Goal: Information Seeking & Learning: Find specific fact

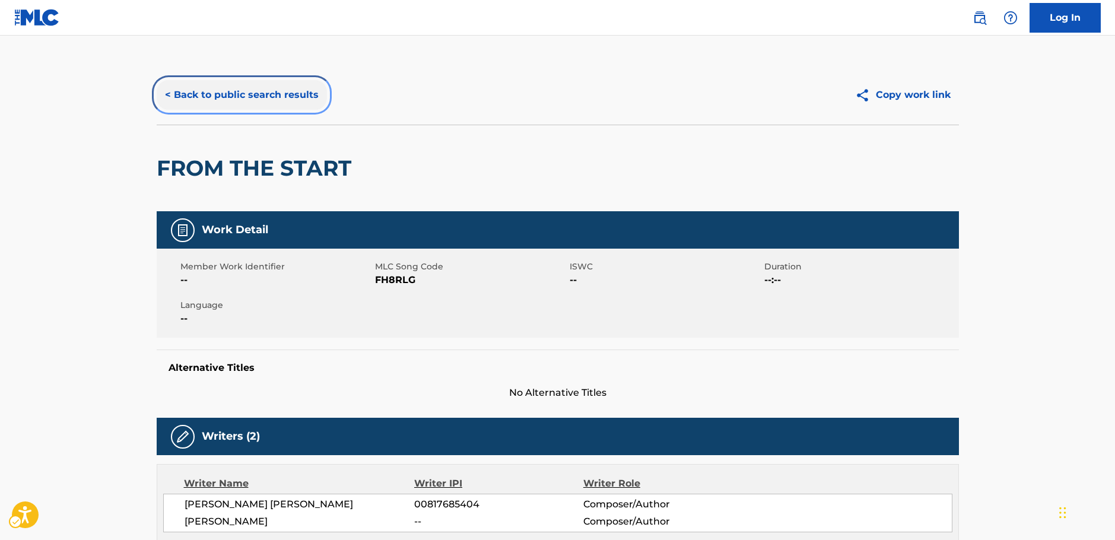
click at [253, 93] on button "< Back to public search results" at bounding box center [242, 95] width 170 height 30
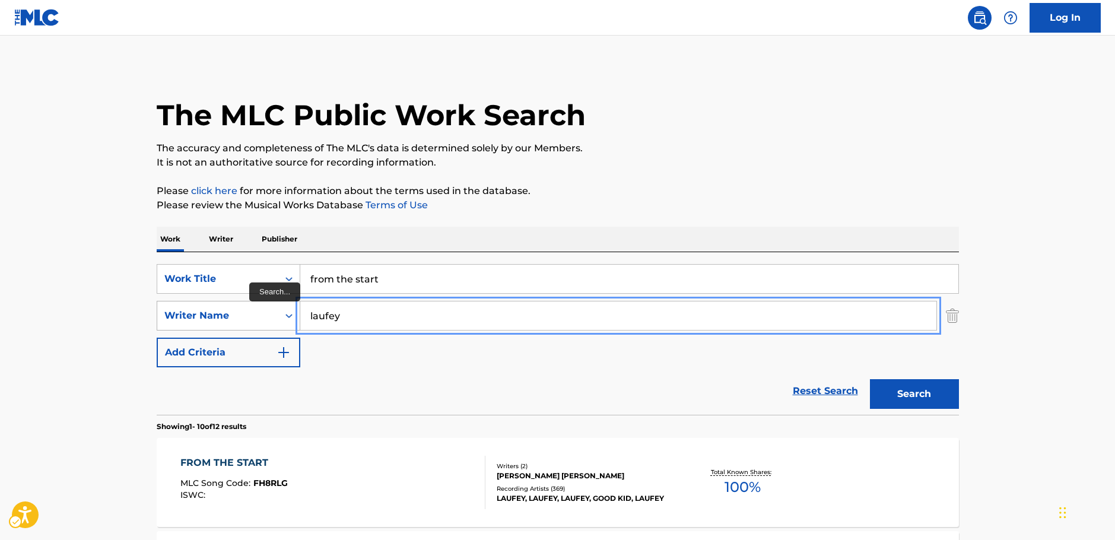
drag, startPoint x: 306, startPoint y: 315, endPoint x: 293, endPoint y: 306, distance: 16.3
click at [293, 310] on div "SearchWithCriteria7344498d-c695-4f2e-ab9b-d78ceebe9bd3 Writer Name [PERSON_NAME]" at bounding box center [558, 316] width 802 height 30
paste input "[PERSON_NAME]"
type input "[PERSON_NAME]"
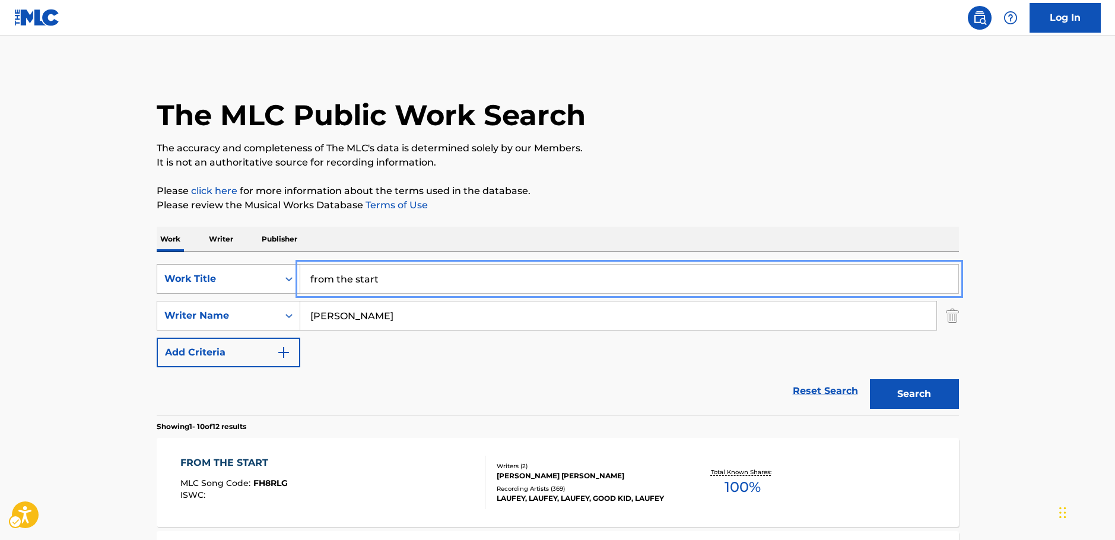
drag, startPoint x: 401, startPoint y: 278, endPoint x: 257, endPoint y: 275, distance: 144.2
click at [258, 279] on div "SearchWithCriteria1b7f3803-9a6c-4b63-b108-a63d308e2454 Work Title from the start" at bounding box center [558, 279] width 802 height 30
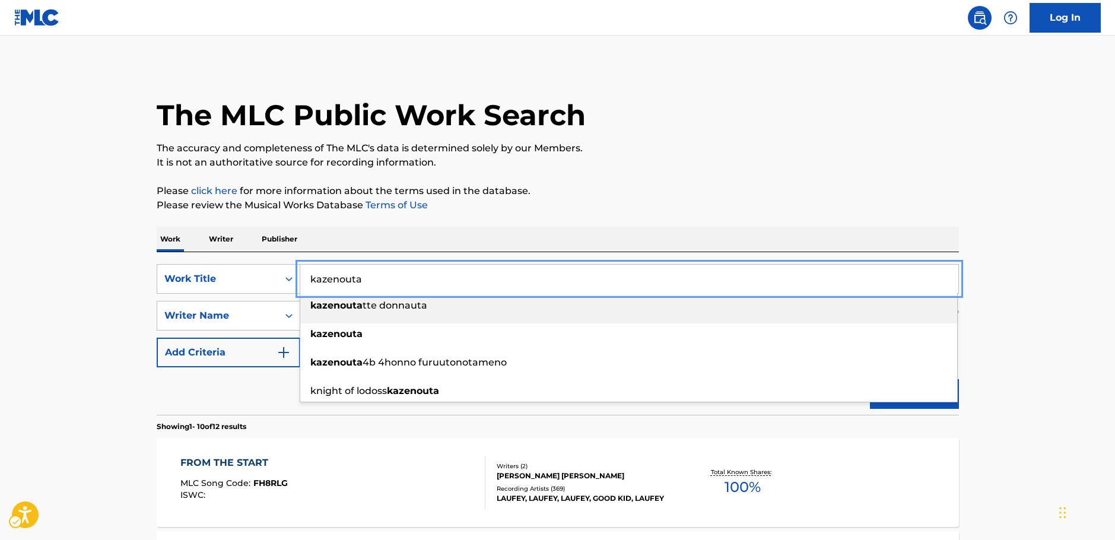
type input "kazenouta"
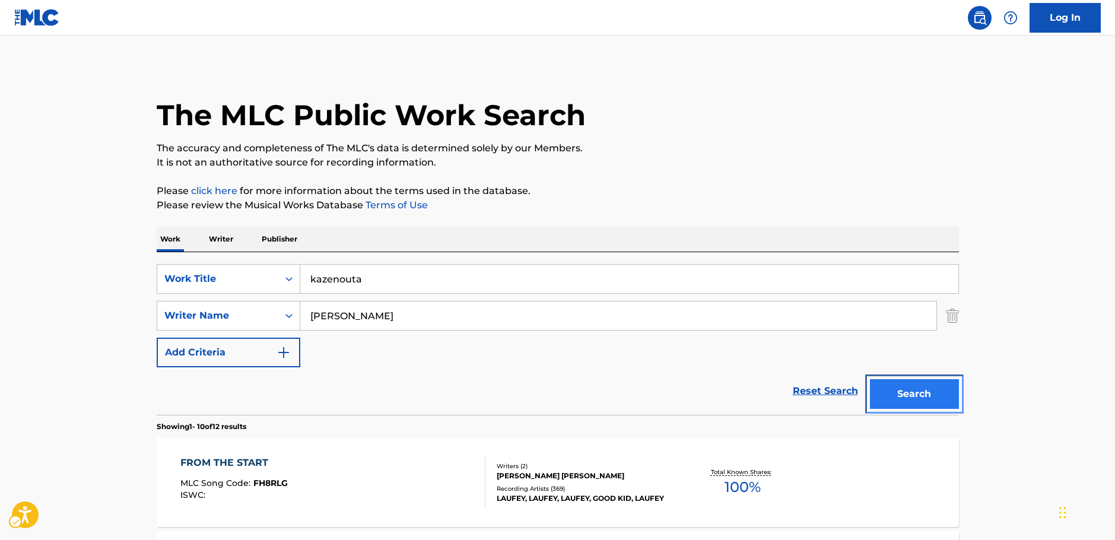
click at [901, 396] on button "Search" at bounding box center [914, 394] width 89 height 30
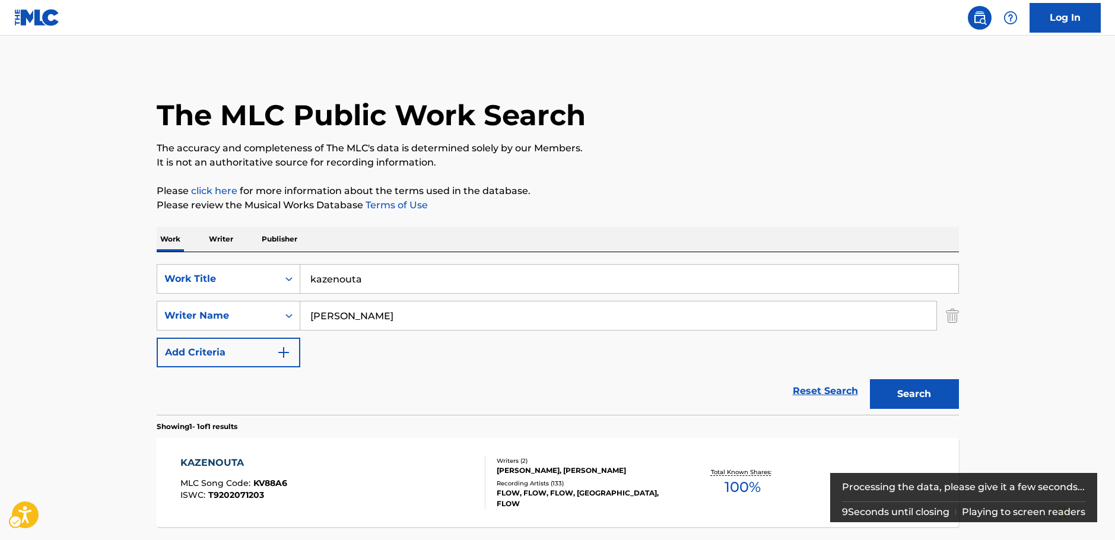
scroll to position [106, 0]
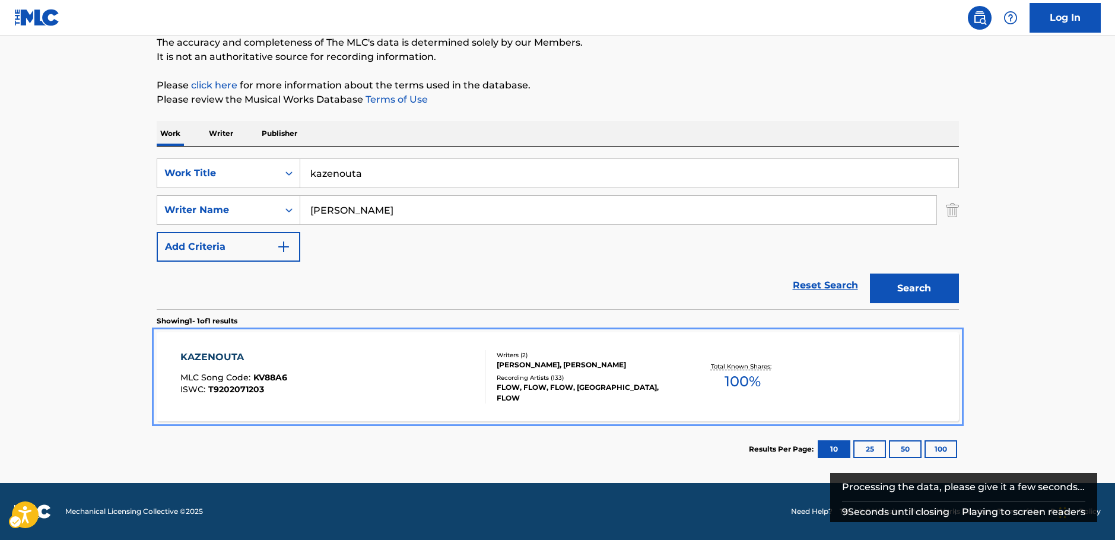
click at [408, 378] on div "KAZENOUTA MLC Song Code : KV88A6 ISWC : T9202071203" at bounding box center [332, 376] width 305 height 53
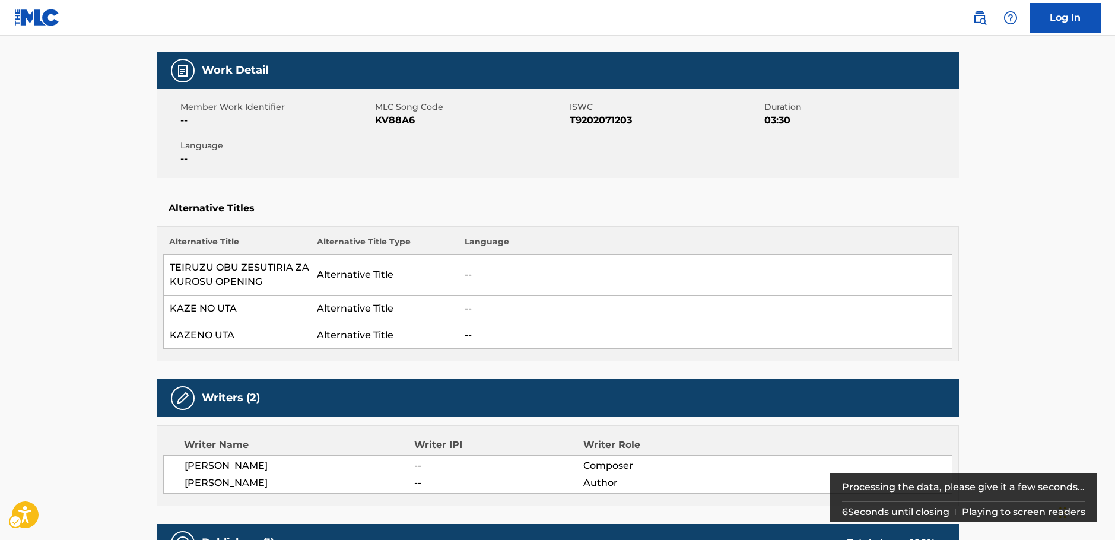
scroll to position [23, 0]
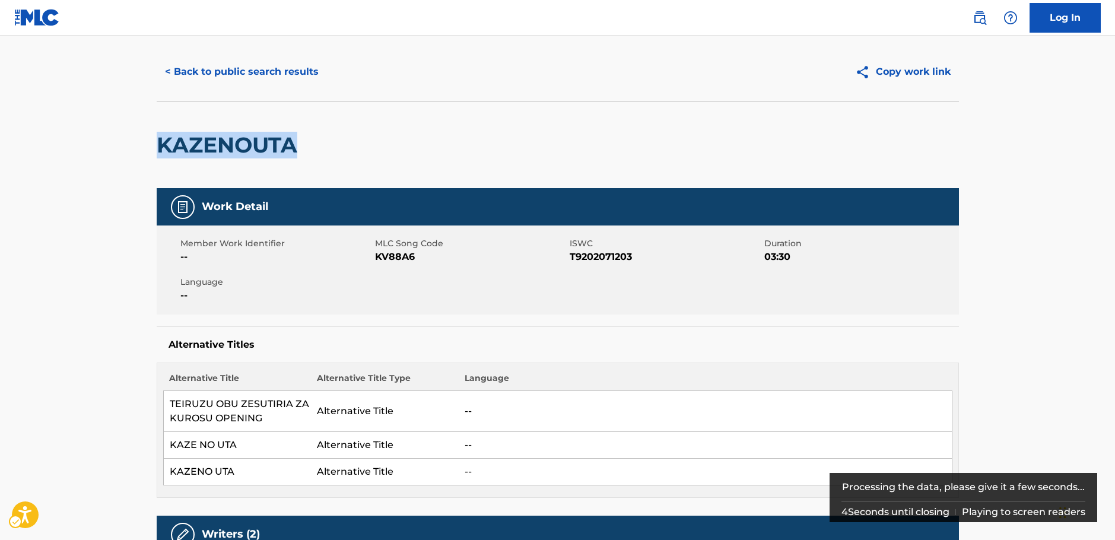
drag, startPoint x: 179, startPoint y: 154, endPoint x: 192, endPoint y: 144, distance: 16.1
click at [172, 147] on h2 "KAZENOUTA" at bounding box center [230, 145] width 147 height 27
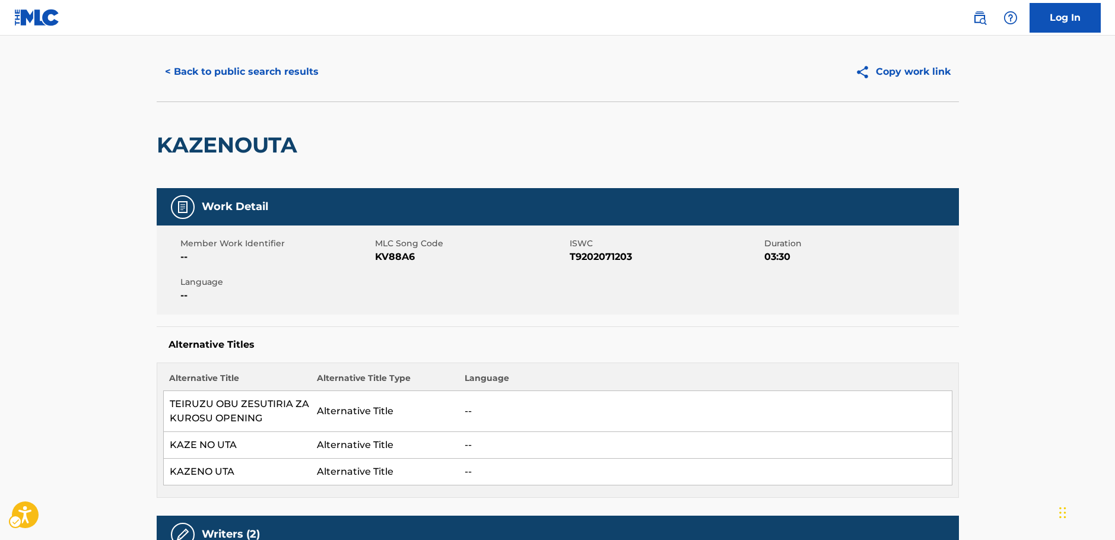
click at [389, 256] on span "MLC Song Code - KV88A6" at bounding box center [471, 257] width 192 height 14
drag, startPoint x: 389, startPoint y: 256, endPoint x: 100, endPoint y: 249, distance: 288.5
click at [389, 256] on span "MLC Song Code - KV88A6" at bounding box center [471, 257] width 192 height 14
copy span "KV88A6"
click at [595, 250] on span "ISWC - T9202071203" at bounding box center [666, 257] width 192 height 14
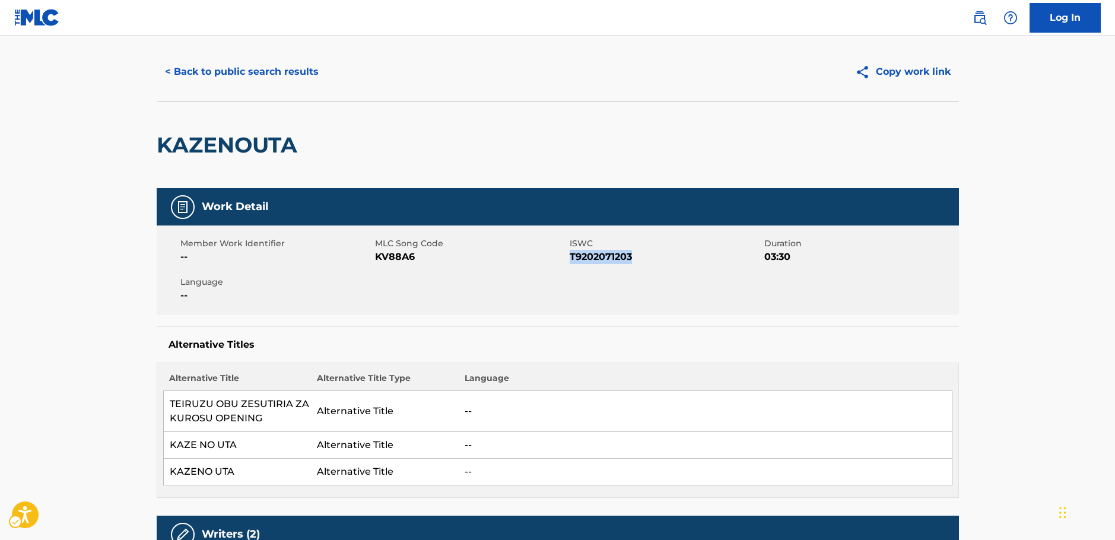
click at [595, 250] on span "ISWC - T9202071203" at bounding box center [666, 257] width 192 height 14
copy span "T9202071203"
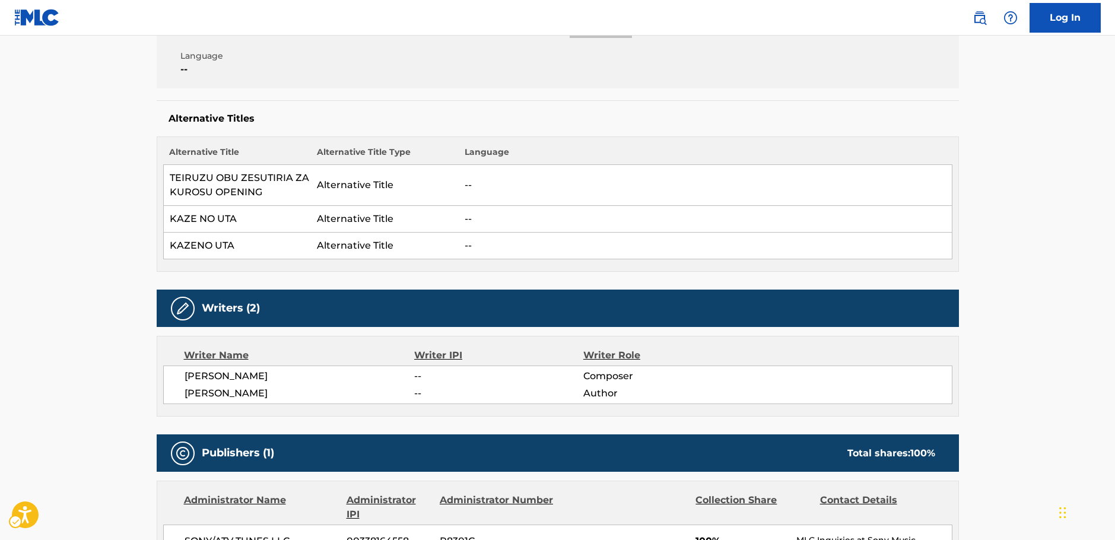
scroll to position [261, 0]
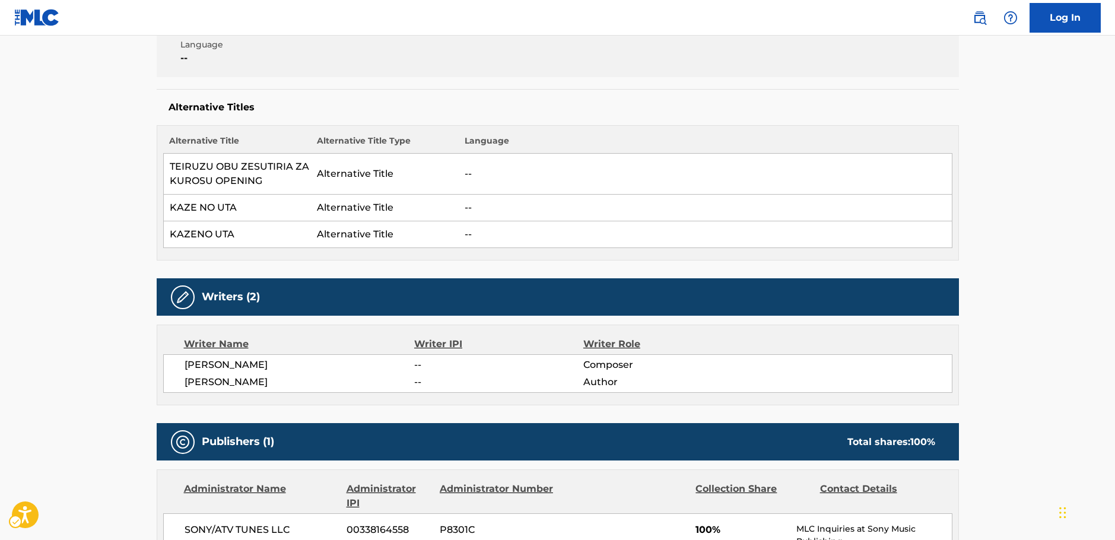
drag, startPoint x: 290, startPoint y: 382, endPoint x: 200, endPoint y: 367, distance: 91.4
click at [184, 361] on div "[PERSON_NAME] -- Composer [PERSON_NAME] -- Author" at bounding box center [557, 373] width 789 height 39
copy div "[PERSON_NAME] -- Composer [PERSON_NAME]"
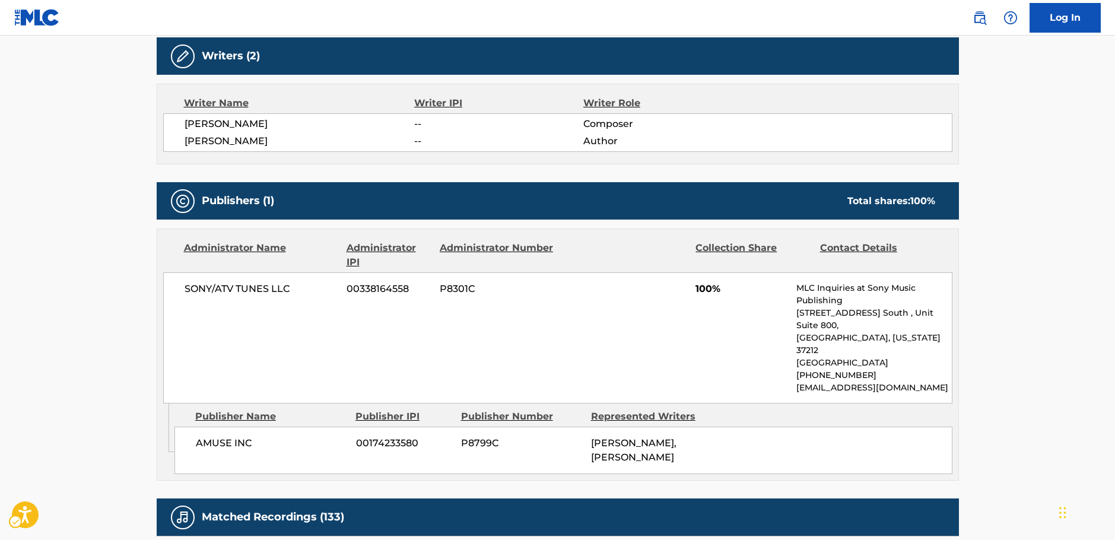
scroll to position [617, 0]
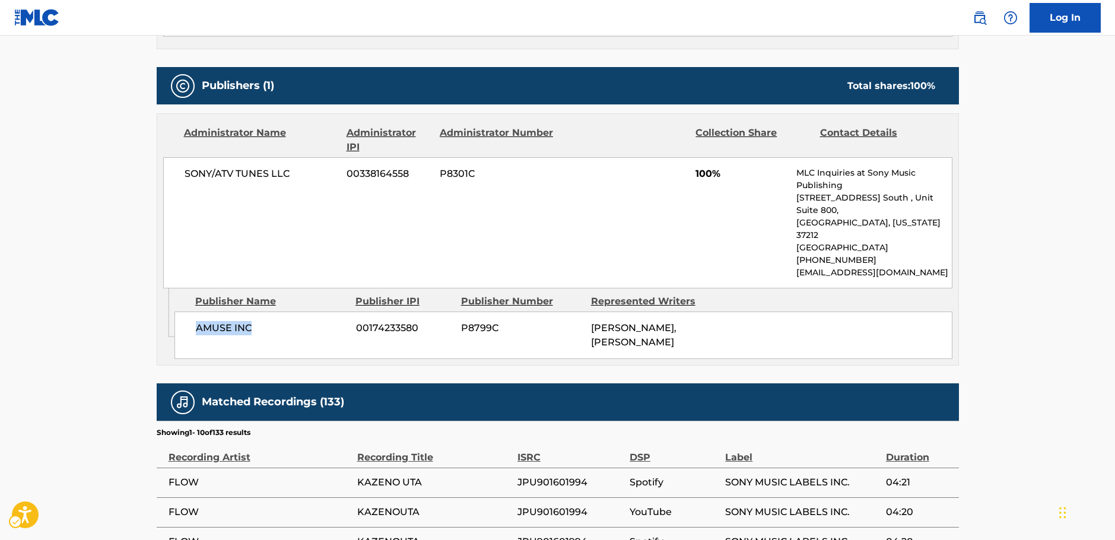
drag, startPoint x: 264, startPoint y: 309, endPoint x: 195, endPoint y: 306, distance: 68.9
click at [196, 321] on span "AMUSE INC" at bounding box center [271, 328] width 151 height 14
copy span "AMUSE INC"
drag, startPoint x: 281, startPoint y: 171, endPoint x: 176, endPoint y: 169, distance: 105.7
click at [176, 169] on div "SONY/ATV TUNES LLC 00338164558 P8301C 100% MLC Inquiries at Sony Music Publishi…" at bounding box center [557, 222] width 789 height 131
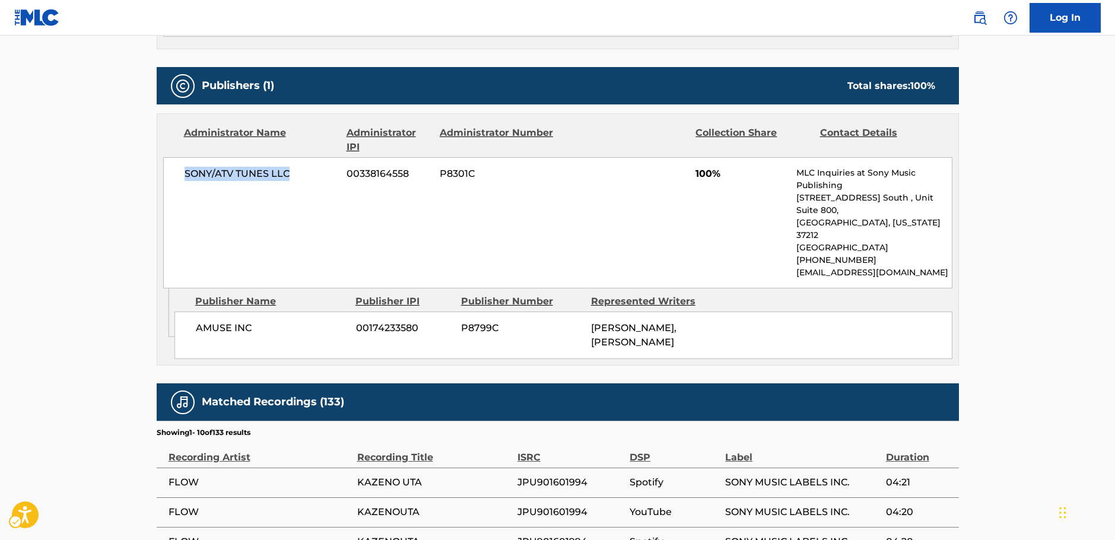
copy span "SONY/ATV TUNES LLC"
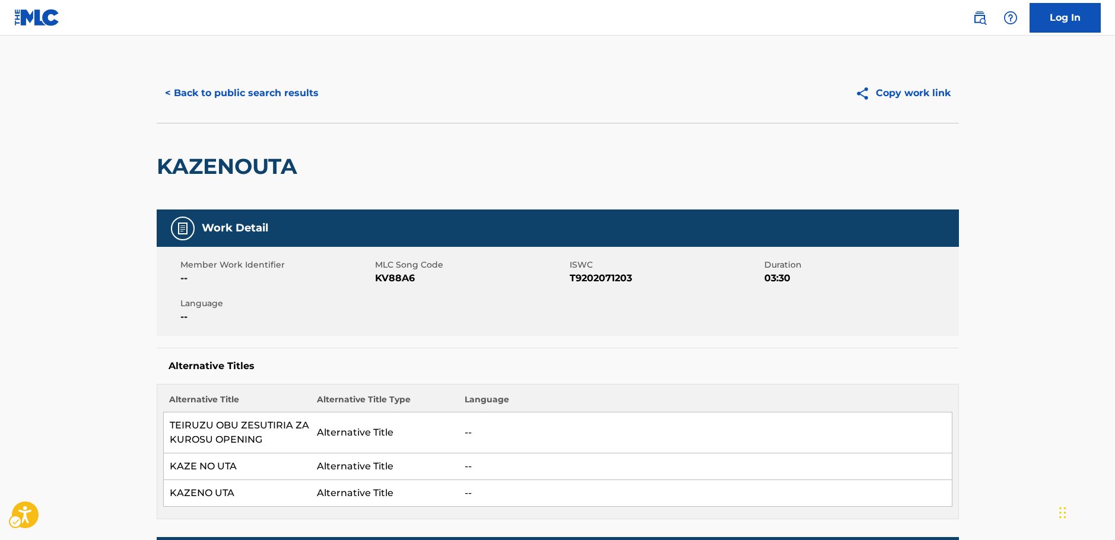
scroll to position [0, 0]
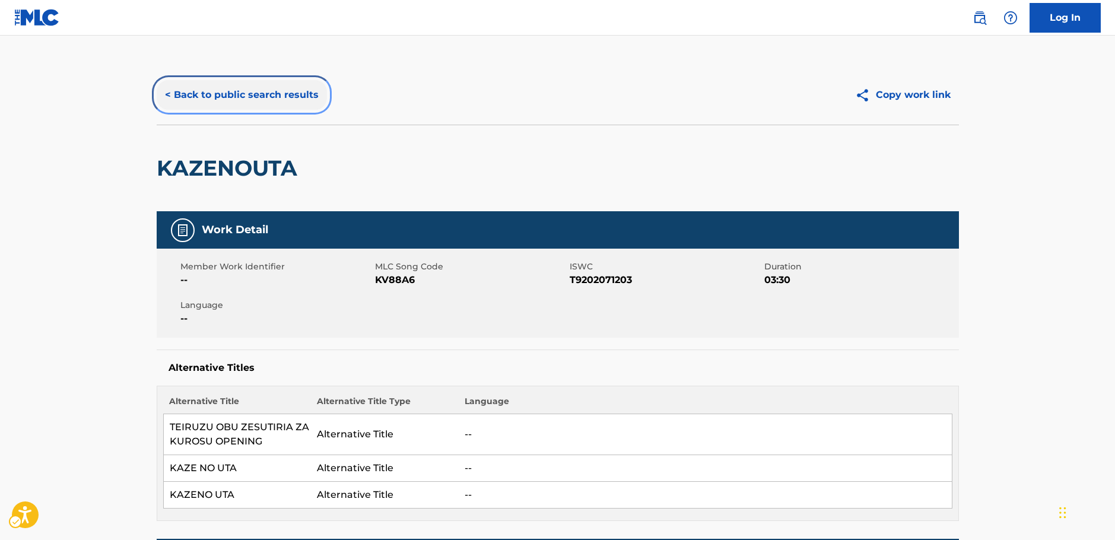
click at [218, 93] on button "< Back to public search results" at bounding box center [242, 95] width 170 height 30
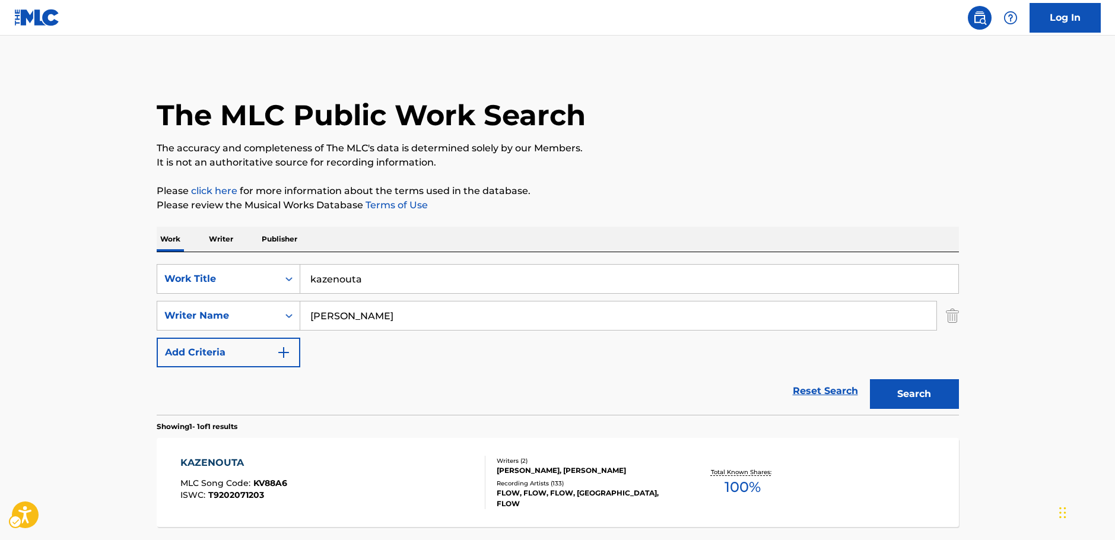
scroll to position [38, 0]
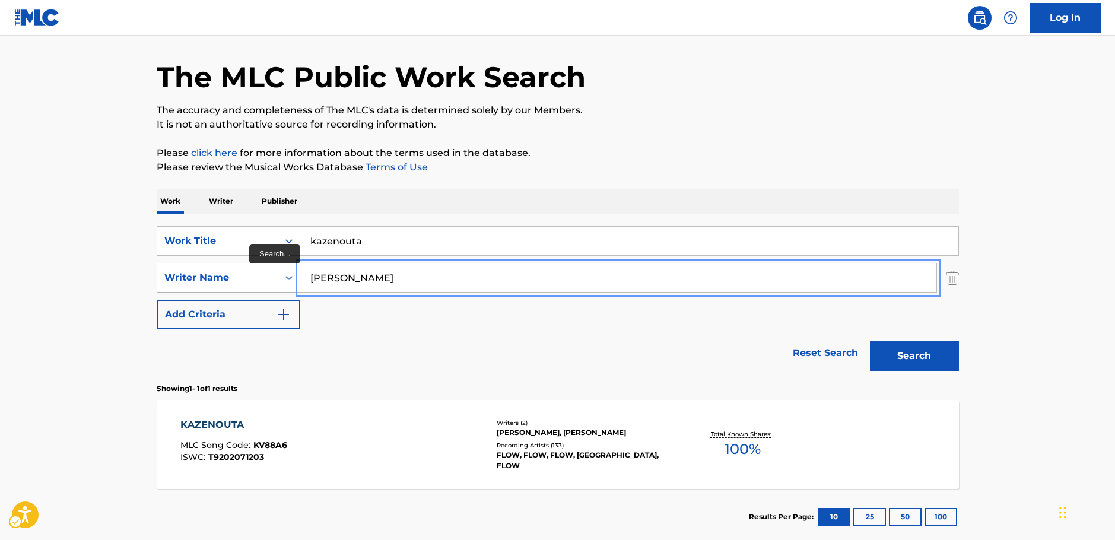
drag, startPoint x: 362, startPoint y: 276, endPoint x: 274, endPoint y: 268, distance: 88.2
click at [271, 269] on div "SearchWithCriteria7344498d-c695-4f2e-ab9b-d78ceebe9bd3 Writer Name [PERSON_NAME]" at bounding box center [558, 278] width 802 height 30
paste input "oi"
type input "Aoi"
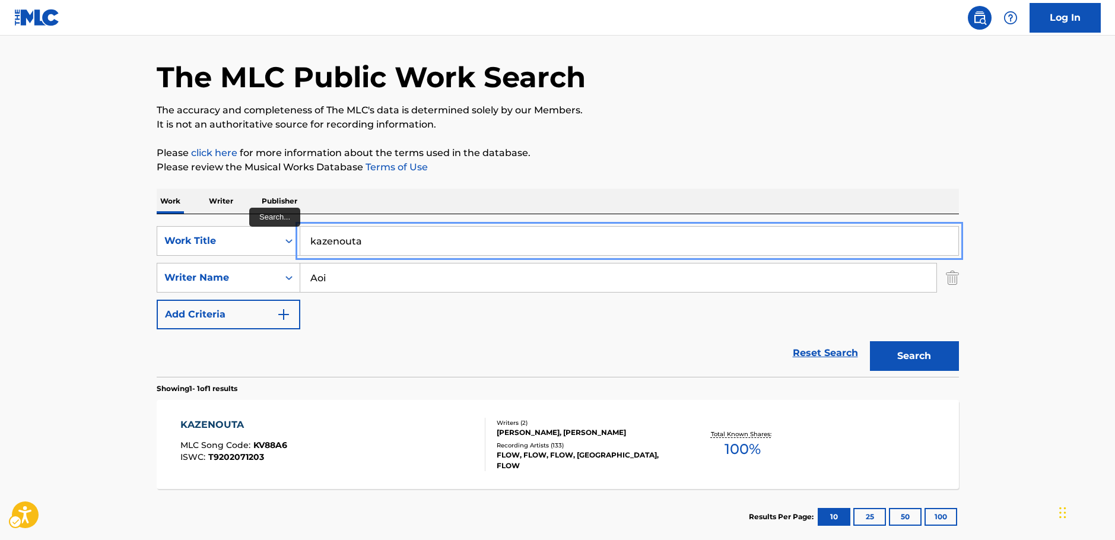
drag, startPoint x: 374, startPoint y: 237, endPoint x: 0, endPoint y: 207, distance: 375.1
click at [33, 204] on main "The MLC Public Work Search The accuracy and completeness of The MLC's data is d…" at bounding box center [557, 274] width 1115 height 553
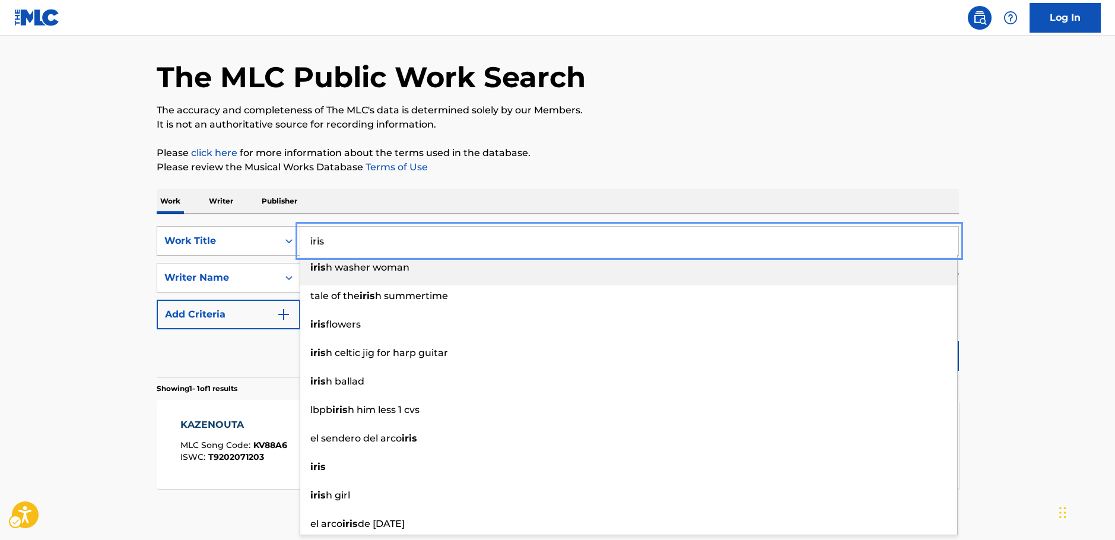
type input "iris"
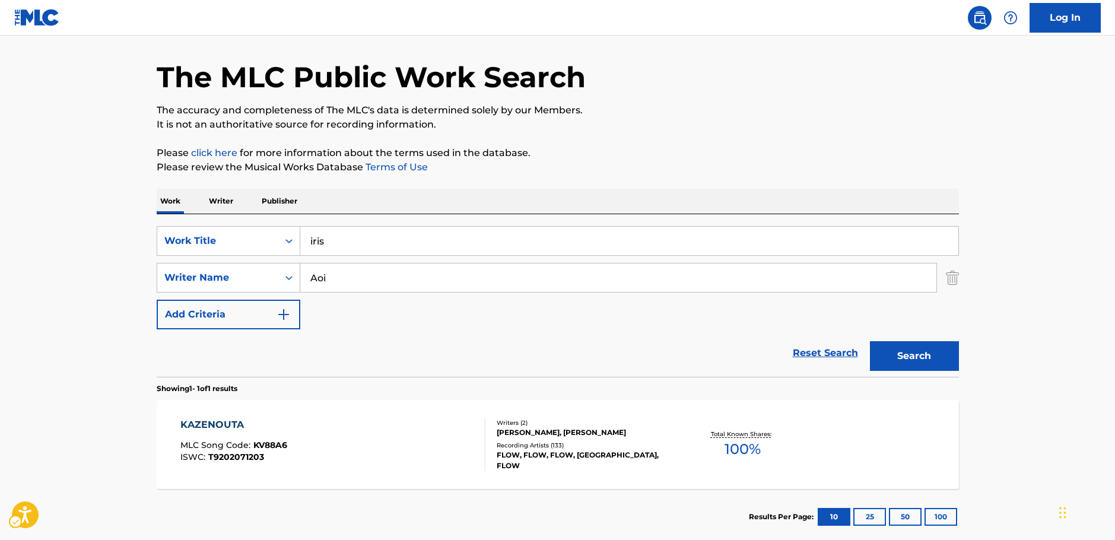
drag, startPoint x: 130, startPoint y: 302, endPoint x: 136, endPoint y: 298, distance: 7.2
click at [130, 301] on main "The MLC Public Work Search The accuracy and completeness of The MLC's data is d…" at bounding box center [557, 274] width 1115 height 553
click at [946, 352] on button "Search" at bounding box center [914, 356] width 89 height 30
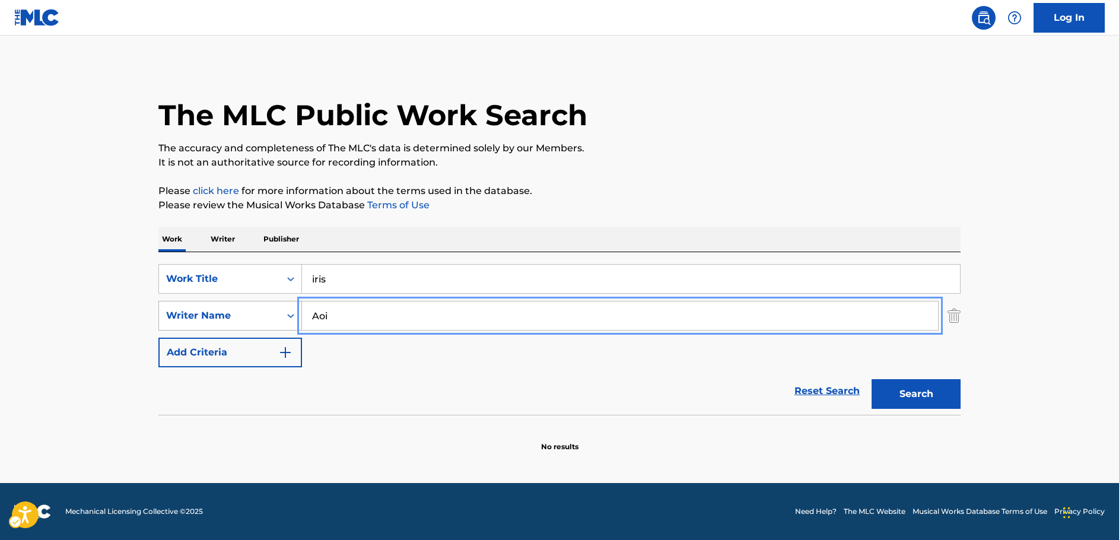
drag, startPoint x: 354, startPoint y: 320, endPoint x: 278, endPoint y: 309, distance: 76.1
click at [279, 317] on div "SearchWithCriteria7344498d-c695-4f2e-ab9b-d78ceebe9bd3 Writer Name [PERSON_NAME]" at bounding box center [559, 316] width 802 height 30
paste input "Kaor"
type input "Kaori"
click at [939, 401] on button "Search" at bounding box center [916, 394] width 89 height 30
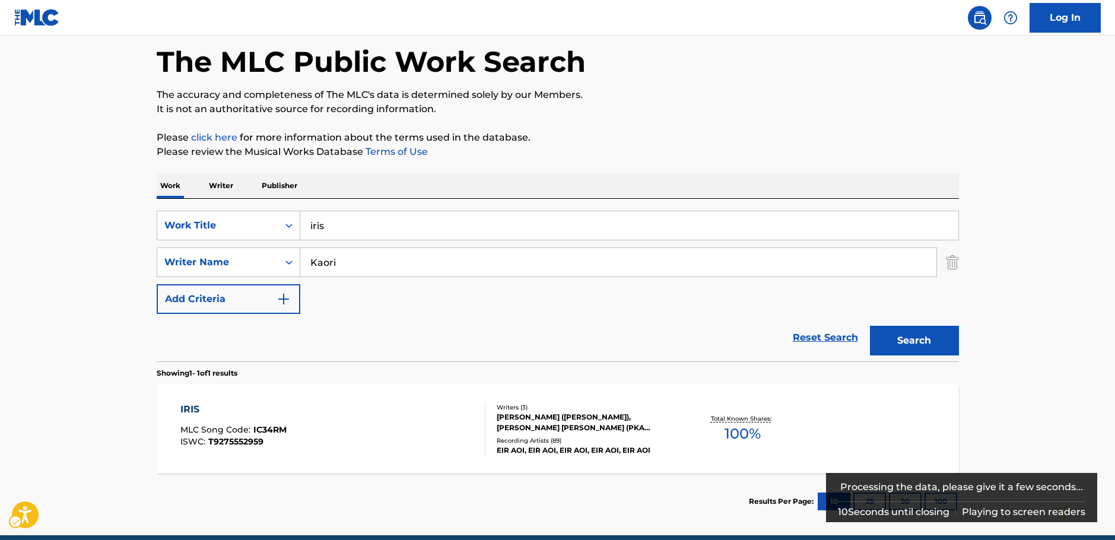
scroll to position [106, 0]
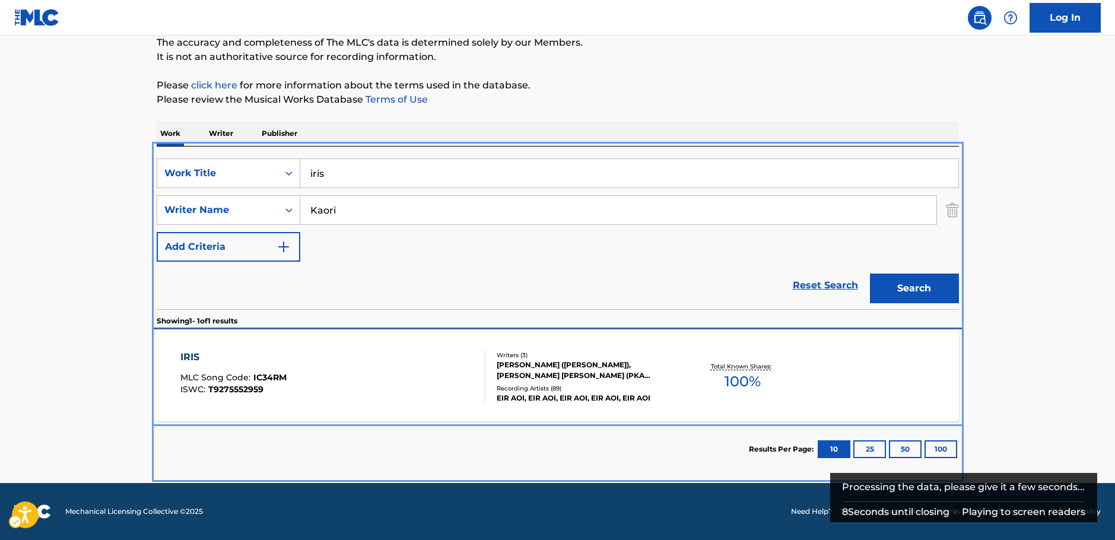
click at [323, 368] on div "IRIS MLC Song Code : IC34RM ISWC : T9275552959" at bounding box center [332, 376] width 305 height 53
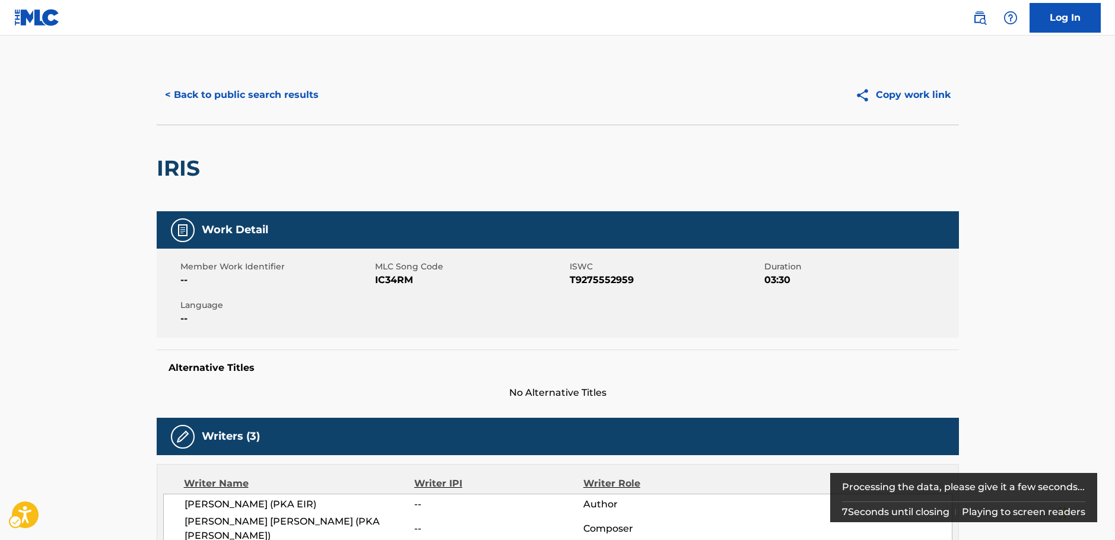
click at [396, 279] on span "MLC Song Code - IC34RM" at bounding box center [471, 280] width 192 height 14
click at [588, 284] on span "ISWC - T9275552959" at bounding box center [666, 280] width 192 height 14
copy span "T9275552959"
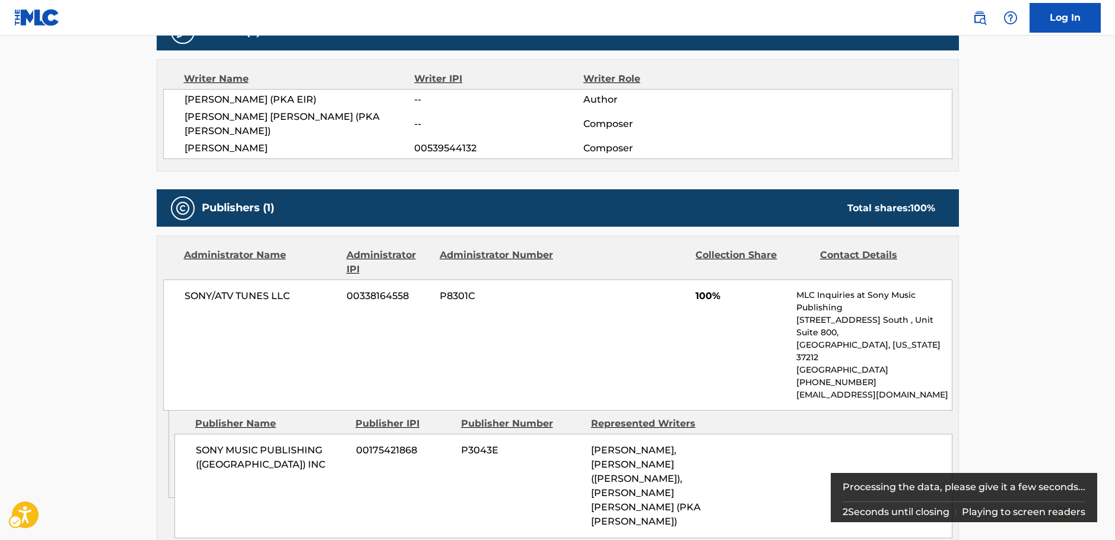
scroll to position [415, 0]
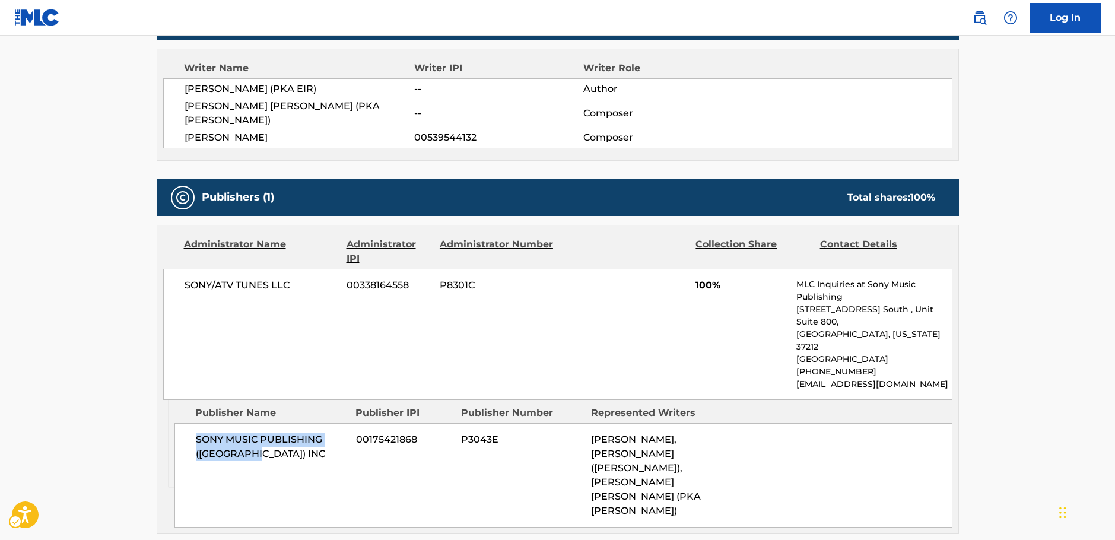
drag, startPoint x: 265, startPoint y: 416, endPoint x: 183, endPoint y: 401, distance: 83.8
click at [183, 423] on div "SONY MUSIC PUBLISHING ([GEOGRAPHIC_DATA]) INC 00175421868 P3043E [PERSON_NAME],…" at bounding box center [563, 475] width 778 height 104
copy span "SONY MUSIC PUBLISHING ([GEOGRAPHIC_DATA]) INC"
drag, startPoint x: 289, startPoint y: 272, endPoint x: 186, endPoint y: 274, distance: 103.3
click at [186, 278] on span "SONY/ATV TUNES LLC" at bounding box center [262, 285] width 154 height 14
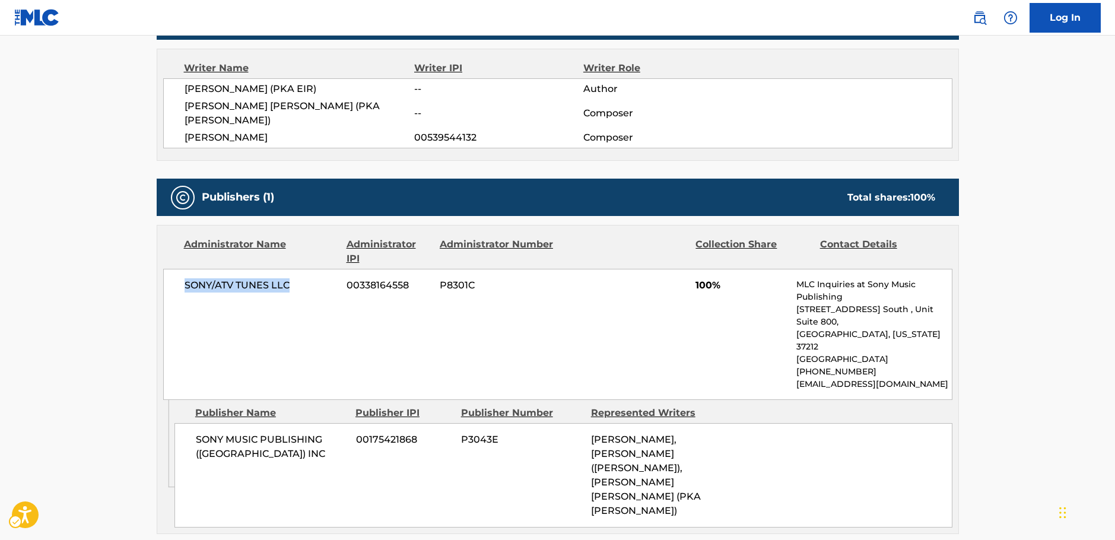
copy span "SONY/ATV TUNES LLC"
drag, startPoint x: 304, startPoint y: 125, endPoint x: 180, endPoint y: 88, distance: 129.2
click at [180, 88] on div "[PERSON_NAME] ([PERSON_NAME]) -- Author [PERSON_NAME] [PERSON_NAME] ([PERSON_NA…" at bounding box center [557, 113] width 789 height 70
copy div "[PERSON_NAME] ([PERSON_NAME]) -- Author [PERSON_NAME] [PERSON_NAME] ([PERSON_NA…"
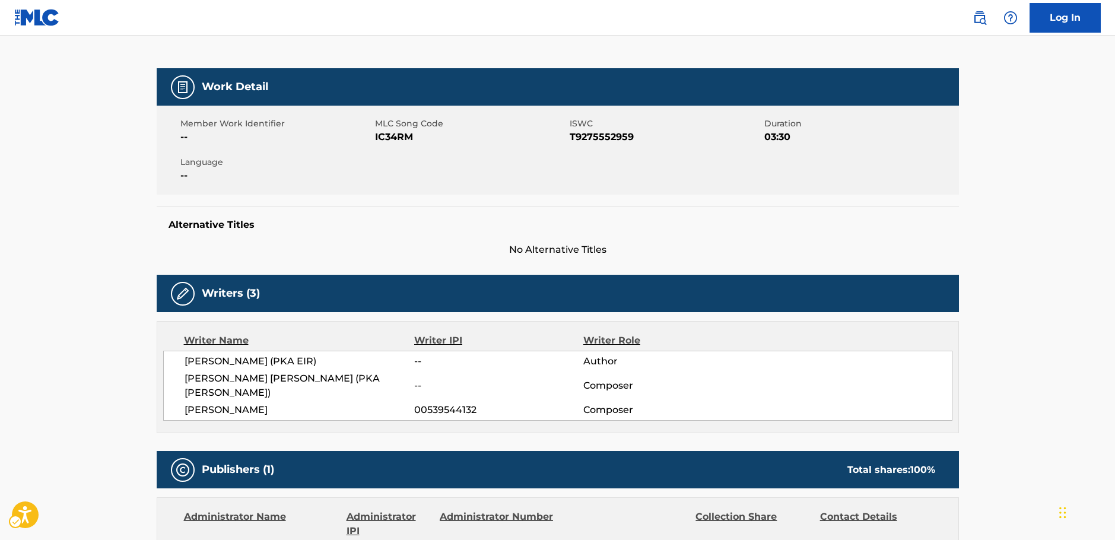
scroll to position [0, 0]
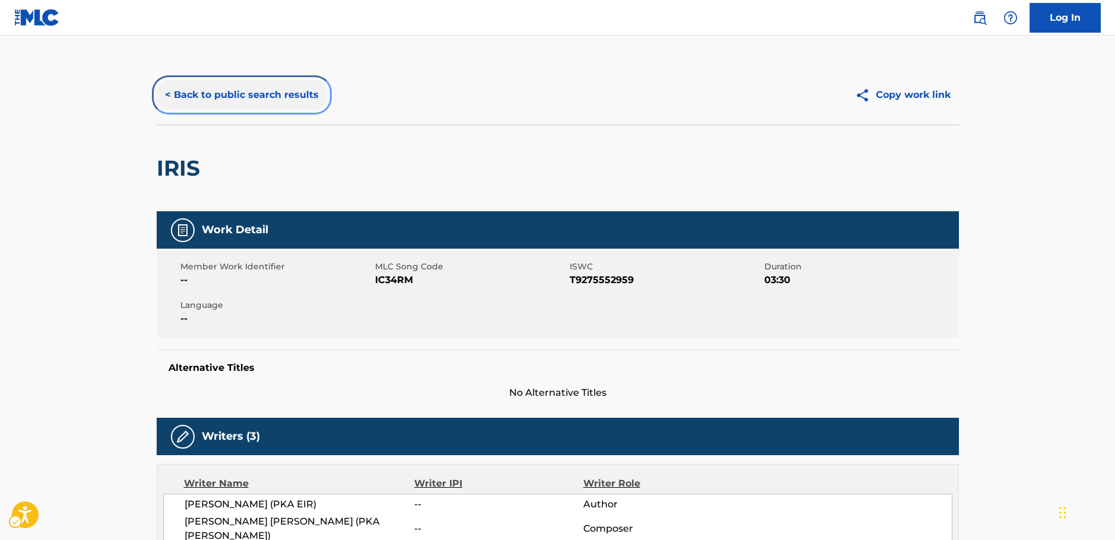
click at [261, 93] on button "< Back to public search results" at bounding box center [242, 95] width 170 height 30
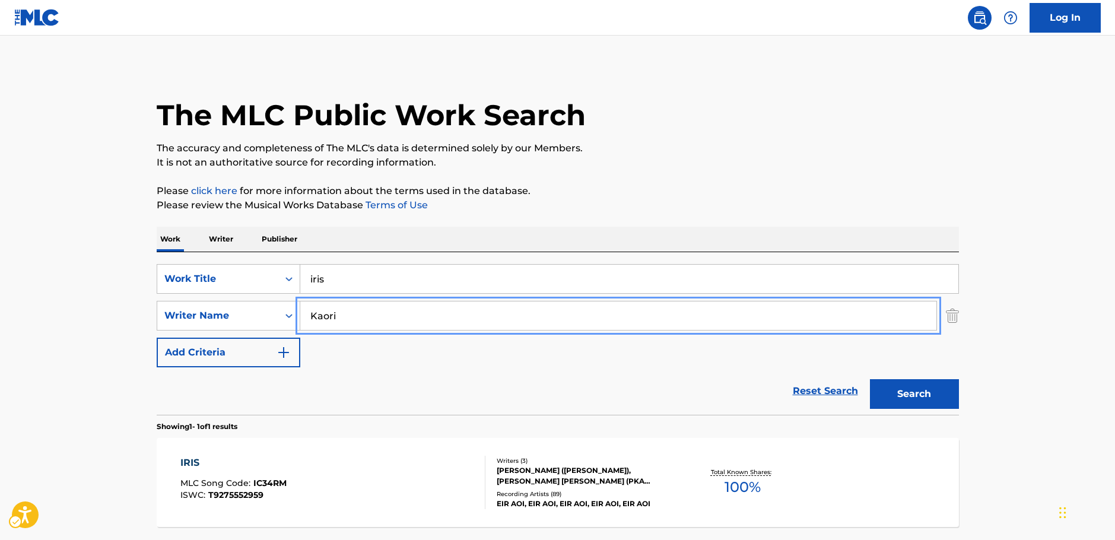
drag, startPoint x: 341, startPoint y: 323, endPoint x: 360, endPoint y: 286, distance: 41.7
click at [279, 314] on div "SearchWithCriteria7344498d-c695-4f2e-ab9b-d78ceebe9bd3 Writer Name [PERSON_NAME]" at bounding box center [558, 316] width 802 height 30
paste input "Shiro"
type input "Shiro"
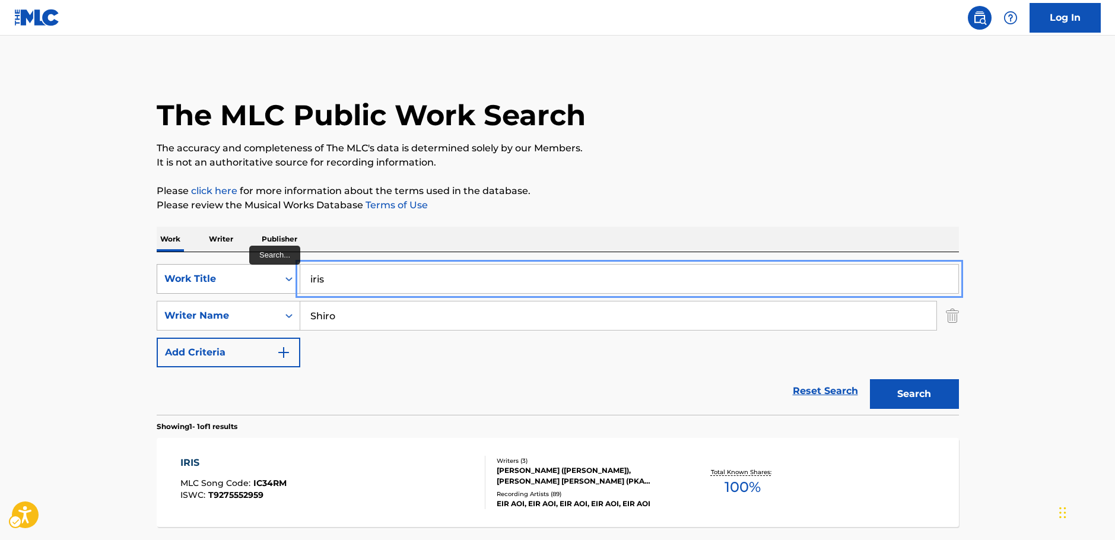
drag, startPoint x: 356, startPoint y: 280, endPoint x: 238, endPoint y: 274, distance: 118.2
click at [238, 274] on div "SearchWithCriteria1b7f3803-9a6c-4b63-b108-a63d308e2454 Work Title iris" at bounding box center [558, 279] width 802 height 30
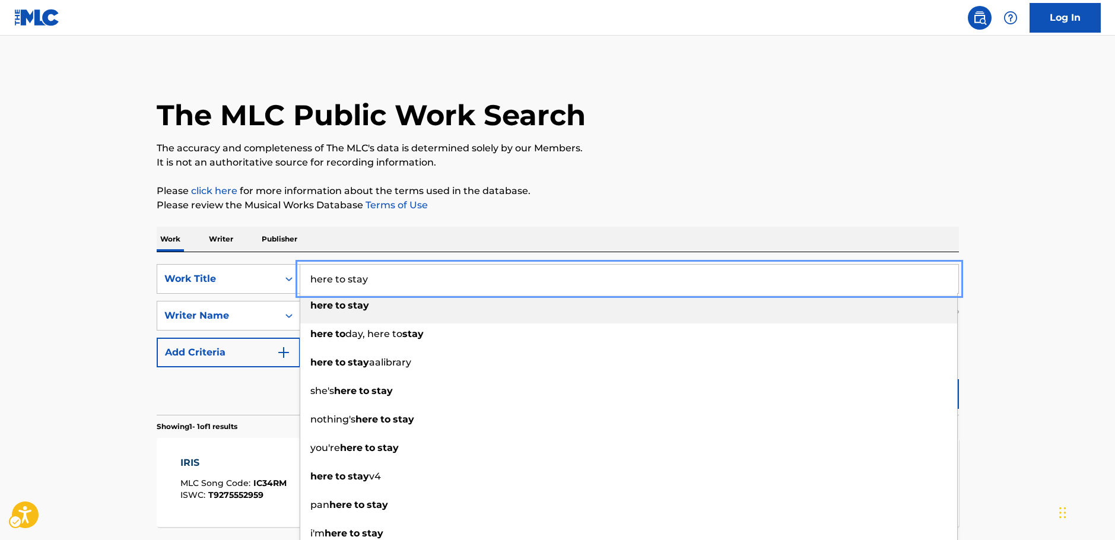
type input "here to stay"
click at [126, 274] on main "The MLC Public Work Search The accuracy and completeness of The MLC's data is d…" at bounding box center [557, 312] width 1115 height 553
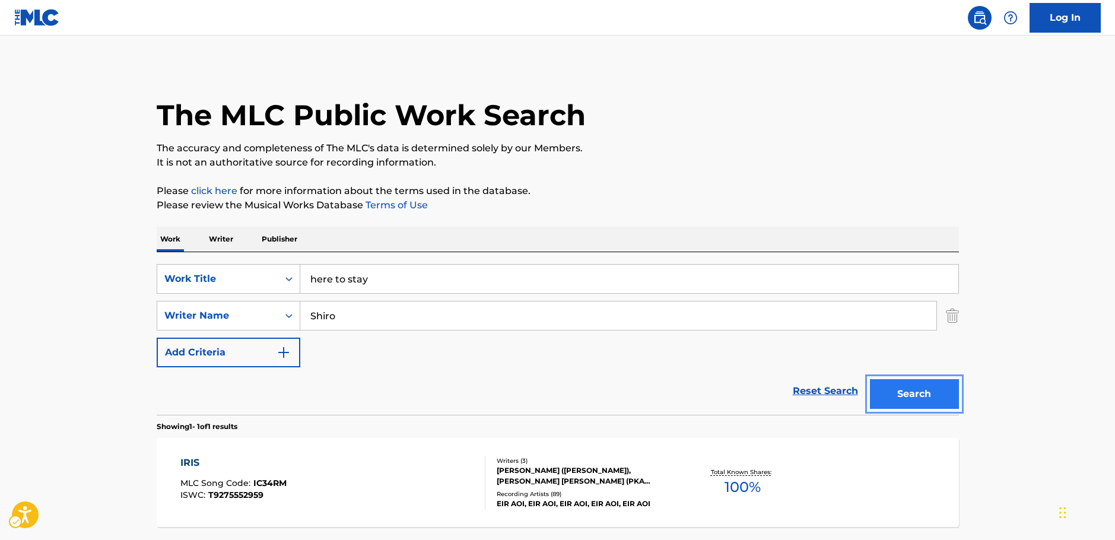
click at [912, 393] on button "Search" at bounding box center [914, 394] width 89 height 30
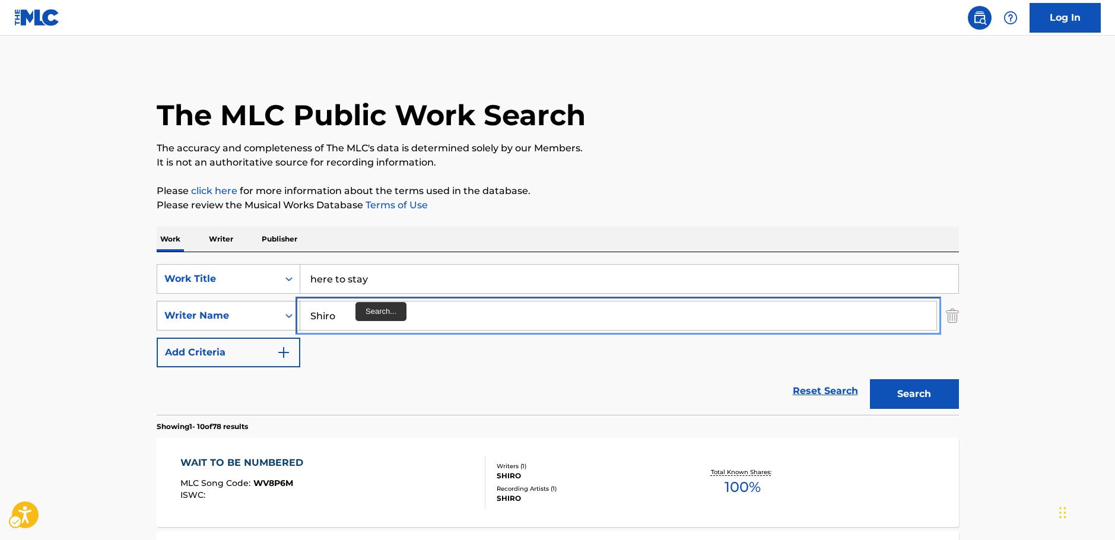
drag, startPoint x: 349, startPoint y: 317, endPoint x: 250, endPoint y: 319, distance: 99.1
click at [251, 319] on div "SearchWithCriteria7344498d-c695-4f2e-ab9b-d78ceebe9bd3 Writer Name [PERSON_NAME]" at bounding box center [558, 316] width 802 height 30
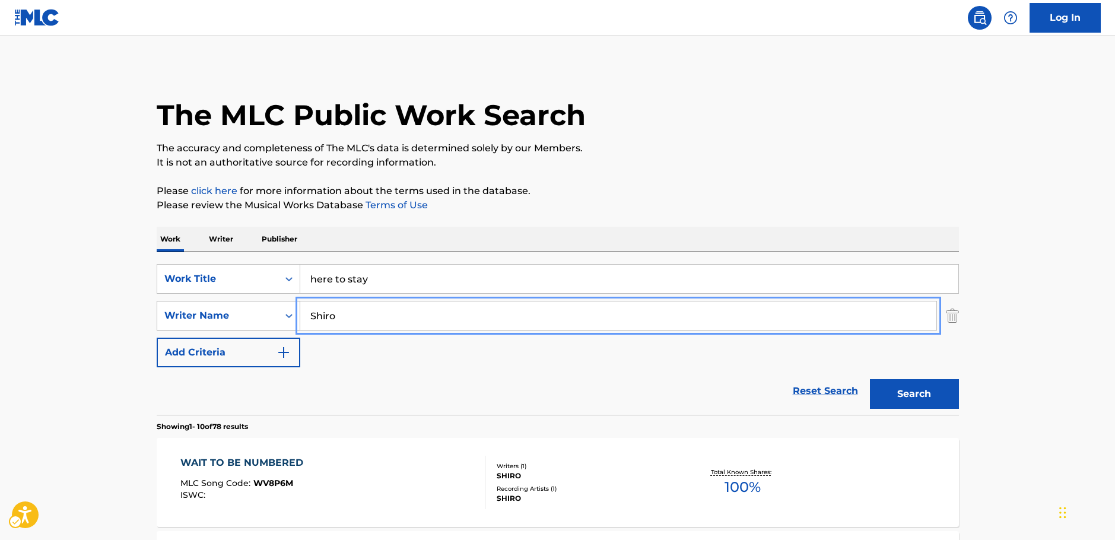
paste input "Isshiki"
type input "Isshiki"
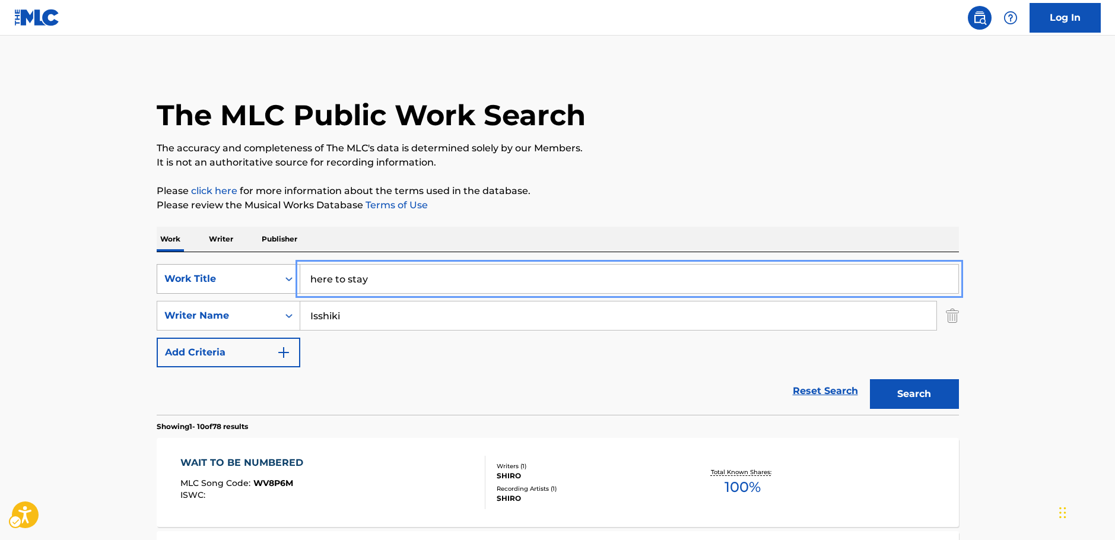
drag, startPoint x: 387, startPoint y: 275, endPoint x: 256, endPoint y: 282, distance: 131.9
click at [256, 282] on div "SearchWithCriteria1b7f3803-9a6c-4b63-b108-a63d308e2454 Work Title here to stay" at bounding box center [558, 279] width 802 height 30
paste input "HARUKAZE"
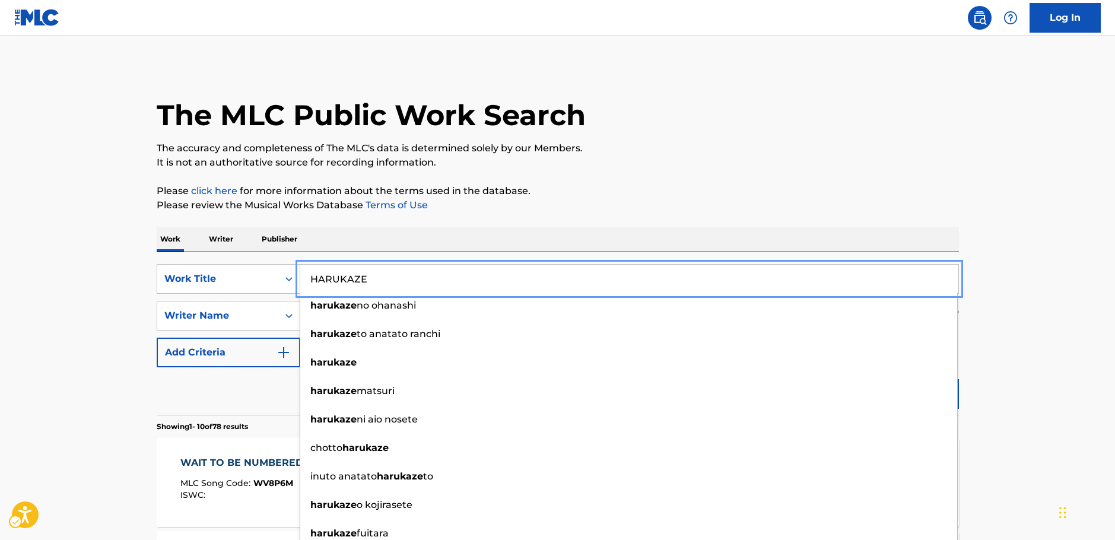
type input "HARUKAZE"
drag, startPoint x: 1040, startPoint y: 368, endPoint x: 992, endPoint y: 383, distance: 49.6
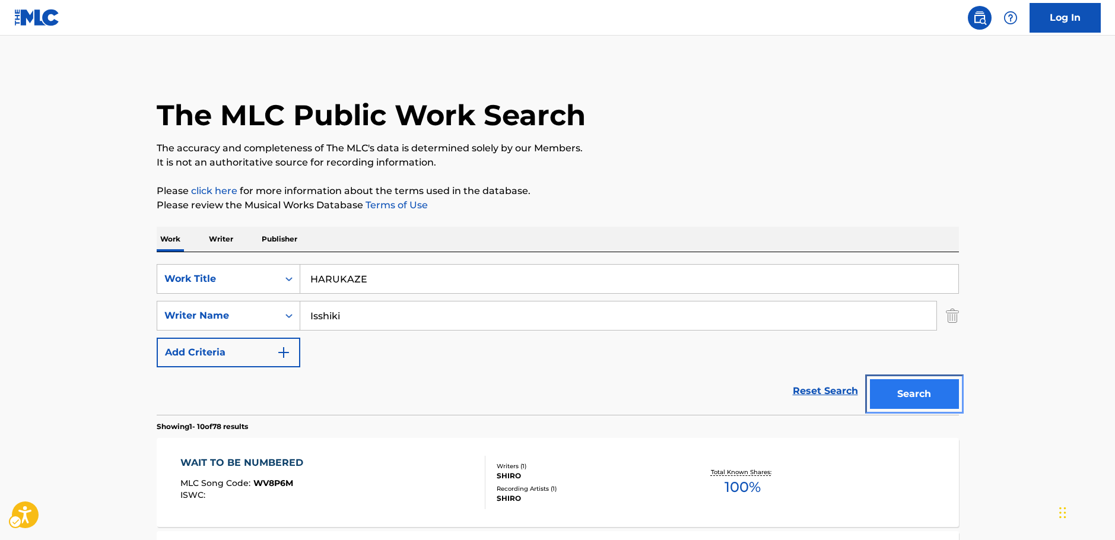
click at [946, 399] on button "Search" at bounding box center [914, 394] width 89 height 30
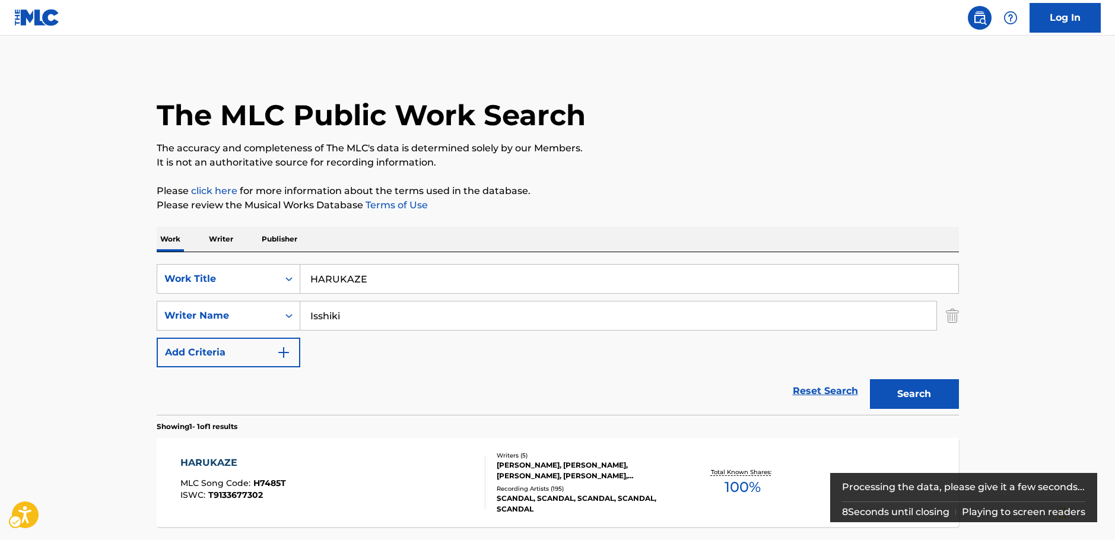
scroll to position [43, 0]
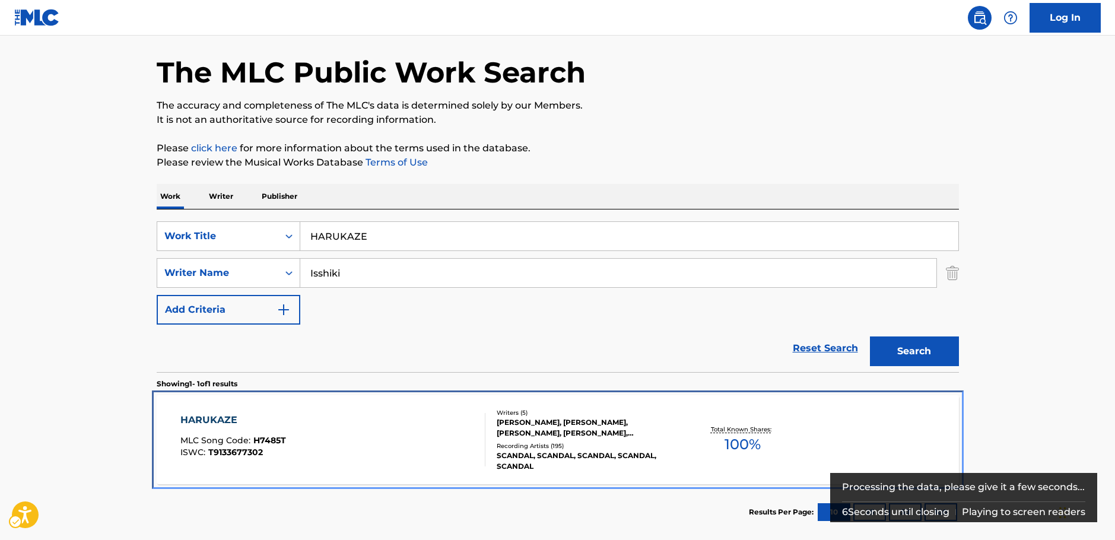
click at [415, 437] on div "HARUKAZE MLC Song Code : H7485T ISWC : T9133677302" at bounding box center [332, 439] width 305 height 53
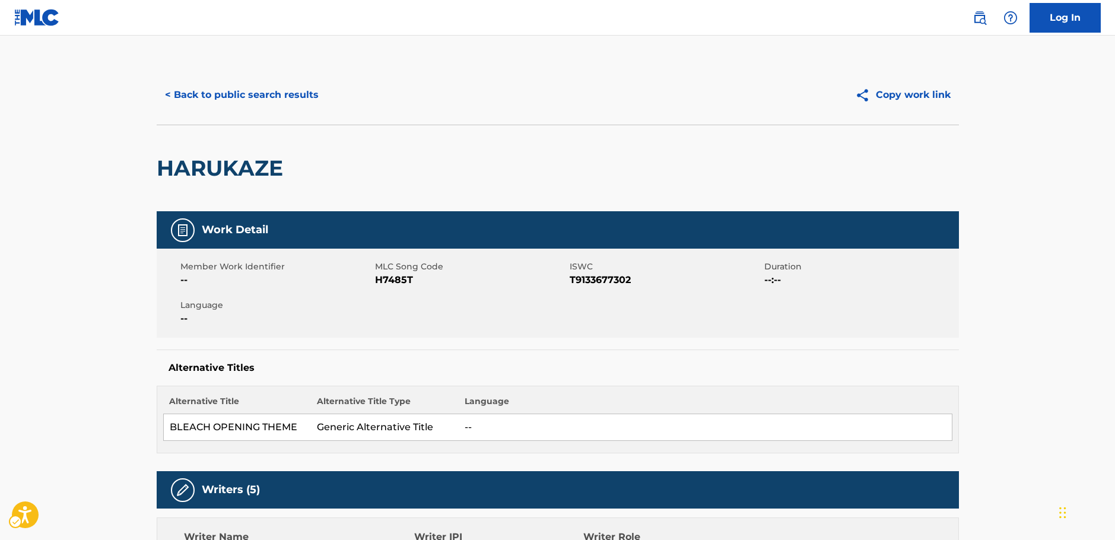
click at [399, 281] on span "MLC Song Code - H7485T" at bounding box center [471, 280] width 192 height 14
copy span "H7485T"
click at [580, 279] on span "ISWC - T9133677302" at bounding box center [666, 280] width 192 height 14
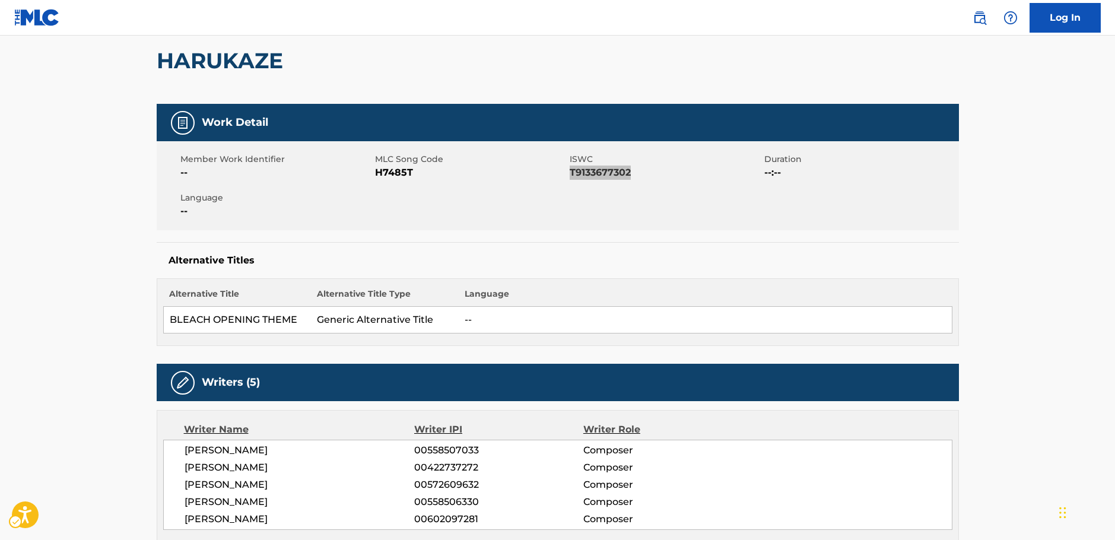
scroll to position [237, 0]
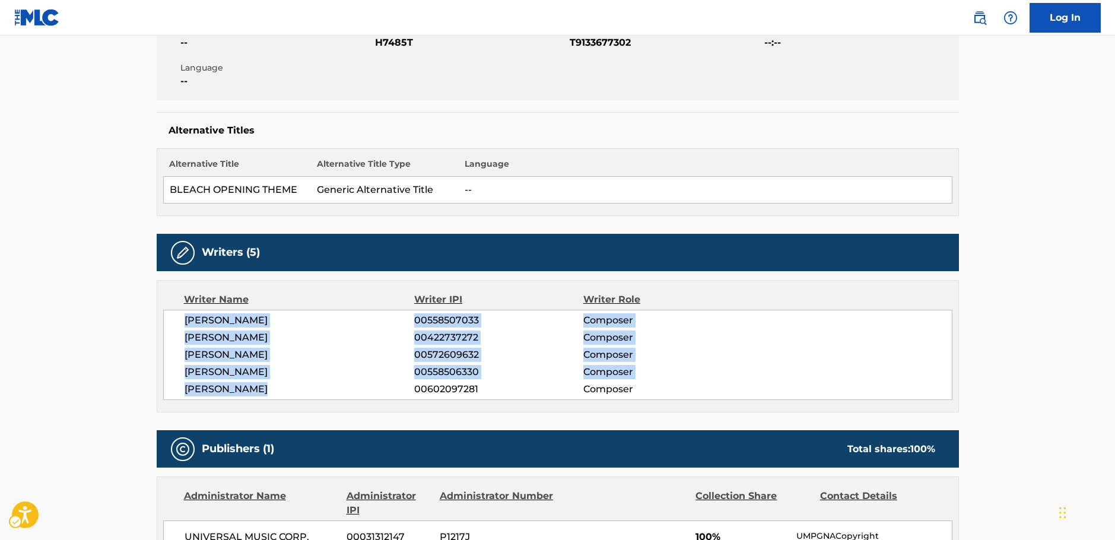
drag, startPoint x: 268, startPoint y: 388, endPoint x: 164, endPoint y: 324, distance: 122.5
click at [164, 324] on div "[PERSON_NAME] 00558507033 Composer [PERSON_NAME] 00422737272 Composer [PERSON_N…" at bounding box center [557, 355] width 789 height 90
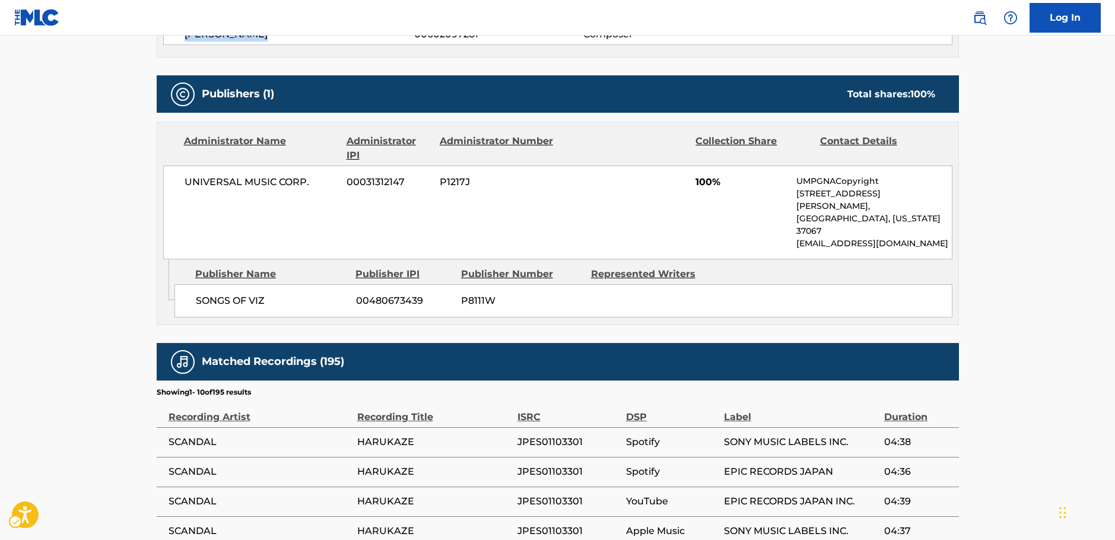
scroll to position [593, 0]
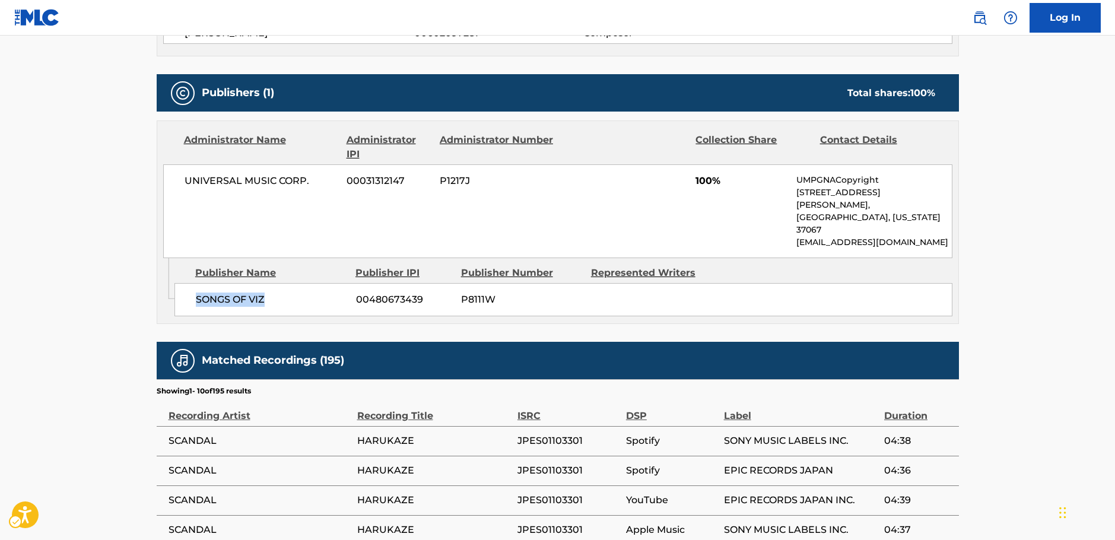
drag, startPoint x: 273, startPoint y: 277, endPoint x: 192, endPoint y: 275, distance: 80.7
click at [192, 283] on div "SONGS OF VIZ 00480673439 P8111W" at bounding box center [563, 299] width 778 height 33
drag, startPoint x: 264, startPoint y: 186, endPoint x: 185, endPoint y: 186, distance: 78.9
click at [185, 186] on span "UNIVERSAL MUSIC CORP." at bounding box center [262, 181] width 154 height 14
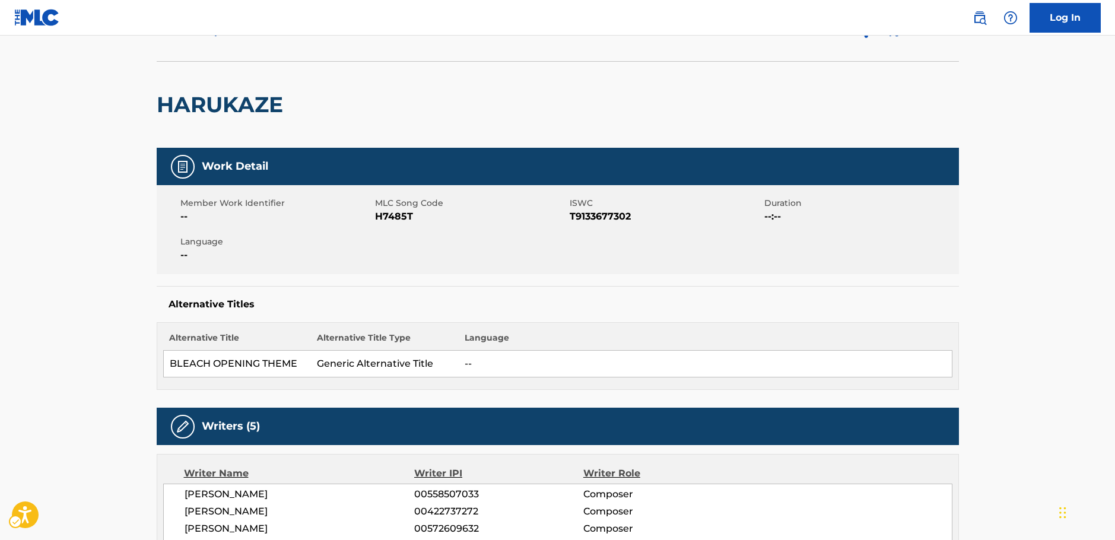
scroll to position [0, 0]
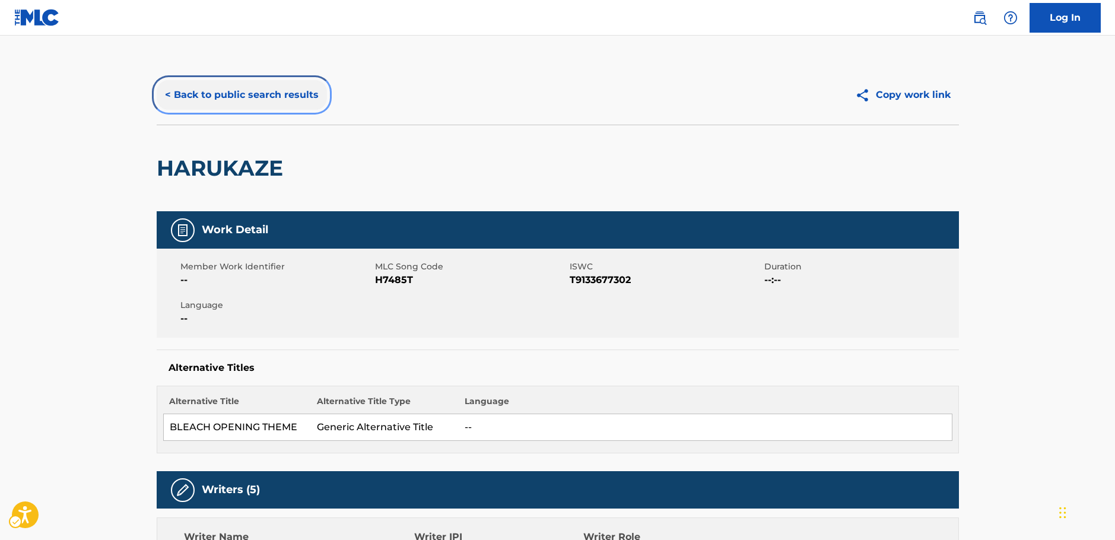
click at [220, 92] on button "< Back to public search results" at bounding box center [242, 95] width 170 height 30
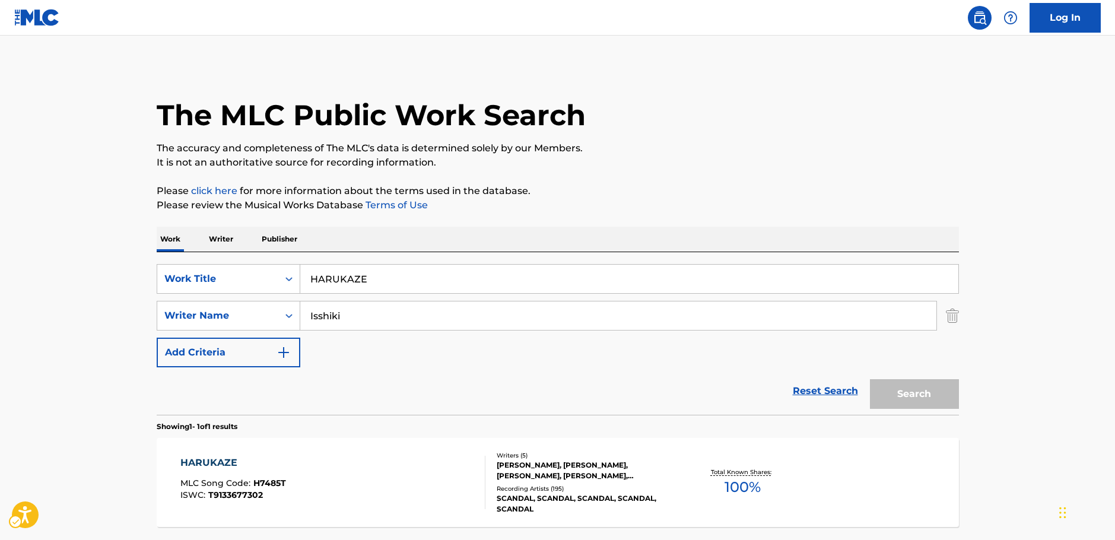
scroll to position [38, 0]
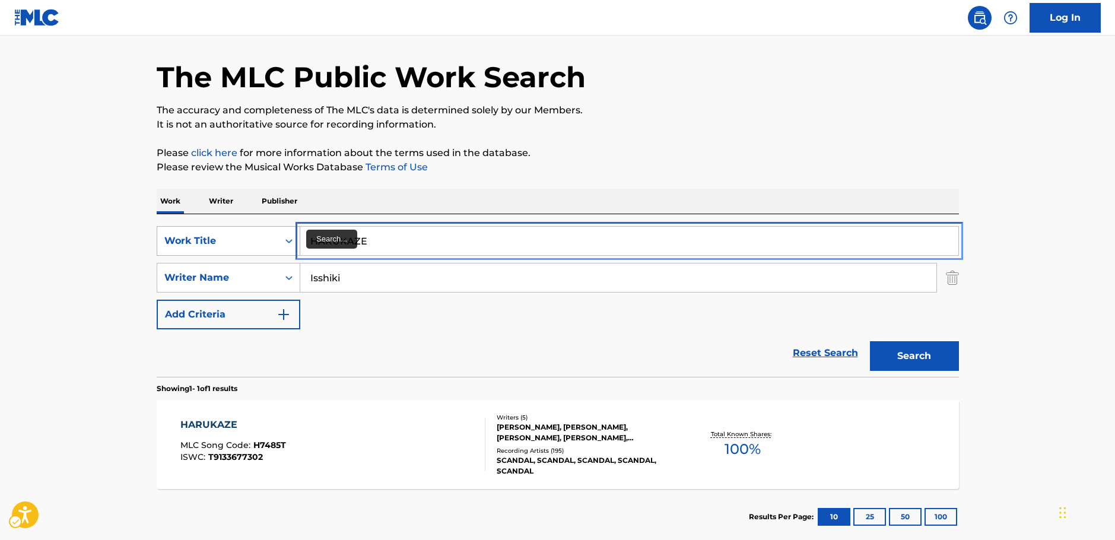
click at [299, 238] on div "SearchWithCriteria1b7f3803-9a6c-4b63-b108-a63d308e2454 Work Title HARUKAZE" at bounding box center [558, 241] width 802 height 30
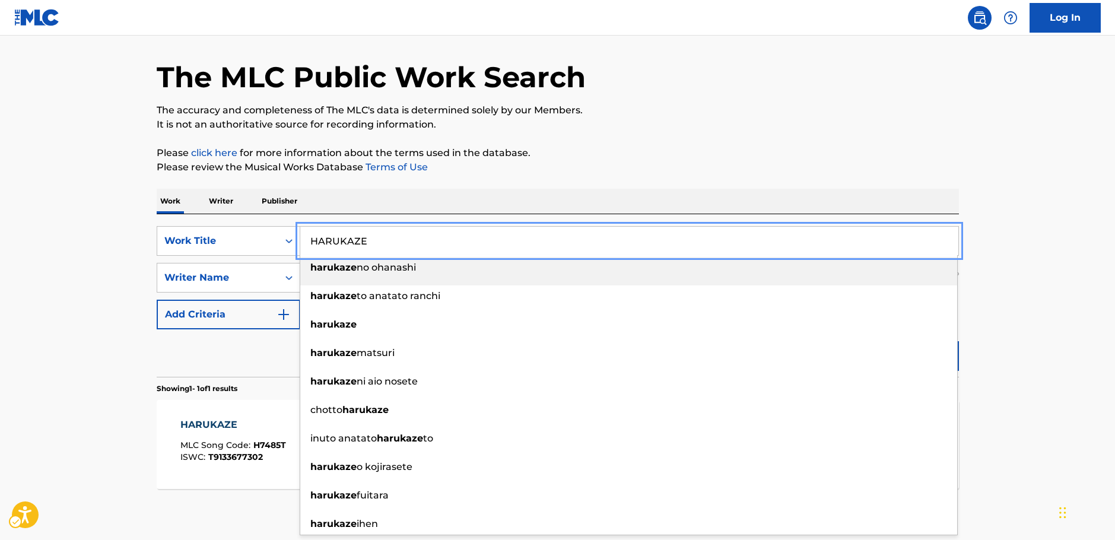
paste input "Deep in [GEOGRAPHIC_DATA]"
type input "Deep in [GEOGRAPHIC_DATA]"
click at [99, 215] on main "The MLC Public Work Search The accuracy and completeness of The MLC's data is d…" at bounding box center [557, 274] width 1115 height 553
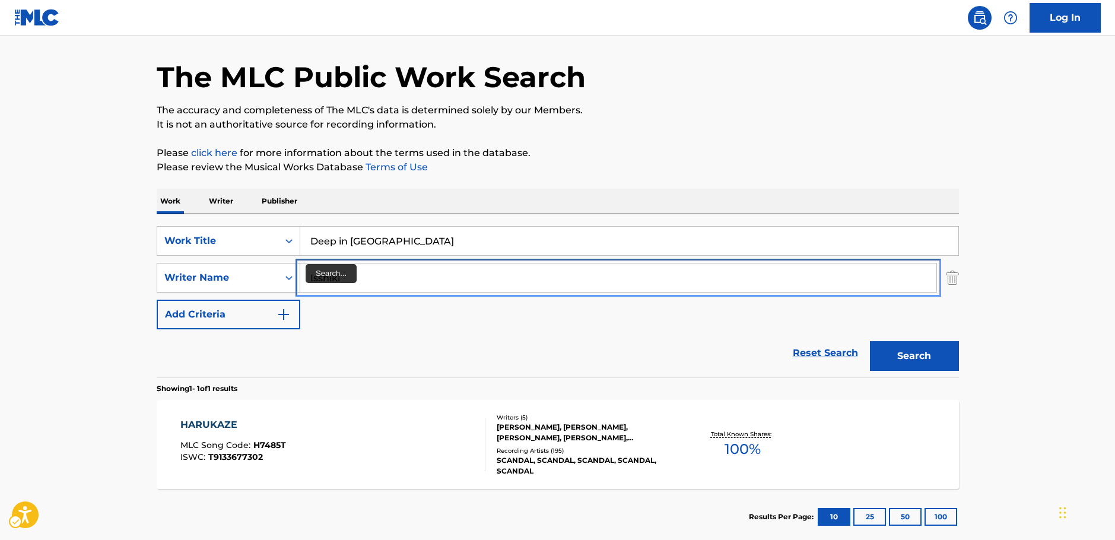
drag, startPoint x: 348, startPoint y: 281, endPoint x: 282, endPoint y: 281, distance: 65.9
click at [284, 281] on div "SearchWithCriteria7344498d-c695-4f2e-ab9b-d78ceebe9bd3 Writer Name [PERSON_NAME]" at bounding box center [558, 278] width 802 height 30
click at [919, 356] on button "Search" at bounding box center [914, 356] width 89 height 30
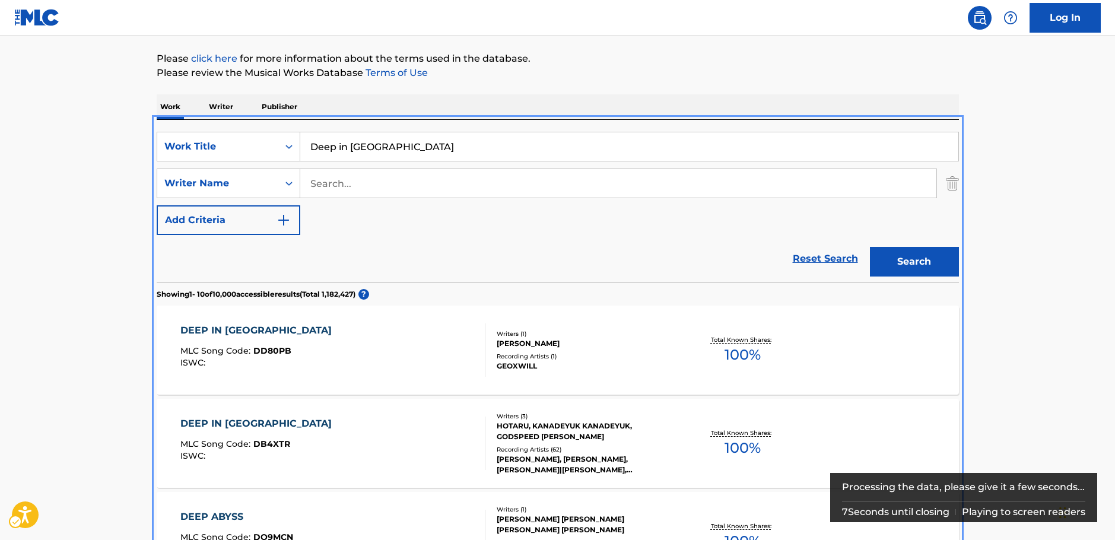
scroll to position [119, 0]
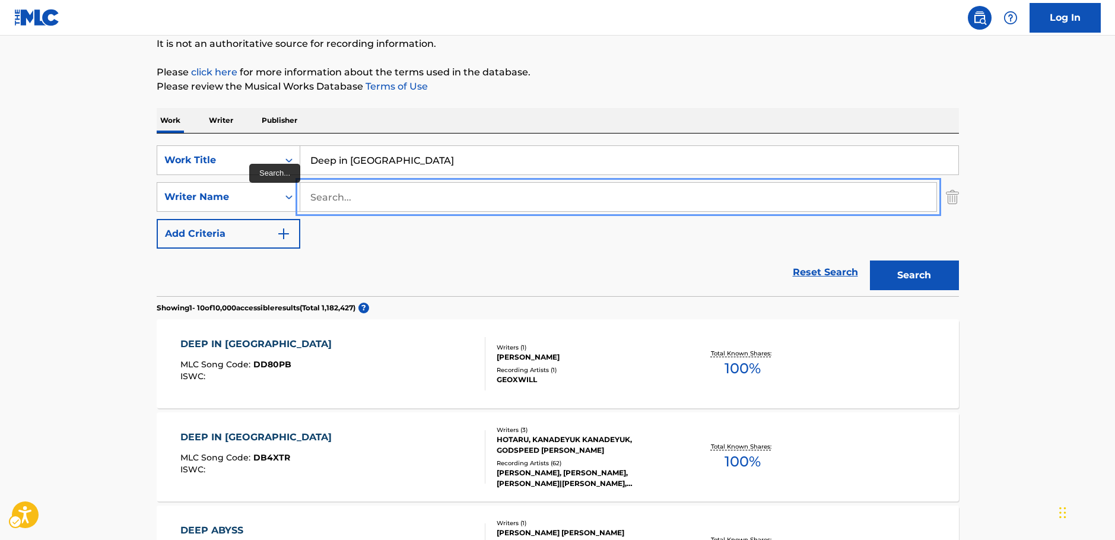
click at [348, 196] on input "Search..." at bounding box center [618, 197] width 636 height 28
paste input "AOKI"
type input "AOKI"
click at [926, 284] on button "Search" at bounding box center [914, 276] width 89 height 30
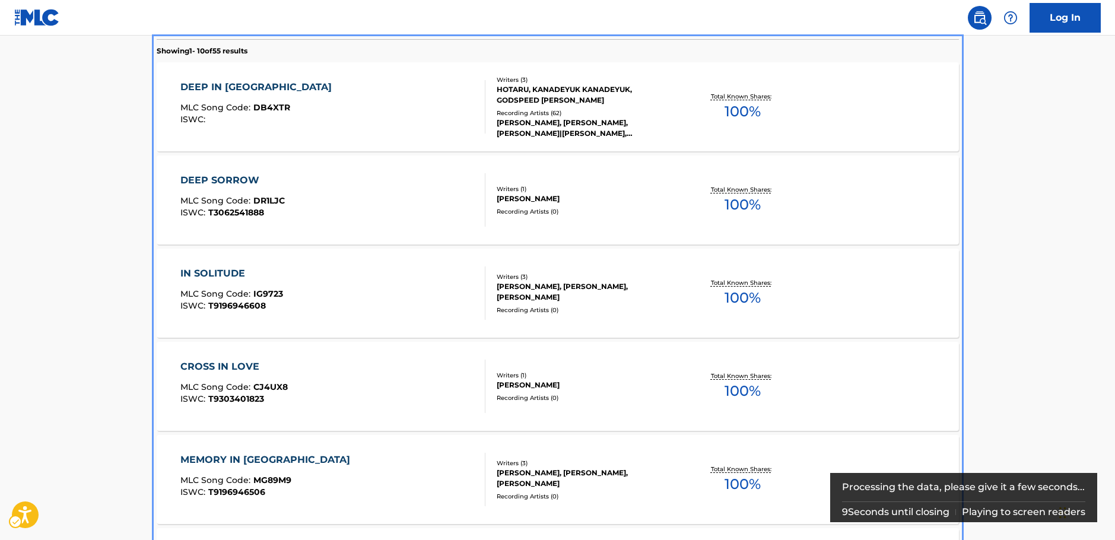
scroll to position [355, 0]
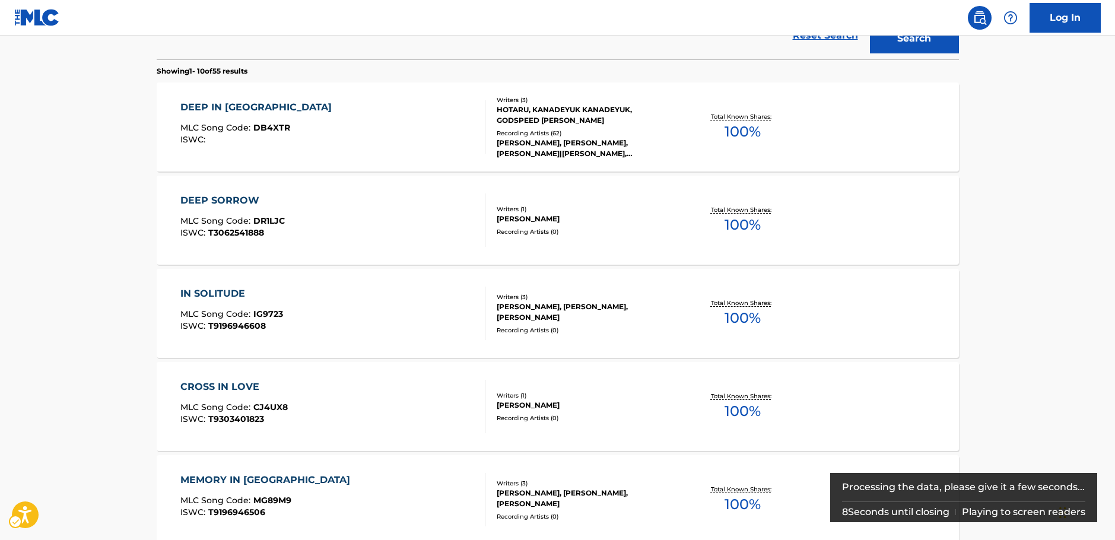
click at [361, 117] on div "DEEP IN ABYSS MLC Song Code : DB4XTR ISWC :" at bounding box center [332, 126] width 305 height 53
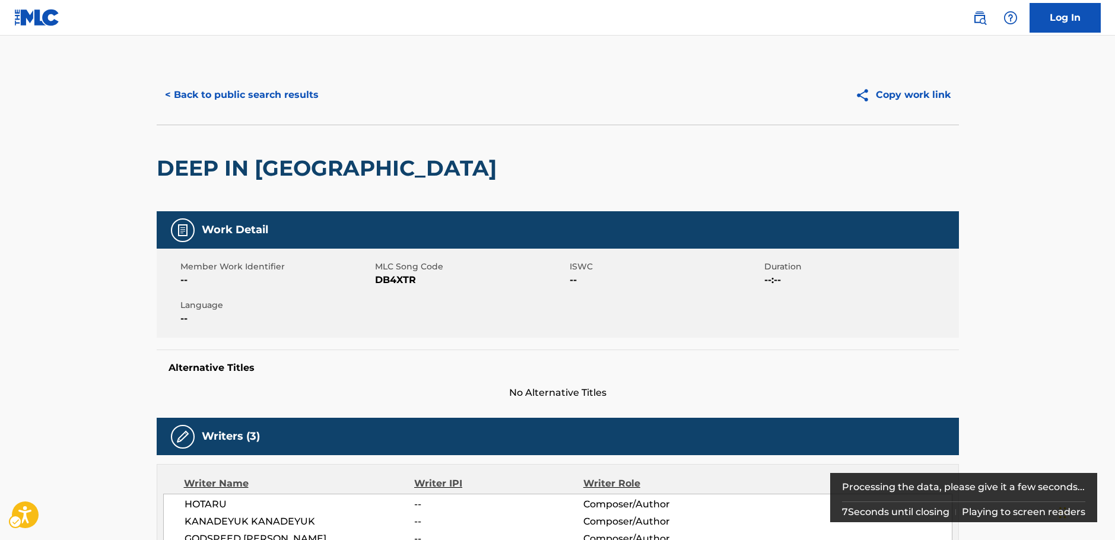
click at [393, 284] on span "MLC Song Code - DB4XTR" at bounding box center [471, 280] width 192 height 14
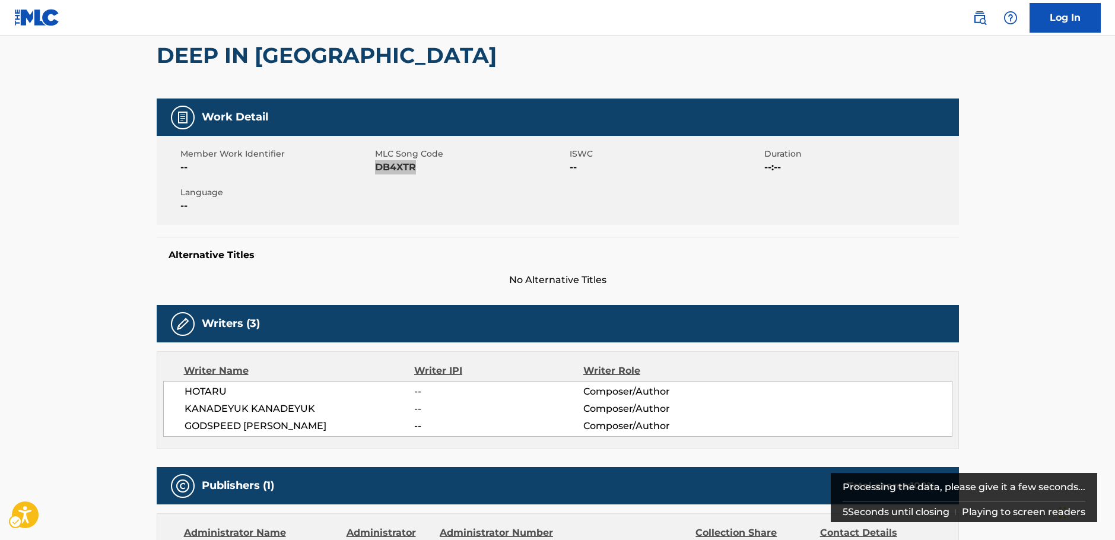
scroll to position [237, 0]
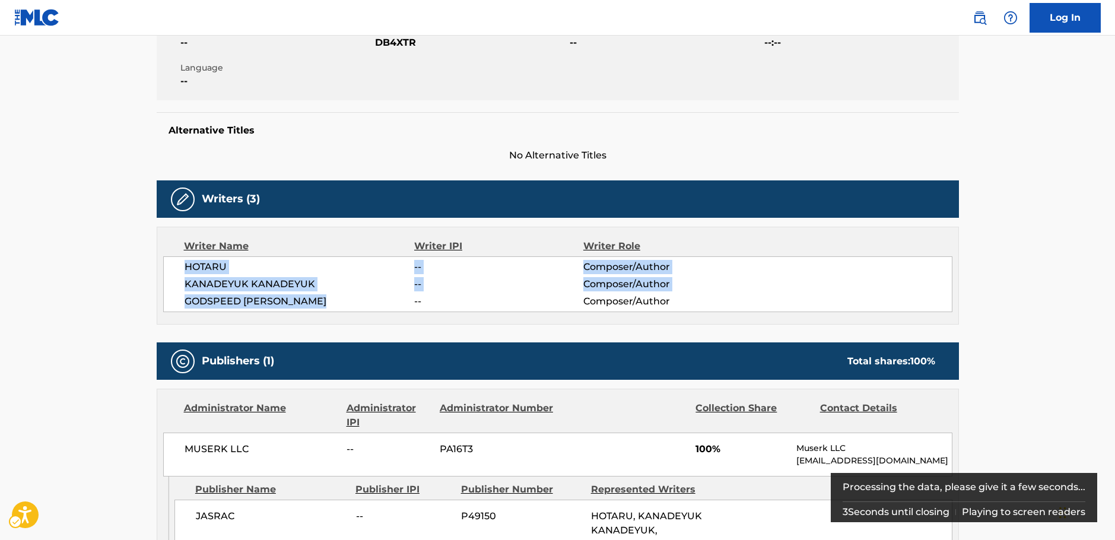
drag, startPoint x: 341, startPoint y: 305, endPoint x: 166, endPoint y: 263, distance: 179.9
click at [166, 263] on div "HOTARU -- Composer/Author [PERSON_NAME] -- Composer/Author GODSPEED [PERSON_NAM…" at bounding box center [557, 284] width 789 height 56
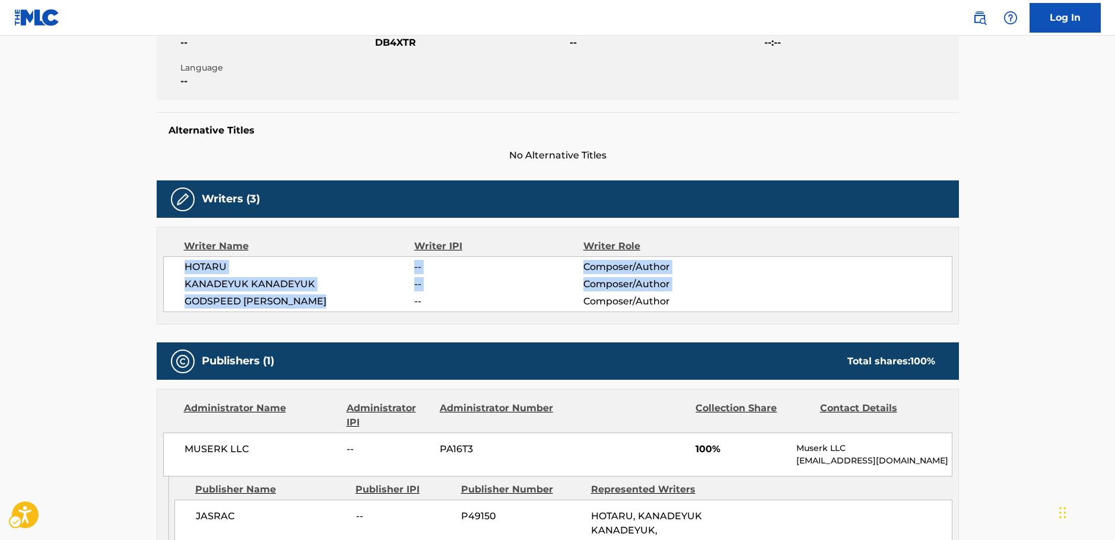
scroll to position [475, 0]
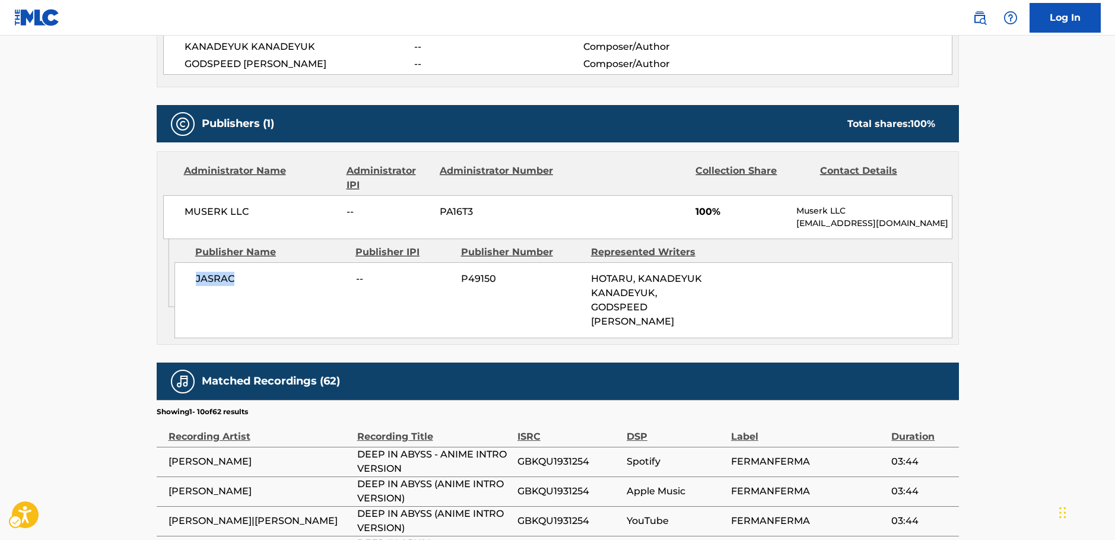
drag, startPoint x: 270, startPoint y: 277, endPoint x: 194, endPoint y: 278, distance: 76.0
click at [194, 278] on div "JASRAC -- P49150 HOTARU, KANADEYUK KANADEYUK, GODSPEED [PERSON_NAME]" at bounding box center [563, 300] width 778 height 76
drag, startPoint x: 266, startPoint y: 211, endPoint x: 183, endPoint y: 211, distance: 82.5
click at [183, 211] on div "MUSERK LLC -- PA16T3 100% Muserk LLC [EMAIL_ADDRESS][DOMAIN_NAME]" at bounding box center [557, 217] width 789 height 44
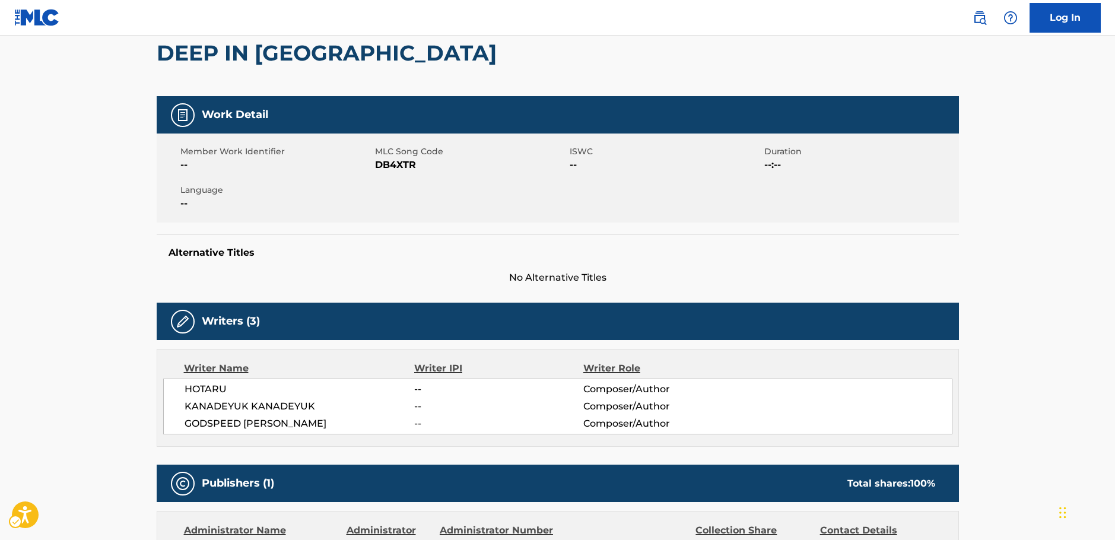
scroll to position [0, 0]
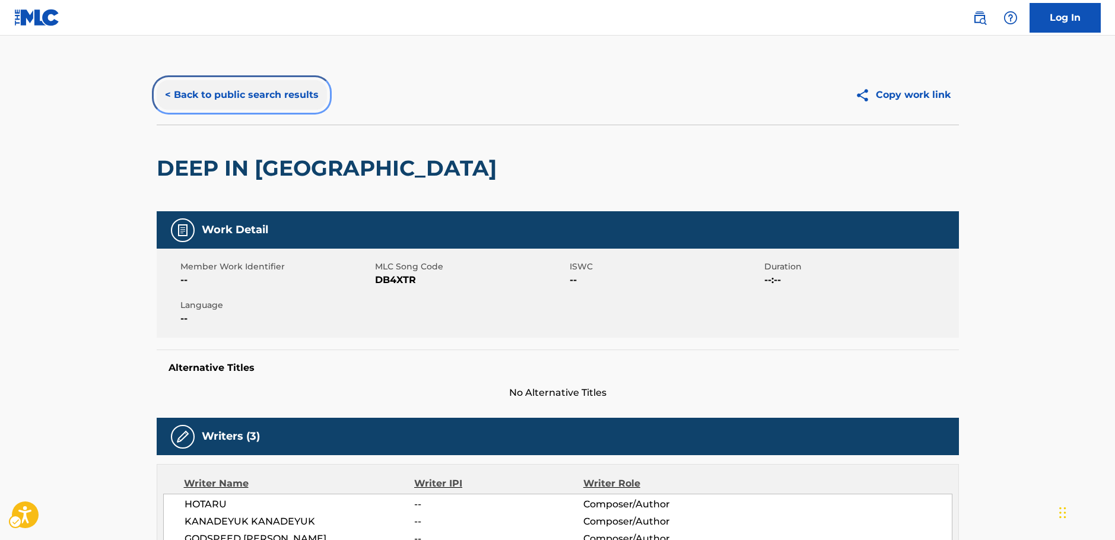
click at [260, 101] on button "< Back to public search results" at bounding box center [242, 95] width 170 height 30
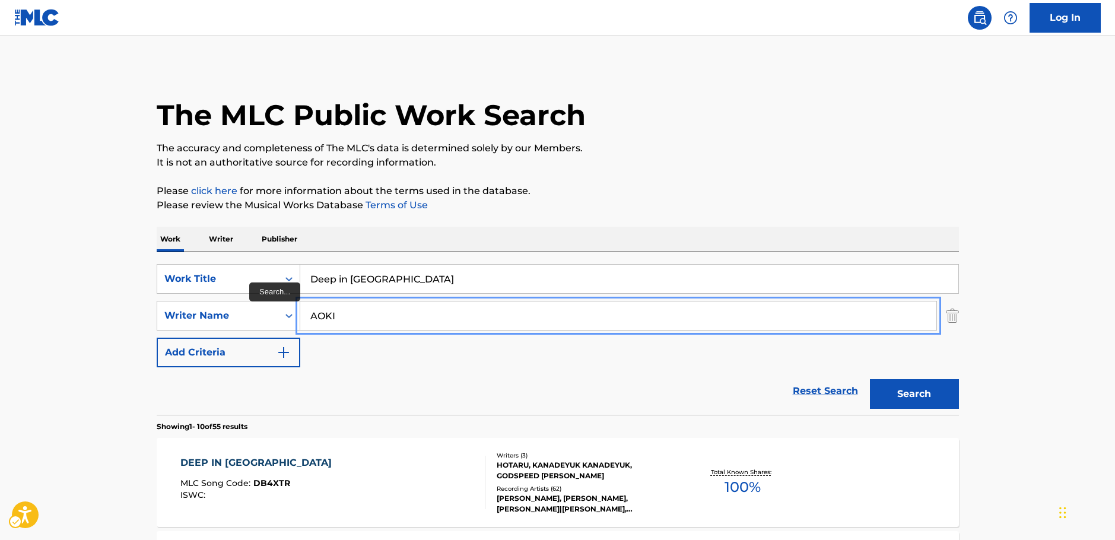
drag, startPoint x: 350, startPoint y: 316, endPoint x: 320, endPoint y: 294, distance: 37.4
click at [263, 313] on div "SearchWithCriteria7344498d-c695-4f2e-ab9b-d78ceebe9bd3 Writer Name [PERSON_NAME]" at bounding box center [558, 316] width 802 height 30
paste input "Maeda"
type input "Maeda"
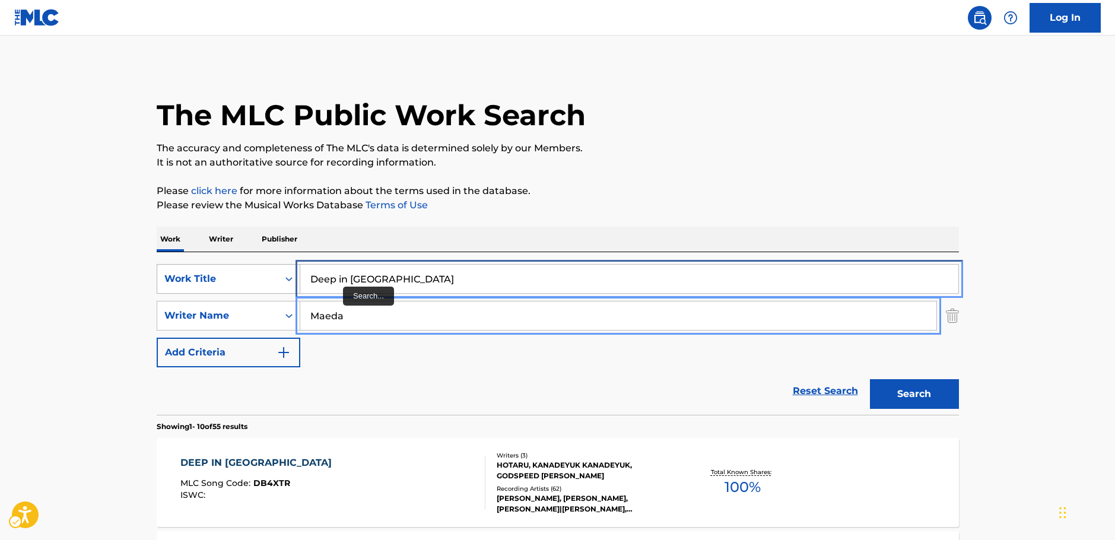
click at [271, 277] on div "SearchWithCriteria1b7f3803-9a6c-4b63-b108-a63d308e2454 Work Title Deep in Abyss" at bounding box center [558, 279] width 802 height 30
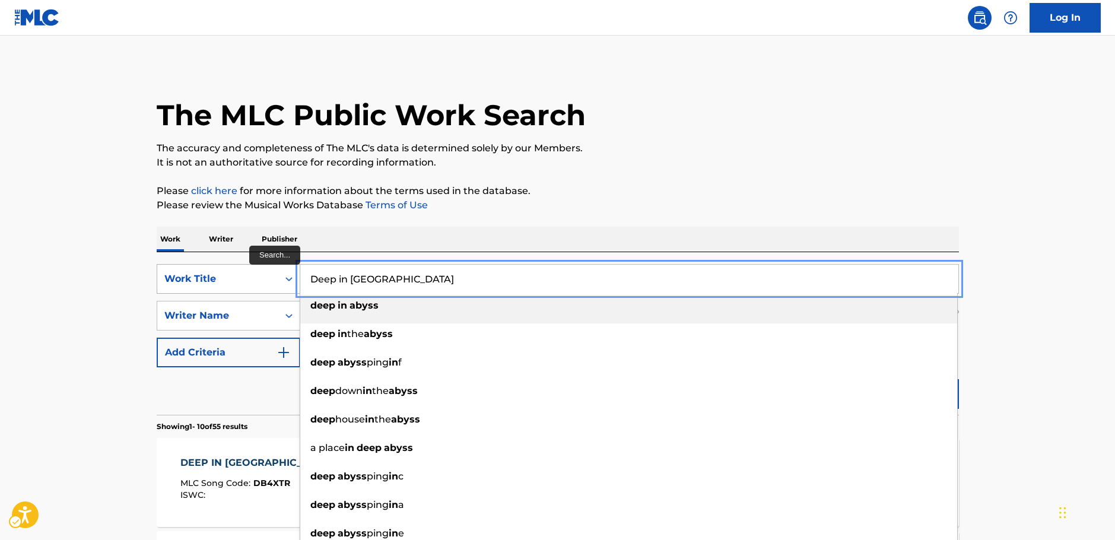
paste input "Toki wo Kizamu Uta"
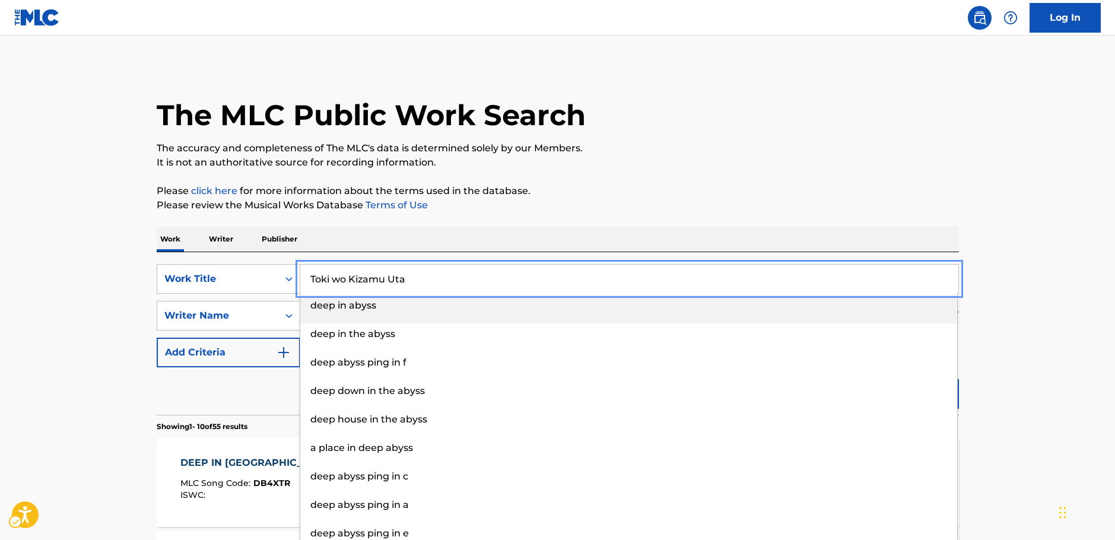
type input "Toki wo Kizamu Uta"
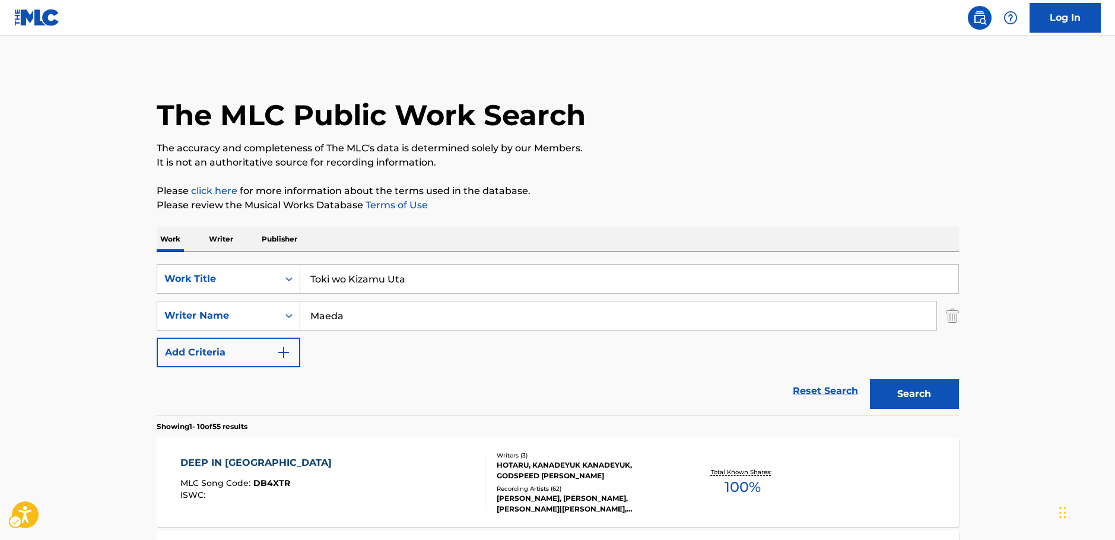
click at [914, 390] on button "Search" at bounding box center [914, 394] width 89 height 30
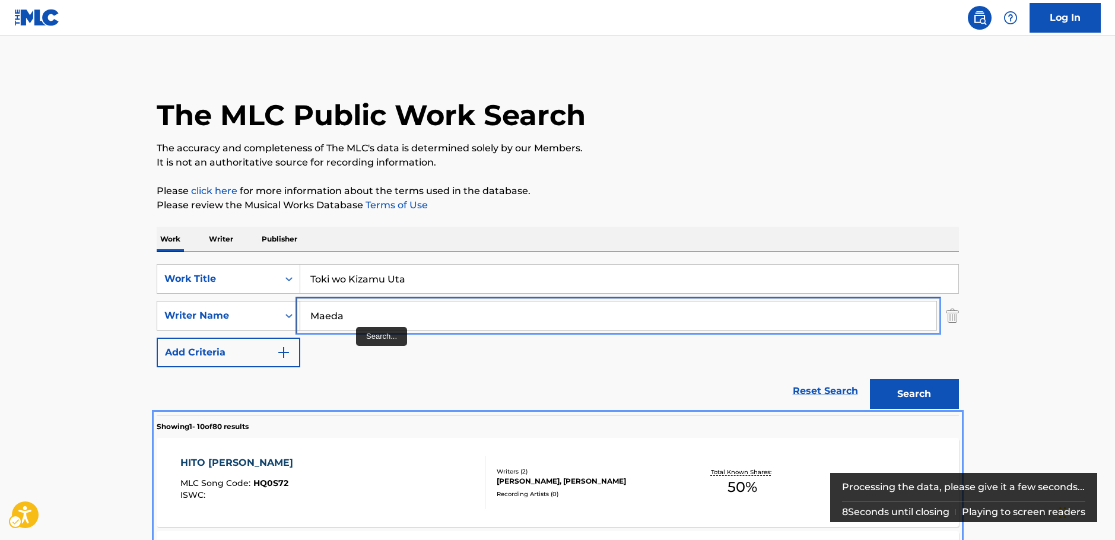
drag, startPoint x: 342, startPoint y: 318, endPoint x: 274, endPoint y: 317, distance: 68.8
click at [274, 317] on div "SearchWithCriteria7344498d-c695-4f2e-ab9b-d78ceebe9bd3 Writer Name [PERSON_NAME]" at bounding box center [558, 316] width 802 height 30
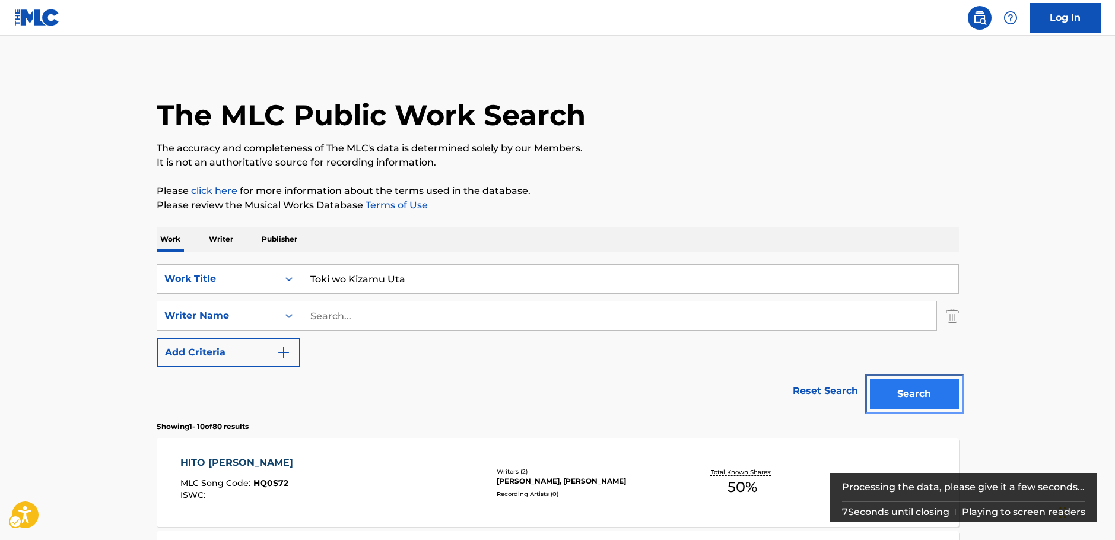
click at [928, 389] on button "Search" at bounding box center [914, 394] width 89 height 30
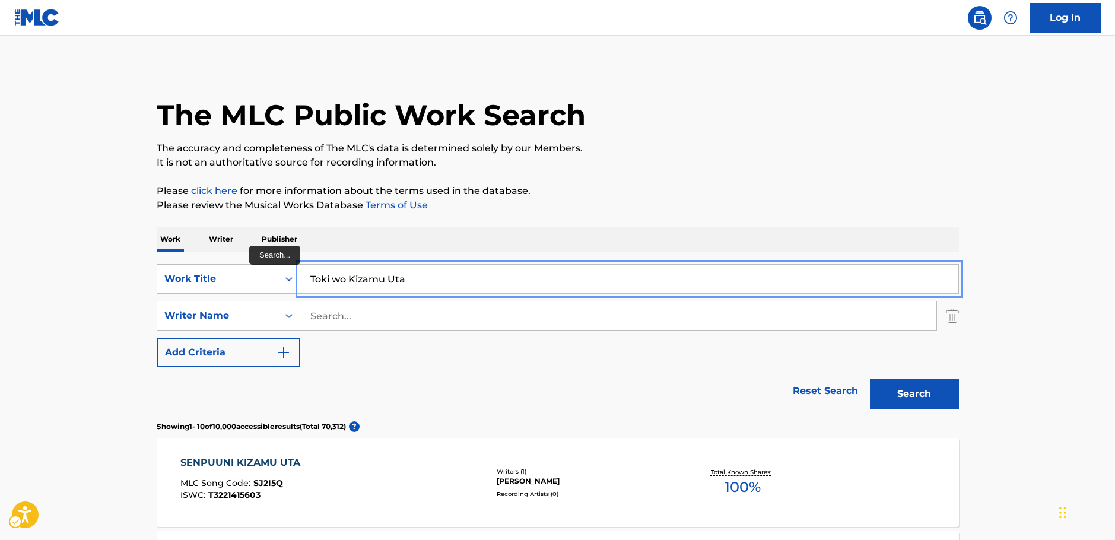
click at [342, 281] on input "Toki wo Kizamu Uta" at bounding box center [629, 279] width 658 height 28
click at [939, 393] on button "Search" at bounding box center [914, 394] width 89 height 30
drag, startPoint x: 370, startPoint y: 288, endPoint x: 339, endPoint y: 297, distance: 32.1
click at [272, 285] on div "SearchWithCriteria1b7f3803-9a6c-4b63-b108-a63d308e2454 Work Title Toki o Kizamu…" at bounding box center [558, 279] width 802 height 30
paste input "OKIOKIZAMUUTA"
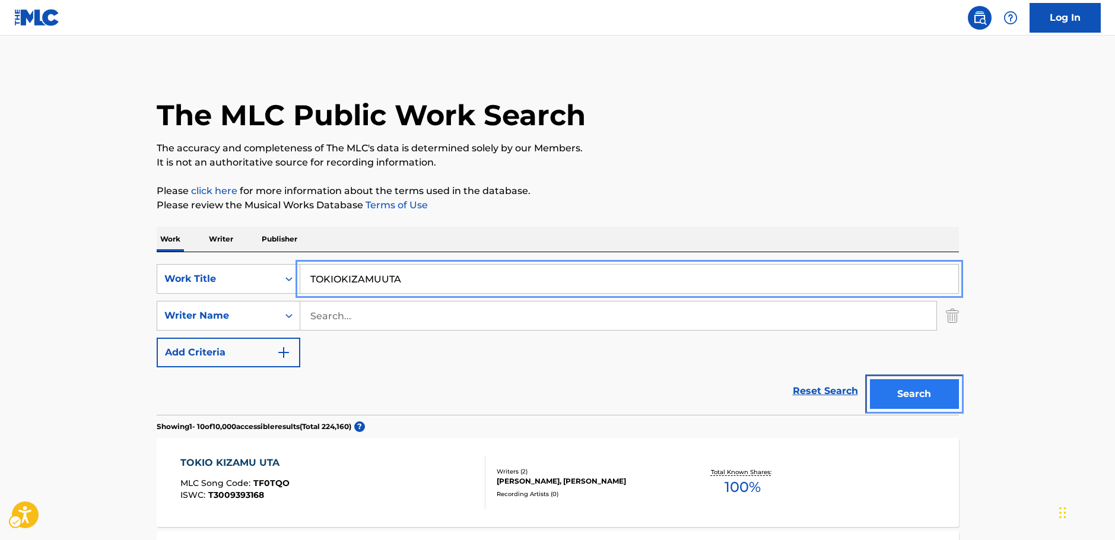
click at [933, 393] on button "Search" at bounding box center [914, 394] width 89 height 30
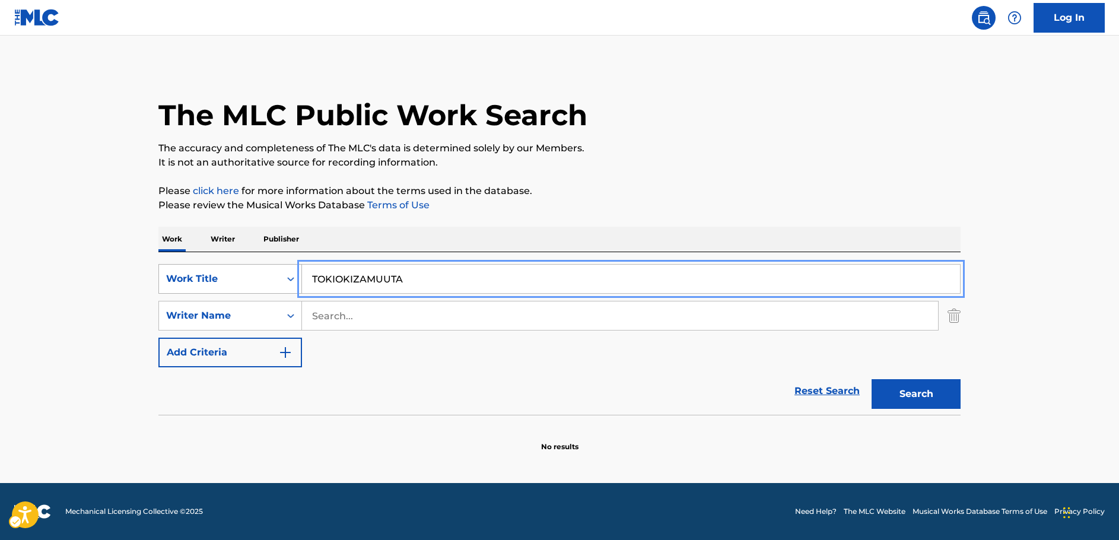
drag, startPoint x: 438, startPoint y: 286, endPoint x: 255, endPoint y: 282, distance: 182.8
click at [259, 284] on div "SearchWithCriteria1b7f3803-9a6c-4b63-b108-a63d308e2454 Work Title TOKIOKIZAMUUTA" at bounding box center [559, 279] width 802 height 30
paste input "Run! Run! Run!"
type input "Run! Run! Run!"
click at [104, 234] on main "The MLC Public Work Search The accuracy and completeness of The MLC's data is d…" at bounding box center [559, 259] width 1119 height 447
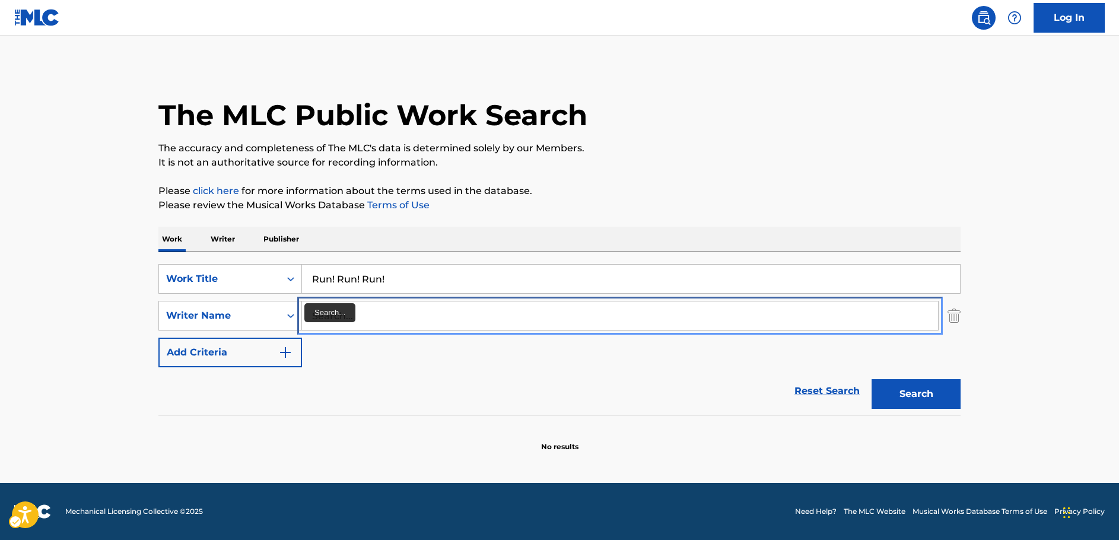
click at [360, 316] on input "Search..." at bounding box center [620, 315] width 636 height 28
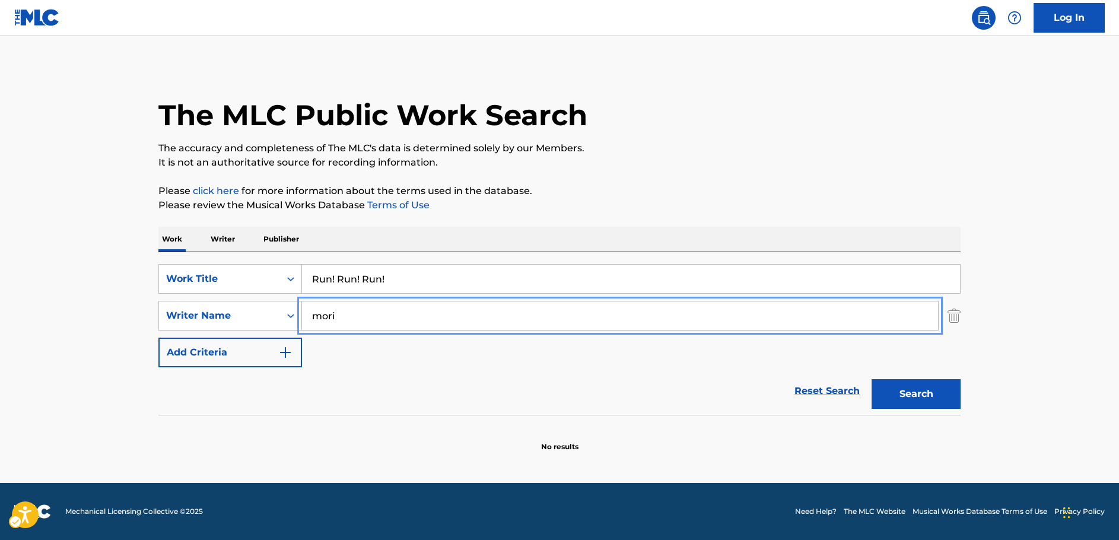
click at [872, 379] on button "Search" at bounding box center [916, 394] width 89 height 30
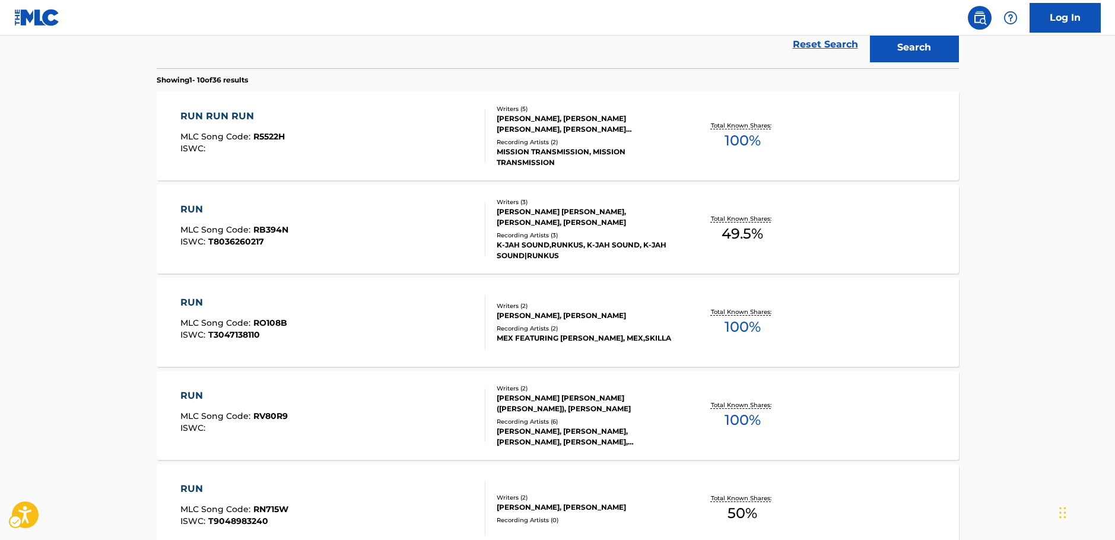
scroll to position [237, 0]
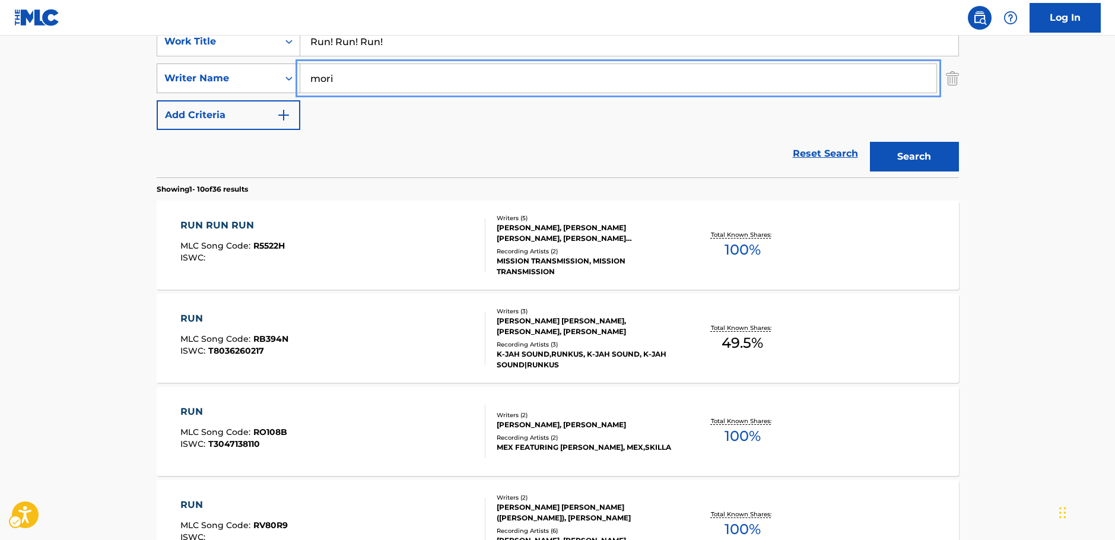
drag, startPoint x: 355, startPoint y: 80, endPoint x: 270, endPoint y: 80, distance: 84.9
click at [270, 80] on div "SearchWithCriteria7344498d-c695-4f2e-ab9b-d78ceebe9bd3 Writer Name [PERSON_NAME]" at bounding box center [558, 78] width 802 height 30
paste input "[PERSON_NAME]"
click at [911, 154] on button "Search" at bounding box center [914, 157] width 89 height 30
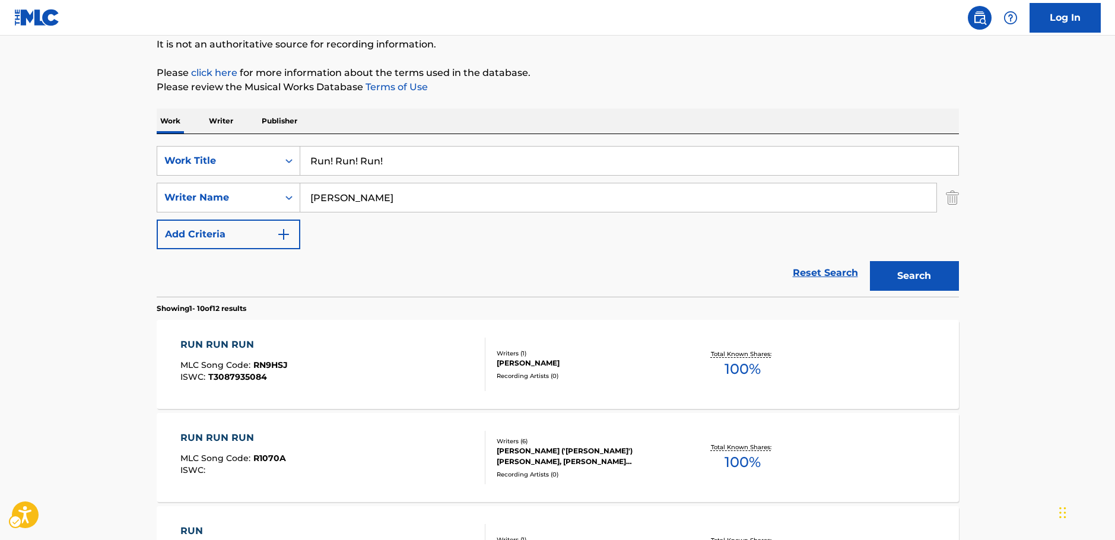
scroll to position [0, 0]
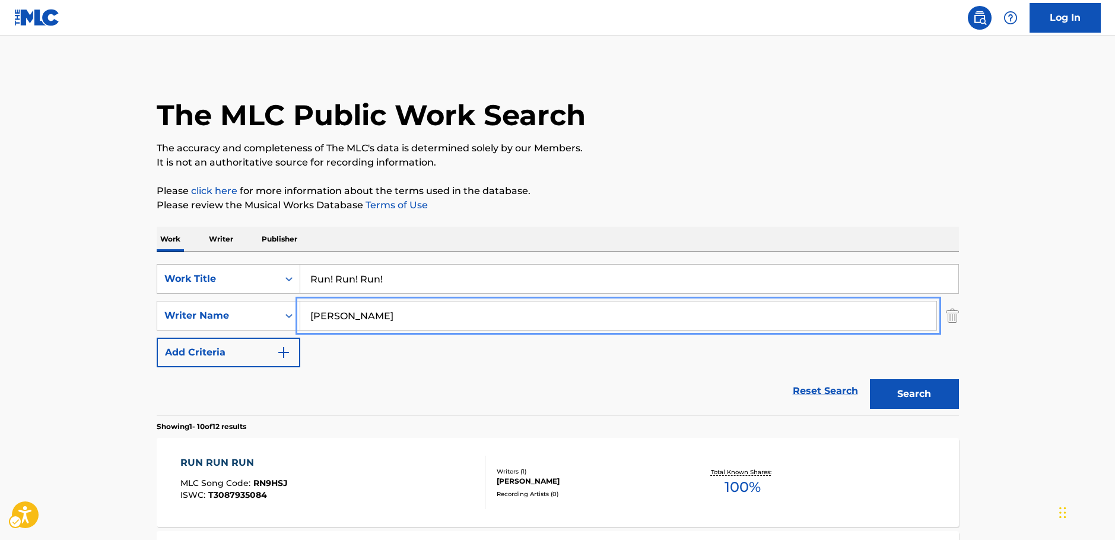
drag, startPoint x: 304, startPoint y: 316, endPoint x: 372, endPoint y: 296, distance: 70.4
click at [284, 314] on div "SearchWithCriteria7344498d-c695-4f2e-ab9b-d78ceebe9bd3 Writer Name [PERSON_NAME]" at bounding box center [558, 316] width 802 height 30
paste input "Ujihara"
type input "Ujihara"
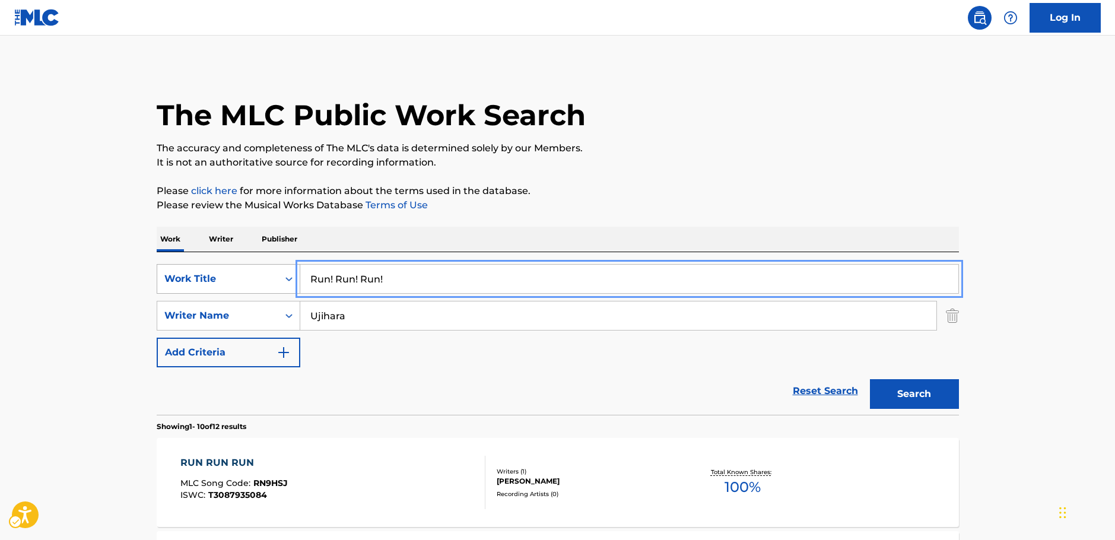
drag, startPoint x: 374, startPoint y: 278, endPoint x: 258, endPoint y: 275, distance: 116.3
click at [250, 277] on div "SearchWithCriteria1b7f3803-9a6c-4b63-b108-a63d308e2454 Work Title Run! Run! Run!" at bounding box center [558, 279] width 802 height 30
paste input "Know Know Know"
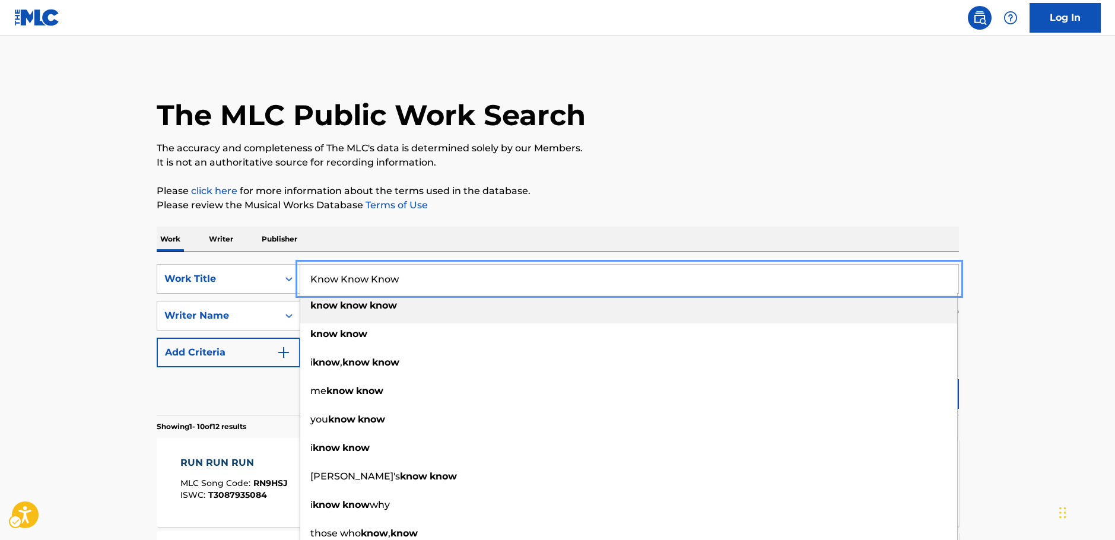
type input "Know Know Know"
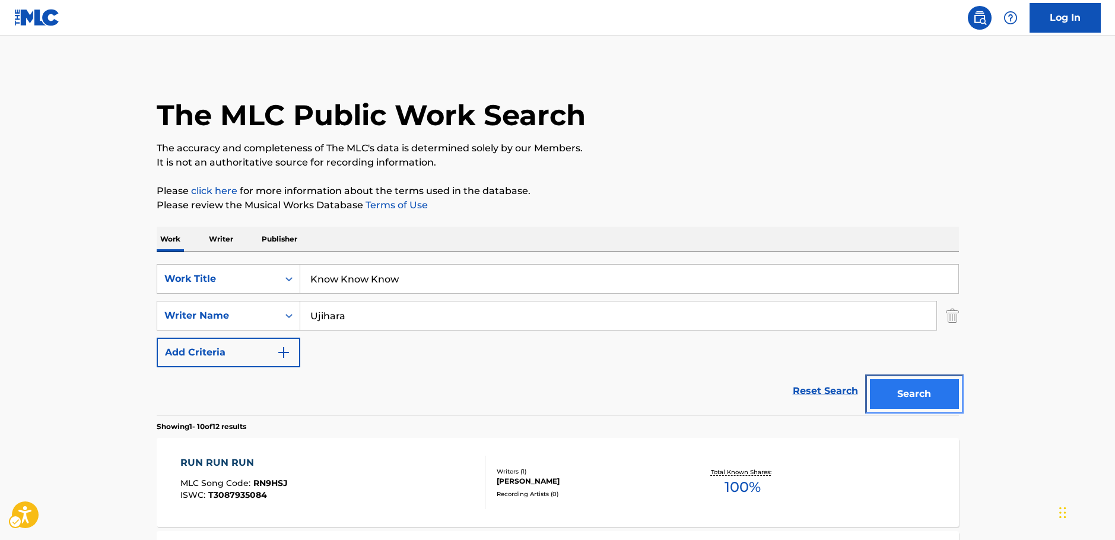
click at [925, 400] on button "Search" at bounding box center [914, 394] width 89 height 30
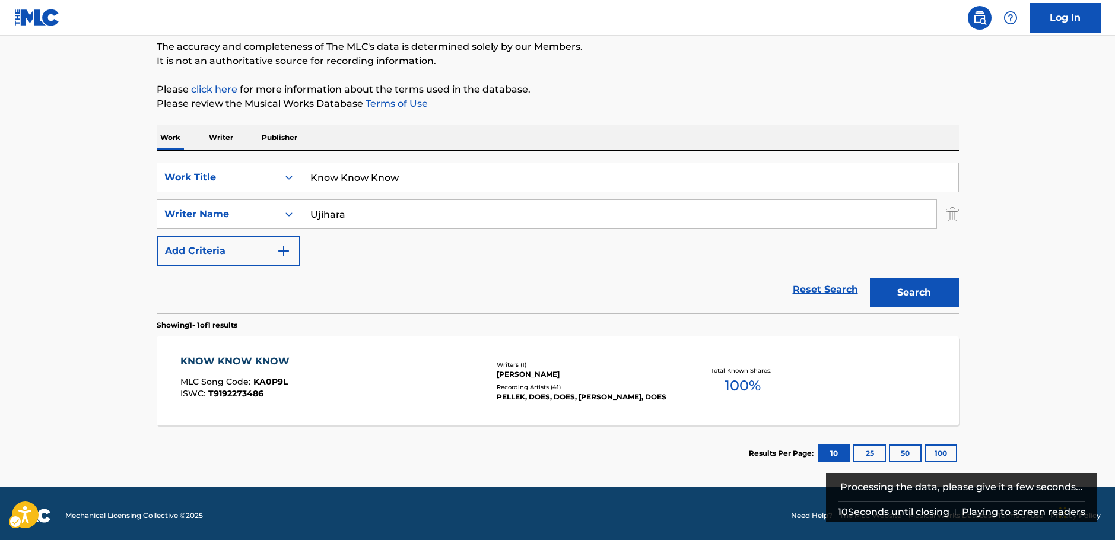
scroll to position [106, 0]
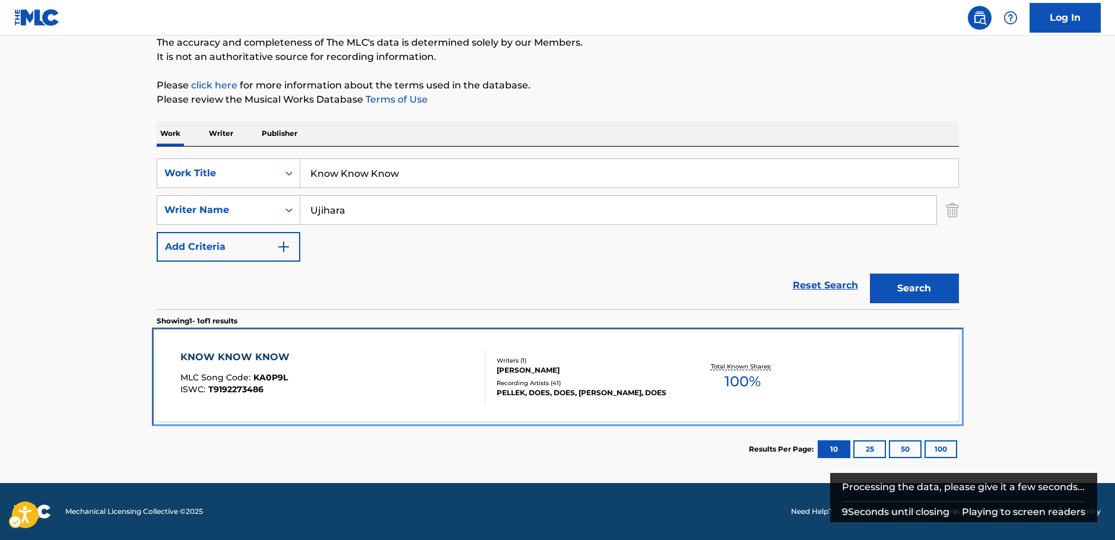
click at [420, 386] on div "KNOW KNOW KNOW MLC Song Code : KA0P9L ISWC : T9192273486" at bounding box center [332, 376] width 305 height 53
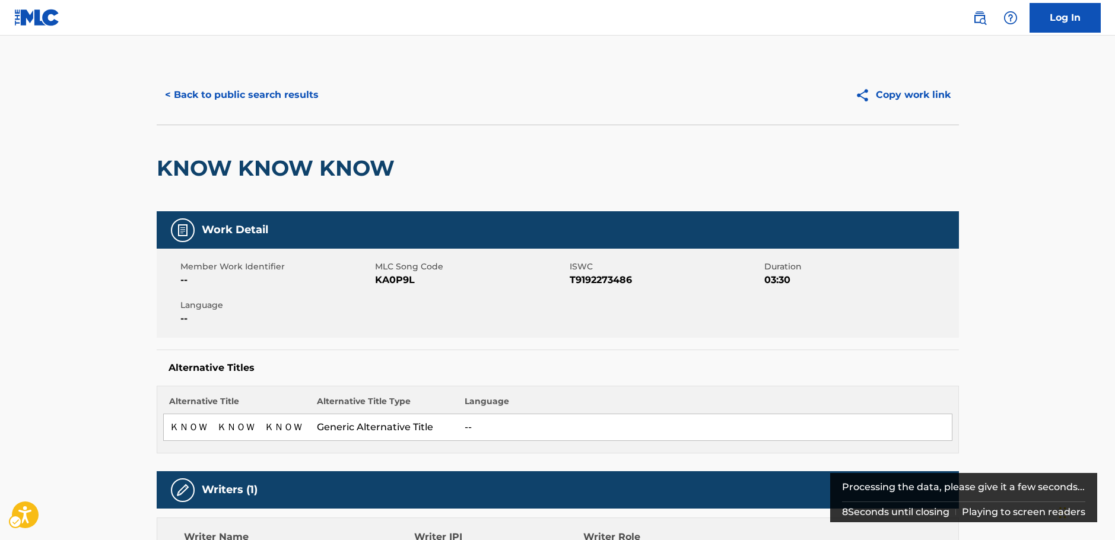
click at [396, 284] on span "MLC Song Code - KA0P9L" at bounding box center [471, 280] width 192 height 14
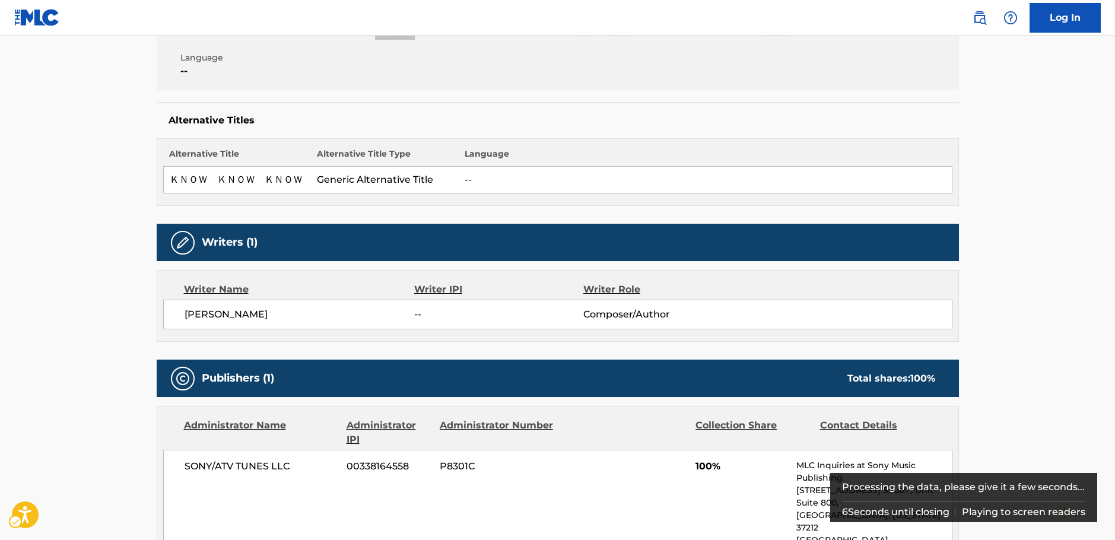
scroll to position [65, 0]
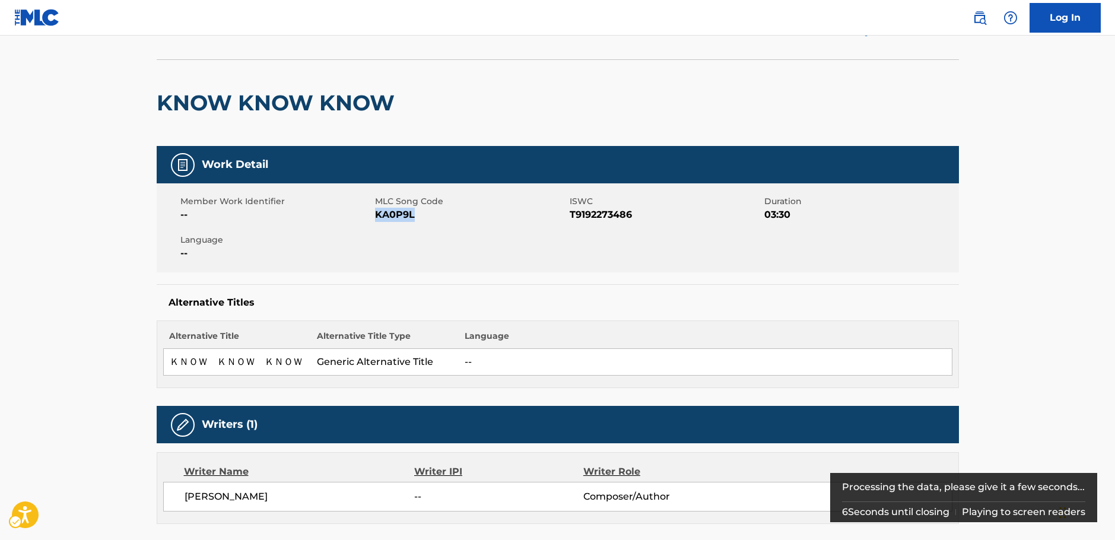
click at [397, 214] on span "MLC Song Code - KA0P9L" at bounding box center [471, 215] width 192 height 14
click at [602, 212] on span "ISWC - T9192273486" at bounding box center [666, 215] width 192 height 14
click at [601, 212] on span "ISWC - T9192273486" at bounding box center [666, 215] width 192 height 14
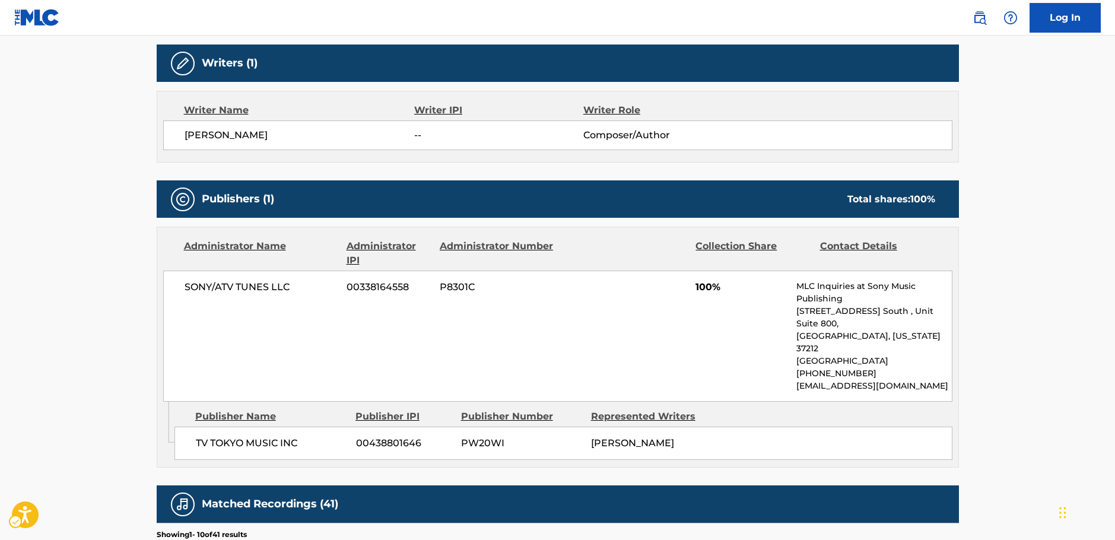
scroll to position [481, 0]
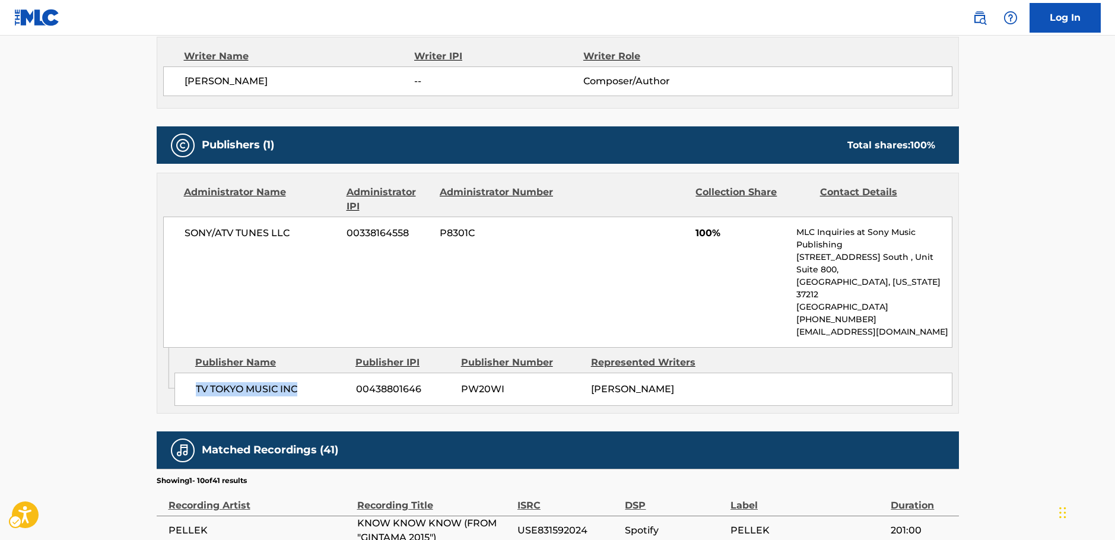
drag, startPoint x: 311, startPoint y: 366, endPoint x: 196, endPoint y: 360, distance: 114.7
click at [196, 382] on span "TV TOKYO MUSIC INC" at bounding box center [271, 389] width 151 height 14
drag, startPoint x: 224, startPoint y: 243, endPoint x: 185, endPoint y: 242, distance: 39.2
click at [185, 242] on div "SONY/ATV TUNES LLC 00338164558 P8301C 100% MLC Inquiries at Sony Music Publishi…" at bounding box center [557, 282] width 789 height 131
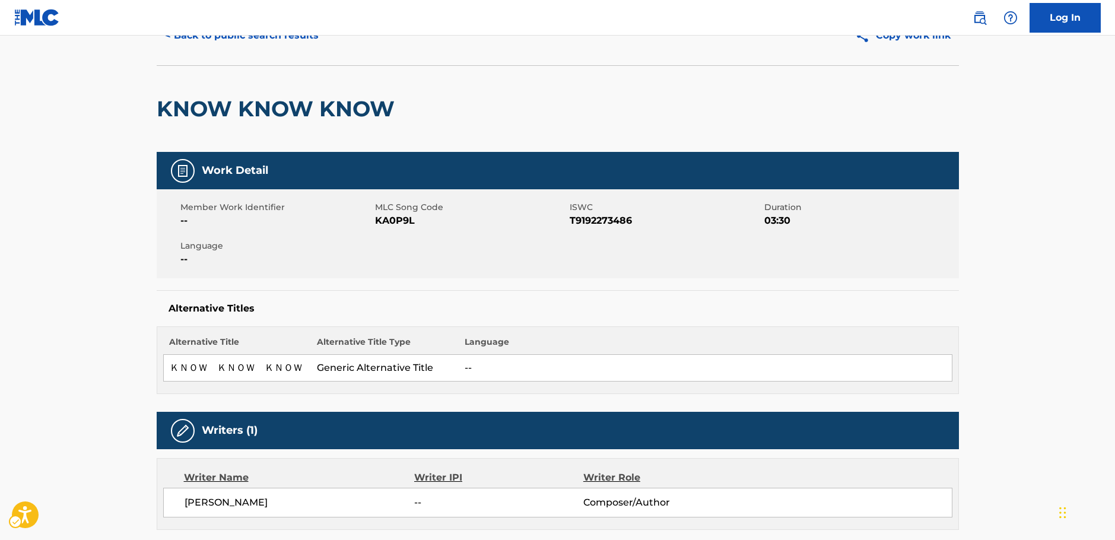
scroll to position [0, 0]
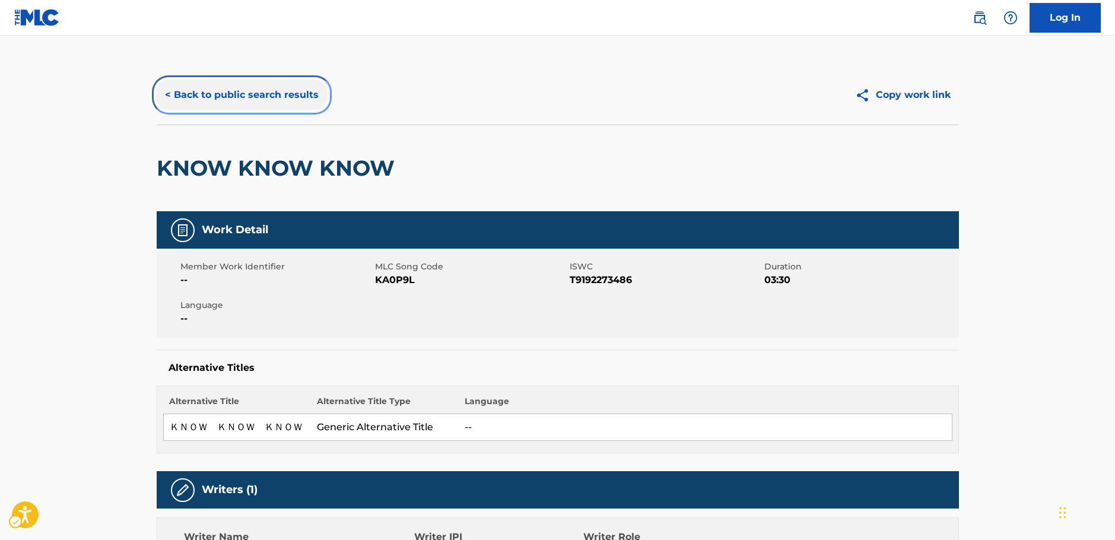
click at [199, 93] on button "< Back to public search results" at bounding box center [242, 95] width 170 height 30
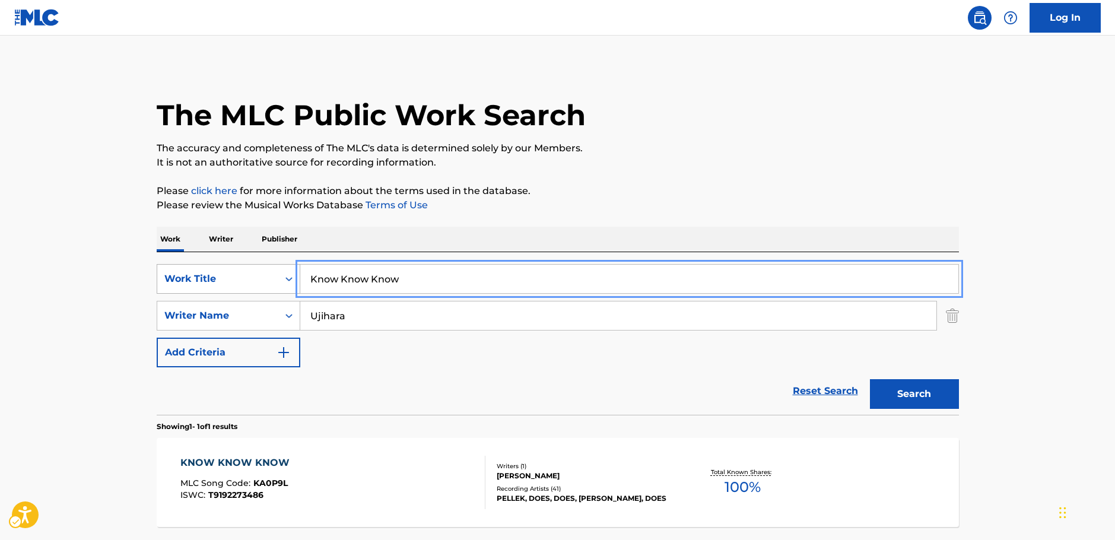
drag, startPoint x: 288, startPoint y: 288, endPoint x: 231, endPoint y: 287, distance: 56.4
click at [243, 288] on div "SearchWithCriteria1b7f3803-9a6c-4b63-b108-a63d308e2454 Work Title Know Know Know" at bounding box center [558, 279] width 802 height 30
paste input "Reverse Situation"
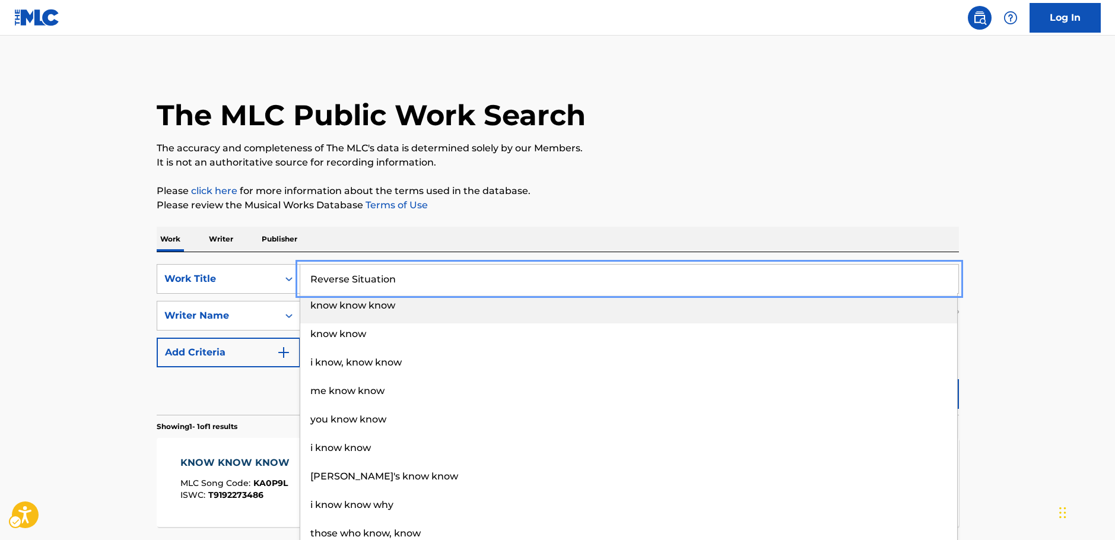
type input "Reverse Situation"
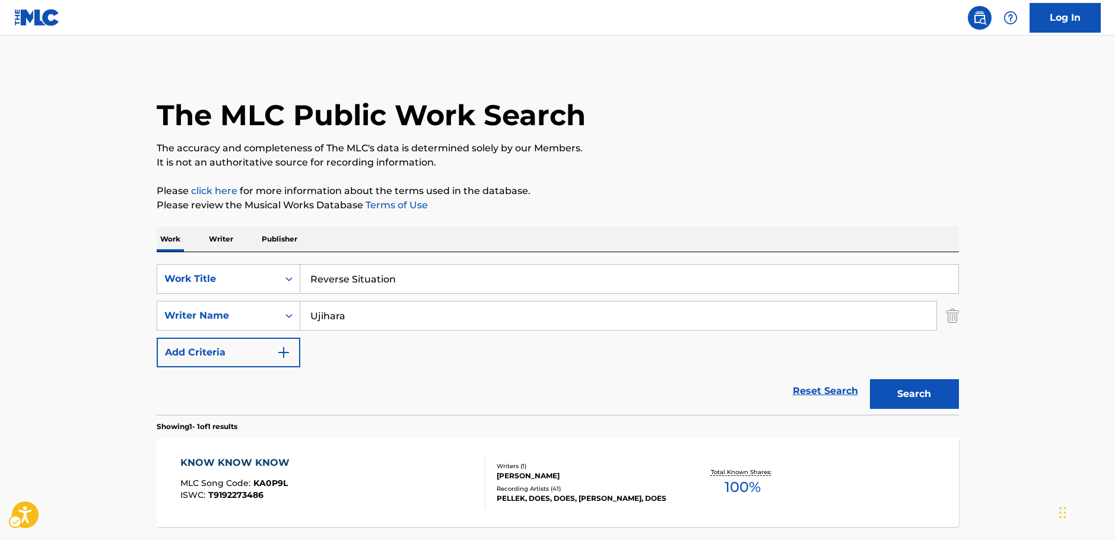
drag, startPoint x: 96, startPoint y: 269, endPoint x: 310, endPoint y: 316, distance: 219.2
click at [97, 269] on main "The MLC Public Work Search The accuracy and completeness of The MLC's data is d…" at bounding box center [557, 312] width 1115 height 553
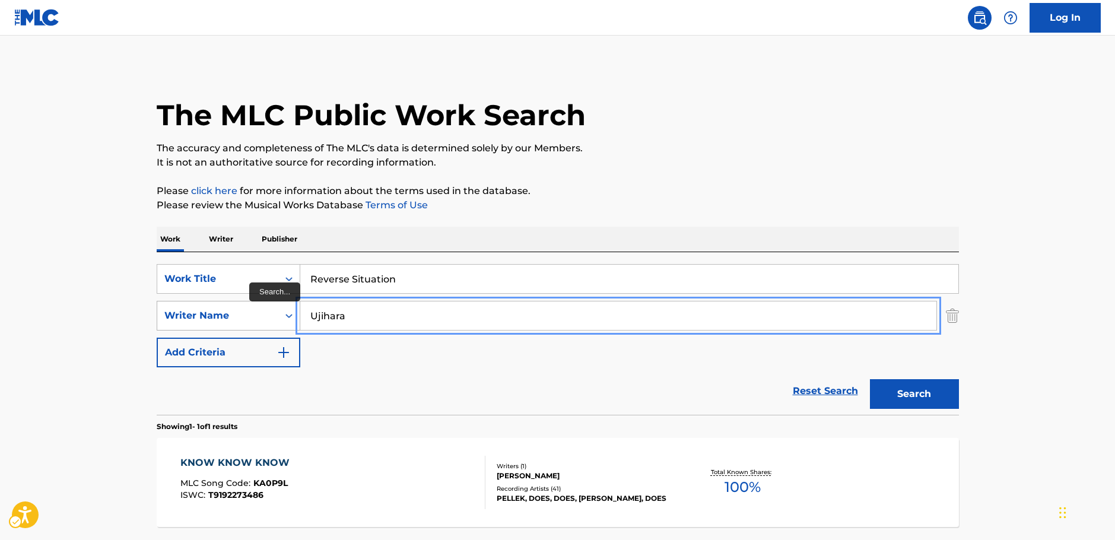
drag, startPoint x: 374, startPoint y: 314, endPoint x: 161, endPoint y: 315, distance: 213.0
click at [163, 317] on div "SearchWithCriteria7344498d-c695-4f2e-ab9b-d78ceebe9bd3 Writer Name [PERSON_NAME]" at bounding box center [558, 316] width 802 height 30
click at [911, 390] on button "Search" at bounding box center [914, 394] width 89 height 30
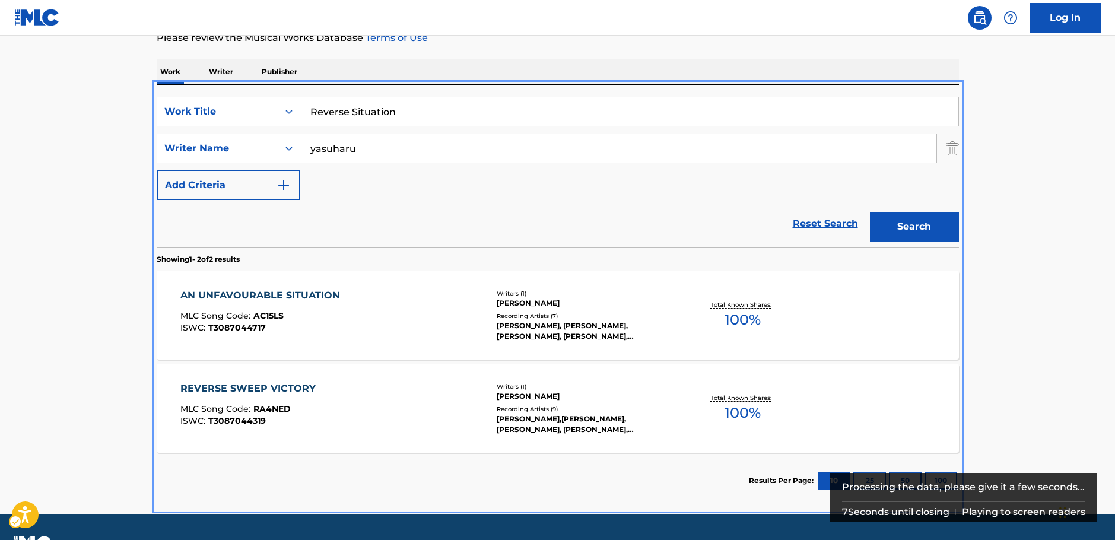
scroll to position [139, 0]
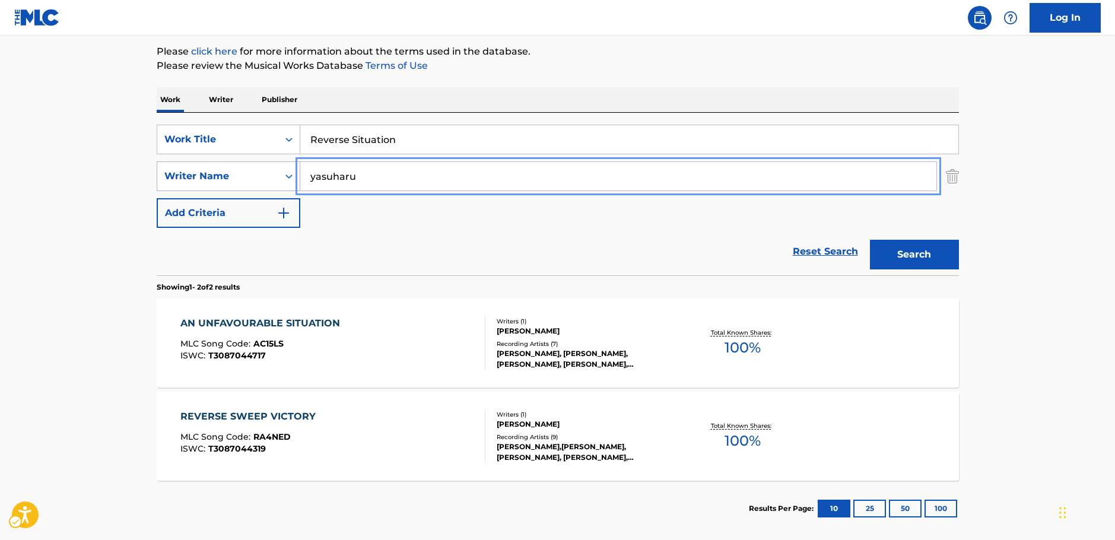
drag, startPoint x: 264, startPoint y: 179, endPoint x: 255, endPoint y: 179, distance: 8.9
click at [255, 179] on div "SearchWithCriteria7344498d-c695-4f2e-ab9b-d78ceebe9bd3 Writer Name [PERSON_NAME]" at bounding box center [558, 176] width 802 height 30
paste input "YAIBA"
type input "YAIBA"
click at [918, 253] on button "Search" at bounding box center [914, 255] width 89 height 30
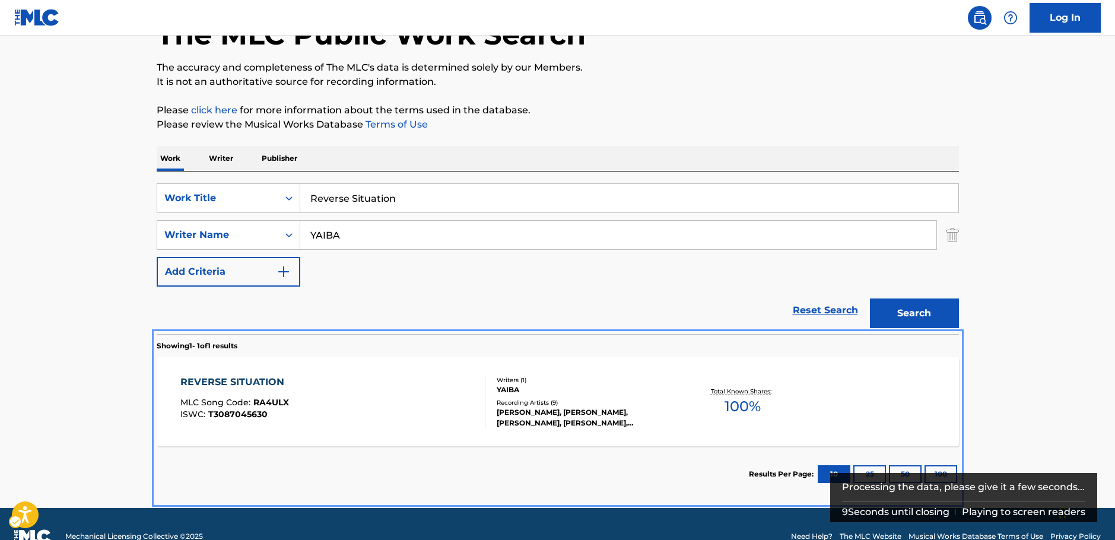
scroll to position [102, 0]
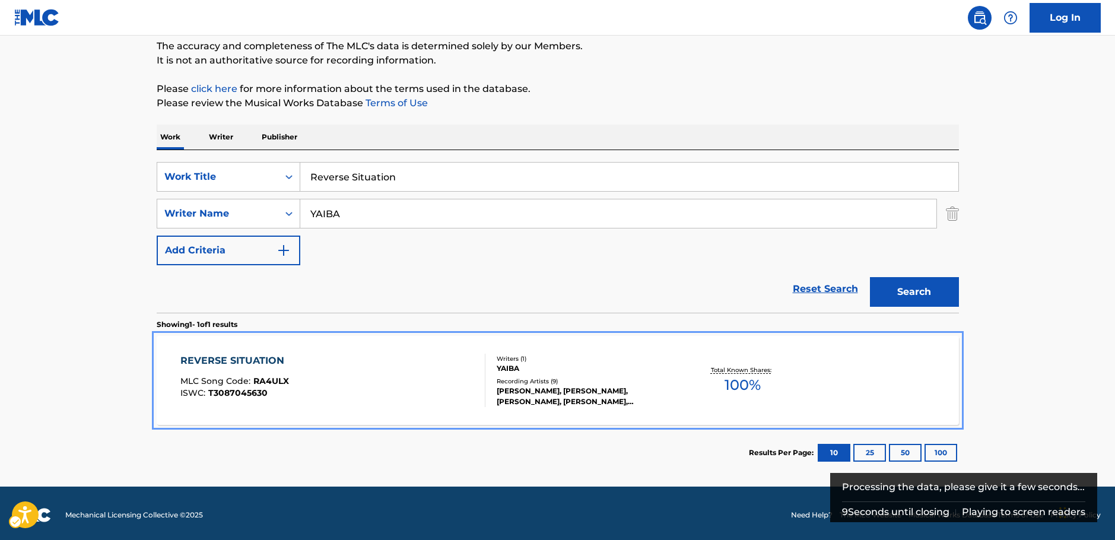
click at [373, 364] on div "REVERSE SITUATION MLC Song Code : RA4ULX ISWC : T3087045630" at bounding box center [332, 380] width 305 height 53
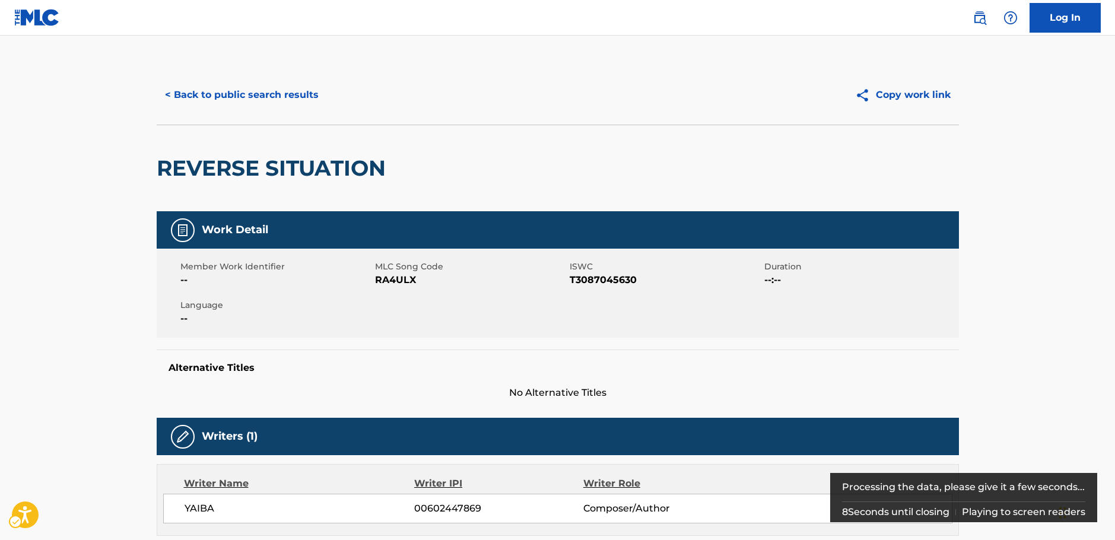
click at [396, 284] on span "MLC Song Code - RA4ULX" at bounding box center [471, 280] width 192 height 14
click at [587, 276] on span "ISWC - T3087045630" at bounding box center [666, 280] width 192 height 14
click at [587, 277] on span "ISWC - T3087045630" at bounding box center [666, 280] width 192 height 14
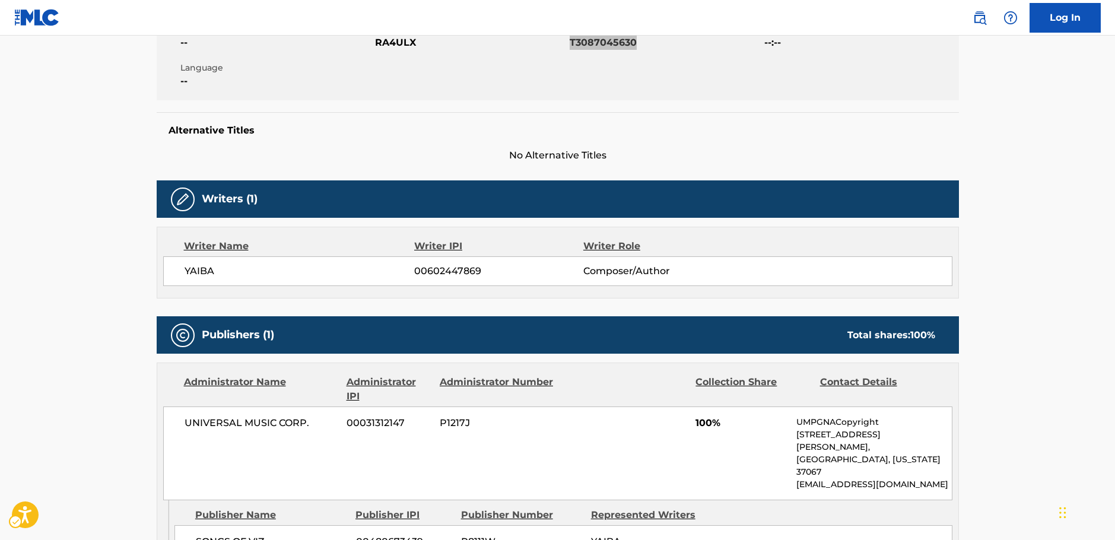
scroll to position [415, 0]
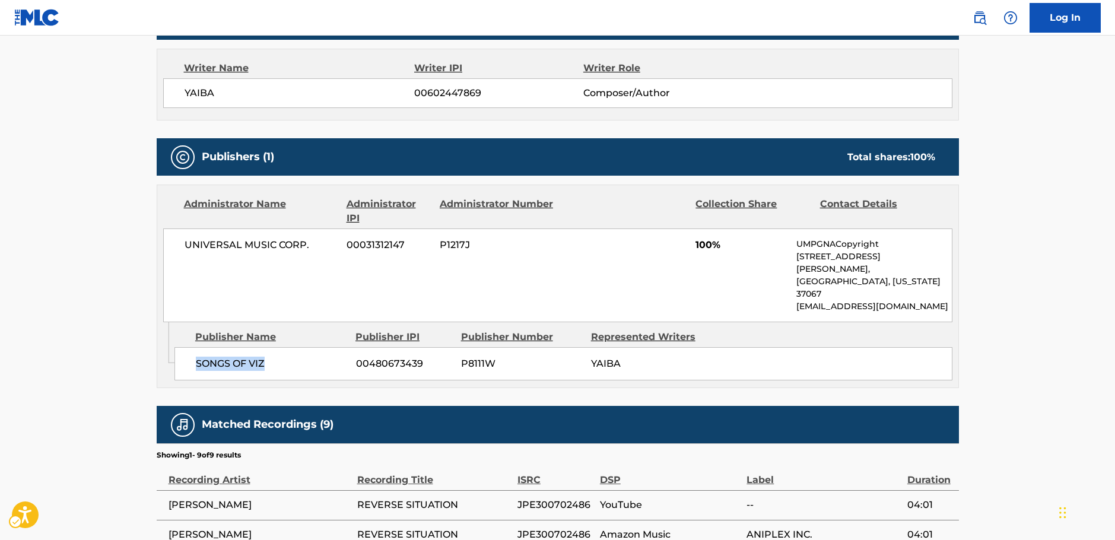
drag, startPoint x: 242, startPoint y: 344, endPoint x: 5, endPoint y: 351, distance: 236.9
click at [192, 347] on div "SONGS OF VIZ 00480673439 P8111W YAIBA" at bounding box center [563, 363] width 778 height 33
drag, startPoint x: 316, startPoint y: 240, endPoint x: 4, endPoint y: 264, distance: 312.5
click at [185, 246] on span "UNIVERSAL MUSIC CORP." at bounding box center [262, 245] width 154 height 14
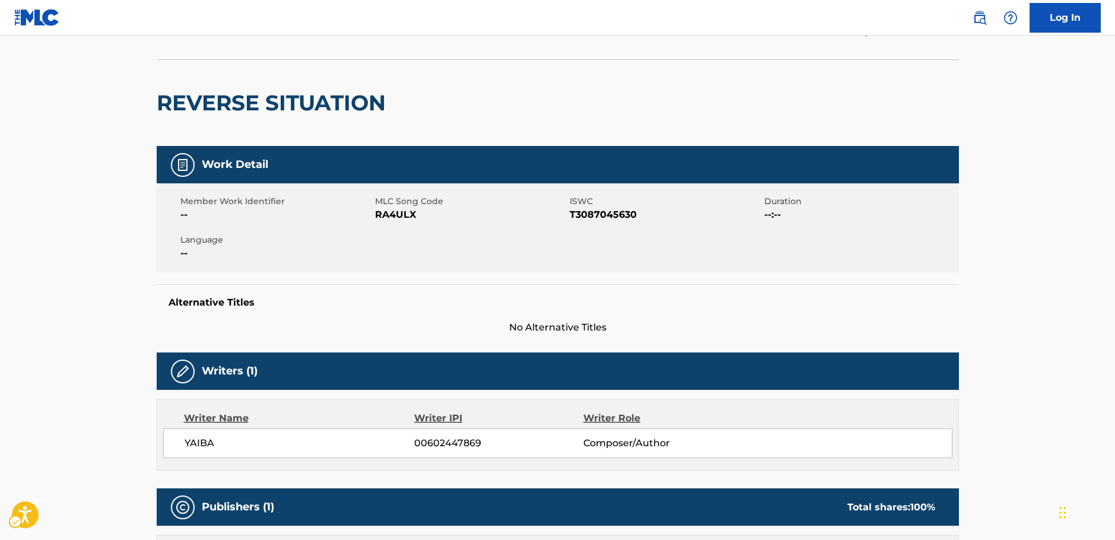
scroll to position [0, 0]
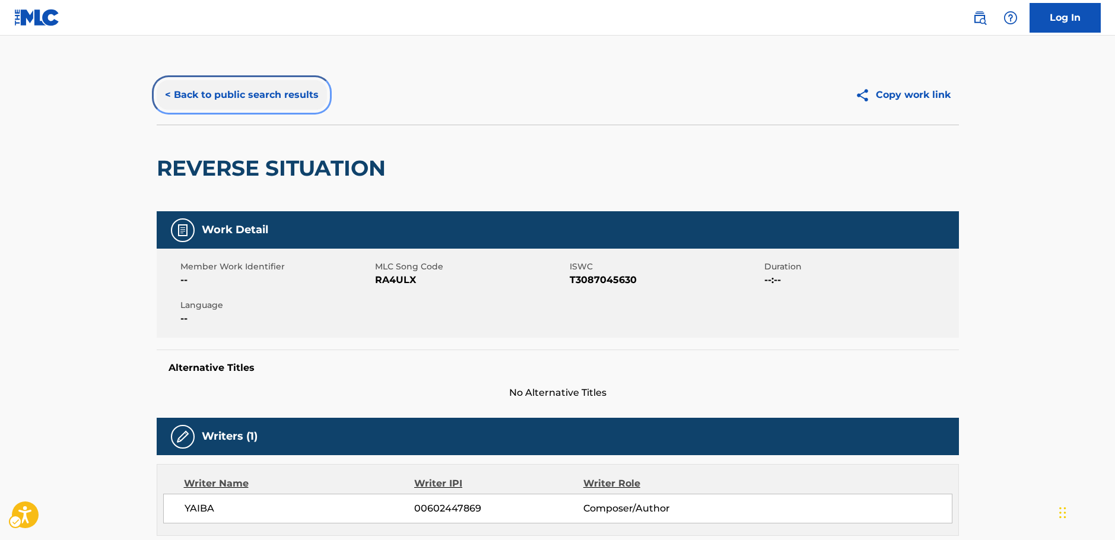
click at [257, 96] on button "< Back to public search results" at bounding box center [242, 95] width 170 height 30
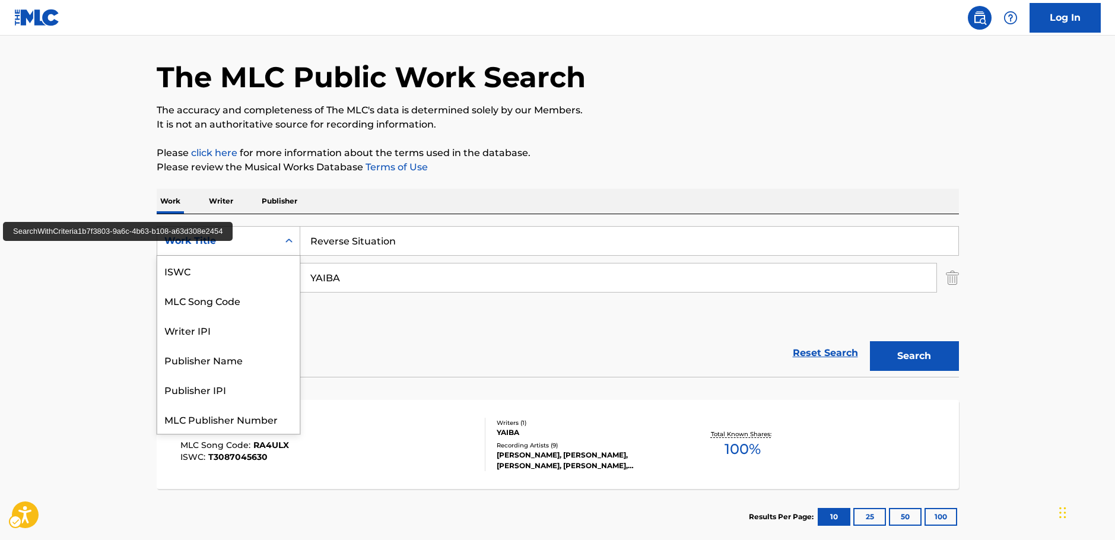
click at [284, 251] on div "Search Form" at bounding box center [288, 240] width 21 height 21
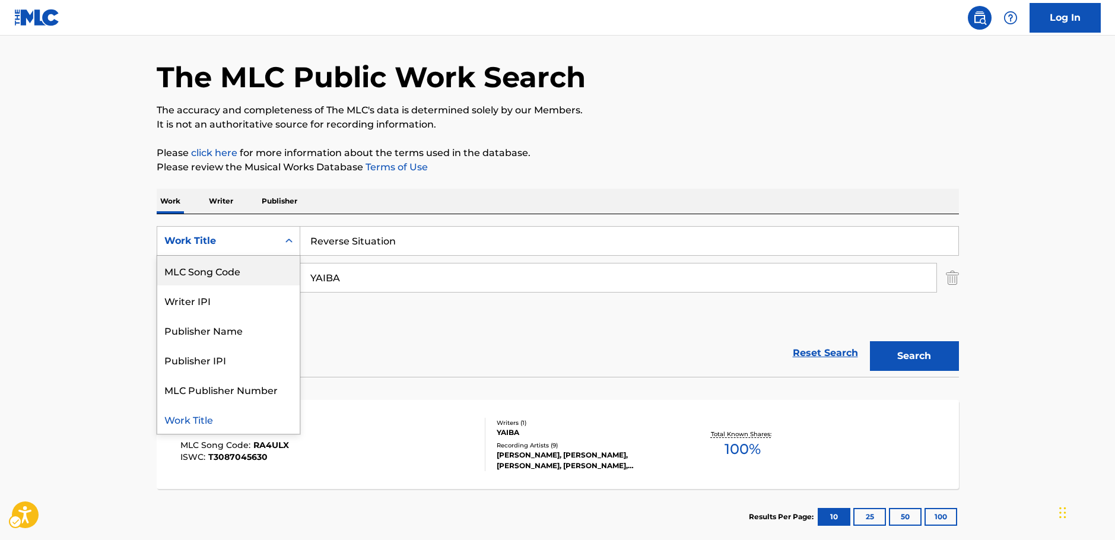
click at [233, 274] on div "MLC Song Code" at bounding box center [228, 271] width 142 height 30
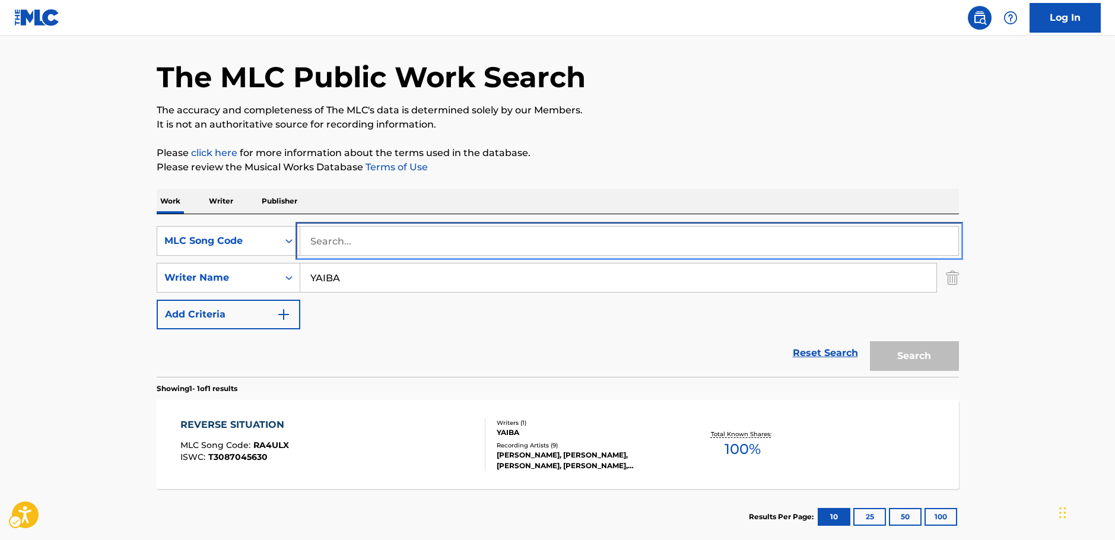
click at [351, 244] on input "Search..." at bounding box center [629, 241] width 658 height 28
paste input "Y36413"
type input "Y36413"
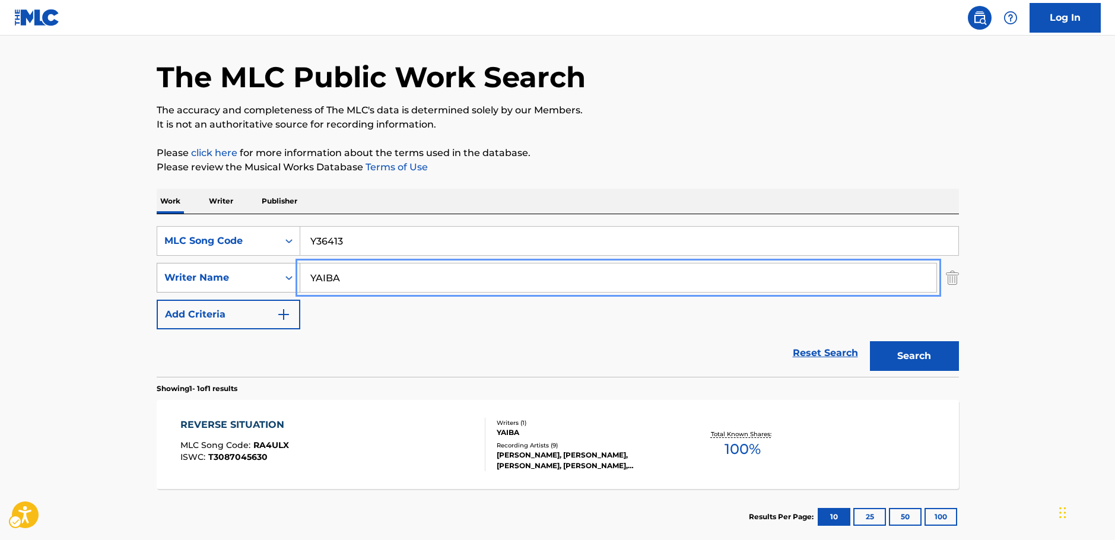
drag, startPoint x: 351, startPoint y: 277, endPoint x: 255, endPoint y: 285, distance: 96.4
click at [255, 285] on div "SearchWithCriteria7344498d-c695-4f2e-ab9b-d78ceebe9bd3 Writer Name [PERSON_NAME]" at bounding box center [558, 278] width 802 height 30
click at [870, 341] on button "Search" at bounding box center [914, 356] width 89 height 30
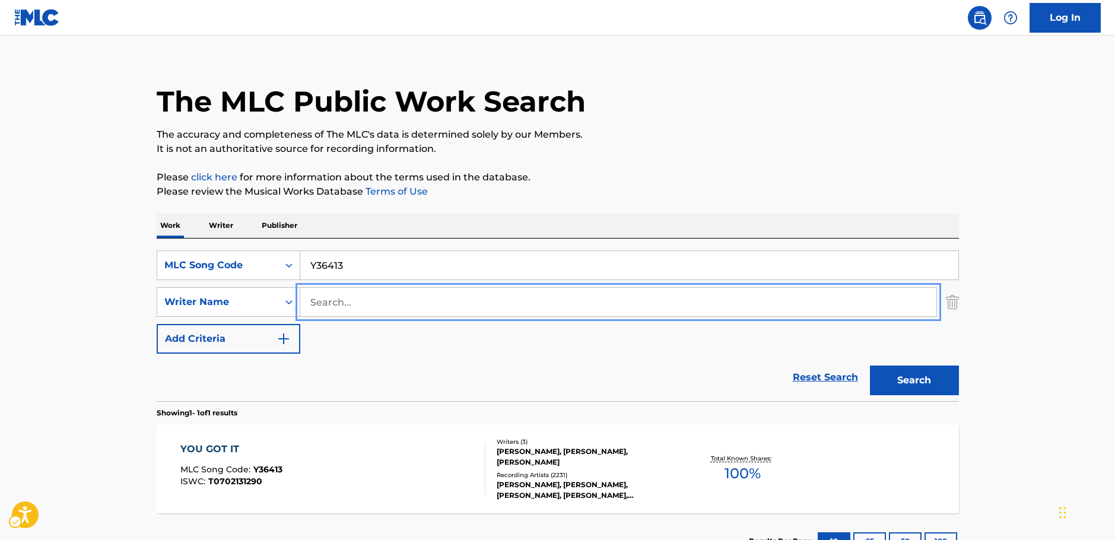
scroll to position [38, 0]
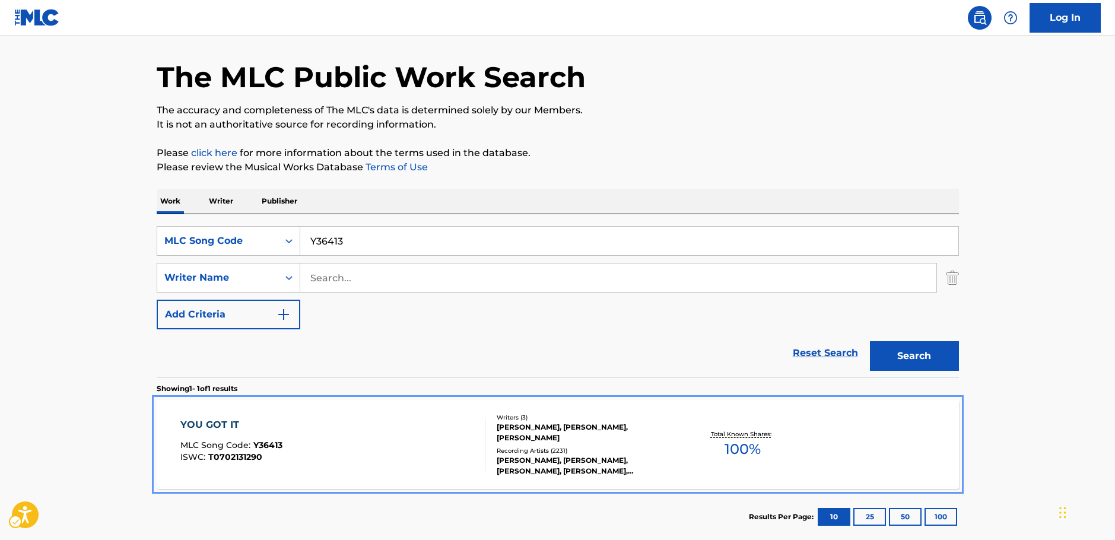
click at [407, 428] on div "YOU GOT IT MLC Song Code : Y36413 ISWC : T0702131290" at bounding box center [332, 444] width 305 height 53
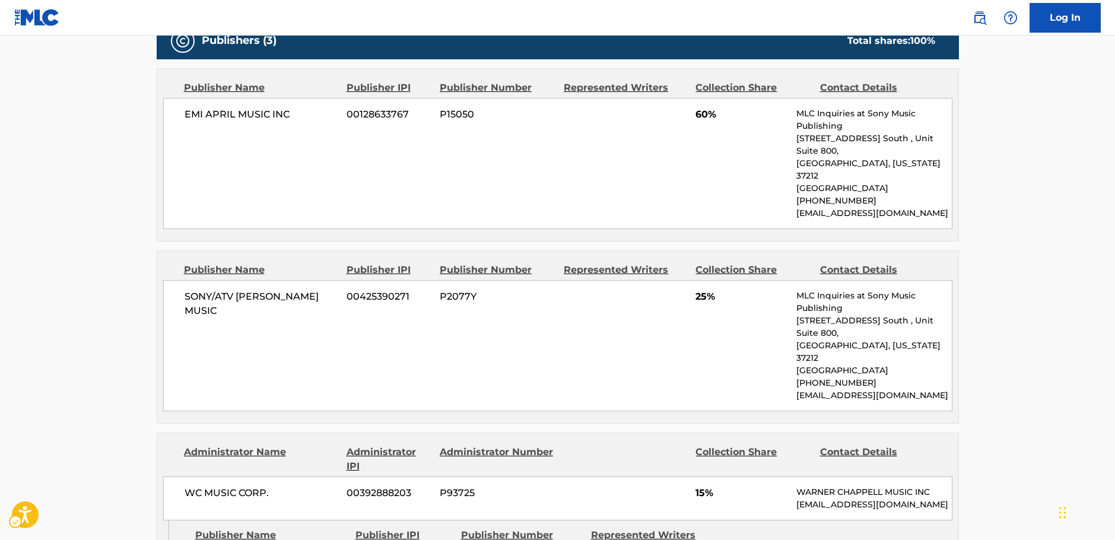
scroll to position [1662, 0]
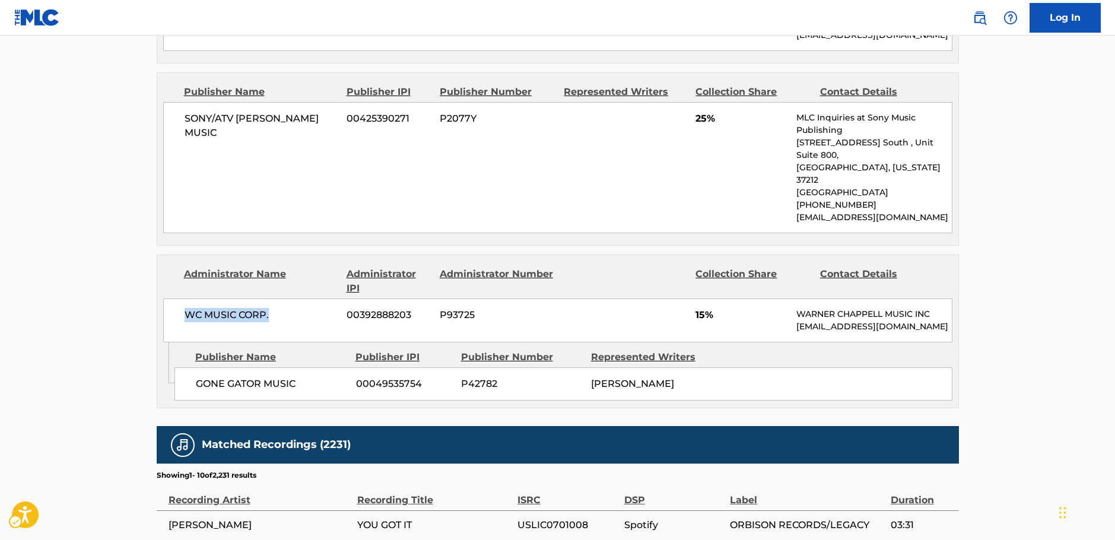
drag, startPoint x: 268, startPoint y: 255, endPoint x: 166, endPoint y: 262, distance: 102.3
click at [166, 298] on div "WC MUSIC CORP. 00392888203 P93725 15% [PERSON_NAME] MUSIC INC [EMAIL_ADDRESS][D…" at bounding box center [557, 320] width 789 height 44
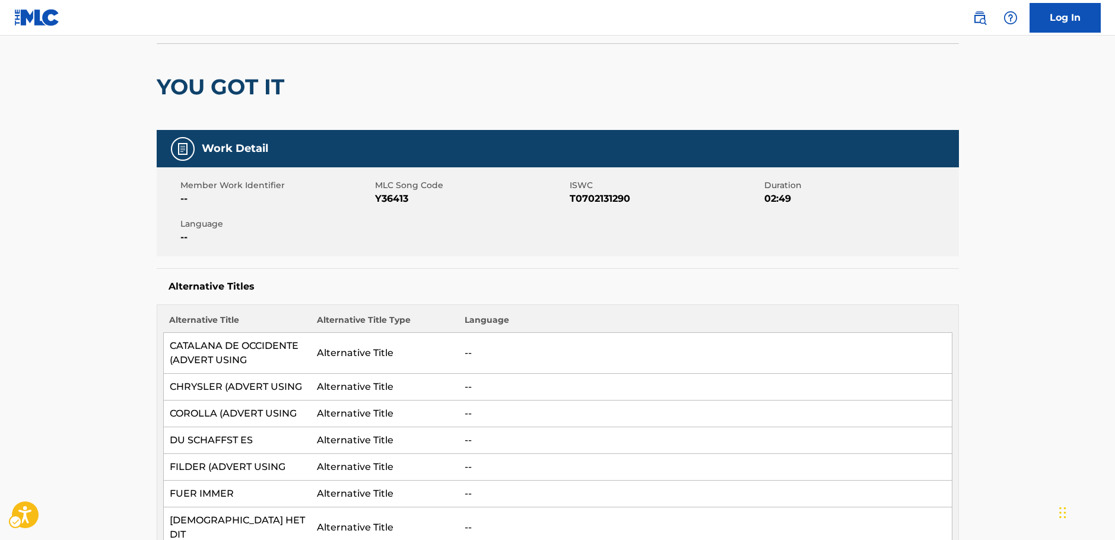
scroll to position [0, 0]
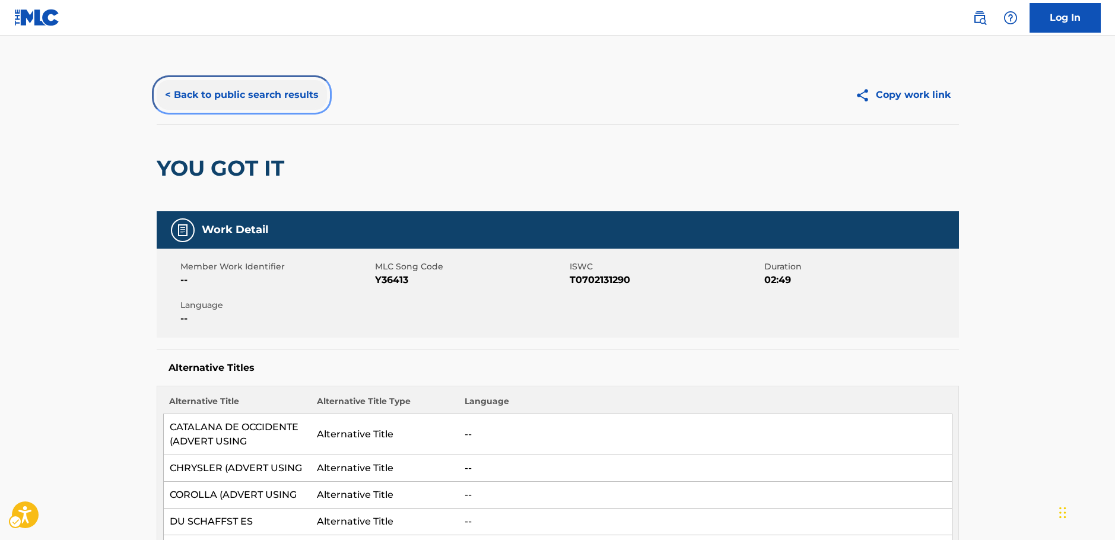
click at [219, 95] on button "< Back to public search results" at bounding box center [242, 95] width 170 height 30
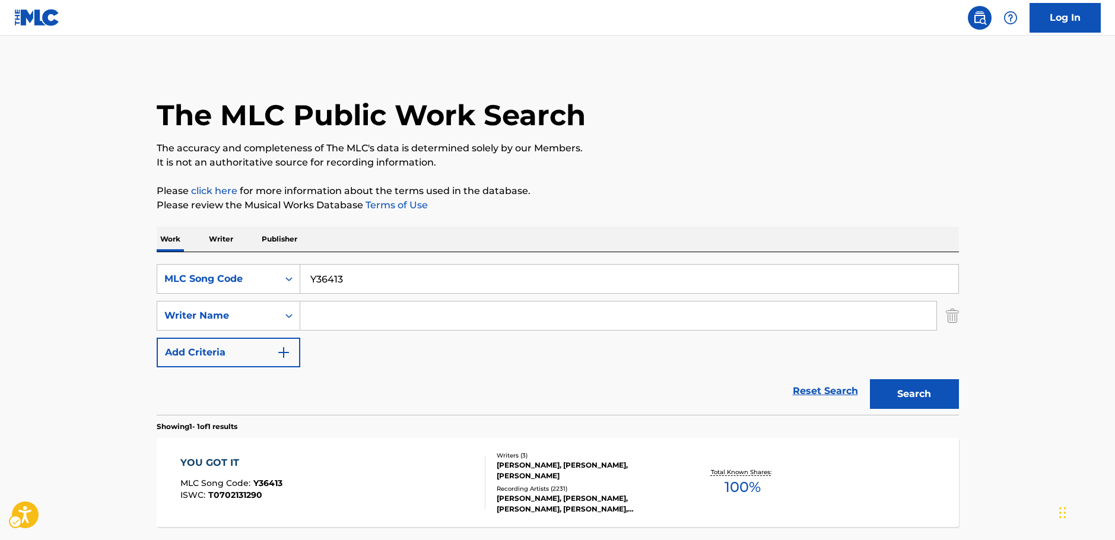
scroll to position [38, 0]
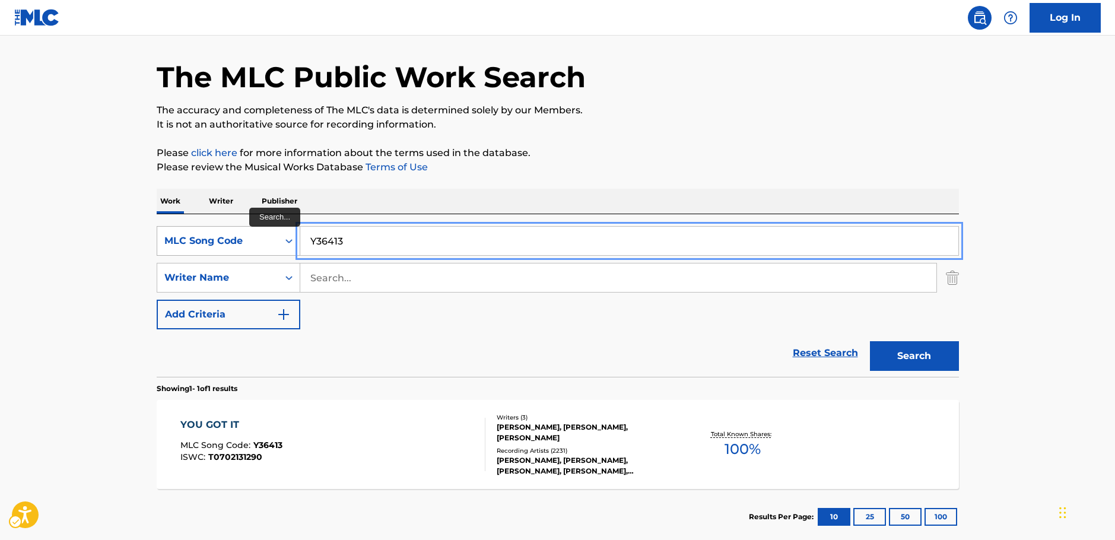
click at [264, 246] on div "SearchWithCriteria2088fe19-b51a-41c0-b75f-f9926ea667db MLC Song Code Y36413" at bounding box center [558, 241] width 802 height 30
paste input "L62300"
type input "L62300"
click at [916, 358] on button "Search" at bounding box center [914, 356] width 89 height 30
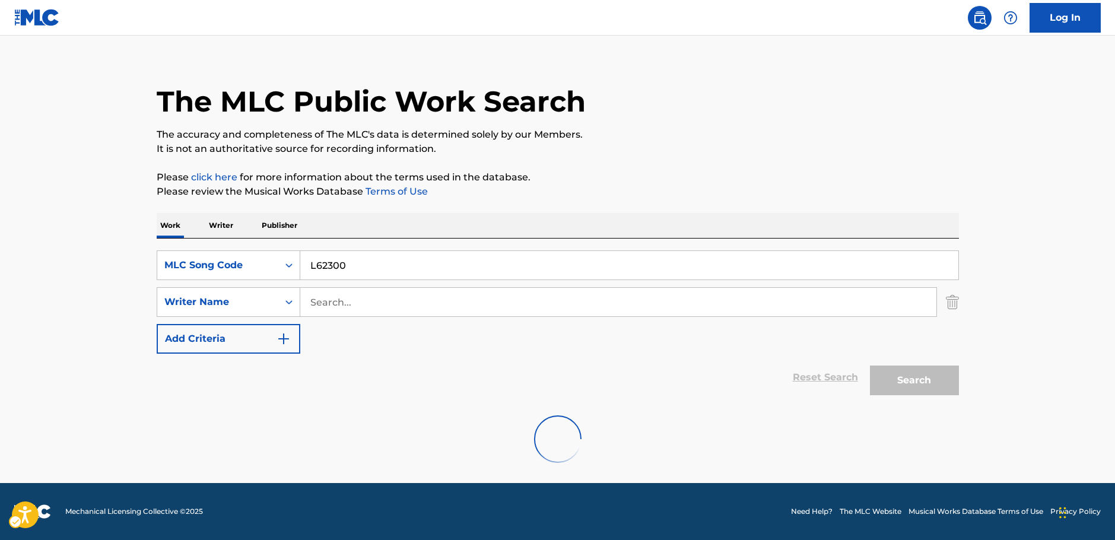
scroll to position [0, 0]
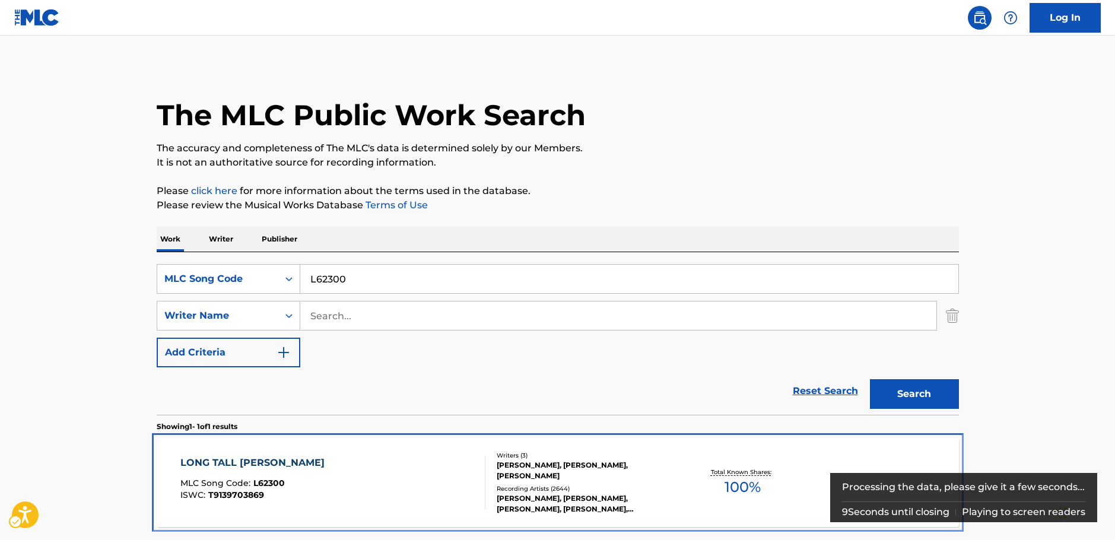
click at [383, 459] on div "LONG TALL [PERSON_NAME] MLC Song Code : L62300 ISWC : T9139703869" at bounding box center [332, 482] width 305 height 53
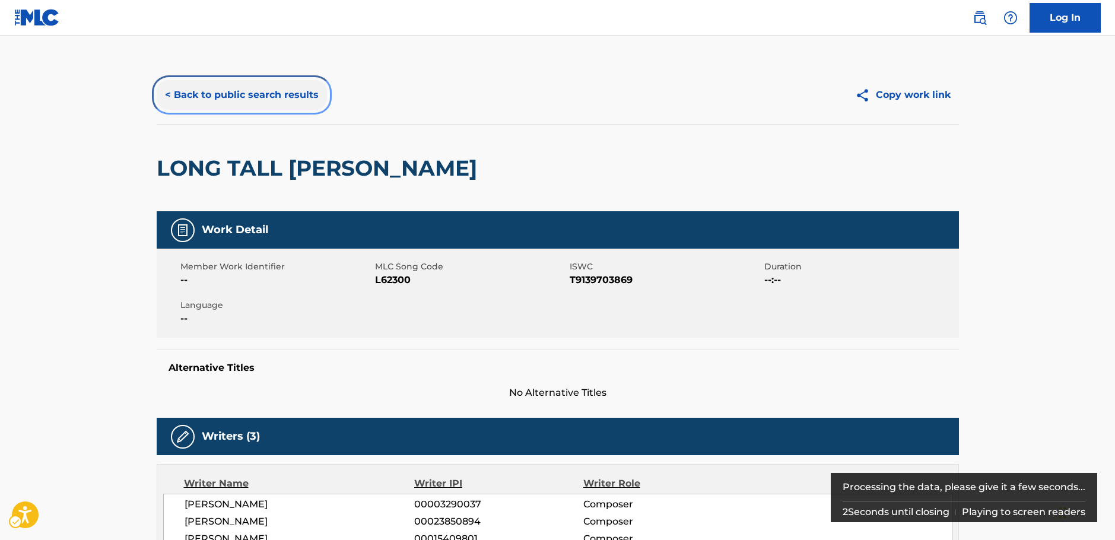
click at [285, 100] on button "< Back to public search results" at bounding box center [242, 95] width 170 height 30
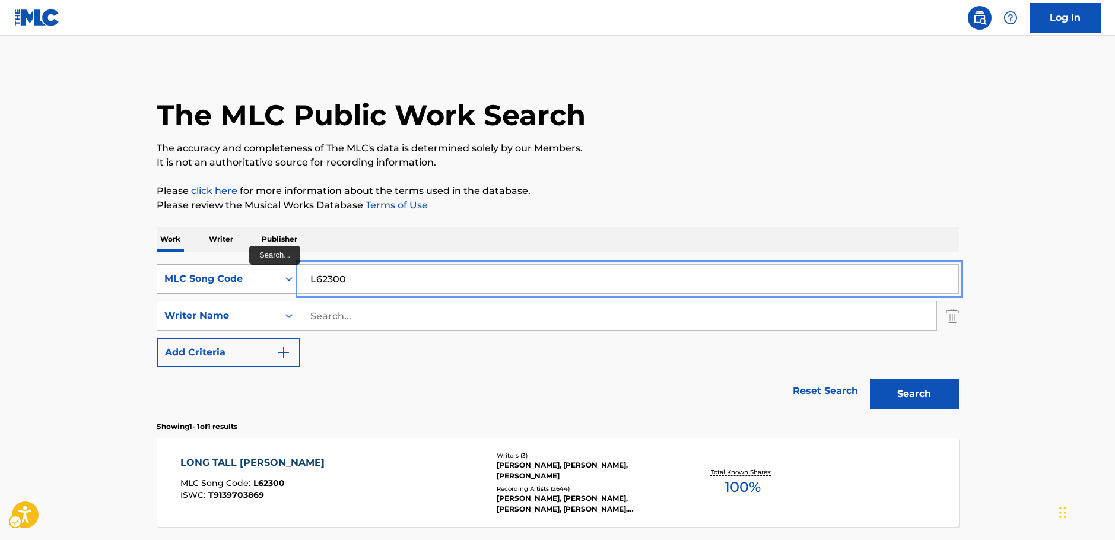
drag, startPoint x: 262, startPoint y: 287, endPoint x: 284, endPoint y: 284, distance: 22.2
click at [259, 287] on div "SearchWithCriteria2088fe19-b51a-41c0-b75f-f9926ea667db MLC Song Code L62300" at bounding box center [558, 279] width 802 height 30
paste input "I7574"
type input "I75740"
click at [900, 394] on button "Search" at bounding box center [914, 394] width 89 height 30
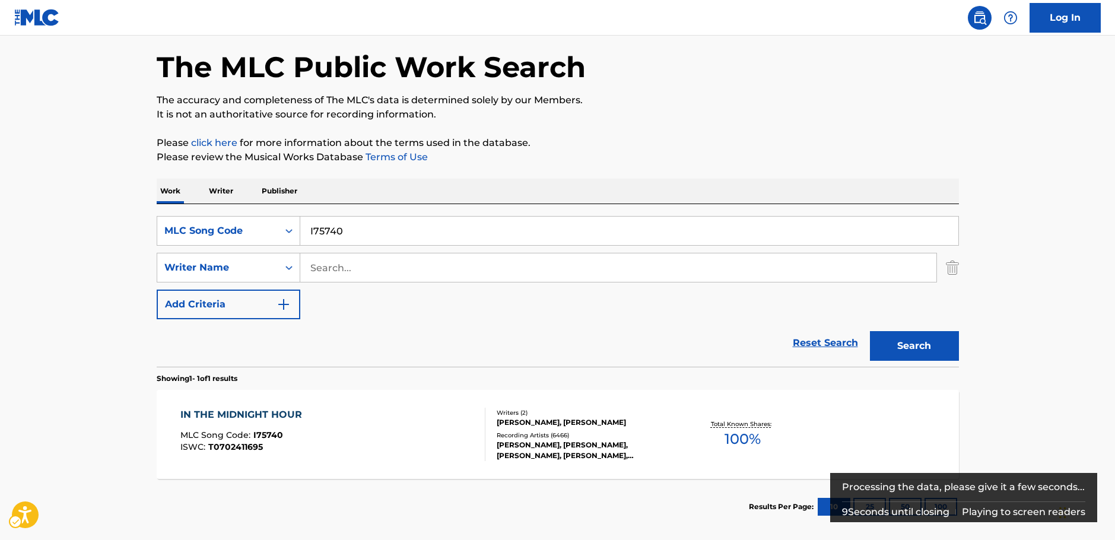
scroll to position [106, 0]
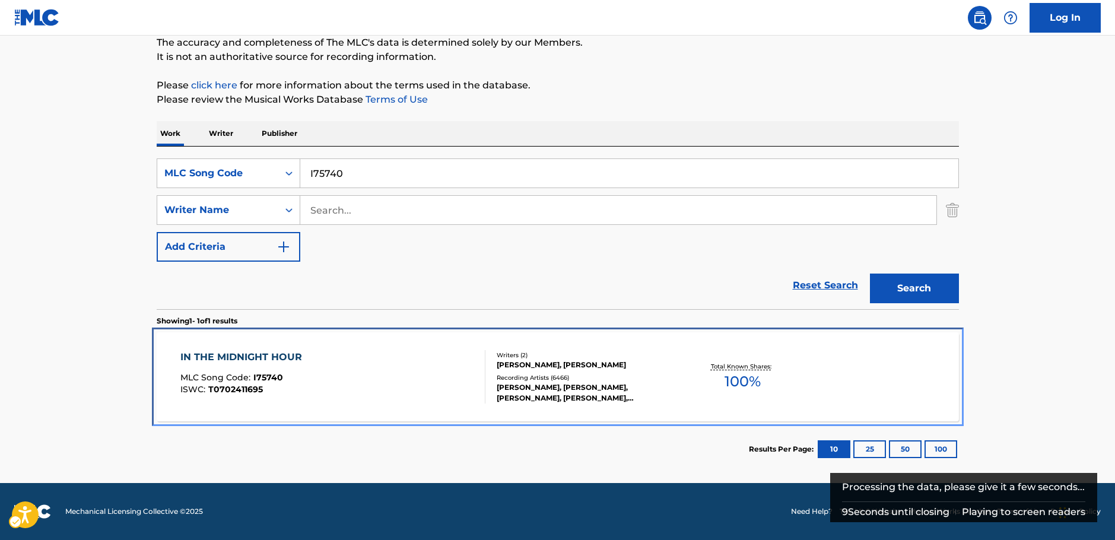
click at [352, 379] on div "IN THE MIDNIGHT HOUR MLC Song Code : I75740 ISWC : T0702411695" at bounding box center [332, 376] width 305 height 53
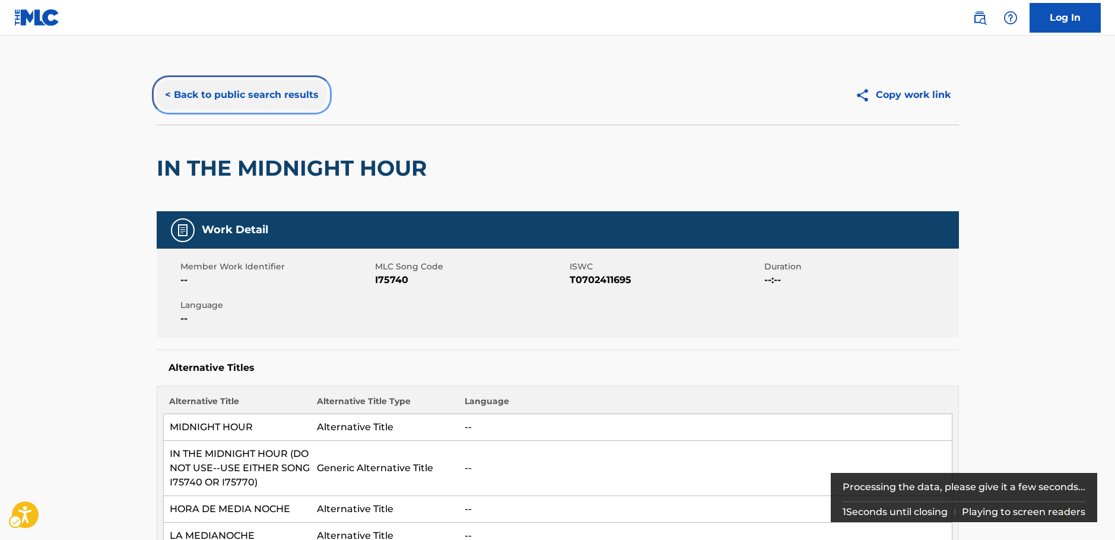
click at [261, 100] on button "< Back to public search results" at bounding box center [242, 95] width 170 height 30
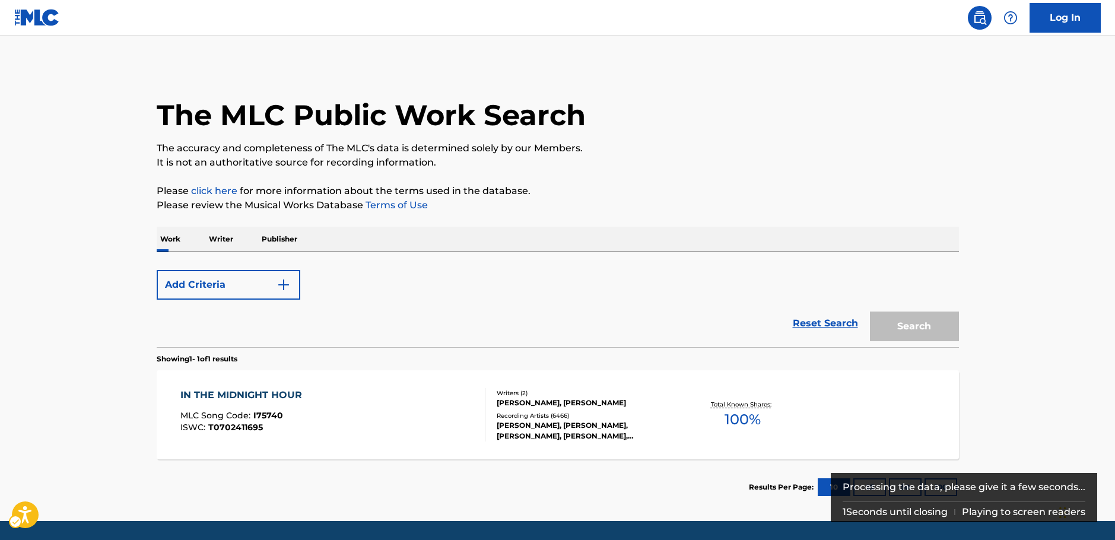
scroll to position [38, 0]
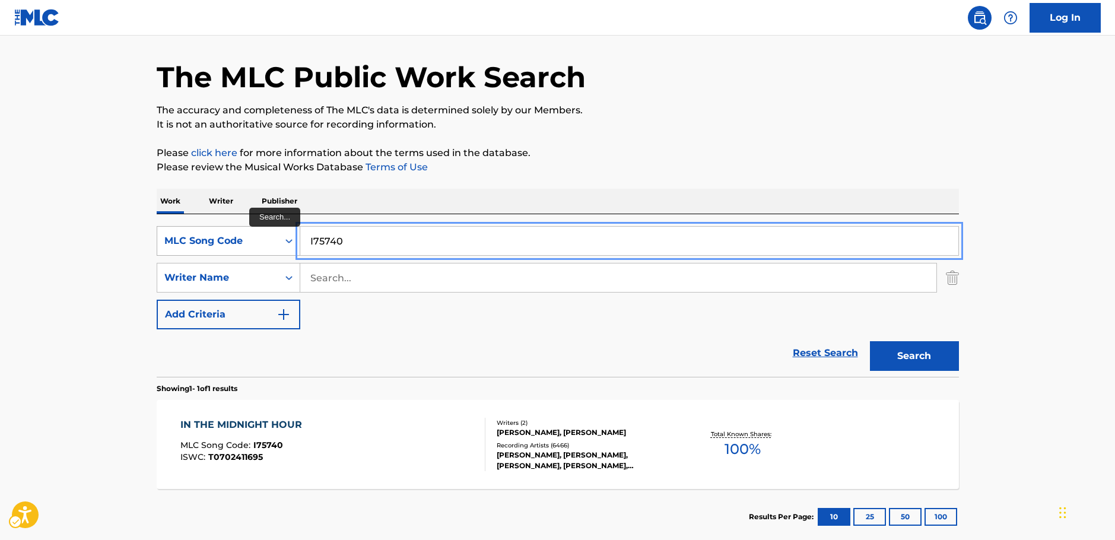
drag, startPoint x: 313, startPoint y: 243, endPoint x: 283, endPoint y: 246, distance: 30.4
click at [278, 246] on div "SearchWithCriteria2088fe19-b51a-41c0-b75f-f9926ea667db MLC Song Code I75740" at bounding box center [558, 241] width 802 height 30
paste input "D4976"
type input "D49760"
click at [942, 355] on button "Search" at bounding box center [914, 356] width 89 height 30
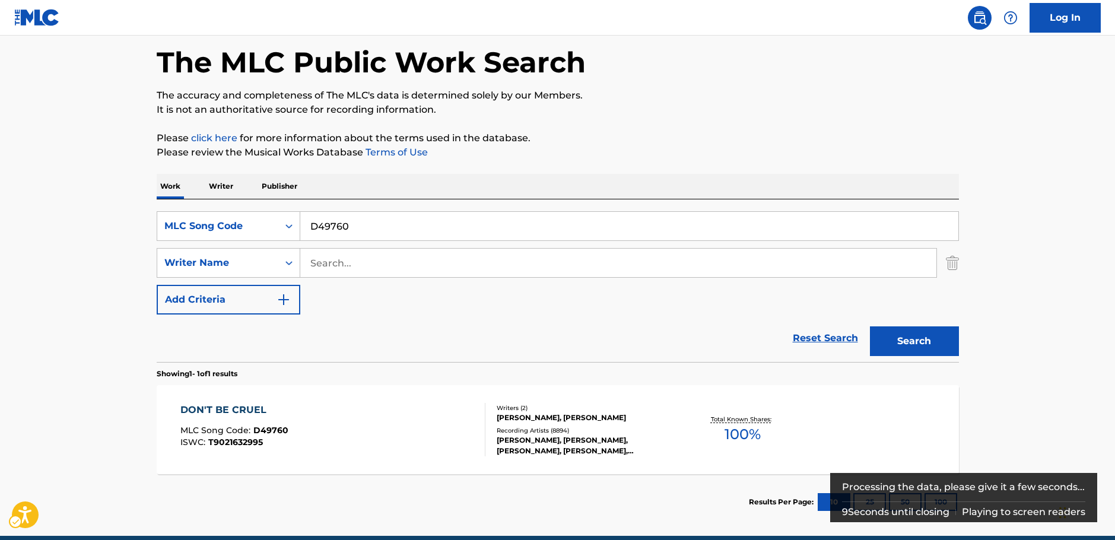
scroll to position [106, 0]
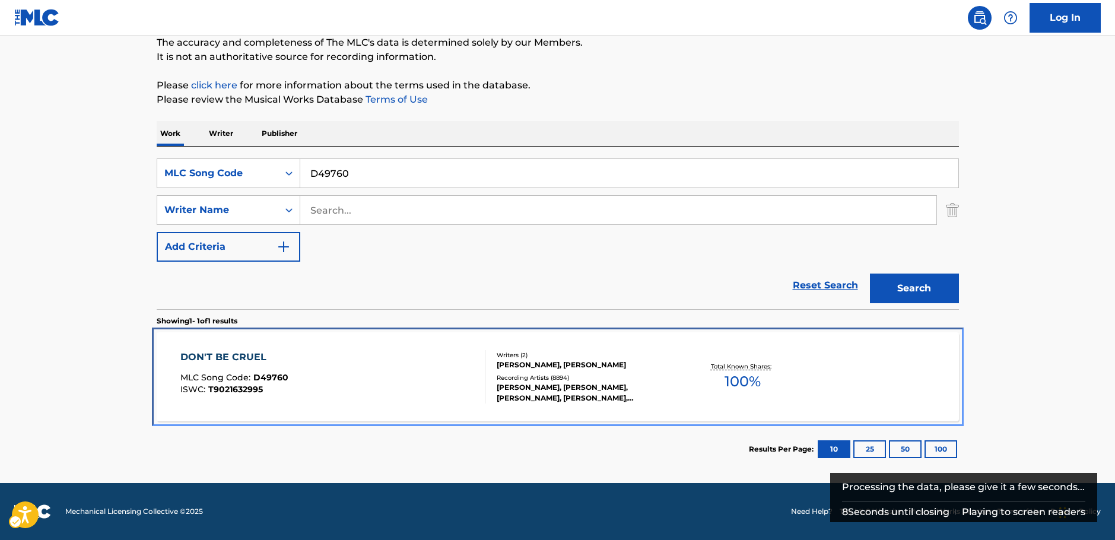
click at [329, 371] on div "DON'T BE CRUEL MLC Song Code : D49760 ISWC : T9021632995" at bounding box center [332, 376] width 305 height 53
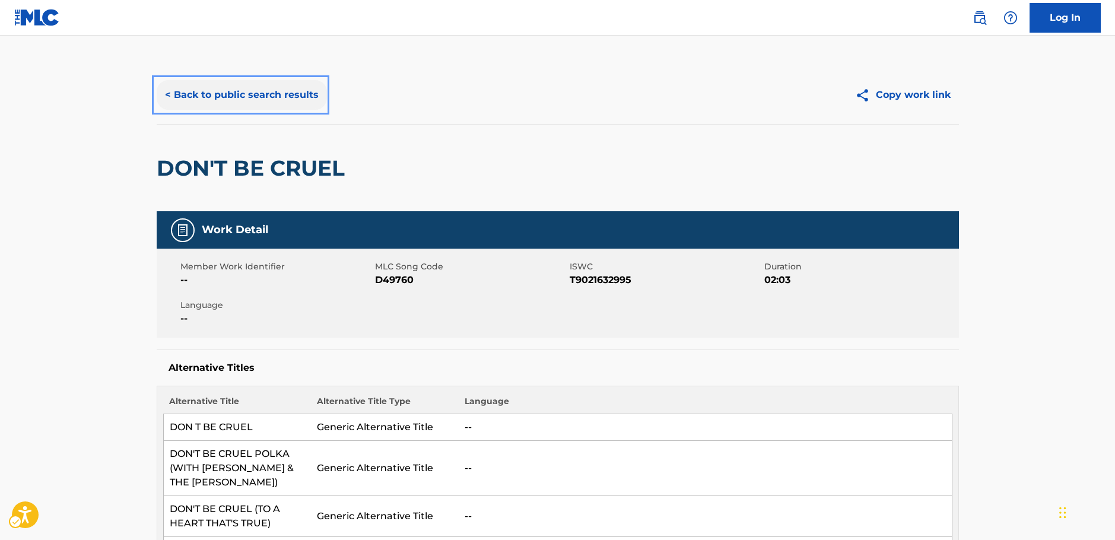
click at [229, 102] on button "< Back to public search results" at bounding box center [242, 95] width 170 height 30
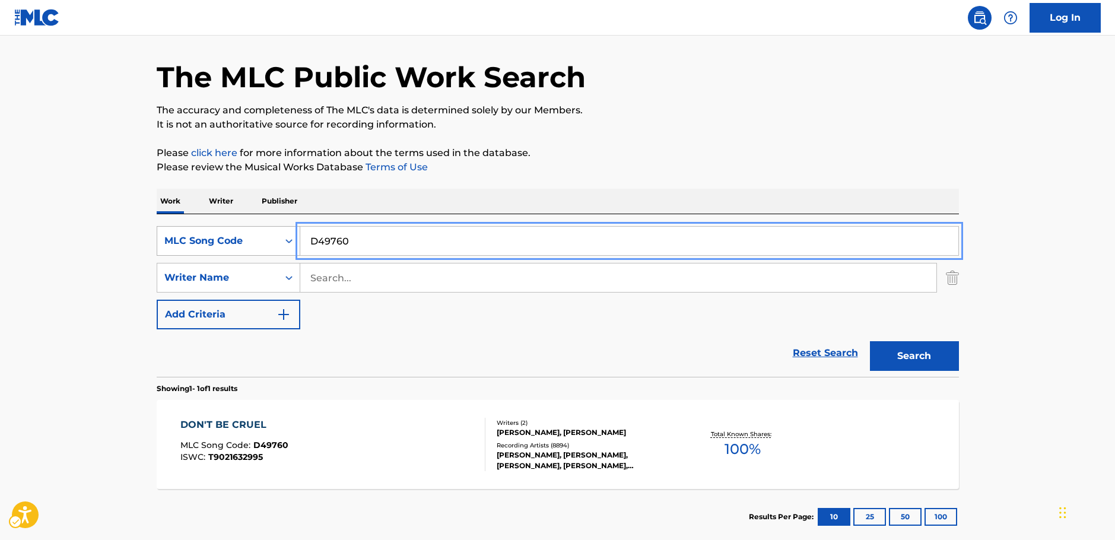
drag, startPoint x: 352, startPoint y: 248, endPoint x: 284, endPoint y: 250, distance: 68.3
click at [275, 247] on div "SearchWithCriteria2088fe19-b51a-41c0-b75f-f9926ea667db MLC Song Code D49760" at bounding box center [558, 241] width 802 height 30
paste input "W0378"
type input "W03780"
click at [921, 347] on button "Search" at bounding box center [914, 356] width 89 height 30
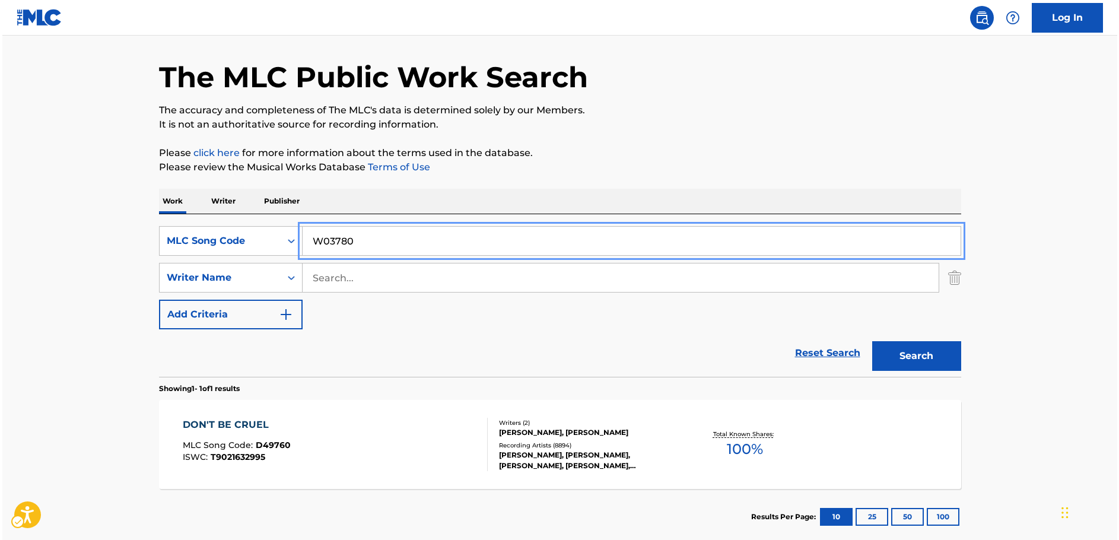
scroll to position [0, 0]
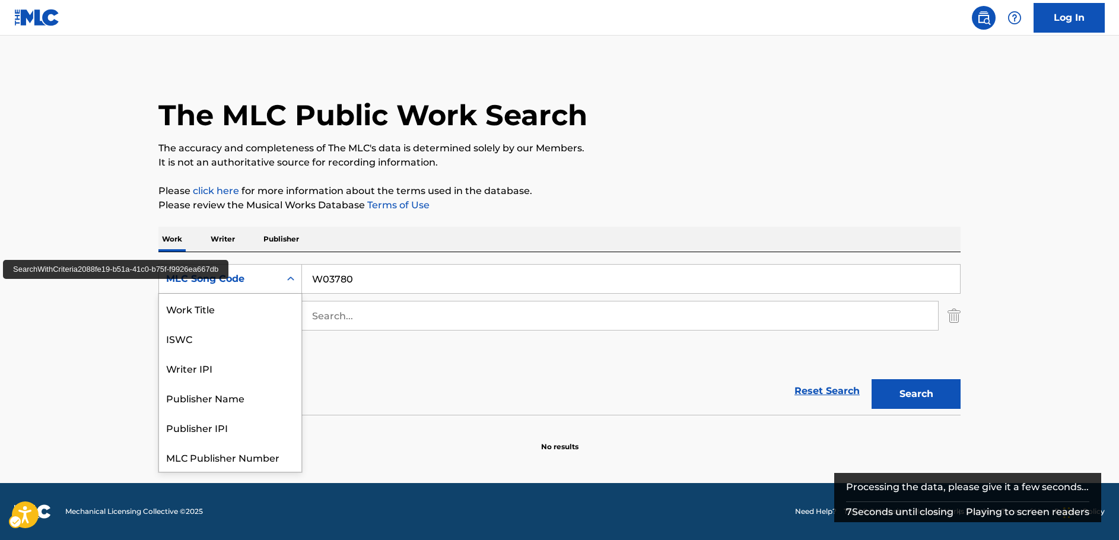
drag, startPoint x: 263, startPoint y: 278, endPoint x: 239, endPoint y: 285, distance: 25.3
click at [261, 278] on div "MLC Song Code" at bounding box center [219, 279] width 107 height 14
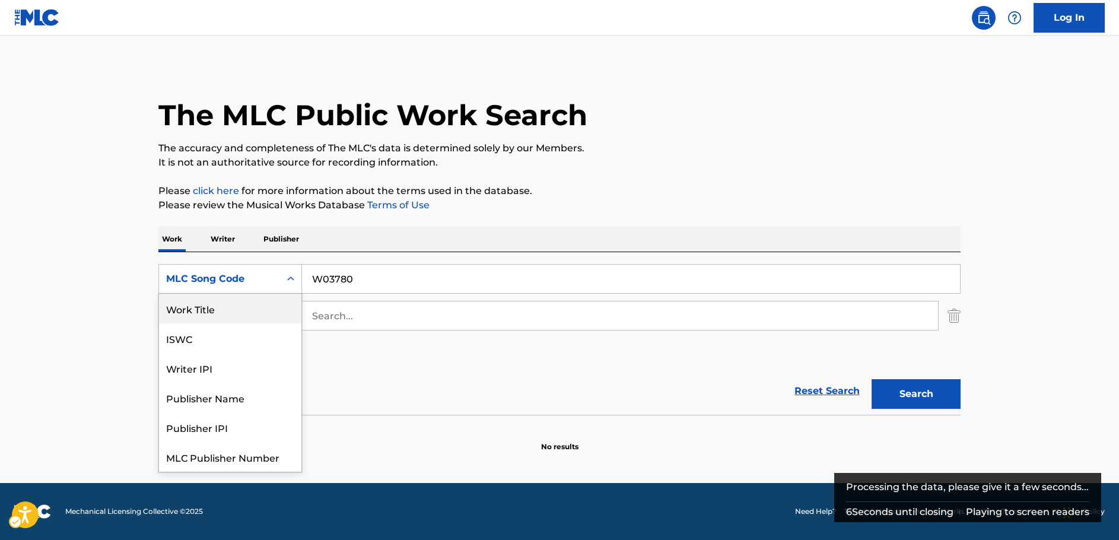
click at [218, 307] on div "Work Title" at bounding box center [230, 309] width 142 height 30
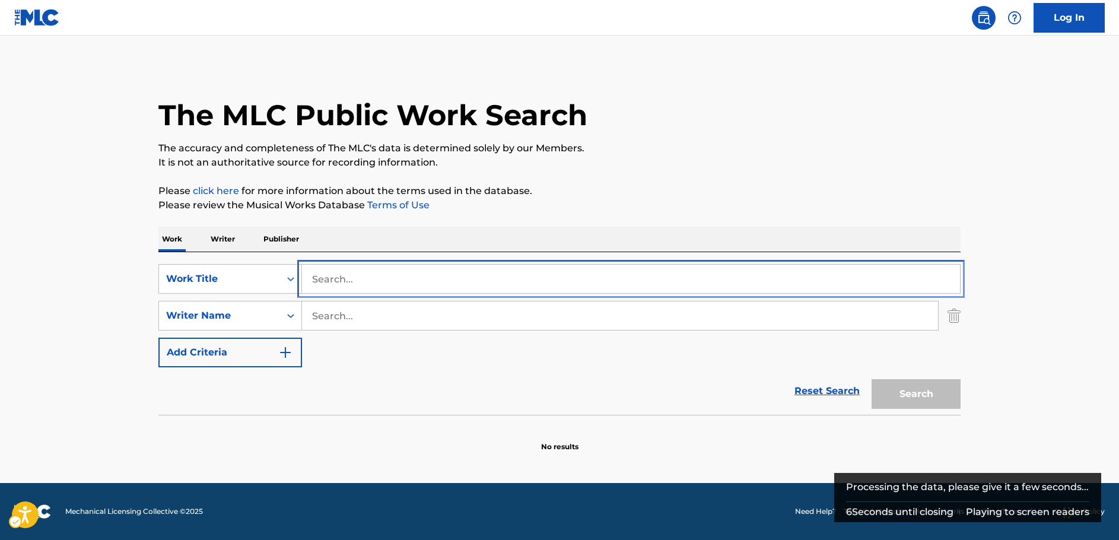
click at [352, 283] on input "Search..." at bounding box center [631, 279] width 658 height 28
paste input "Walk Of Life"
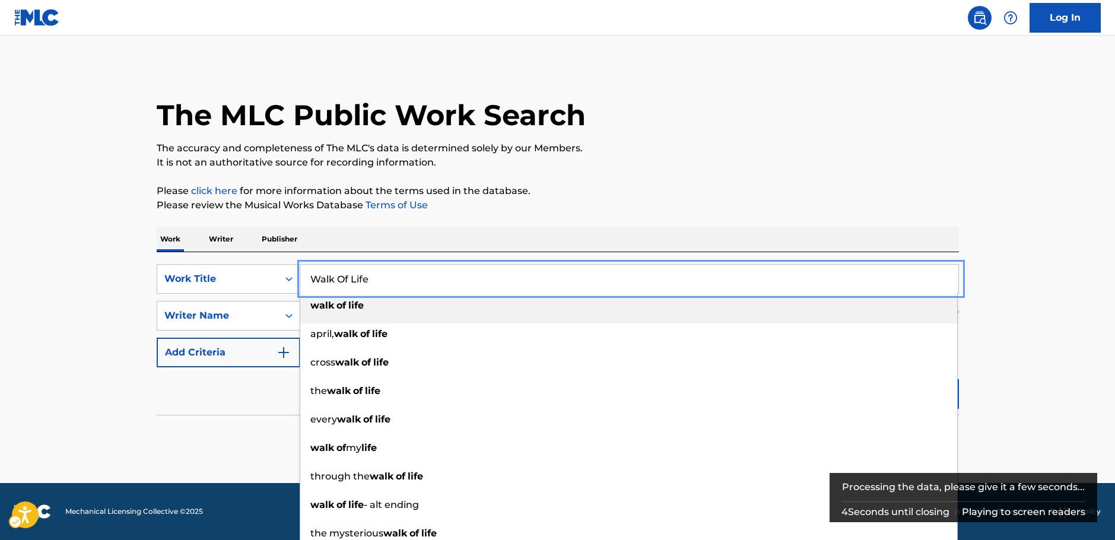
type input "Walk Of Life"
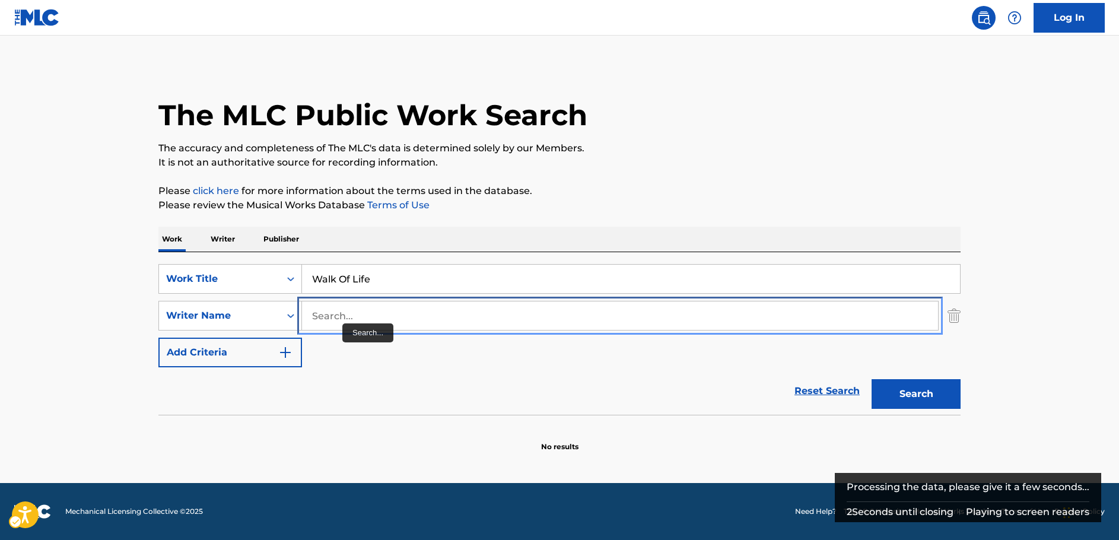
click at [388, 320] on input "Search..." at bounding box center [620, 315] width 636 height 28
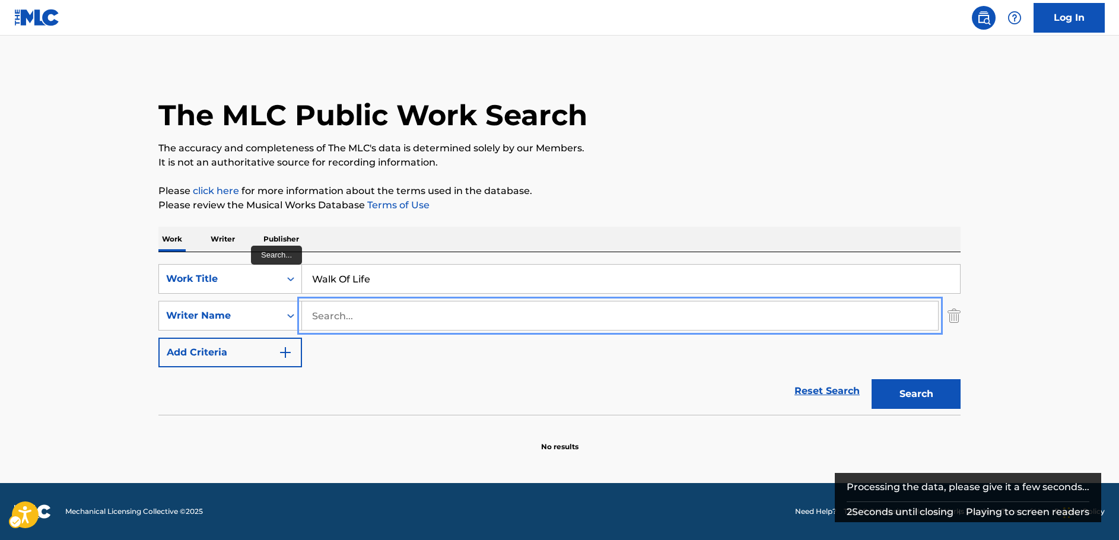
paste input "Knopfler"
type input "Knopfler"
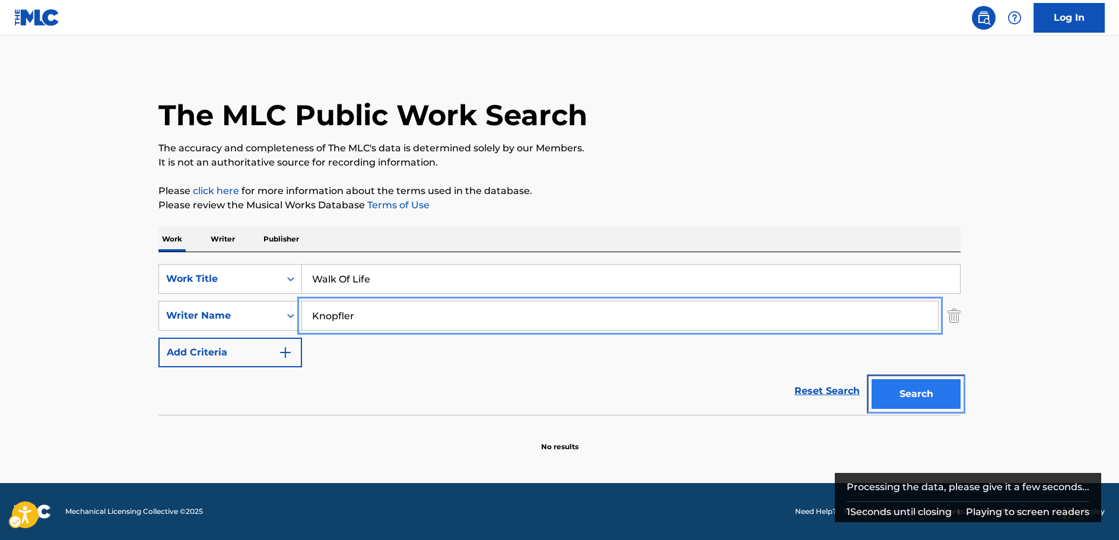
click at [941, 394] on button "Search" at bounding box center [916, 394] width 89 height 30
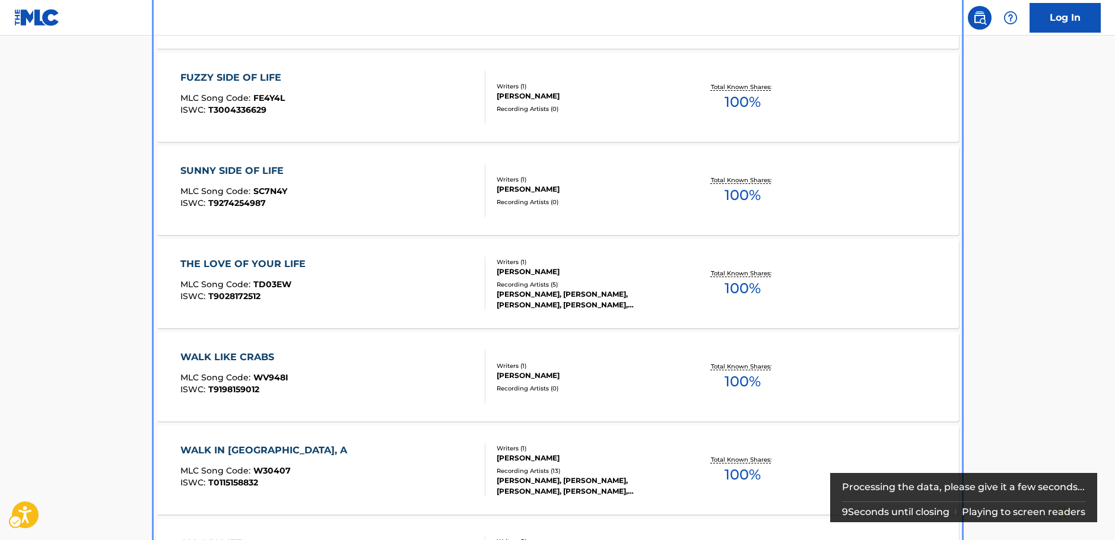
scroll to position [296, 0]
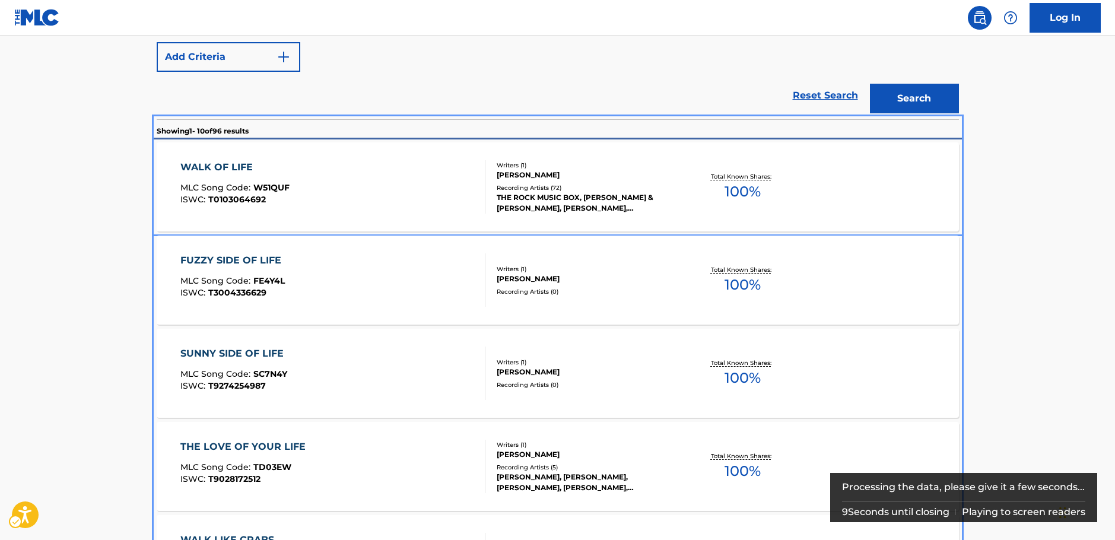
click at [309, 180] on div "WALK OF LIFE MLC Song Code : W51QUF ISWC : T0103064692" at bounding box center [332, 186] width 305 height 53
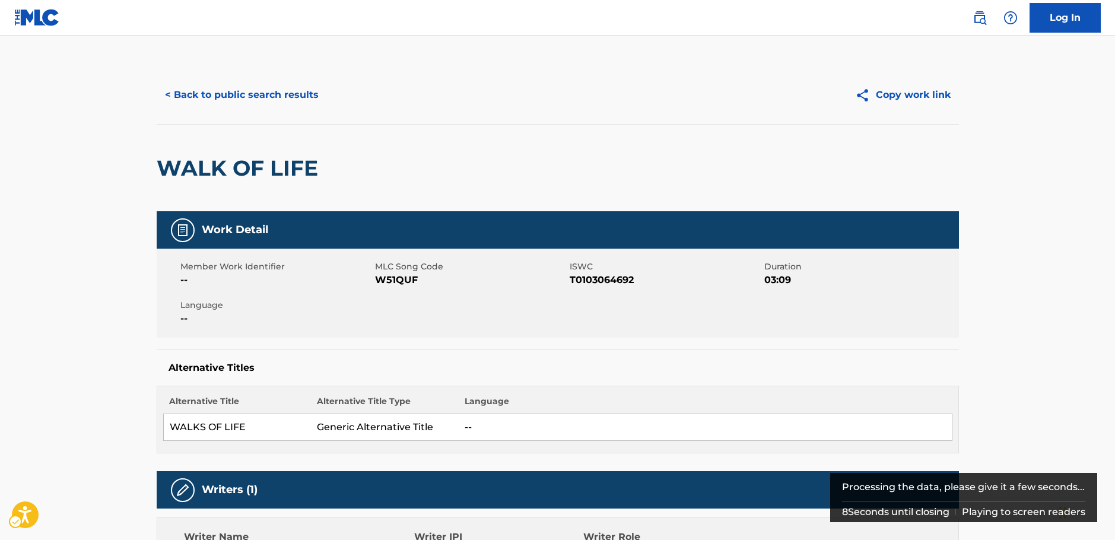
click at [402, 277] on span "MLC Song Code - W51QUF" at bounding box center [471, 280] width 192 height 14
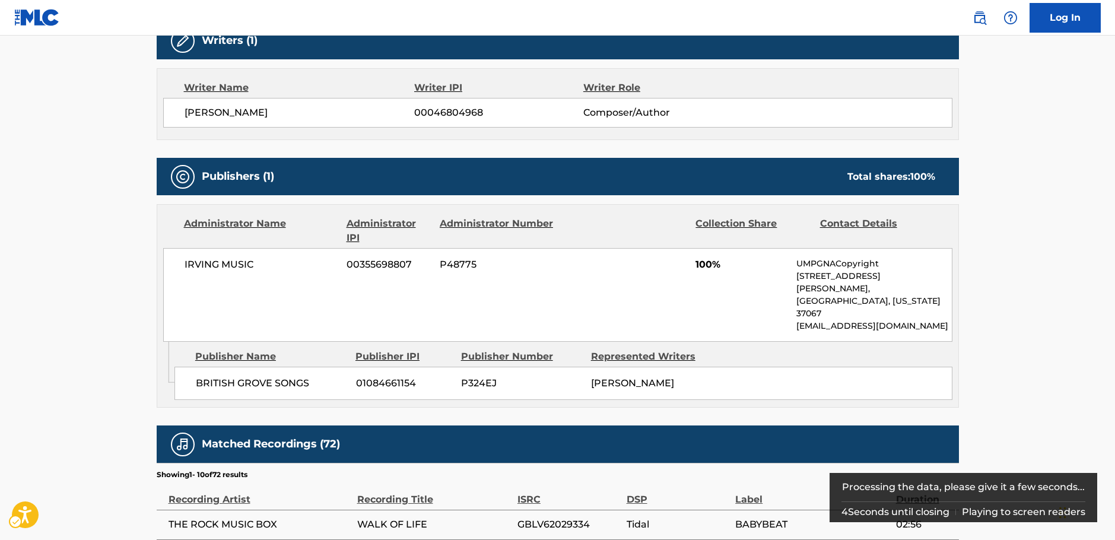
scroll to position [475, 0]
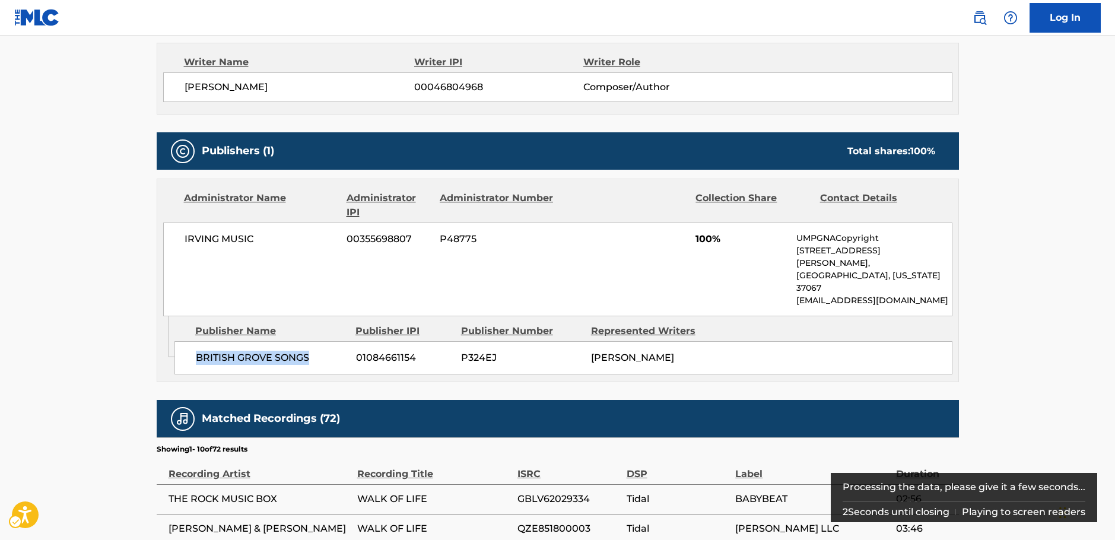
drag, startPoint x: 298, startPoint y: 331, endPoint x: 193, endPoint y: 331, distance: 105.6
click at [193, 341] on div "BRITISH GROVE SONGS 01084661154 P324EJ [PERSON_NAME]" at bounding box center [563, 357] width 778 height 33
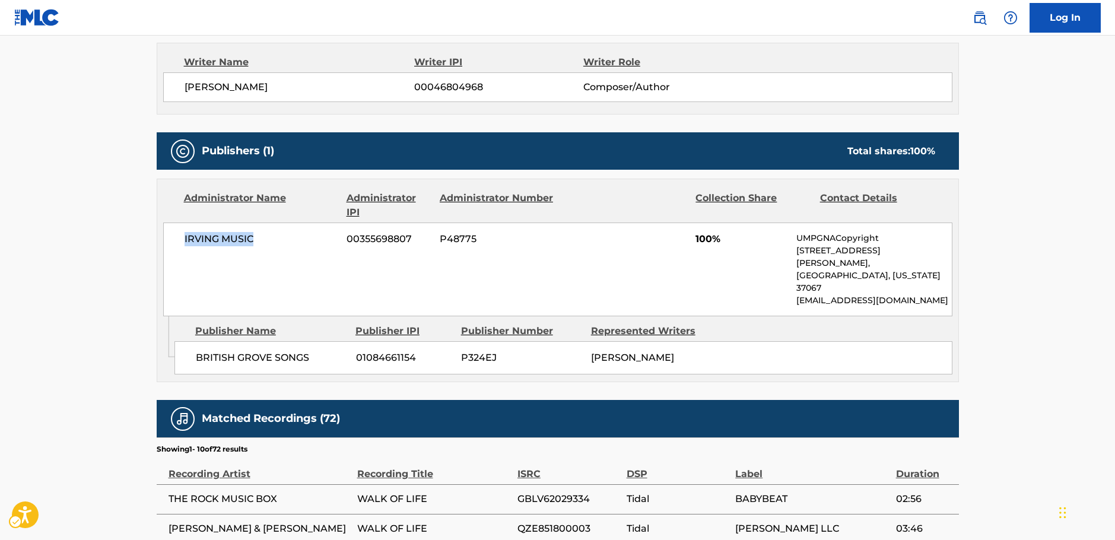
drag, startPoint x: 289, startPoint y: 243, endPoint x: 185, endPoint y: 244, distance: 104.4
click at [185, 244] on span "IRVING MUSIC" at bounding box center [262, 239] width 154 height 14
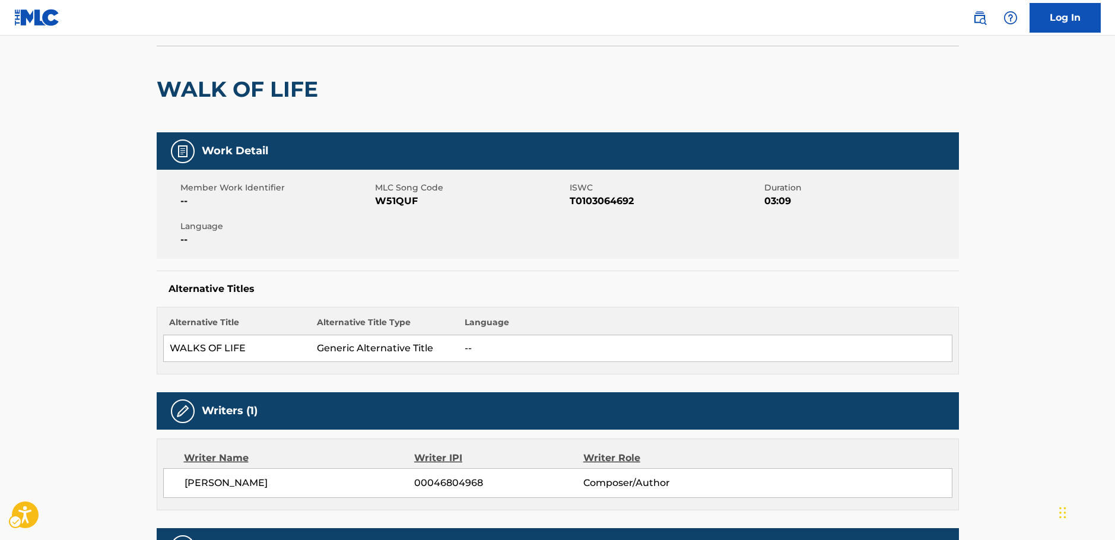
scroll to position [0, 0]
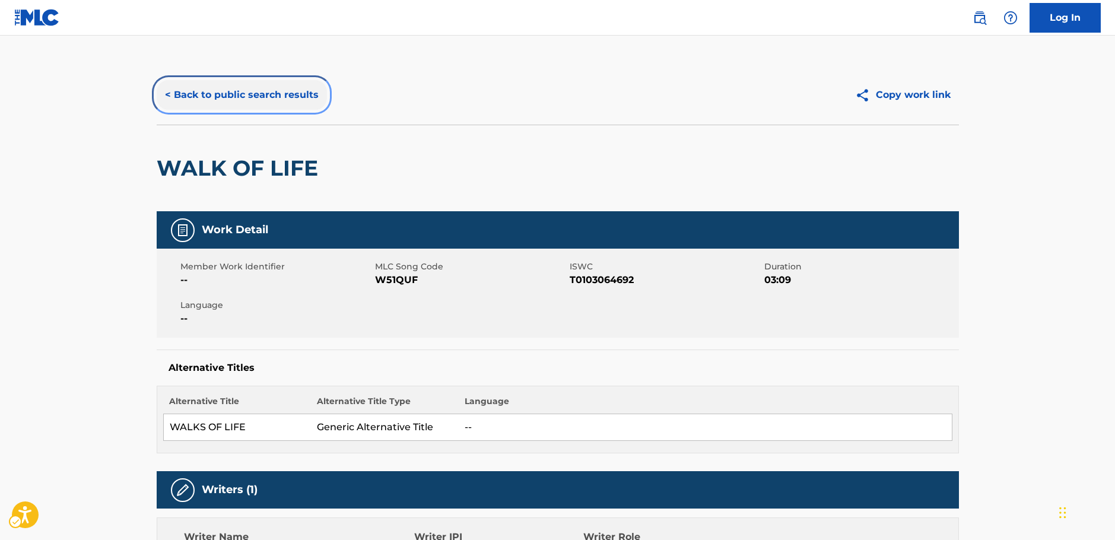
click at [236, 87] on button "< Back to public search results" at bounding box center [242, 95] width 170 height 30
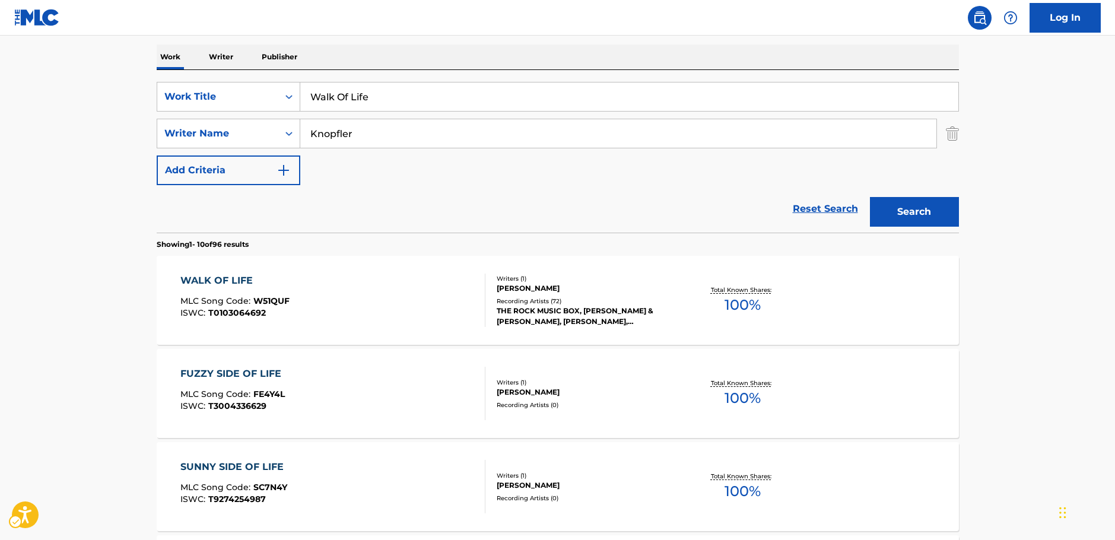
scroll to position [66, 0]
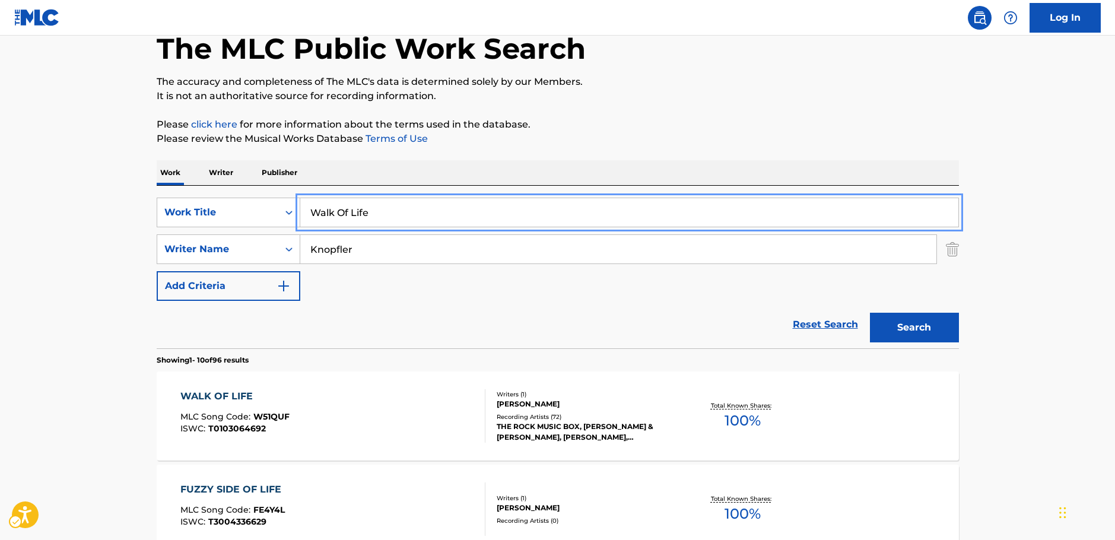
drag, startPoint x: 379, startPoint y: 211, endPoint x: 113, endPoint y: 202, distance: 266.0
click at [244, 212] on div "SearchWithCriteriae639111a-daeb-4e00-8d9d-f0debbee60e5 Work Title Walk Of Life" at bounding box center [558, 213] width 802 height 30
paste input "Akaza Mugenjo Kaiyu"
type input "Akaza Mugenjo Kaiyu"
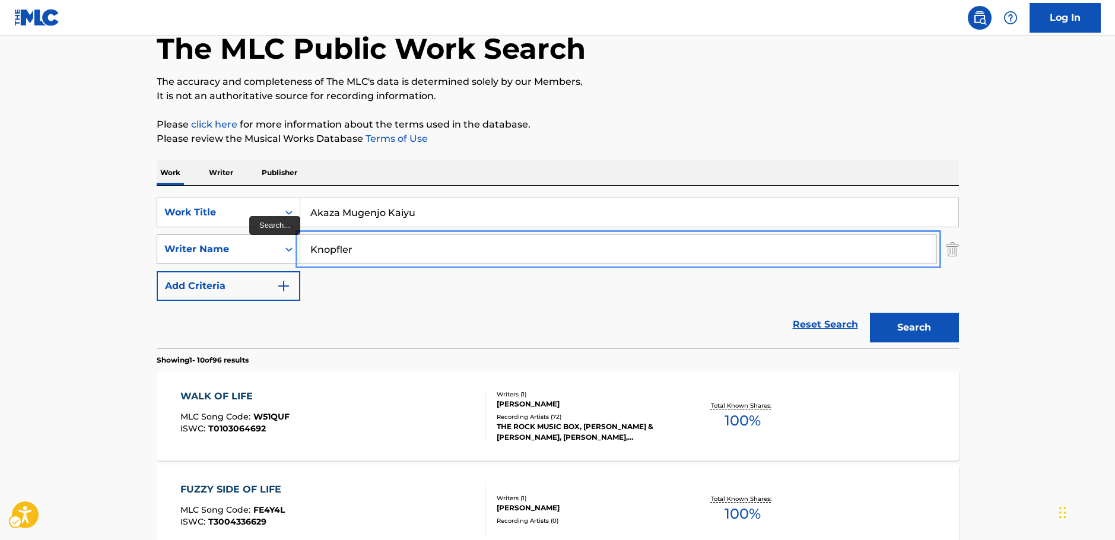
drag, startPoint x: 358, startPoint y: 247, endPoint x: 269, endPoint y: 249, distance: 89.6
click at [270, 249] on div "SearchWithCriteria7344498d-c695-4f2e-ab9b-d78ceebe9bd3 Writer Name [PERSON_NAME]" at bounding box center [558, 249] width 802 height 30
click at [870, 313] on button "Search" at bounding box center [914, 328] width 89 height 30
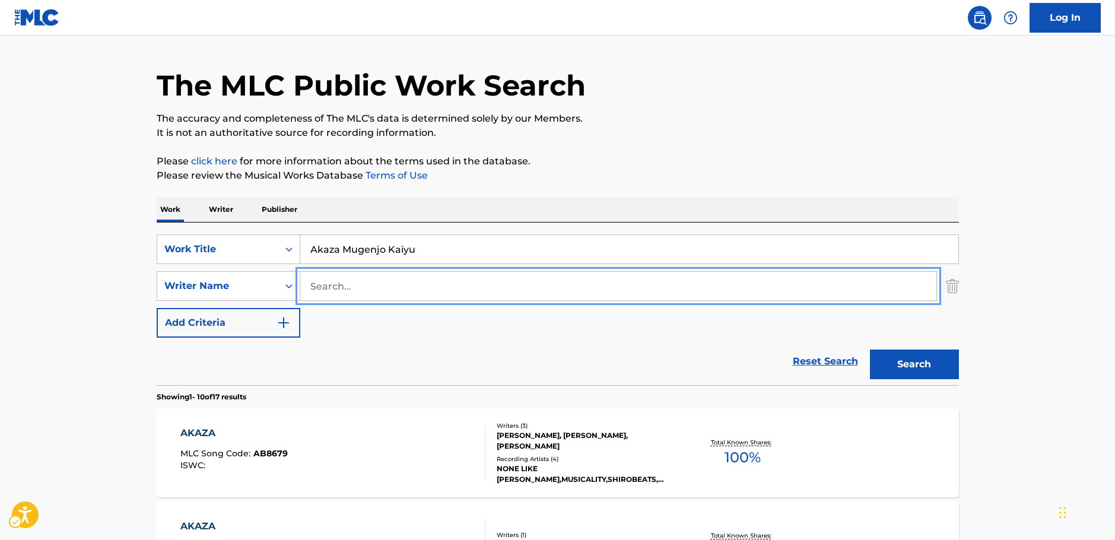
scroll to position [0, 0]
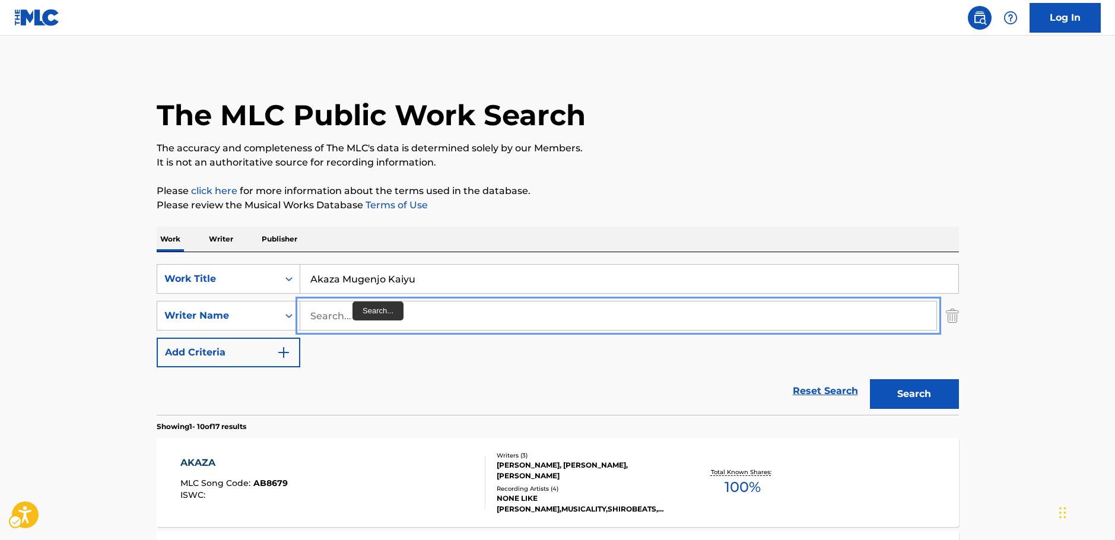
click at [345, 320] on input "Search..." at bounding box center [618, 315] width 636 height 28
paste input "[PERSON_NAME]"
type input "[PERSON_NAME]"
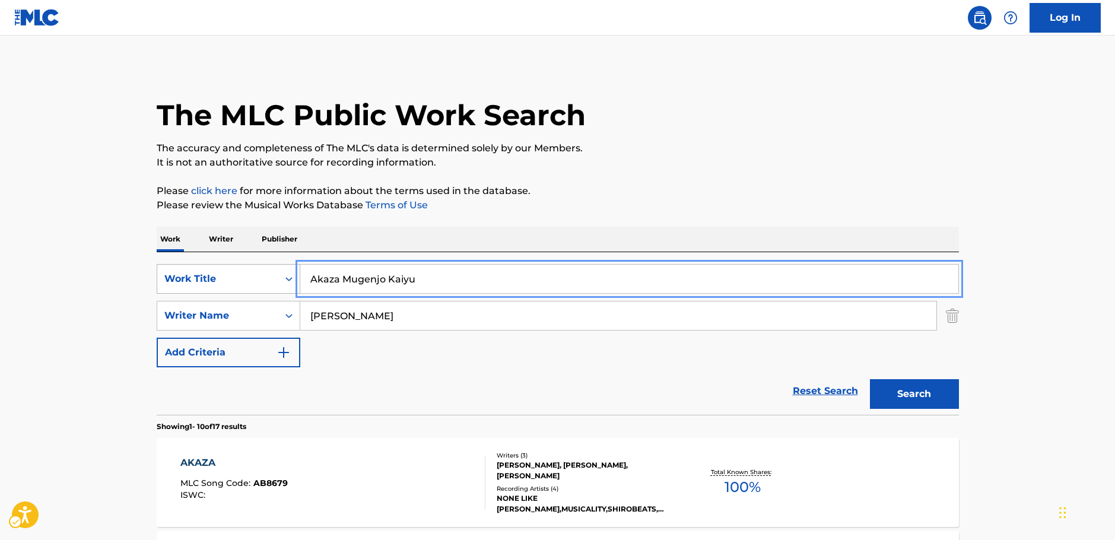
drag, startPoint x: 205, startPoint y: 279, endPoint x: 183, endPoint y: 277, distance: 22.7
click at [183, 277] on div "SearchWithCriteriae639111a-daeb-4e00-8d9d-f0debbee60e5 Work Title Akaza Mugenjo…" at bounding box center [558, 279] width 802 height 30
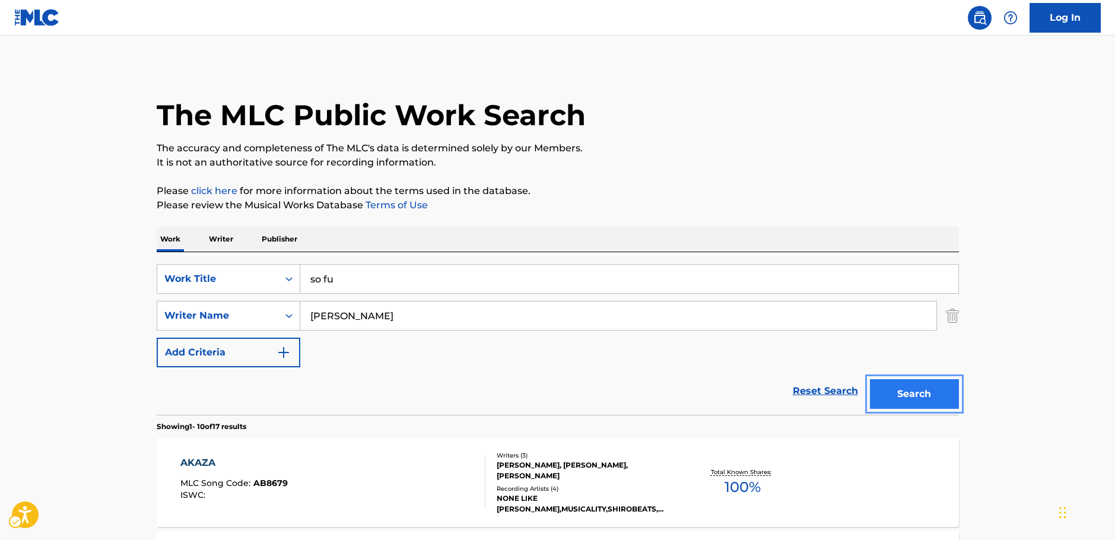
click at [910, 396] on button "Search" at bounding box center [914, 394] width 89 height 30
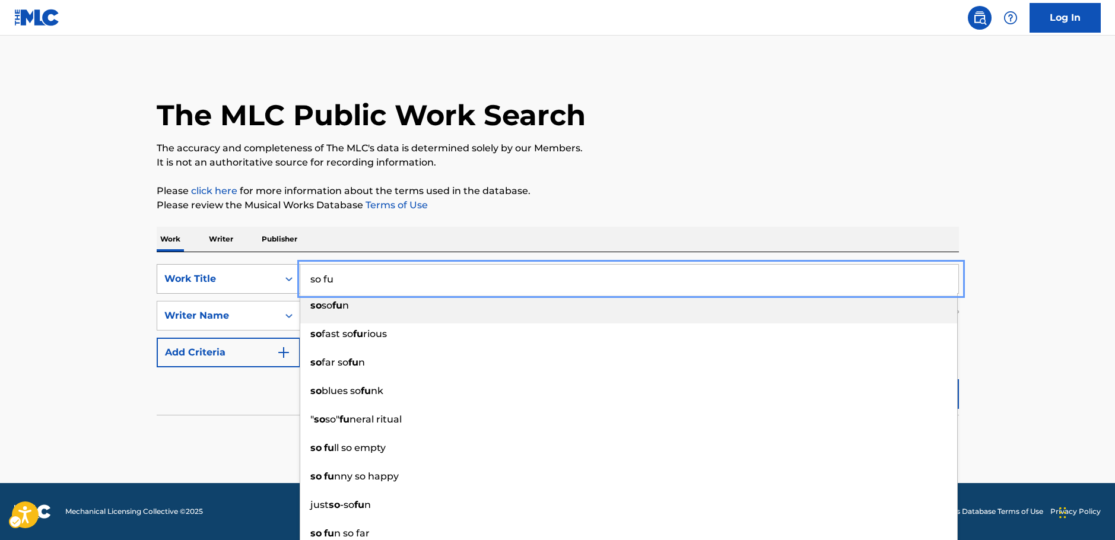
drag, startPoint x: 346, startPoint y: 281, endPoint x: 233, endPoint y: 274, distance: 113.6
click at [237, 272] on div "SearchWithCriteriae639111a-daeb-4e00-8d9d-f0debbee60e5 Work Title so fu so so f…" at bounding box center [558, 279] width 802 height 30
paste input "Omoikaze"
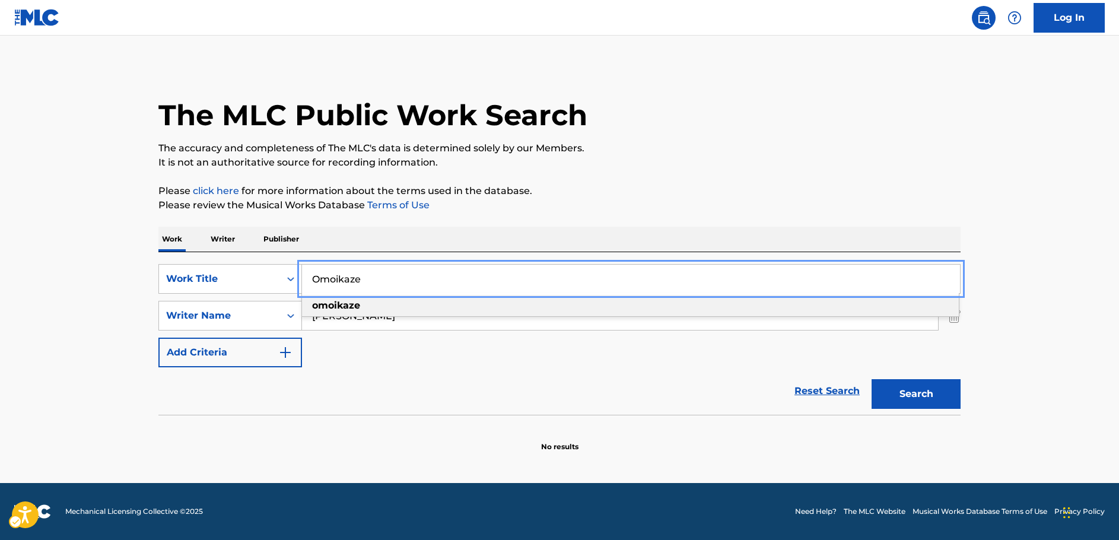
type input "Omoikaze"
click at [936, 401] on button "Search" at bounding box center [916, 394] width 89 height 30
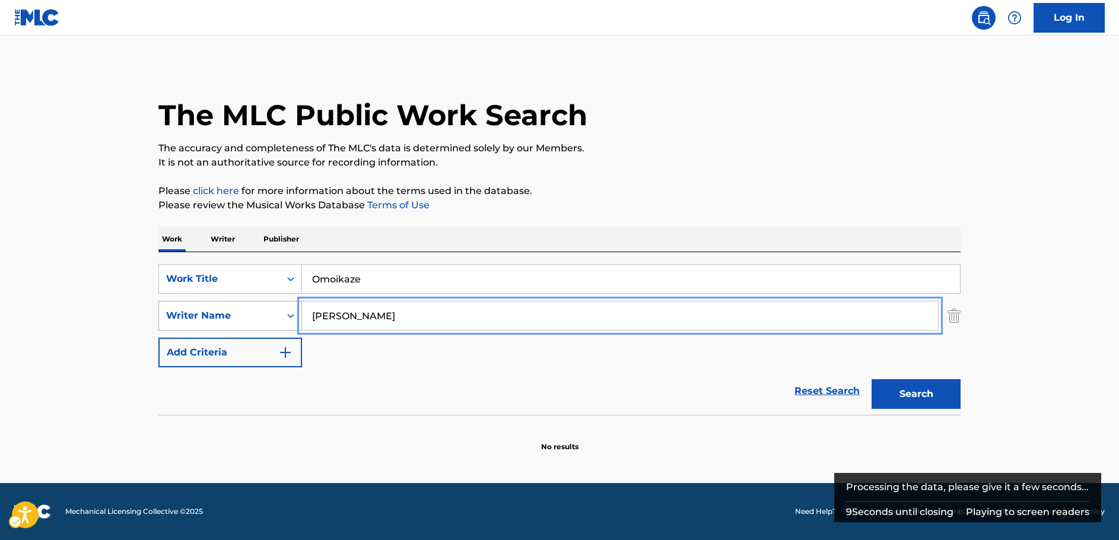
drag, startPoint x: 325, startPoint y: 318, endPoint x: 256, endPoint y: 317, distance: 68.8
click at [257, 317] on div "SearchWithCriteria7344498d-c695-4f2e-ab9b-d78ceebe9bd3 Writer Name [PERSON_NAME]" at bounding box center [559, 316] width 802 height 30
click at [872, 379] on button "Search" at bounding box center [916, 394] width 89 height 30
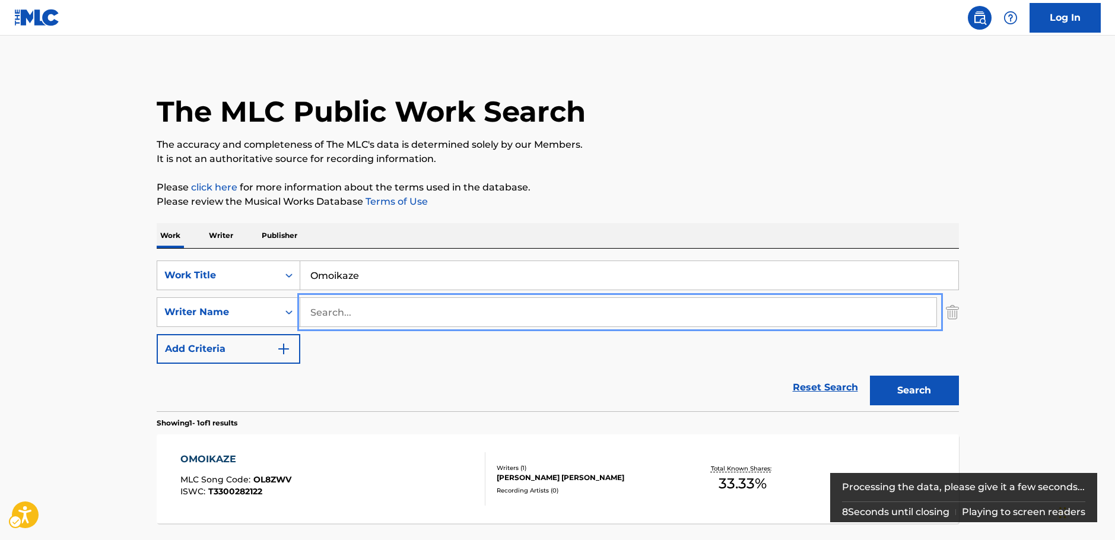
scroll to position [106, 0]
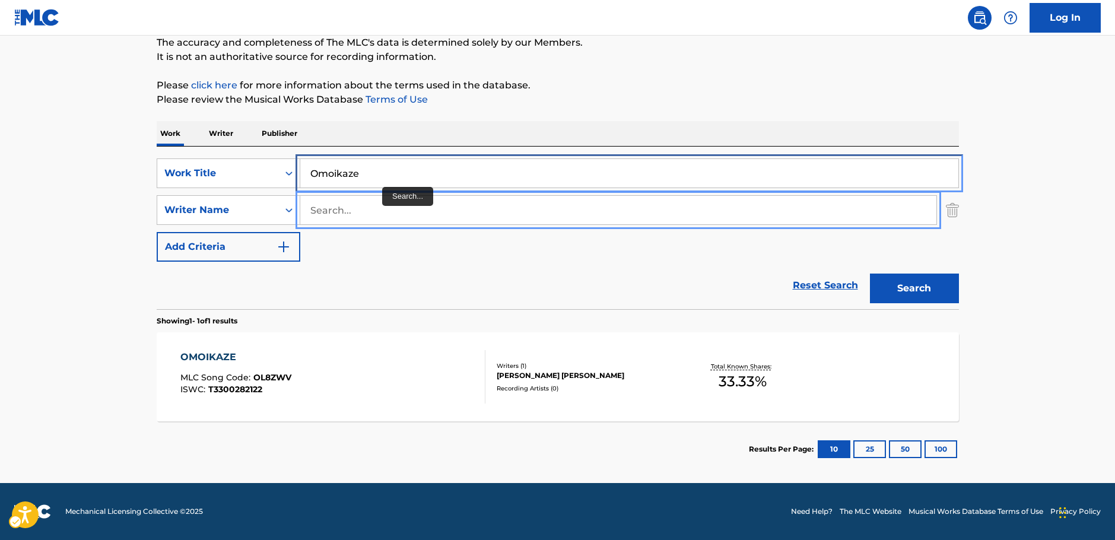
click at [338, 171] on input "Omoikaze" at bounding box center [629, 173] width 658 height 28
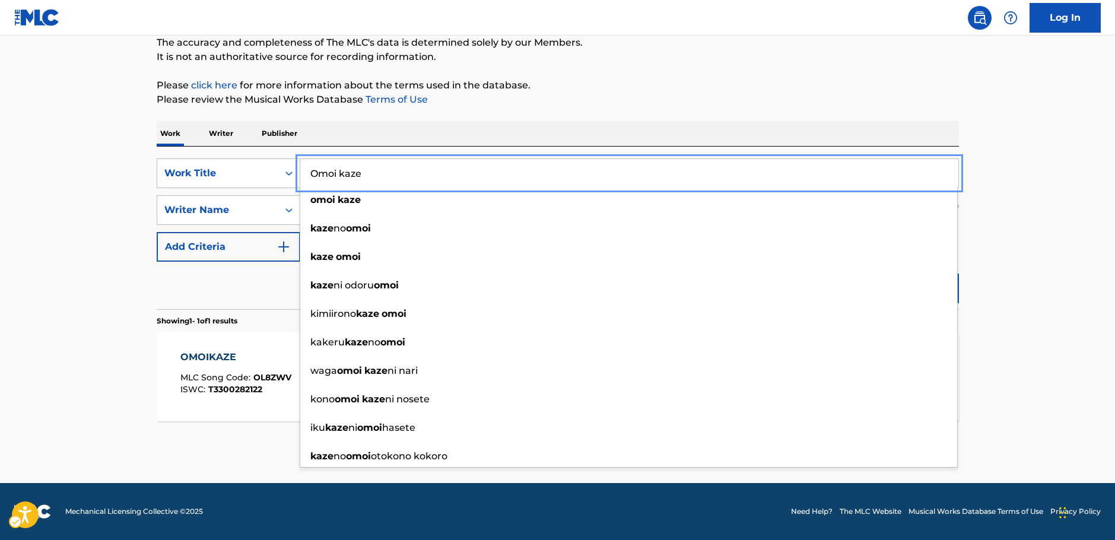
type input "Omoi kaze"
drag, startPoint x: 1054, startPoint y: 277, endPoint x: 1027, endPoint y: 281, distance: 27.0
click at [1048, 277] on main "The MLC Public Work Search The accuracy and completeness of The MLC's data is d…" at bounding box center [557, 206] width 1115 height 553
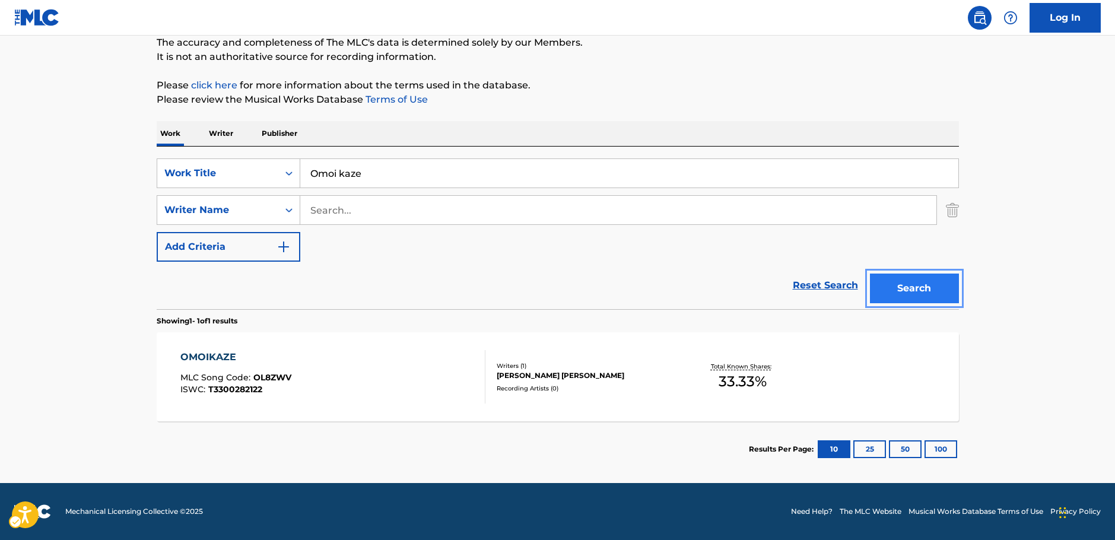
click at [949, 292] on button "Search" at bounding box center [914, 289] width 89 height 30
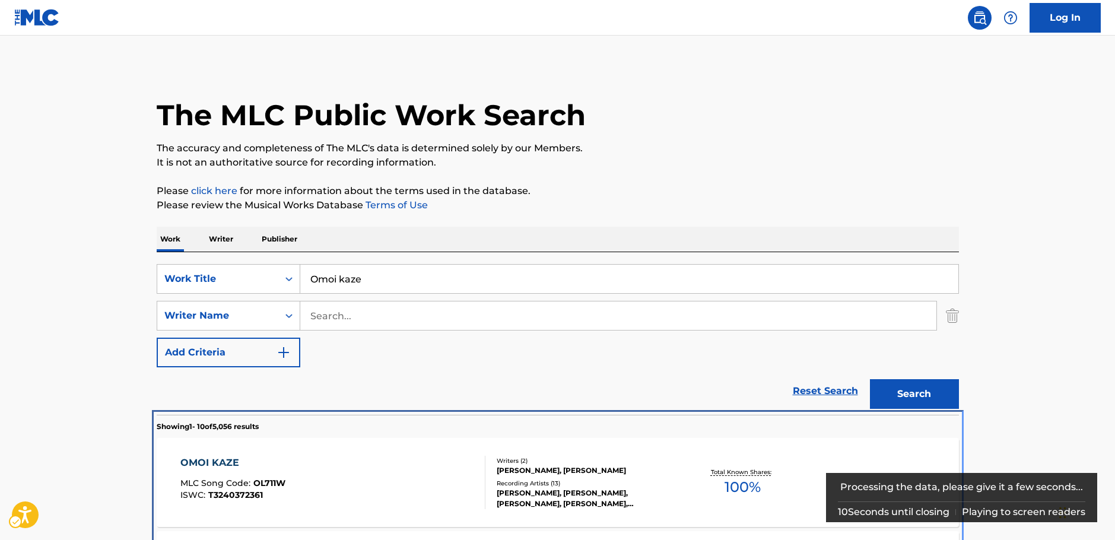
scroll to position [415, 0]
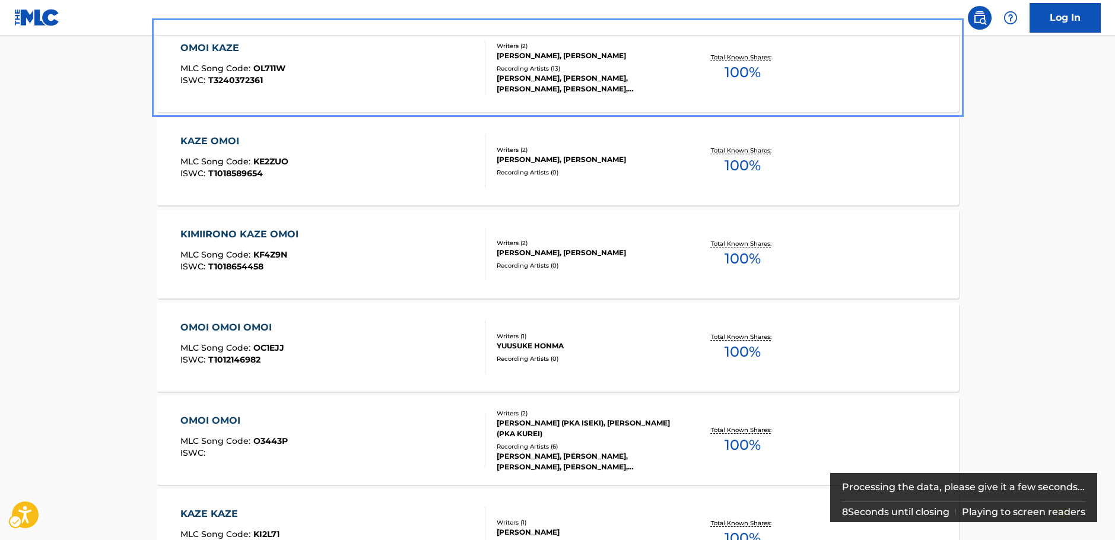
click at [382, 65] on div "OMOI KAZE MLC Song Code : OL711W ISWC : T3240372361" at bounding box center [332, 67] width 305 height 53
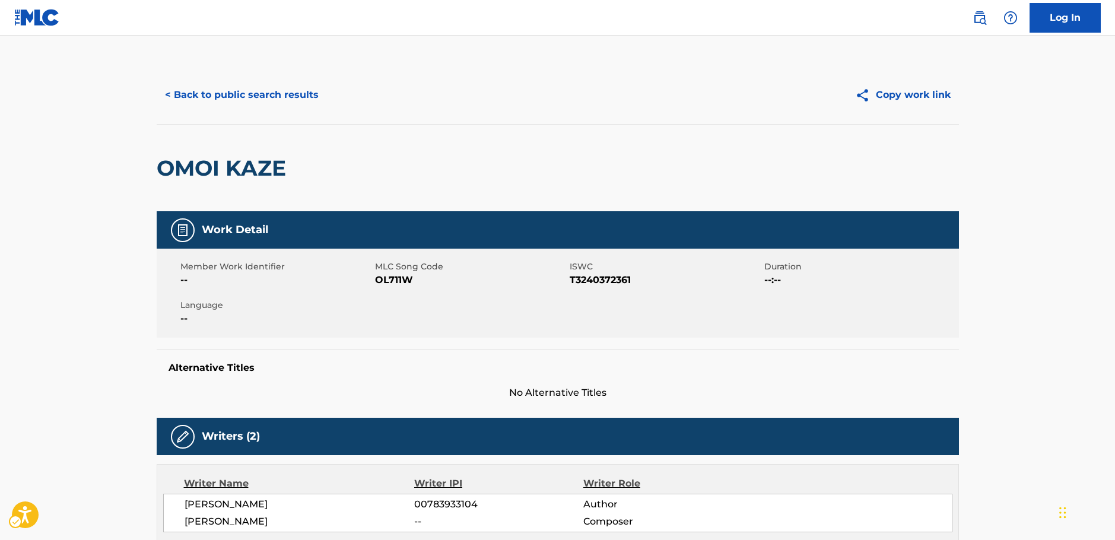
click at [388, 276] on span "MLC Song Code - OL711W" at bounding box center [471, 280] width 192 height 14
click at [611, 280] on span "ISWC - T3240372361" at bounding box center [666, 280] width 192 height 14
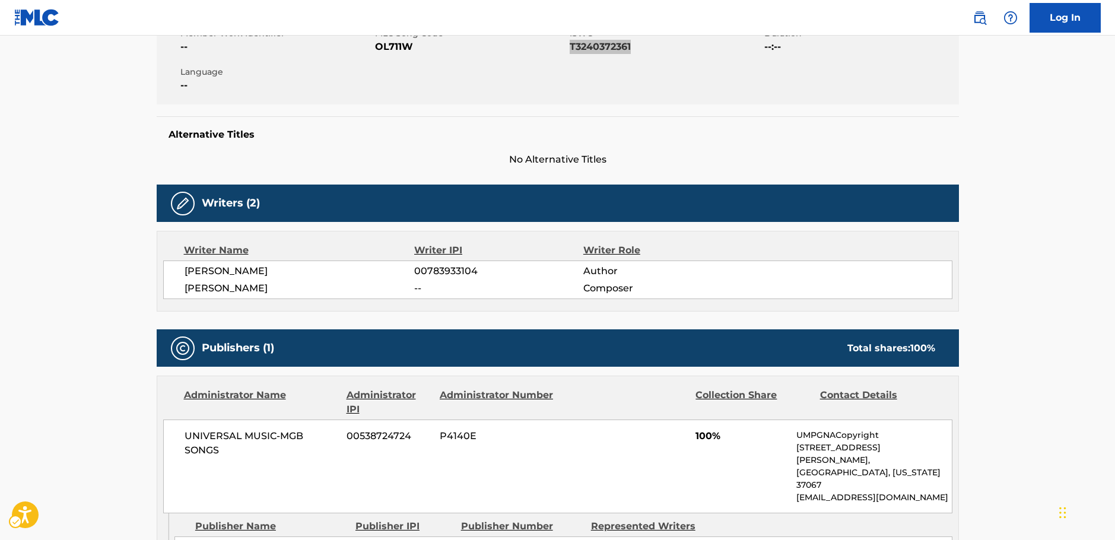
scroll to position [237, 0]
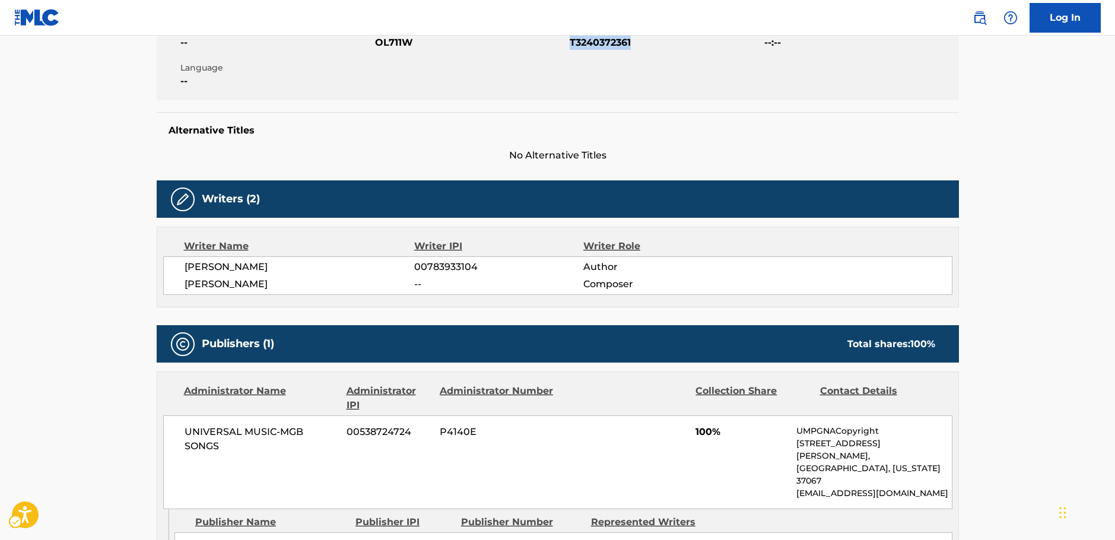
drag, startPoint x: 252, startPoint y: 277, endPoint x: 167, endPoint y: 266, distance: 85.5
click at [167, 266] on div "[PERSON_NAME] 00783933104 Author [PERSON_NAME] -- Composer" at bounding box center [557, 275] width 789 height 39
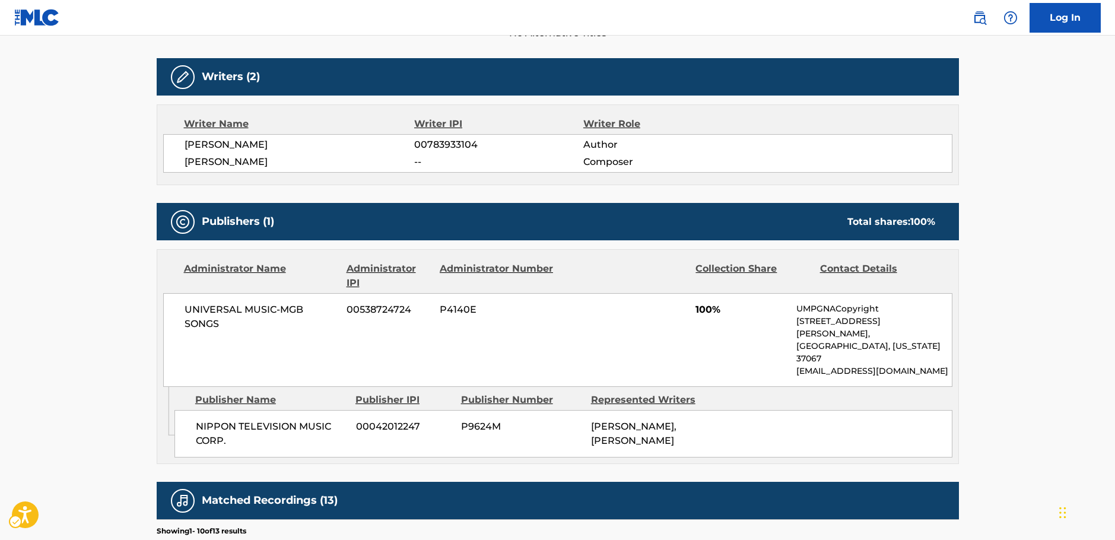
scroll to position [475, 0]
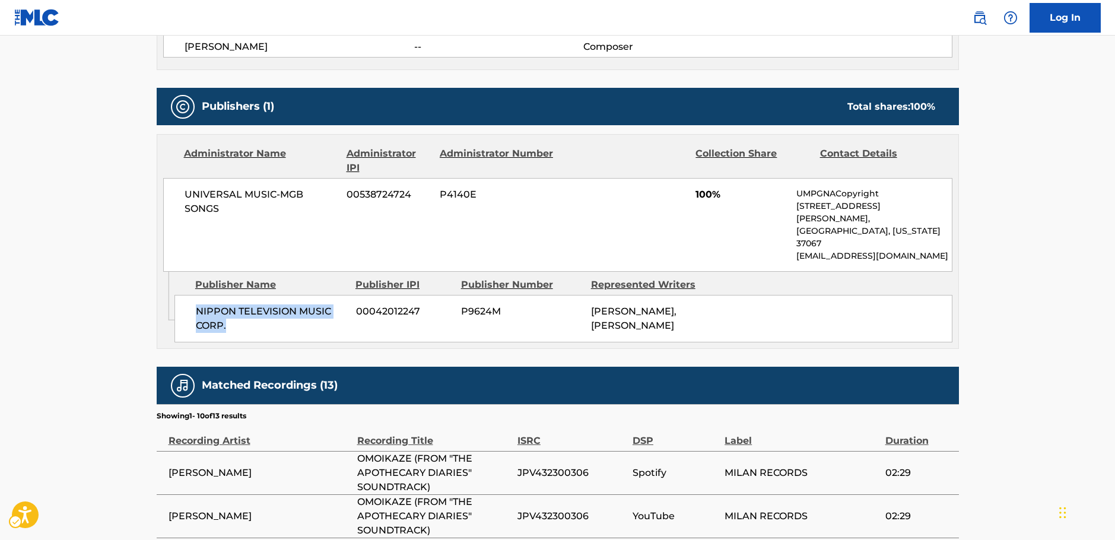
drag, startPoint x: 201, startPoint y: 294, endPoint x: 185, endPoint y: 286, distance: 18.3
click at [185, 295] on div "NIPPON TELEVISION MUSIC CORP. 00042012247 P9624M [PERSON_NAME], [PERSON_NAME]" at bounding box center [563, 318] width 778 height 47
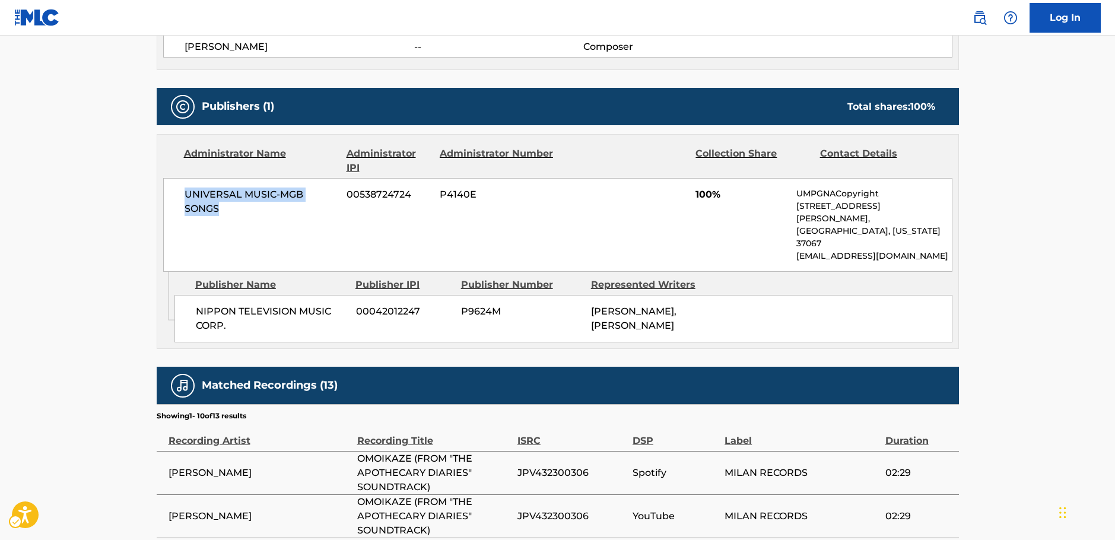
drag, startPoint x: 188, startPoint y: 202, endPoint x: 170, endPoint y: 193, distance: 19.4
click at [170, 193] on div "UNIVERSAL MUSIC-MGB SONGS 00538724724 P4140E 100% UMPGNACopyright [STREET_ADDRE…" at bounding box center [557, 225] width 789 height 94
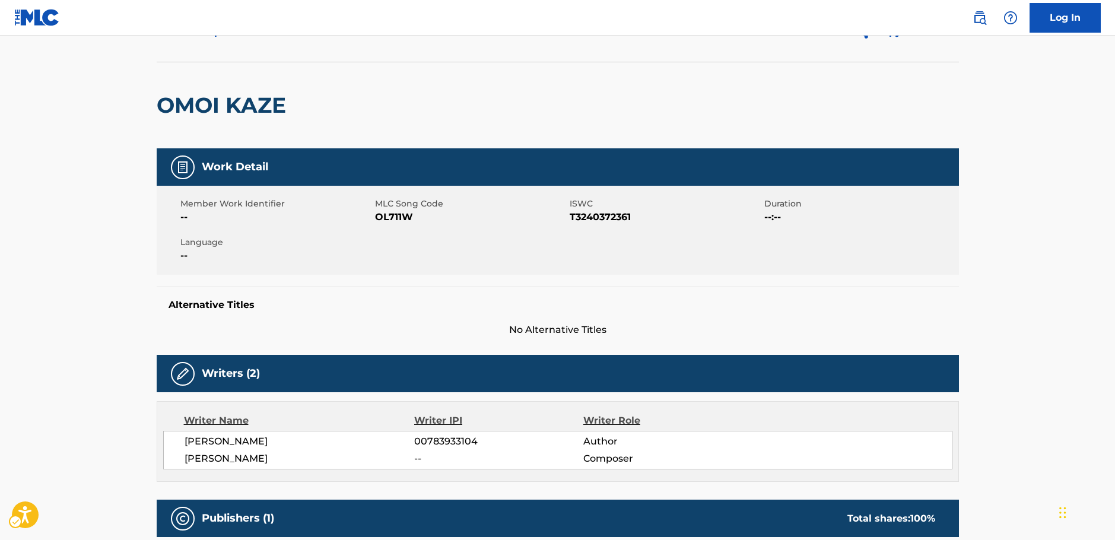
scroll to position [0, 0]
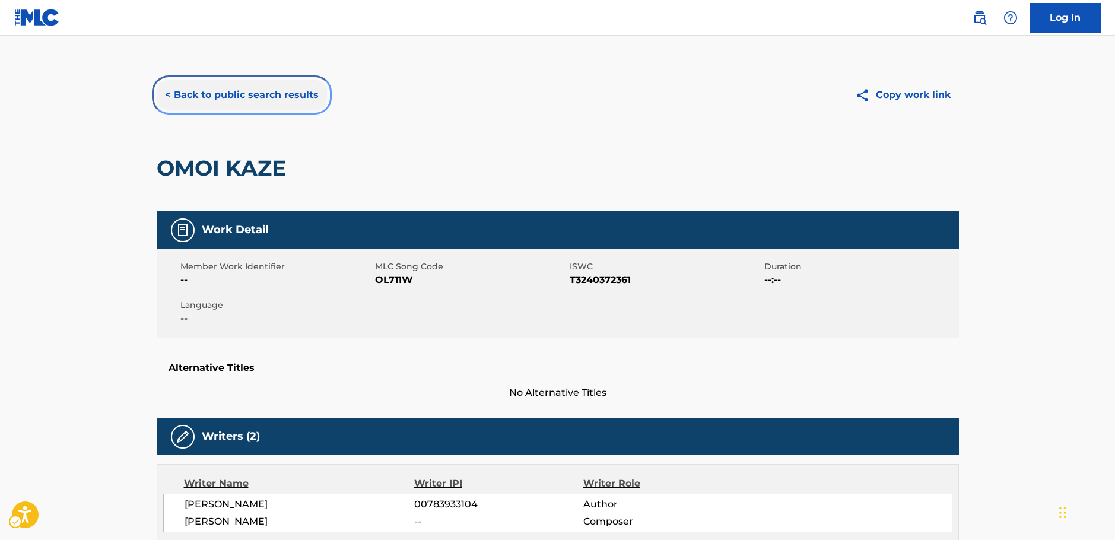
click at [253, 96] on button "< Back to public search results" at bounding box center [242, 95] width 170 height 30
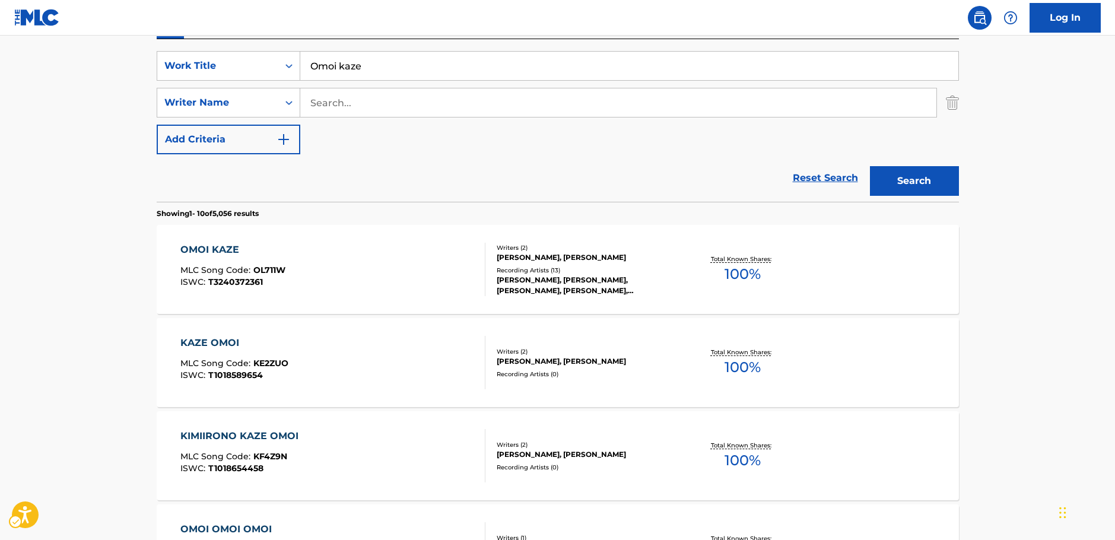
scroll to position [186, 0]
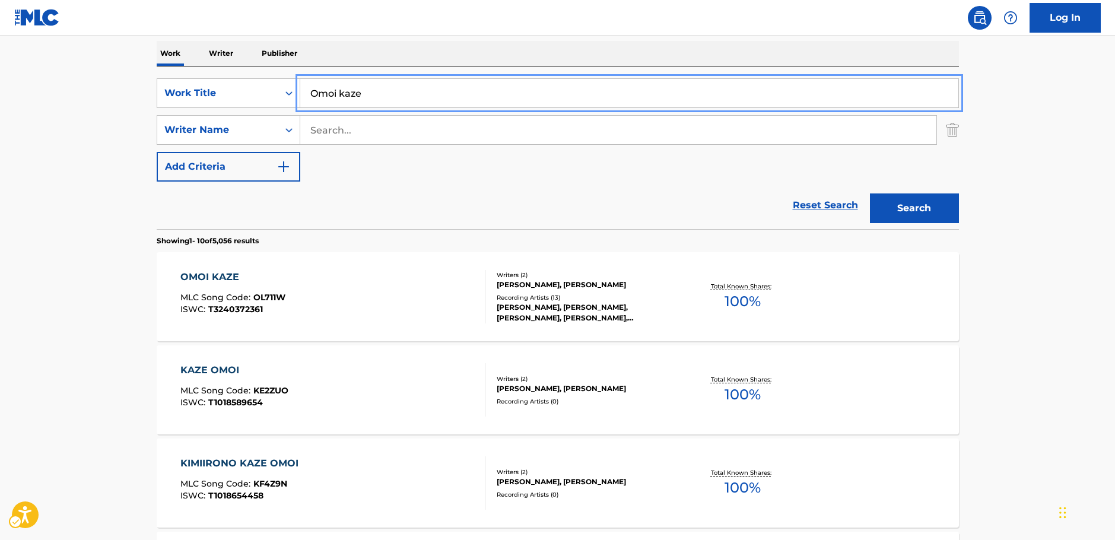
drag, startPoint x: 367, startPoint y: 98, endPoint x: 160, endPoint y: 109, distance: 207.4
click at [236, 97] on div "SearchWithCriteriae639111a-daeb-4e00-8d9d-f0debbee60e5 Work Title Omoi kaze" at bounding box center [558, 93] width 802 height 30
paste input "SETCHUUKA"
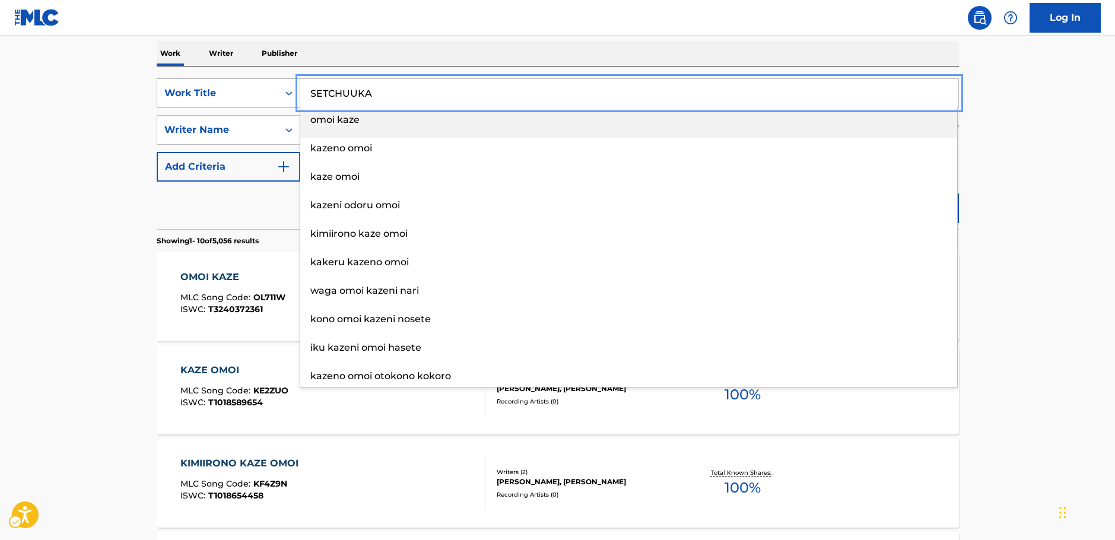
type input "SETCHUUKA"
click at [112, 110] on main "The MLC Public Work Search The accuracy and completeness of The MLC's data is d…" at bounding box center [557, 548] width 1115 height 1397
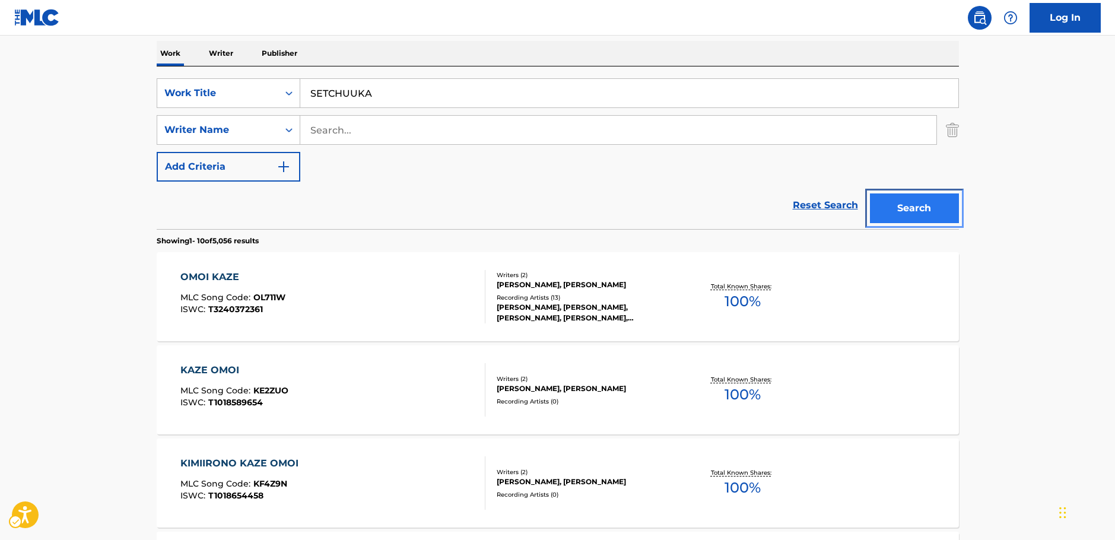
click at [906, 209] on button "Search" at bounding box center [914, 208] width 89 height 30
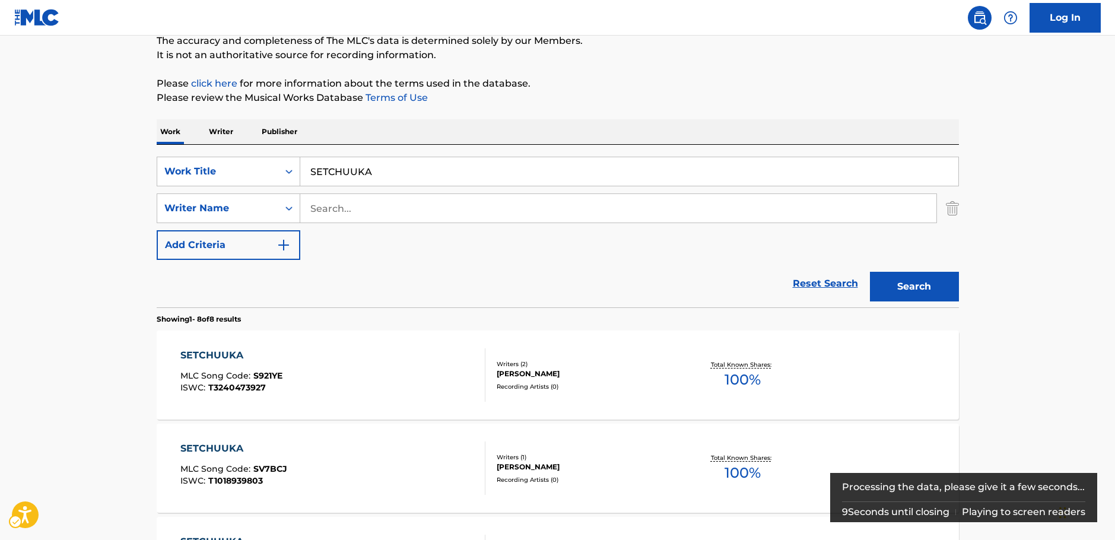
scroll to position [119, 0]
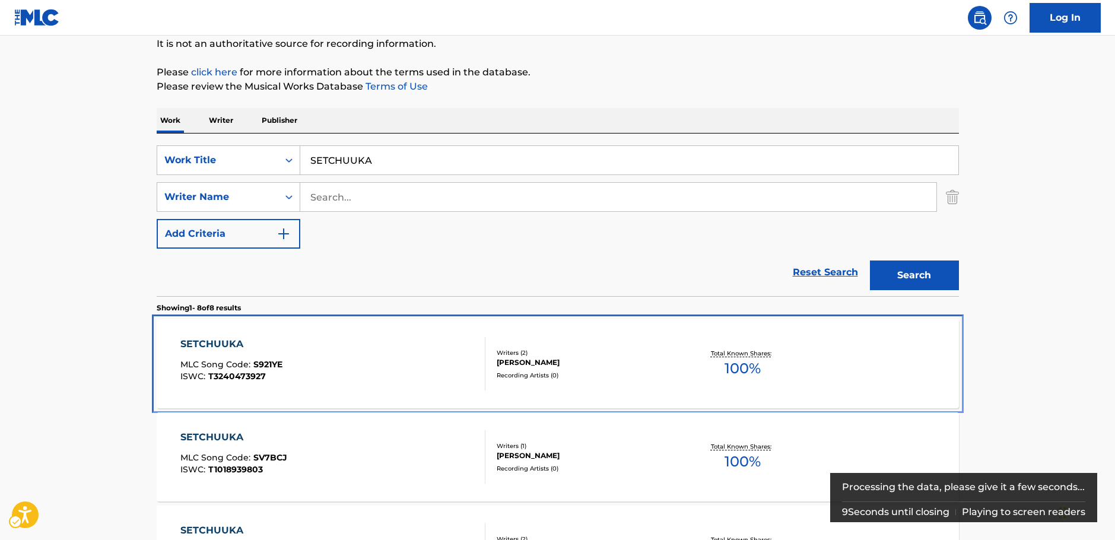
click at [391, 373] on div "SETCHUUKA MLC Song Code : S921YE ISWC : T3240473927" at bounding box center [332, 363] width 305 height 53
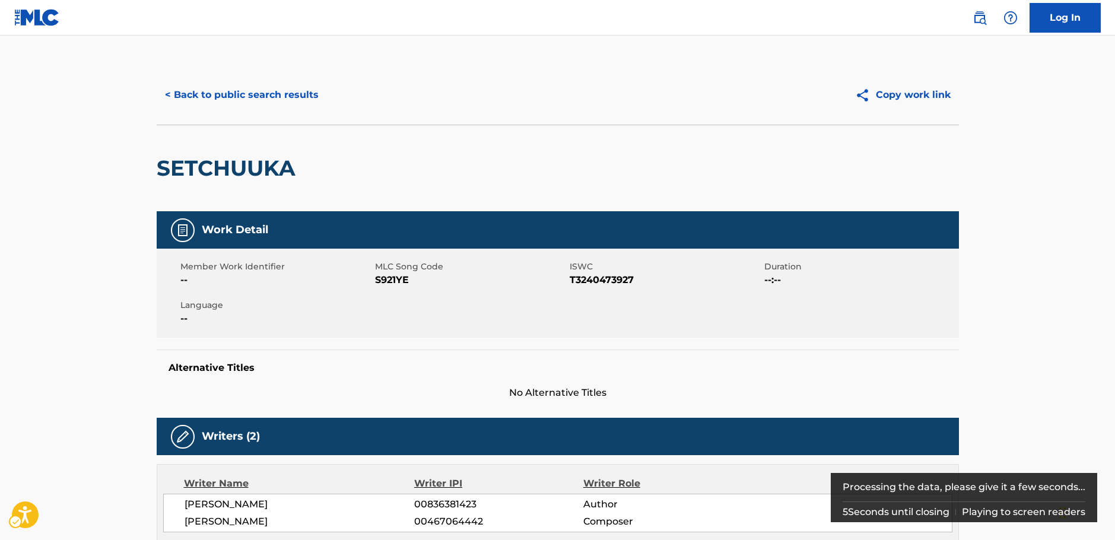
click at [391, 279] on span "MLC Song Code - S921YE" at bounding box center [471, 280] width 192 height 14
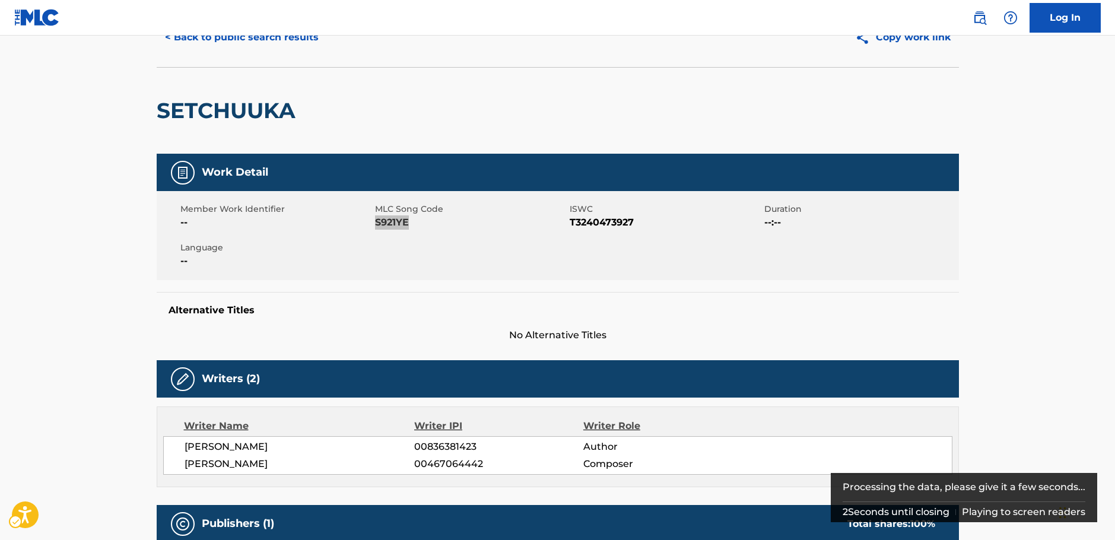
scroll to position [119, 0]
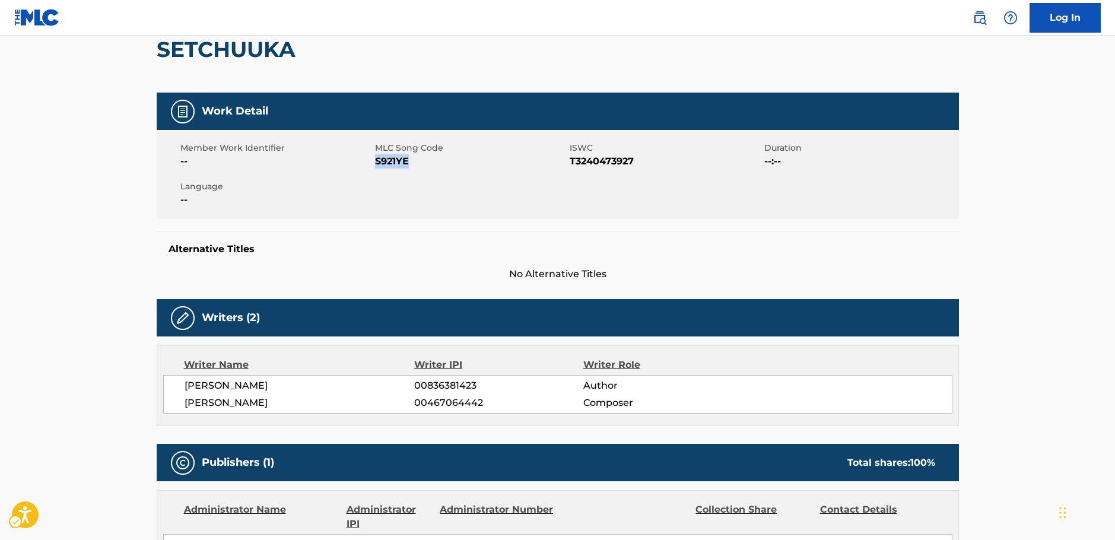
drag, startPoint x: 240, startPoint y: 395, endPoint x: 182, endPoint y: 385, distance: 59.7
click at [182, 385] on div "[PERSON_NAME] 00836381423 Author [PERSON_NAME] 00467064442 Composer" at bounding box center [557, 394] width 789 height 39
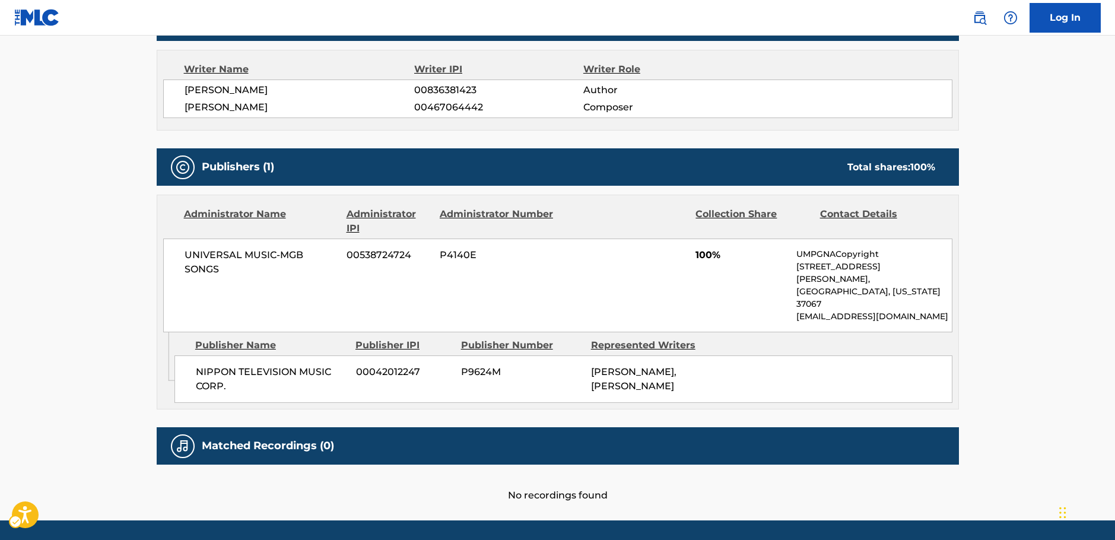
scroll to position [415, 0]
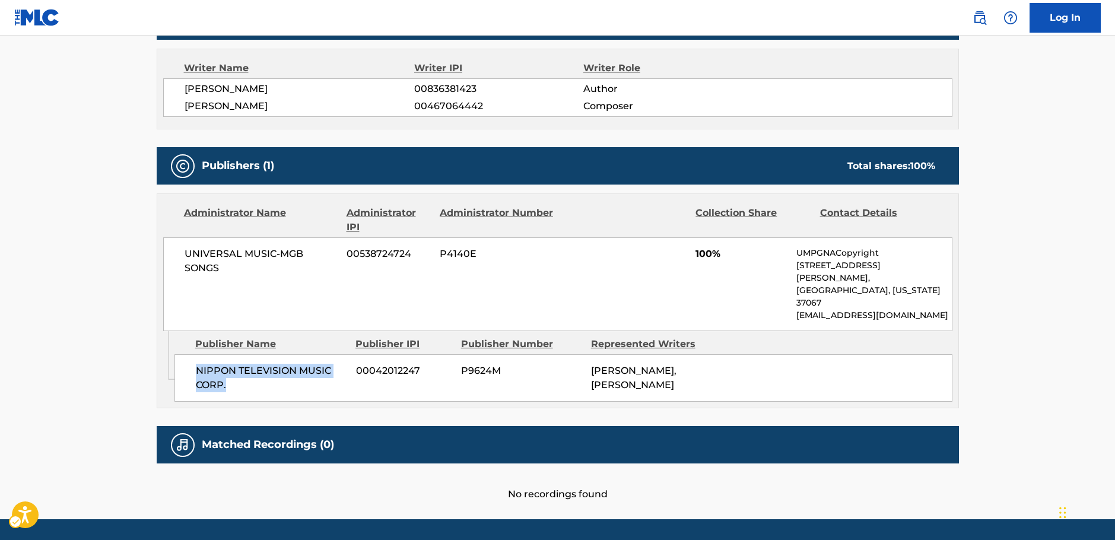
drag, startPoint x: 243, startPoint y: 358, endPoint x: 193, endPoint y: 348, distance: 50.9
click at [193, 354] on div "NIPPON TELEVISION MUSIC CORP. 00042012247 P9624M [PERSON_NAME], [PERSON_NAME]" at bounding box center [563, 377] width 778 height 47
drag, startPoint x: 181, startPoint y: 255, endPoint x: 173, endPoint y: 251, distance: 8.5
click at [173, 251] on div "UNIVERSAL MUSIC-MGB SONGS 00538724724 P4140E 100% UMPGNACopyright [STREET_ADDRE…" at bounding box center [557, 284] width 789 height 94
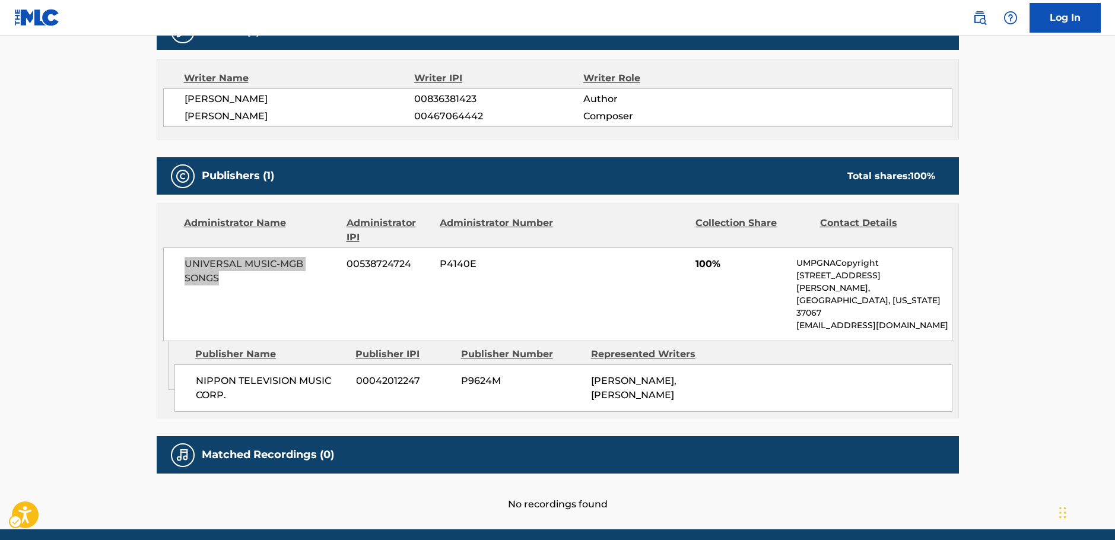
scroll to position [0, 0]
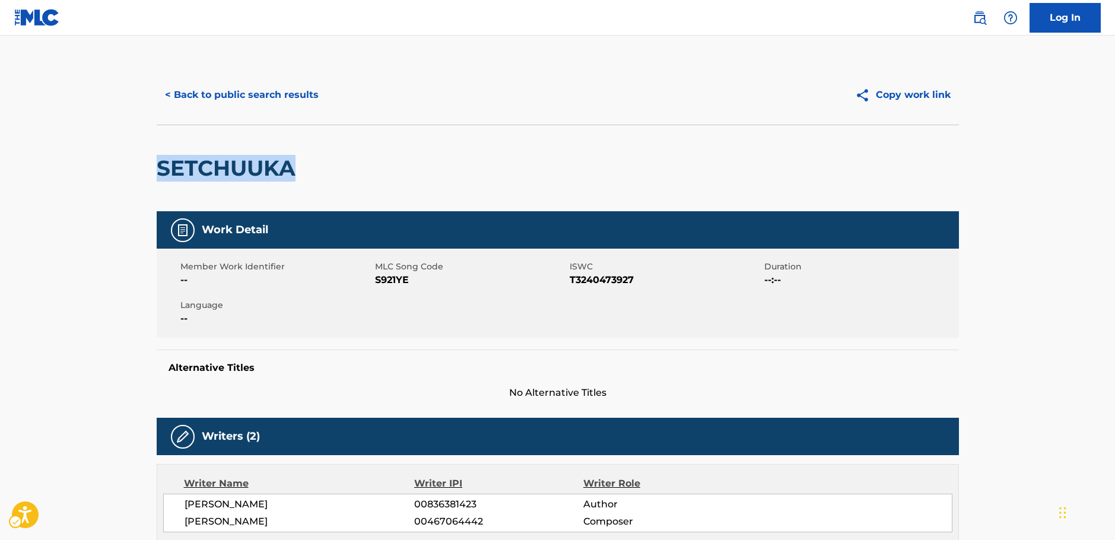
drag, startPoint x: 331, startPoint y: 178, endPoint x: 237, endPoint y: 164, distance: 94.8
click at [146, 179] on div "< Back to public search results Copy work link SETCHUUKA Work Detail Member Wor…" at bounding box center [557, 491] width 831 height 852
click at [233, 82] on button "< Back to public search results" at bounding box center [242, 95] width 170 height 30
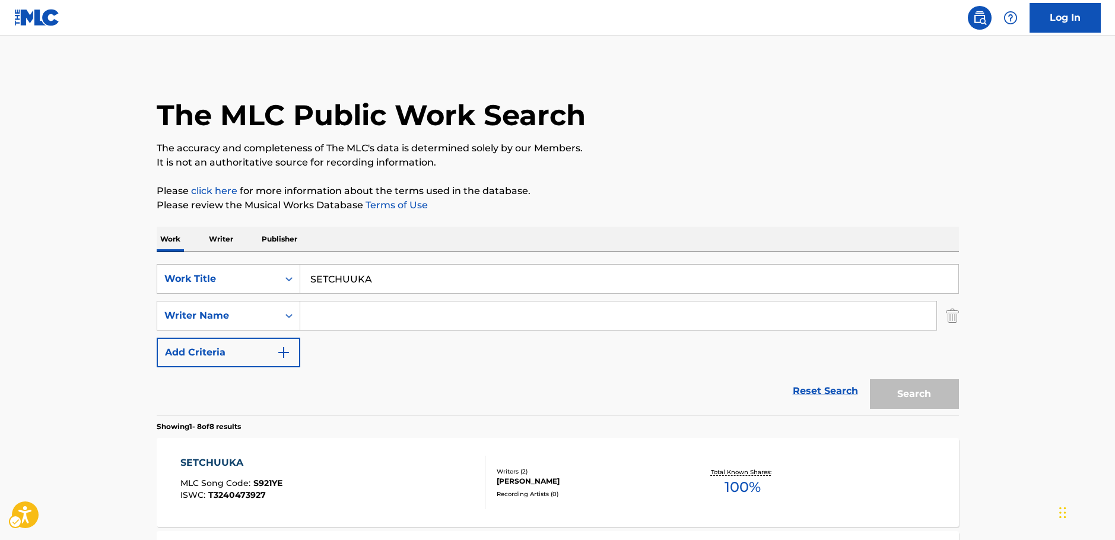
scroll to position [119, 0]
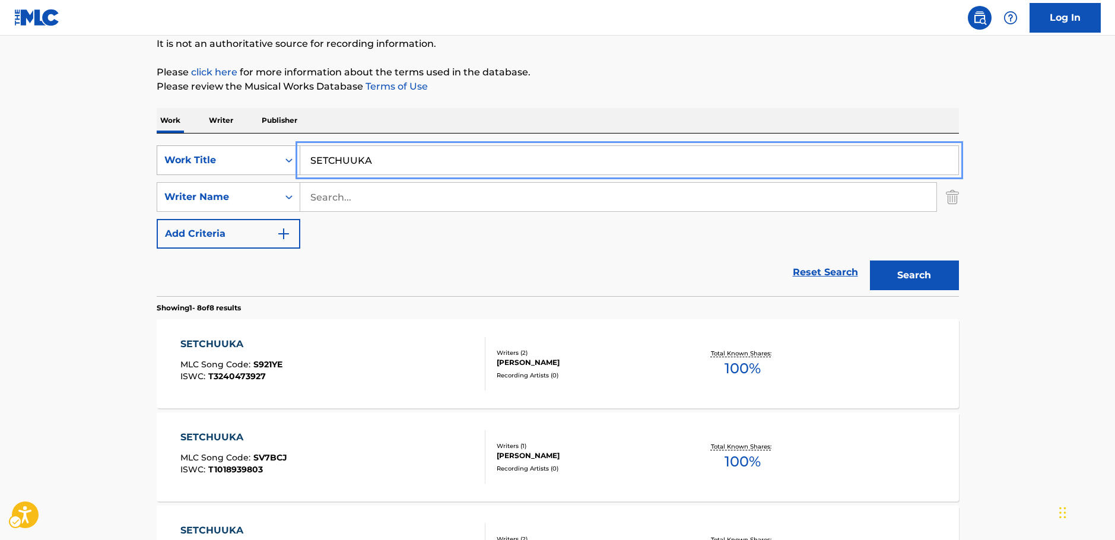
drag, startPoint x: 276, startPoint y: 160, endPoint x: 244, endPoint y: 158, distance: 31.5
click at [240, 158] on div "SearchWithCriteriae639111a-daeb-4e00-8d9d-f0debbee60e5 Work Title SETCHUUKA" at bounding box center [558, 160] width 802 height 30
paste input "omoi saku toki"
type input "omoi saku toki"
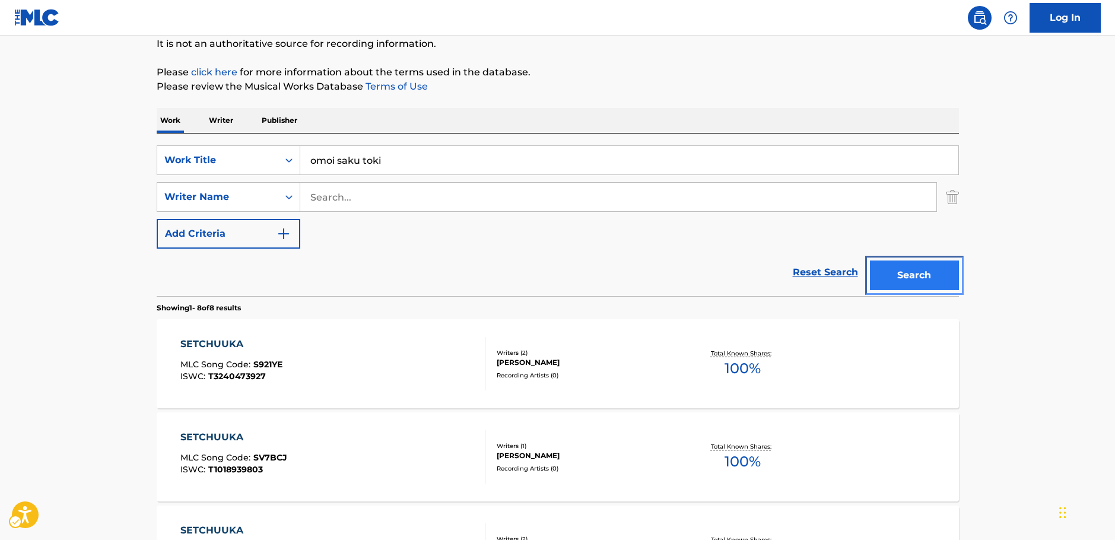
click at [920, 282] on button "Search" at bounding box center [914, 276] width 89 height 30
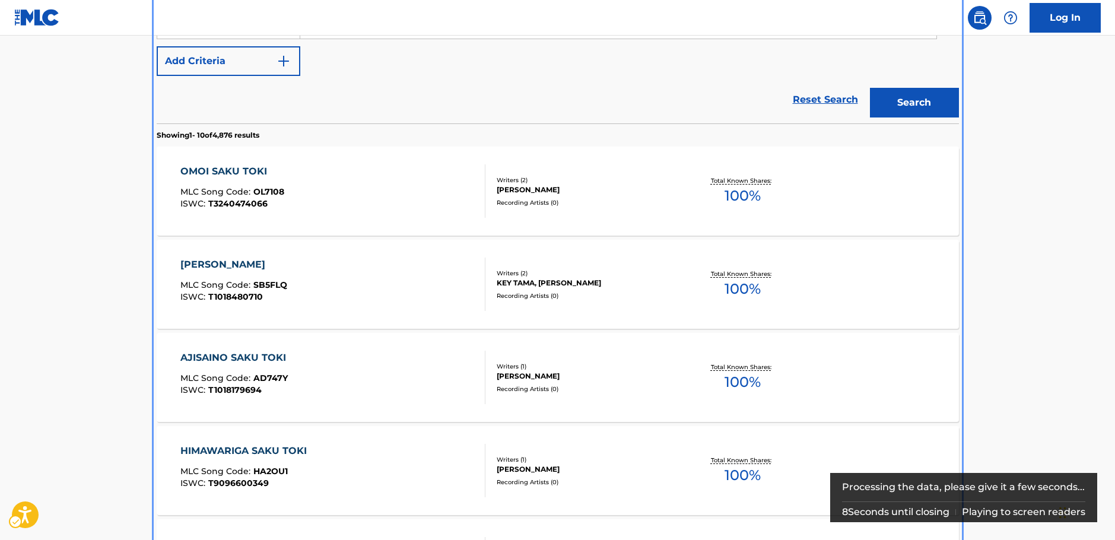
scroll to position [312, 0]
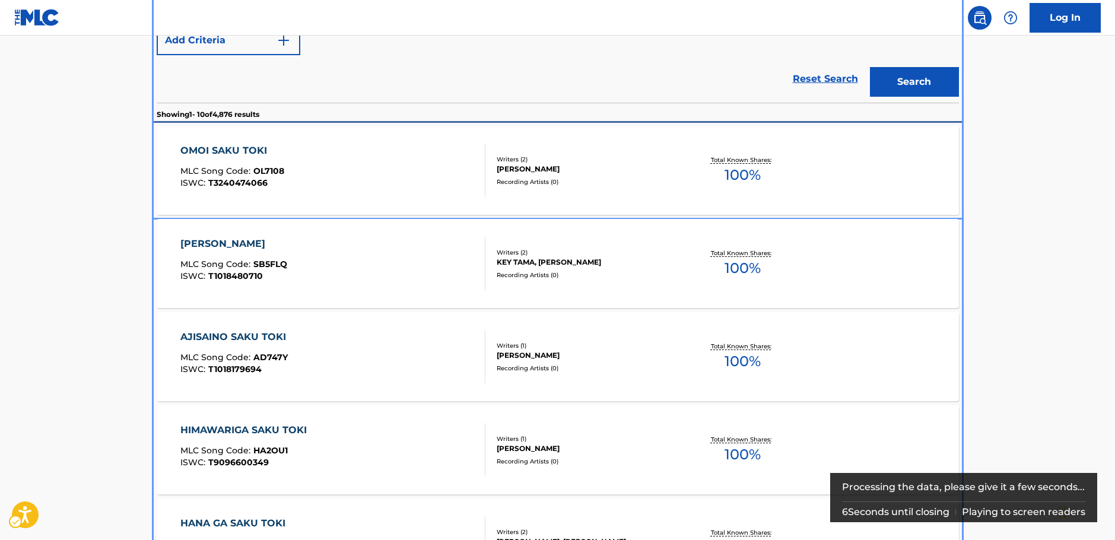
click at [346, 164] on div "OMOI SAKU TOKI MLC Song Code : OL7108 ISWC : T3240474066" at bounding box center [332, 170] width 305 height 53
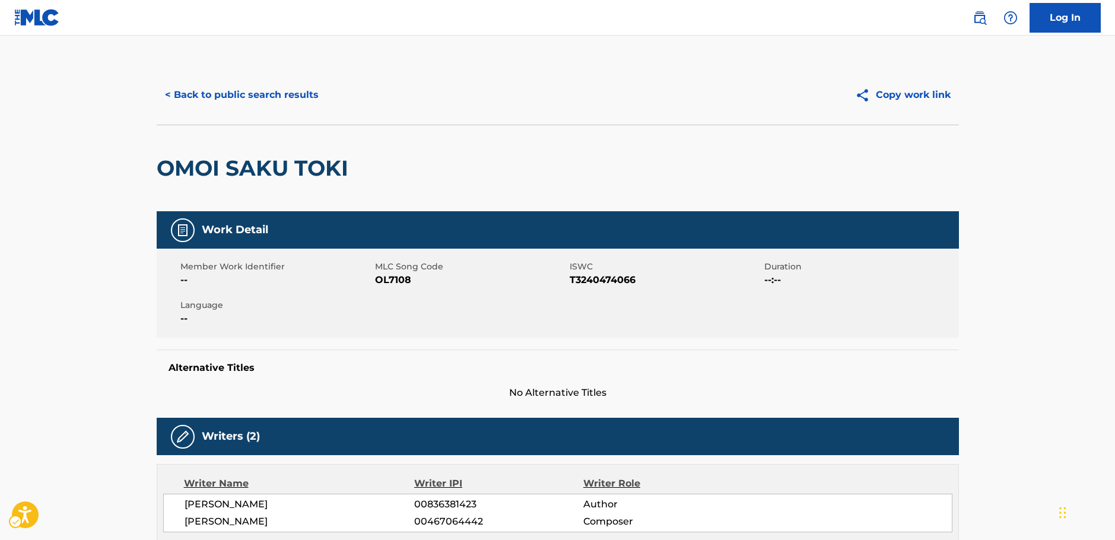
click at [390, 291] on div "Member Work Identifier -- MLC Song Code MLC Song Code - OL7108 ISWC ISWC - T324…" at bounding box center [558, 293] width 802 height 89
click at [389, 279] on span "MLC Song Code - OL7108" at bounding box center [471, 280] width 192 height 14
click at [590, 280] on span "ISWC - T3240474066" at bounding box center [666, 280] width 192 height 14
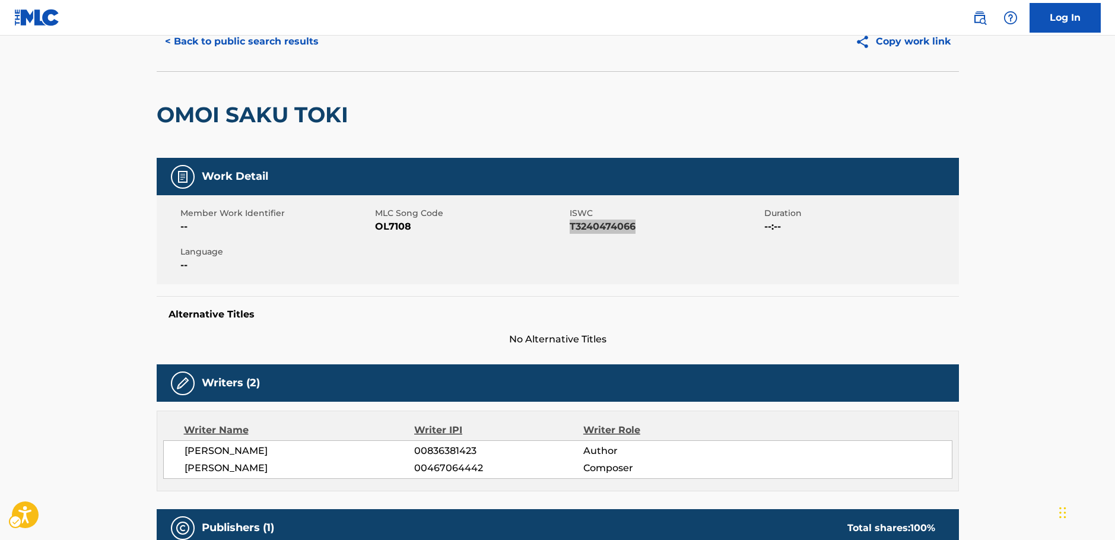
scroll to position [119, 0]
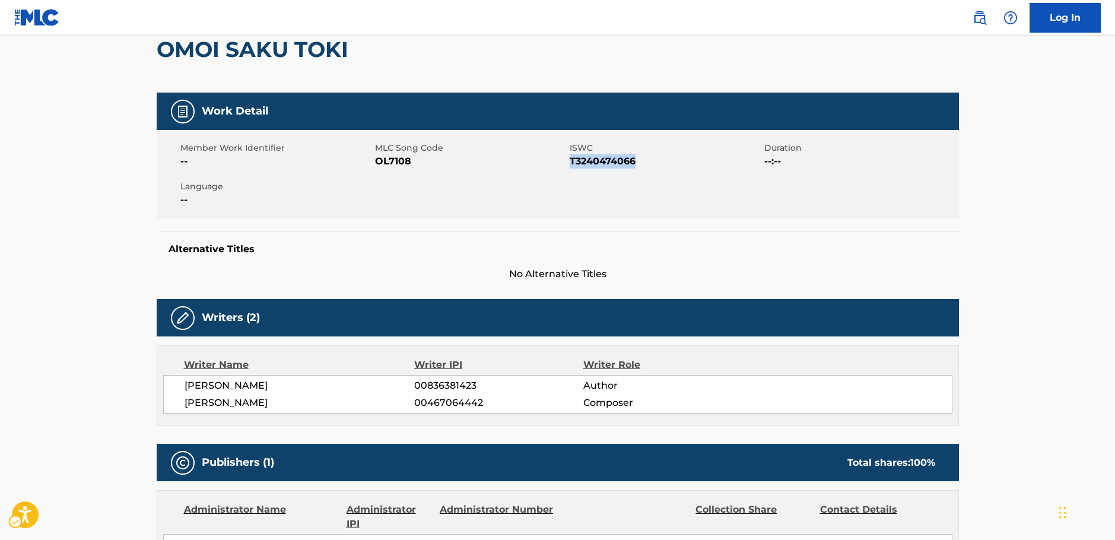
drag, startPoint x: 260, startPoint y: 400, endPoint x: 183, endPoint y: 386, distance: 78.3
click at [183, 386] on div "[PERSON_NAME] 00836381423 Author [PERSON_NAME] 00467064442 Composer" at bounding box center [557, 394] width 789 height 39
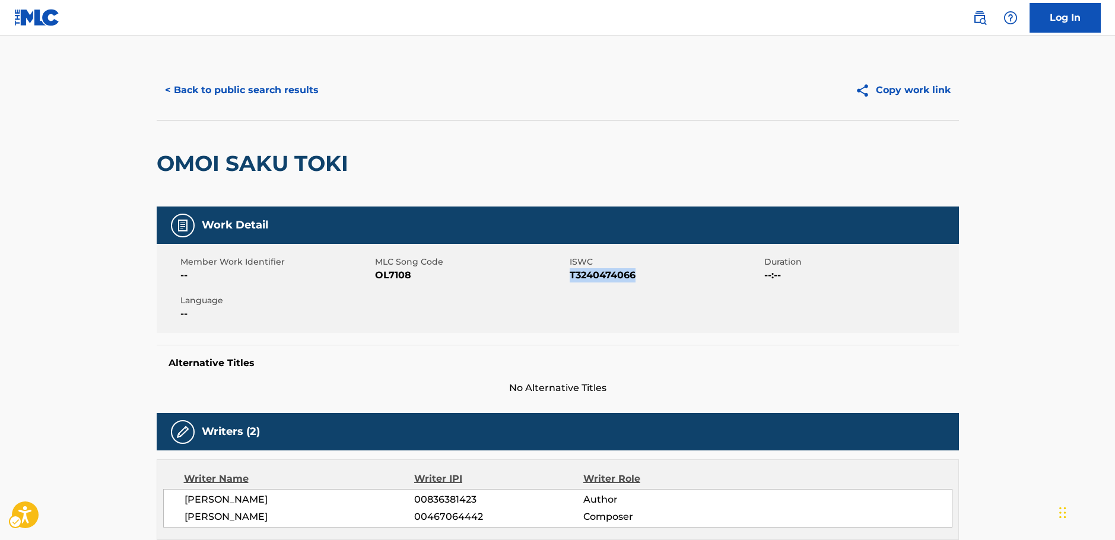
scroll to position [0, 0]
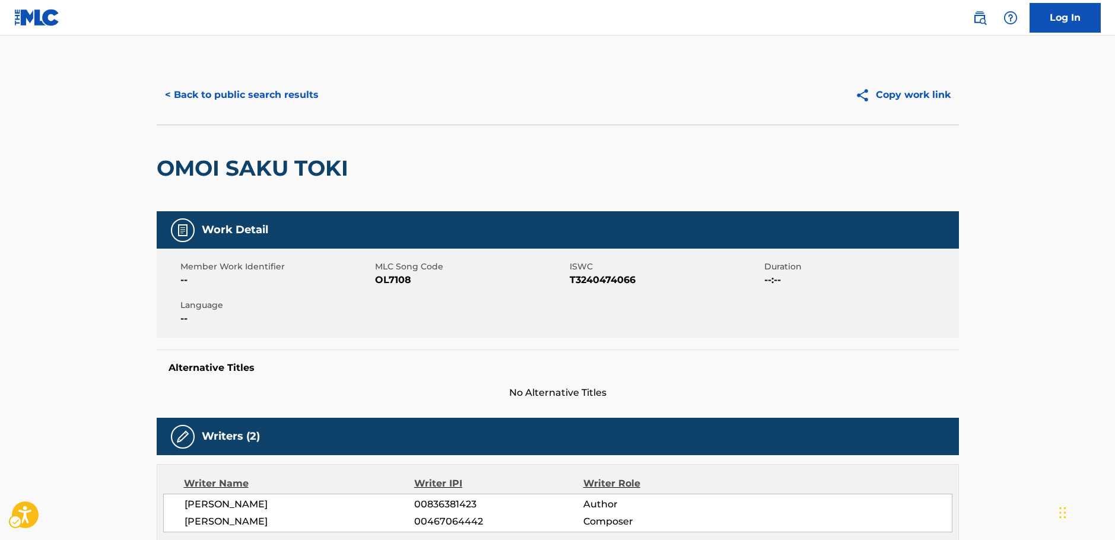
click at [261, 179] on h2 "OMOI SAKU TOKI" at bounding box center [256, 168] width 198 height 27
click at [261, 177] on h2 "OMOI SAKU TOKI" at bounding box center [256, 168] width 198 height 27
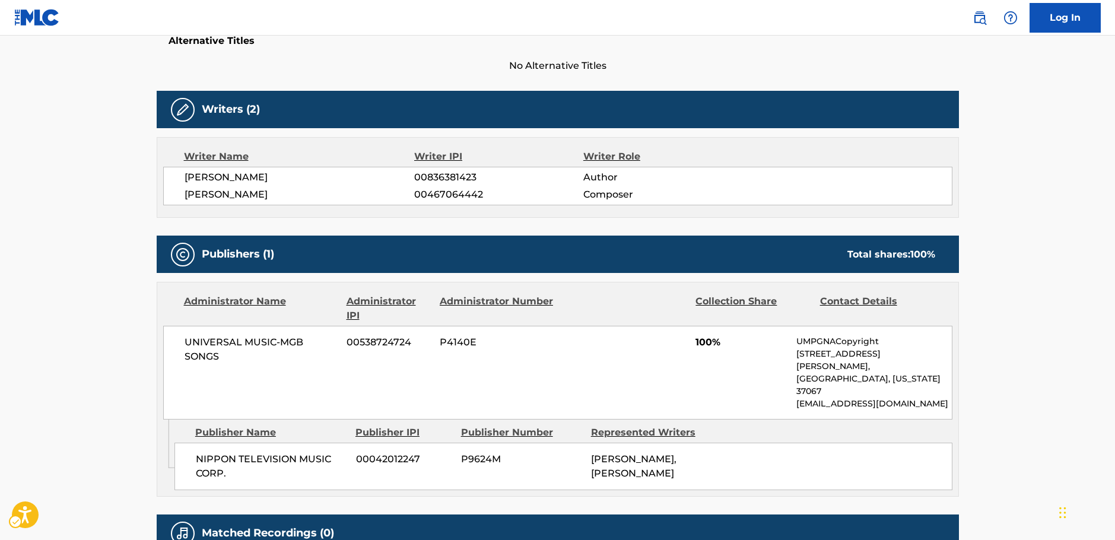
scroll to position [427, 0]
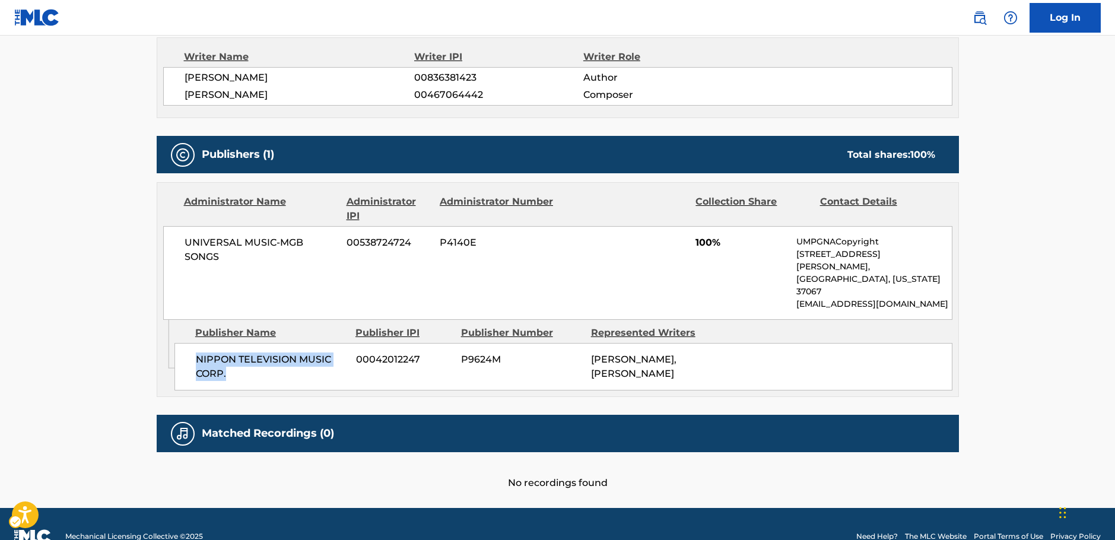
drag, startPoint x: 241, startPoint y: 352, endPoint x: 188, endPoint y: 339, distance: 55.0
click at [188, 343] on div "NIPPON TELEVISION MUSIC CORP. 00042012247 P9624M [PERSON_NAME], [PERSON_NAME]" at bounding box center [563, 366] width 778 height 47
drag, startPoint x: 243, startPoint y: 258, endPoint x: 93, endPoint y: 244, distance: 150.2
click at [166, 236] on div "UNIVERSAL MUSIC-MGB SONGS 00538724724 P4140E 100% UMPGNACopyright [STREET_ADDRE…" at bounding box center [557, 273] width 789 height 94
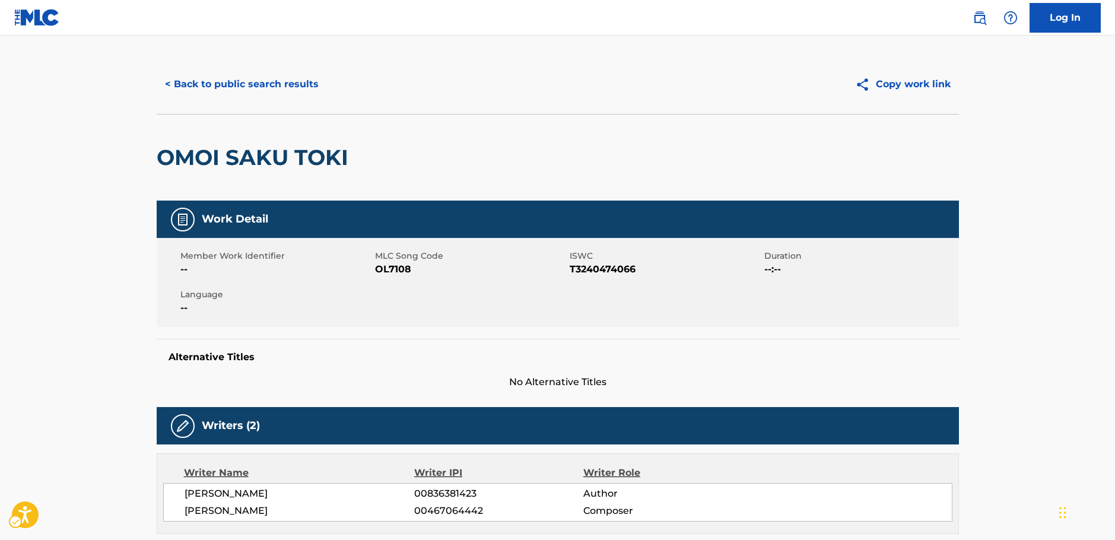
scroll to position [0, 0]
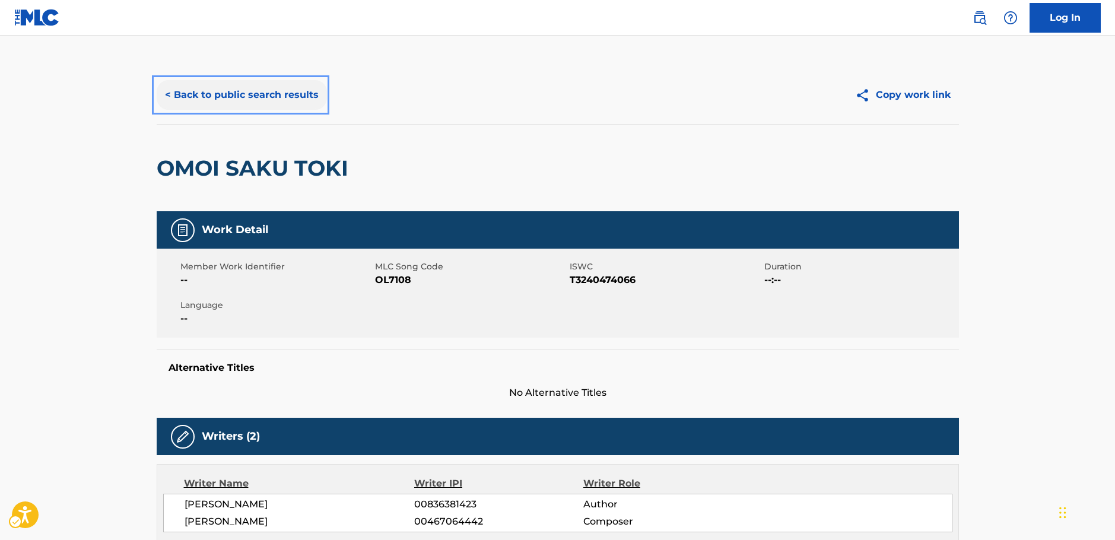
click at [261, 107] on button "< Back to public search results" at bounding box center [242, 95] width 170 height 30
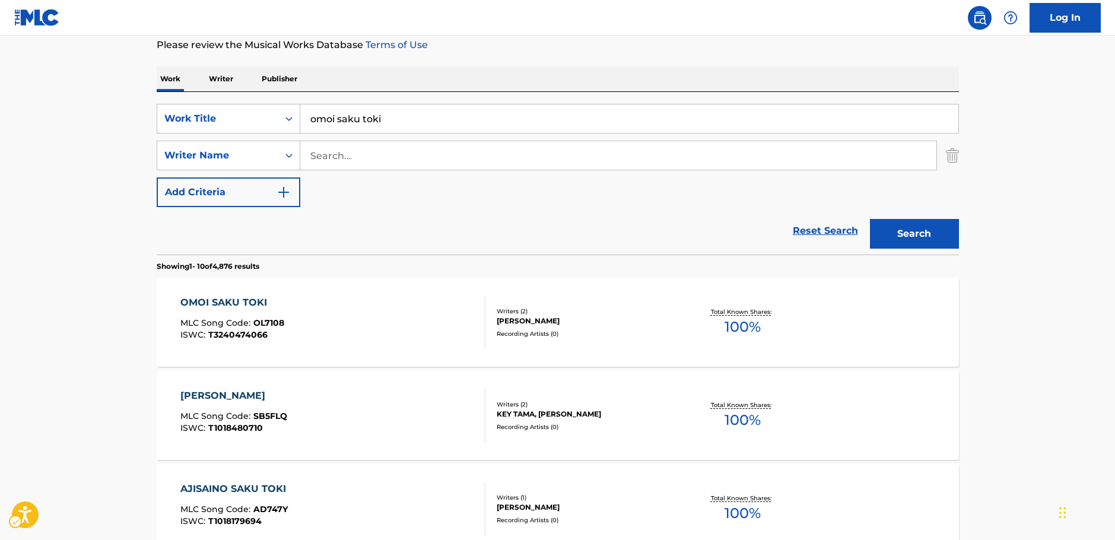
scroll to position [142, 0]
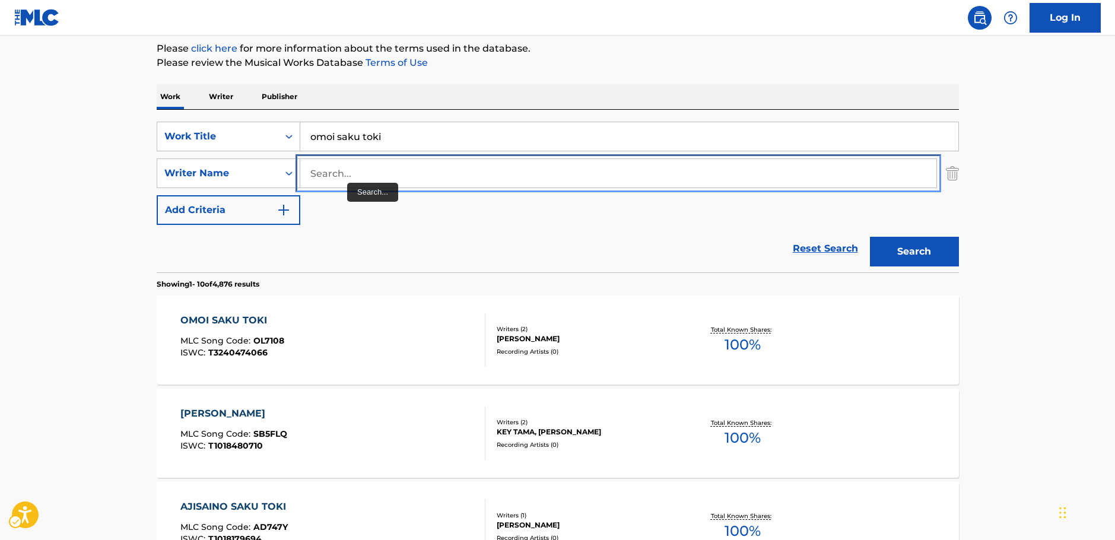
click at [354, 174] on input "Search..." at bounding box center [618, 173] width 636 height 28
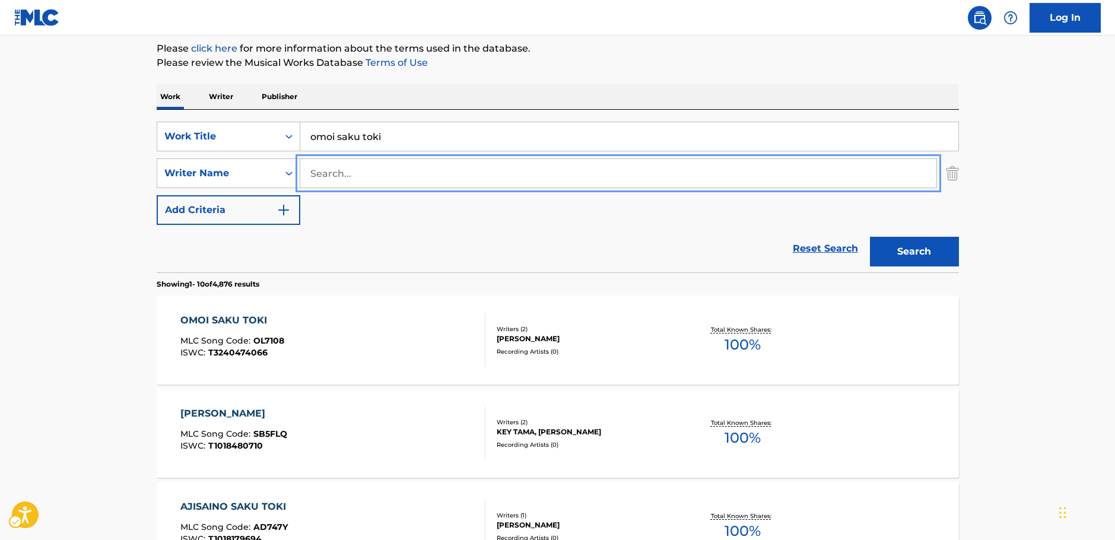
paste input "Trivedi"
type input "Trivedi"
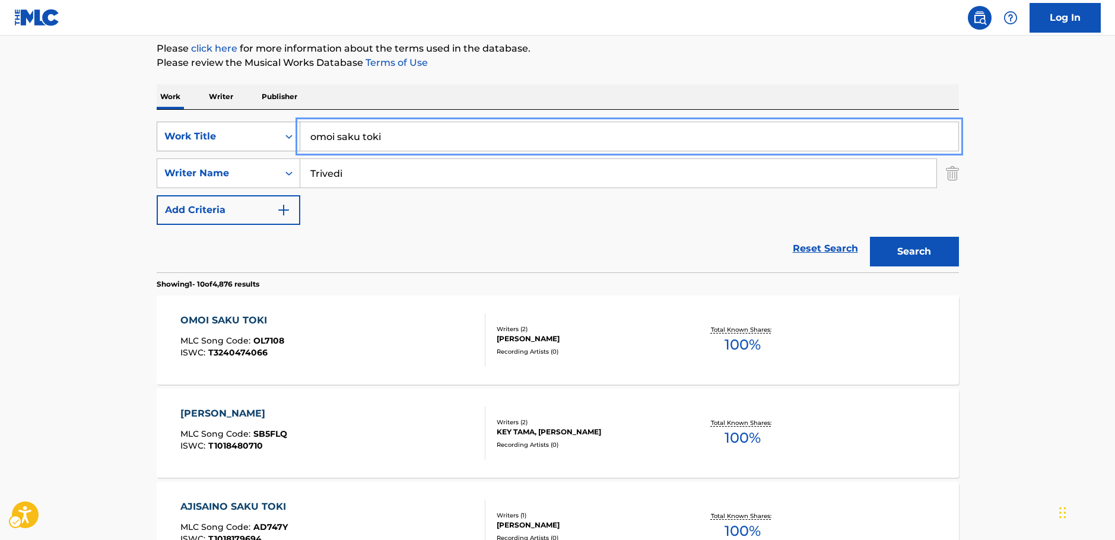
drag, startPoint x: 372, startPoint y: 135, endPoint x: 253, endPoint y: 143, distance: 118.9
click at [247, 142] on div "SearchWithCriteriae639111a-daeb-4e00-8d9d-f0debbee60e5 Work Title omoi saku toki" at bounding box center [558, 137] width 802 height 30
paste input "Phero Na Najariya"
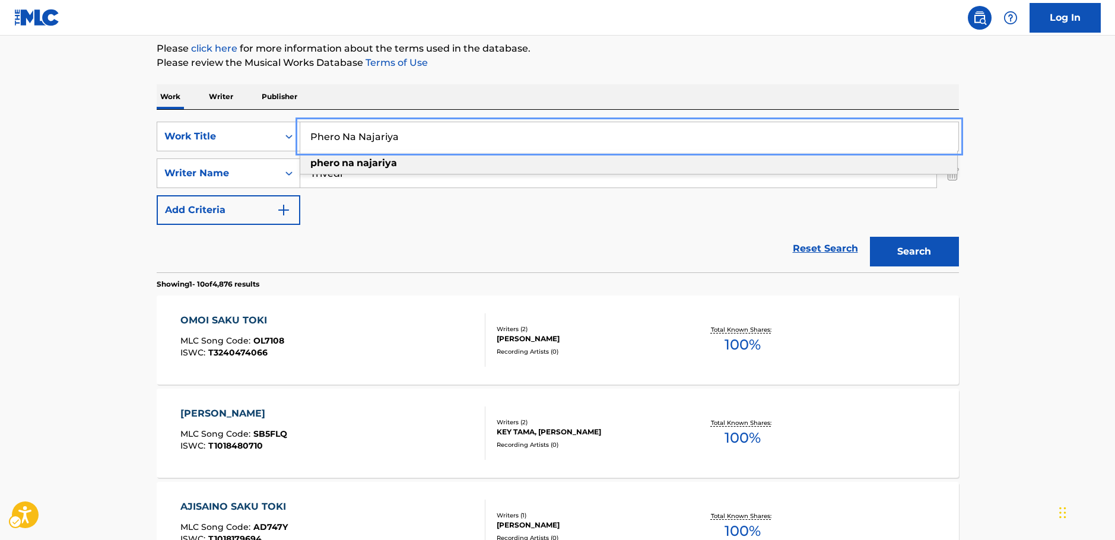
type input "Phero Na Najariya"
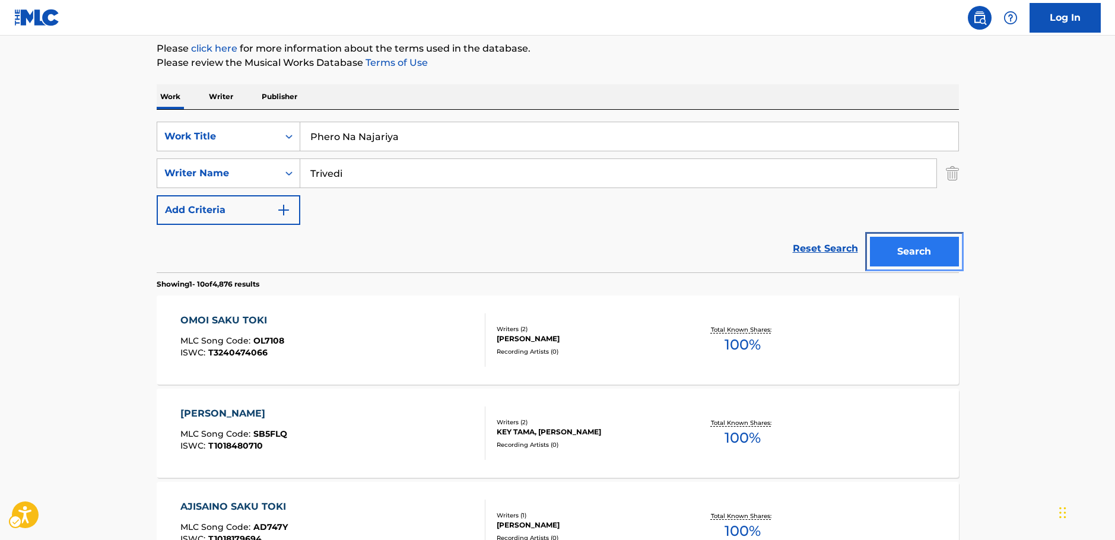
click at [917, 253] on button "Search" at bounding box center [914, 252] width 89 height 30
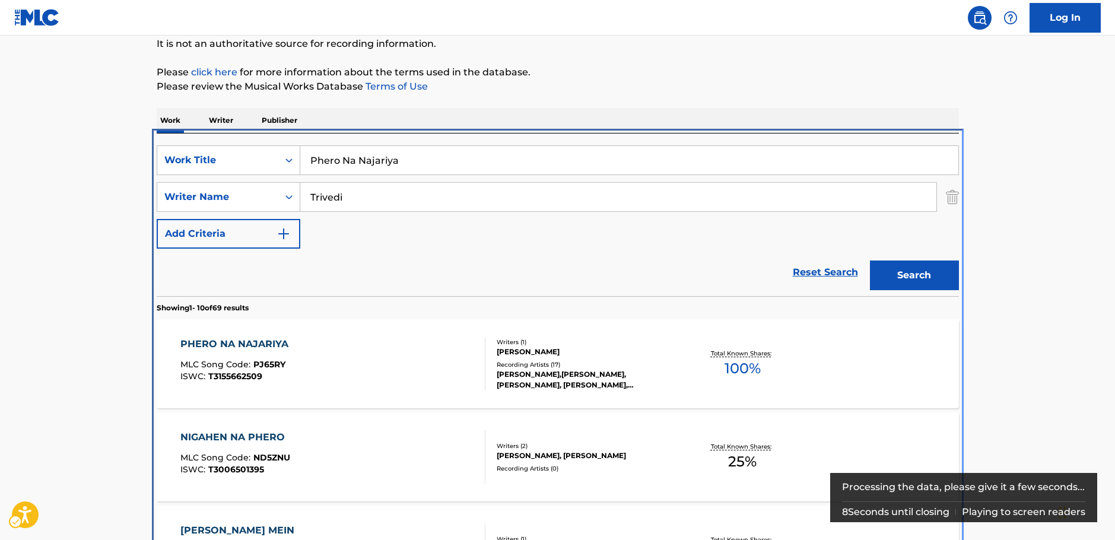
scroll to position [252, 0]
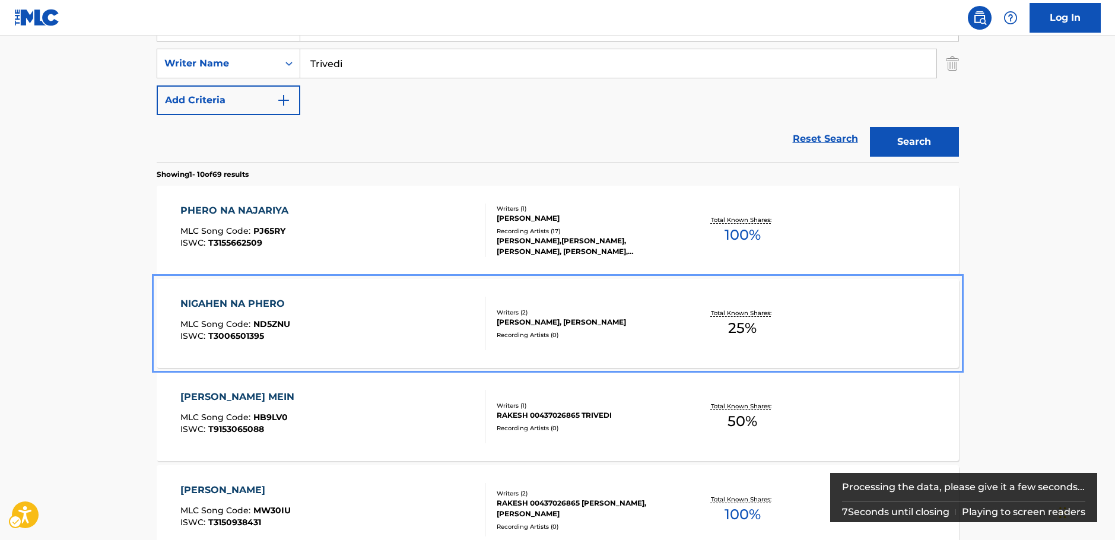
click at [403, 366] on div "NIGAHEN NA PHERO MLC Song Code : ND5ZNU ISWC : T3006501395 Writers ( 2 ) [PERSO…" at bounding box center [558, 323] width 802 height 89
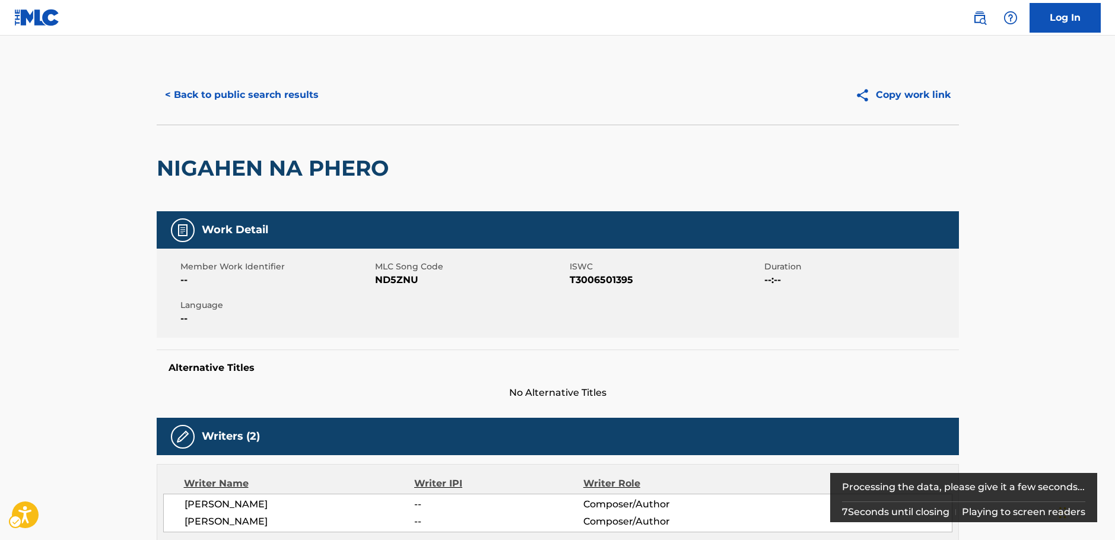
click at [395, 278] on span "MLC Song Code - ND5ZNU" at bounding box center [471, 280] width 192 height 14
click at [624, 278] on span "ISWC - T3006501395" at bounding box center [666, 280] width 192 height 14
click at [228, 81] on button "< Back to public search results" at bounding box center [242, 95] width 170 height 30
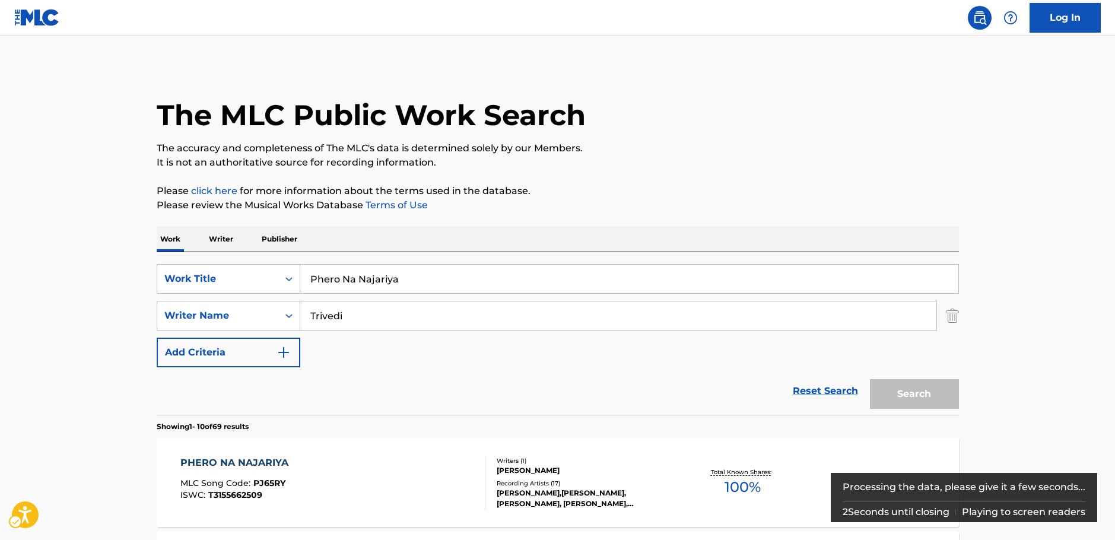
scroll to position [252, 0]
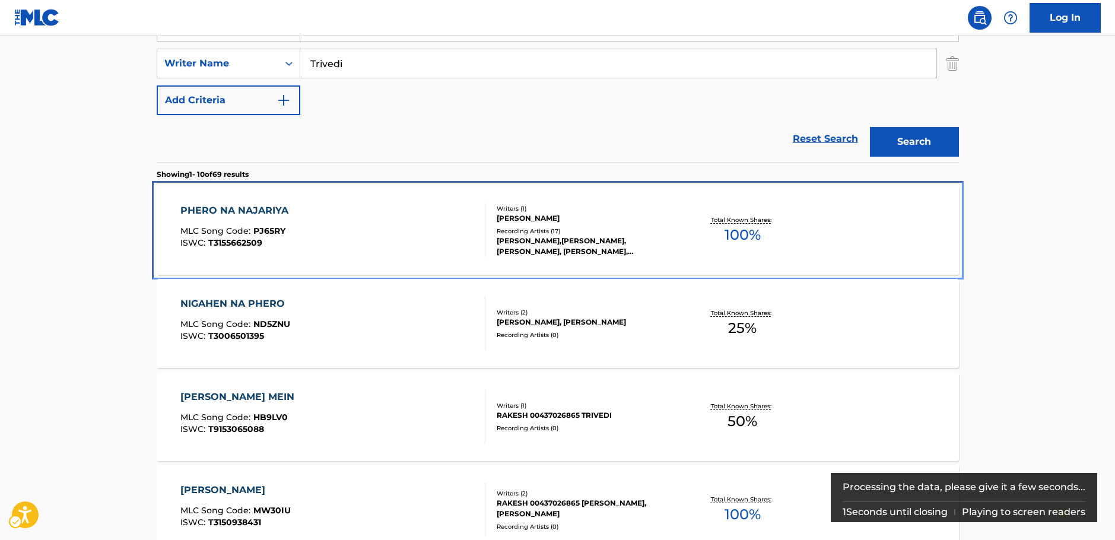
click at [317, 235] on div "PHERO NA NAJARIYA MLC Song Code : PJ65RY ISWC : T3155662509" at bounding box center [332, 230] width 305 height 53
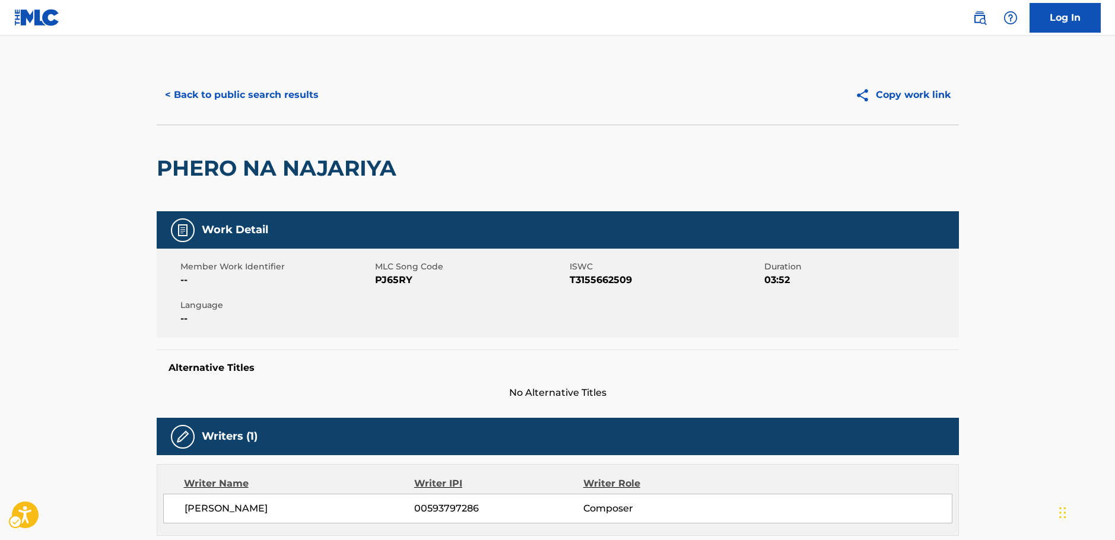
click at [386, 280] on span "MLC Song Code - PJ65RY" at bounding box center [471, 280] width 192 height 14
click at [625, 277] on span "ISWC - T3155662509" at bounding box center [666, 280] width 192 height 14
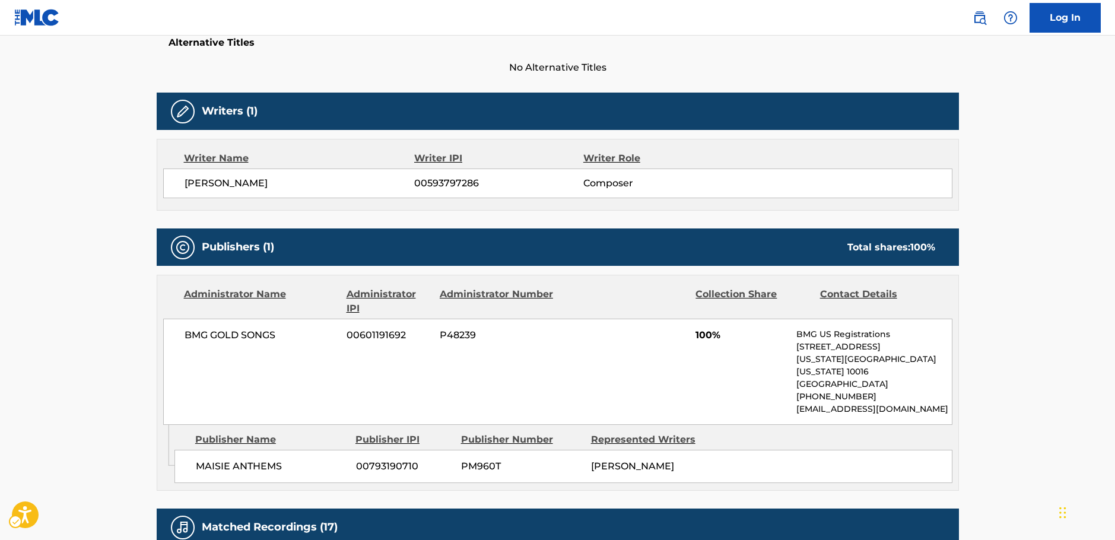
scroll to position [415, 0]
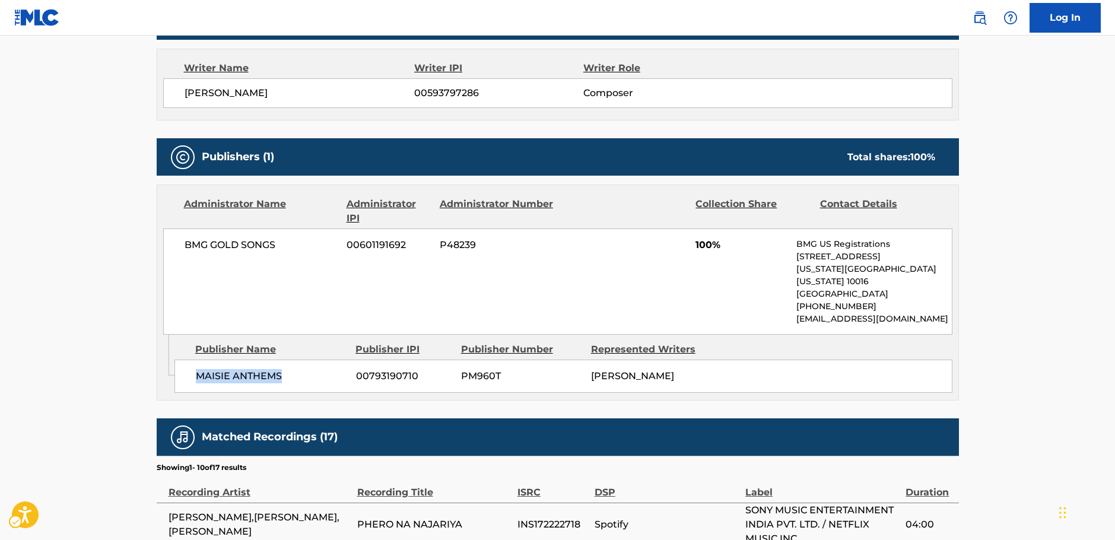
drag, startPoint x: 284, startPoint y: 363, endPoint x: 192, endPoint y: 370, distance: 91.7
click at [192, 370] on div "MAISIE ANTHEMS 00793190710 PM960T [PERSON_NAME]" at bounding box center [563, 376] width 778 height 33
drag, startPoint x: 275, startPoint y: 247, endPoint x: 166, endPoint y: 247, distance: 109.8
click at [169, 247] on div "BMG GOLD SONGS 00601191692 P48239 100% BMG US Registrations [STREET_ADDRESS][US…" at bounding box center [557, 281] width 789 height 106
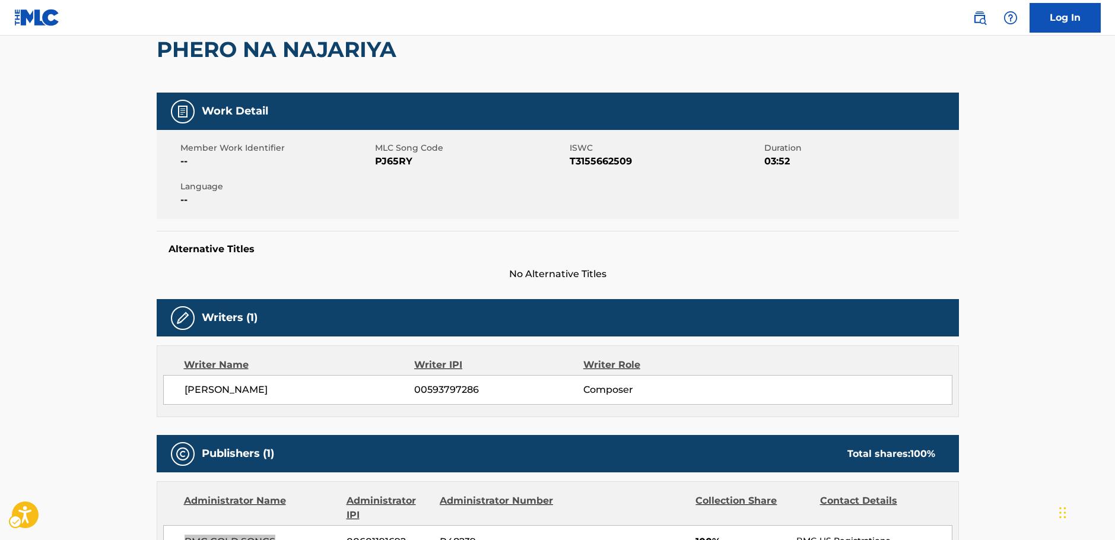
scroll to position [0, 0]
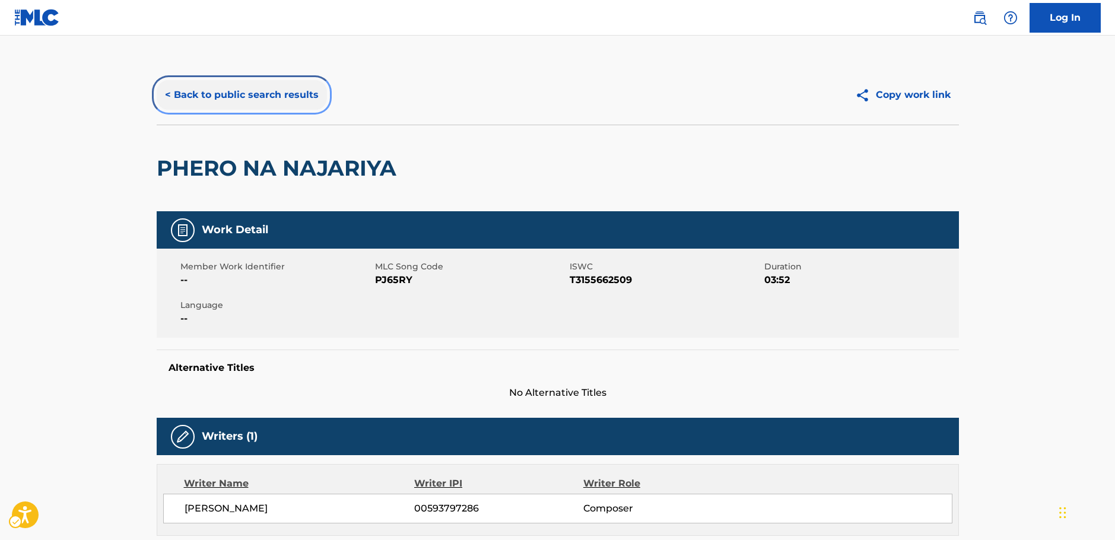
click at [271, 99] on button "< Back to public search results" at bounding box center [242, 95] width 170 height 30
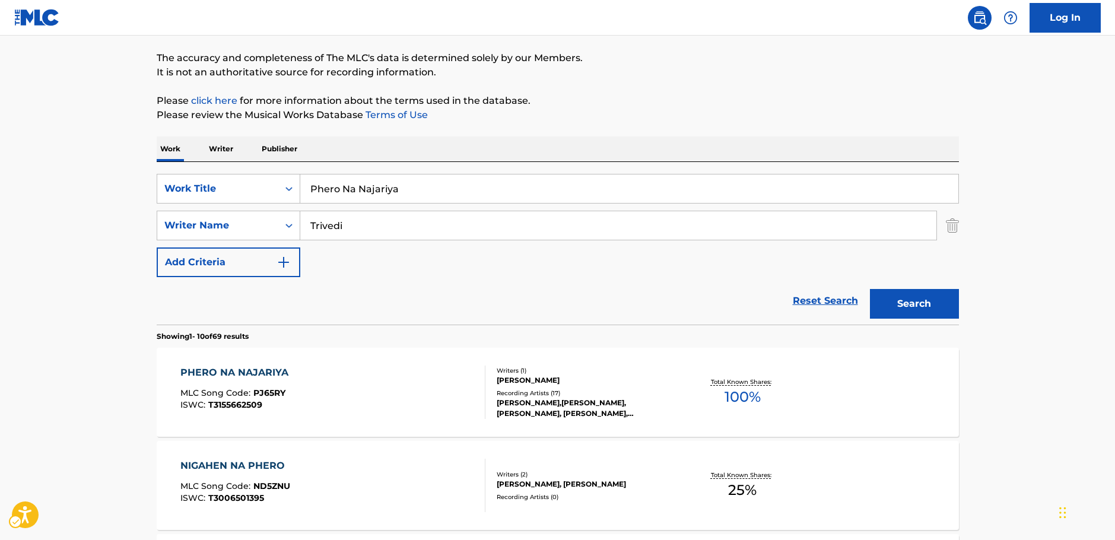
scroll to position [74, 0]
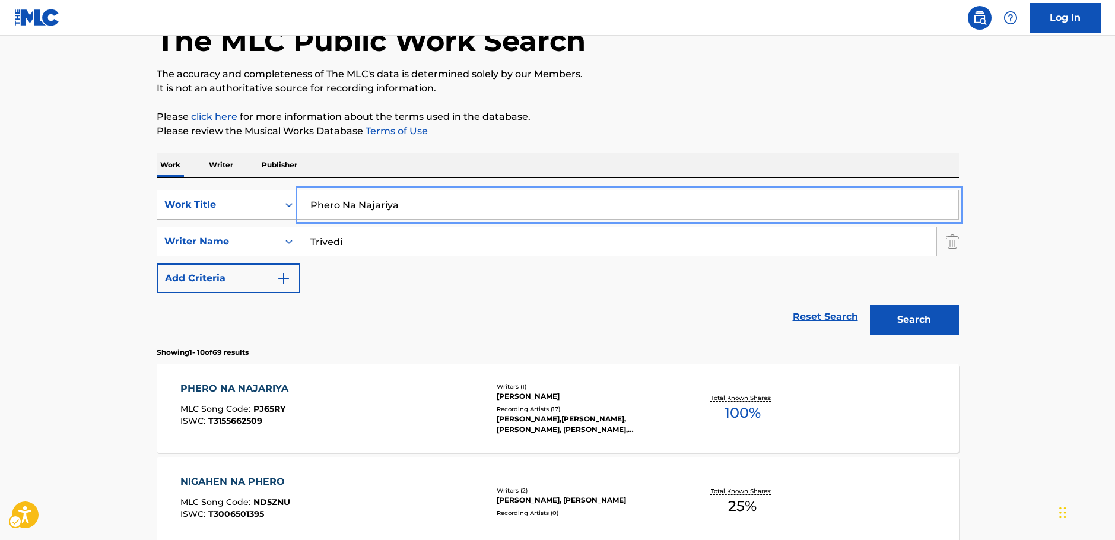
drag, startPoint x: 418, startPoint y: 204, endPoint x: 243, endPoint y: 212, distance: 175.2
click at [246, 212] on div "SearchWithCriteriae639111a-daeb-4e00-8d9d-f0debbee60e5 Work Title Phero Na Naja…" at bounding box center [558, 205] width 802 height 30
paste input "Antinomy"
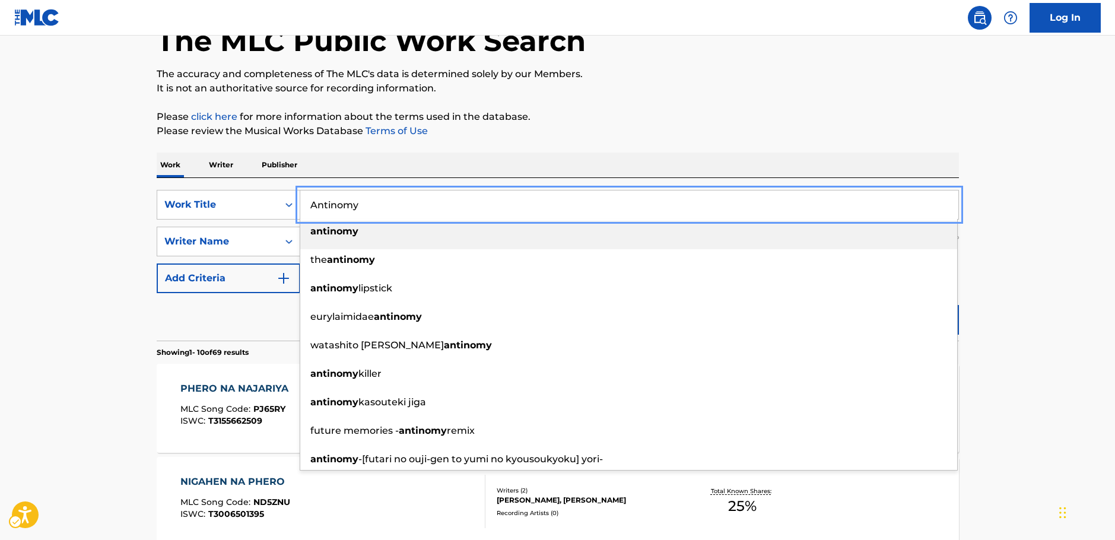
type input "Antinomy"
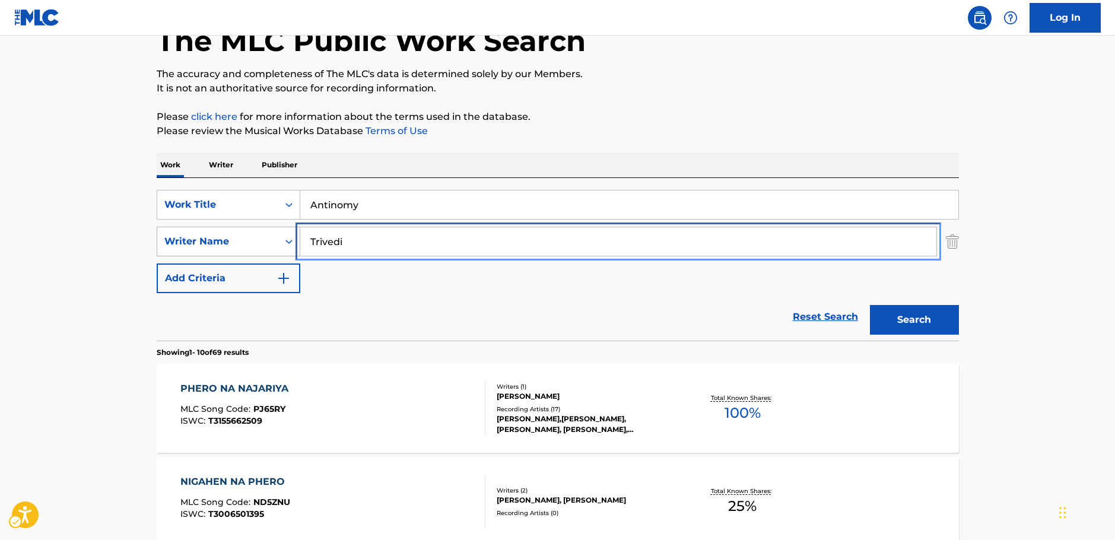
click at [273, 238] on div "SearchWithCriteria7344498d-c695-4f2e-ab9b-d78ceebe9bd3 Writer Name Trivedi" at bounding box center [558, 242] width 802 height 30
paste input "Akita"
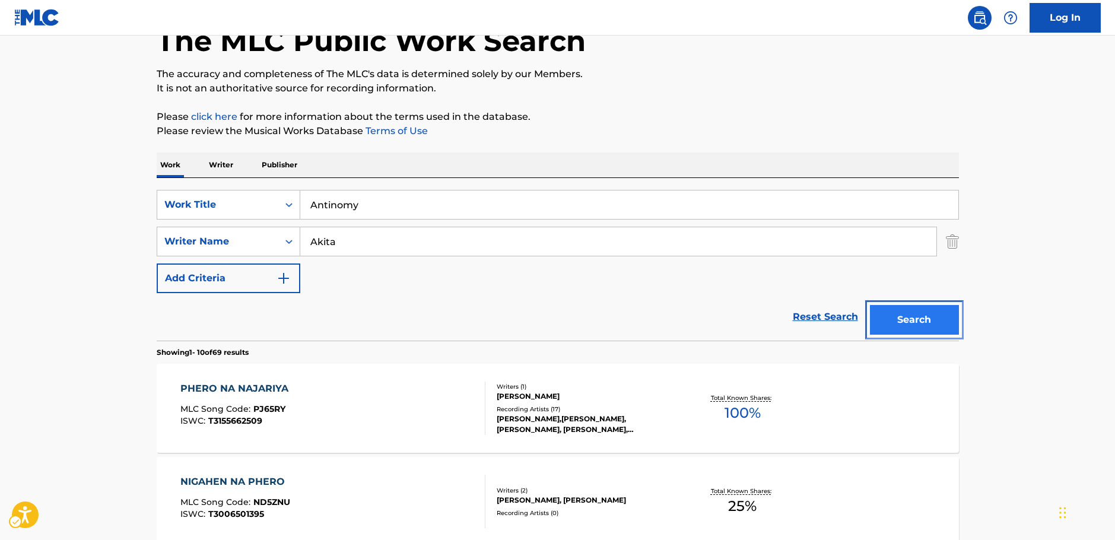
click at [912, 320] on button "Search" at bounding box center [914, 320] width 89 height 30
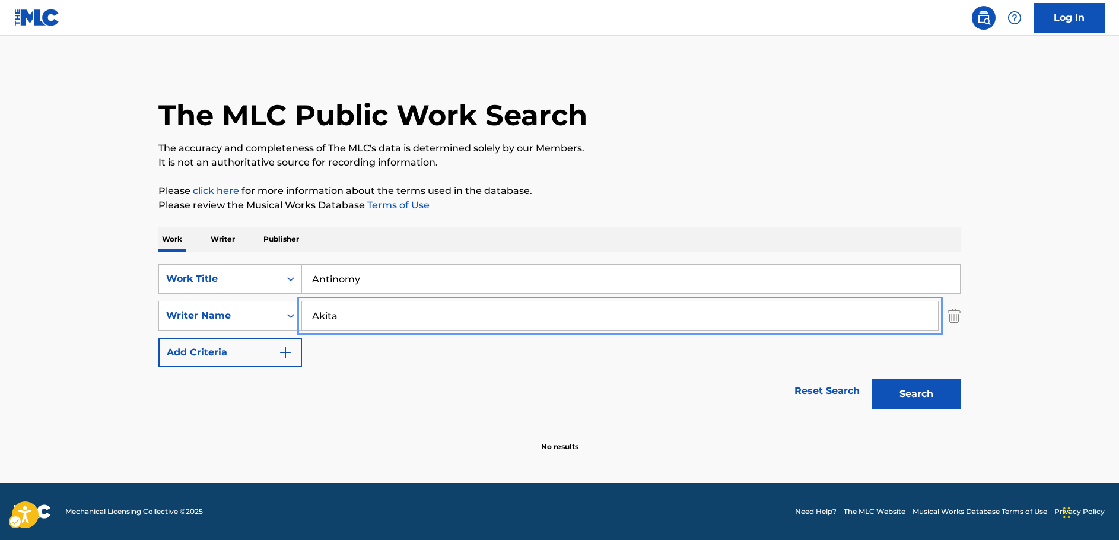
drag, startPoint x: 338, startPoint y: 315, endPoint x: 420, endPoint y: 318, distance: 82.0
click at [262, 315] on div "SearchWithCriteria7344498d-c695-4f2e-ab9b-d78ceebe9bd3 Writer Name [PERSON_NAME]" at bounding box center [559, 316] width 802 height 30
paste input "Hiromu"
type input "Hiromu"
click at [909, 387] on button "Search" at bounding box center [916, 394] width 89 height 30
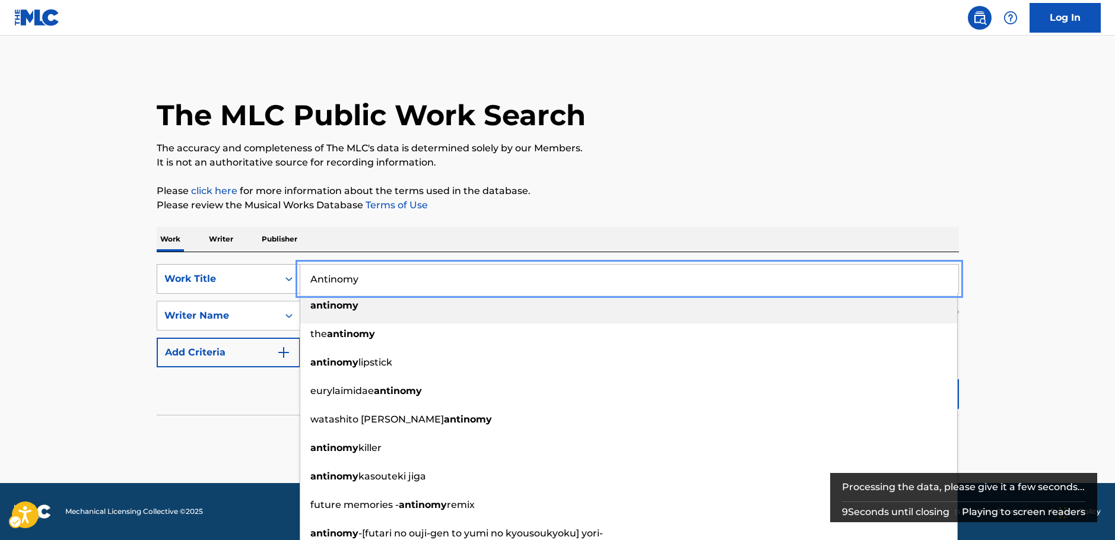
drag, startPoint x: 326, startPoint y: 287, endPoint x: 295, endPoint y: 287, distance: 31.5
click at [295, 287] on div "SearchWithCriteriae639111a-daeb-4e00-8d9d-f0debbee60e5 Work Title Antinomy anti…" at bounding box center [558, 279] width 802 height 30
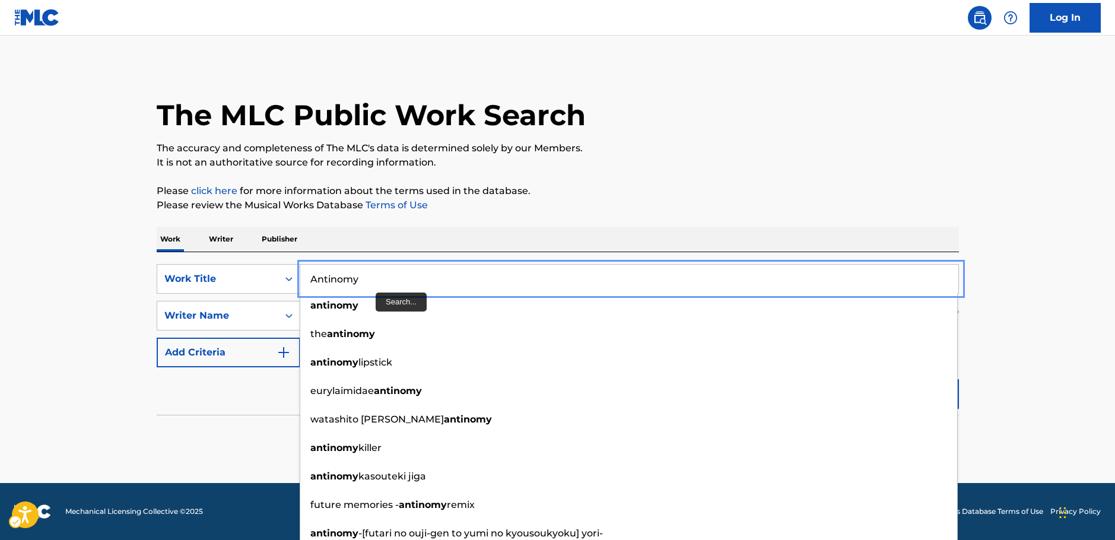
paste input "chinomii"
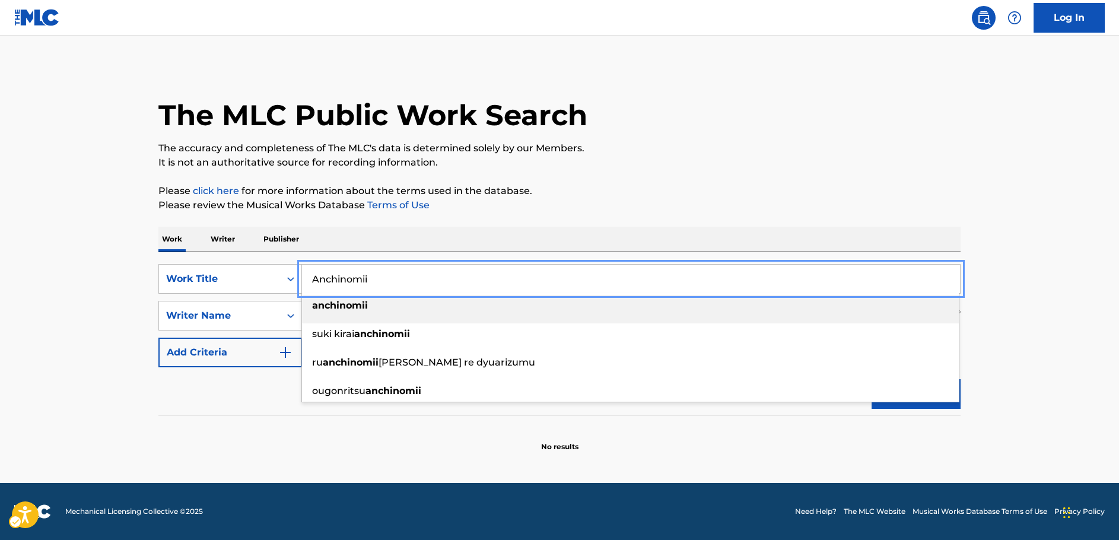
type input "Anchinomii"
click at [94, 286] on main "The MLC Public Work Search The accuracy and completeness of The MLC's data is d…" at bounding box center [559, 259] width 1119 height 447
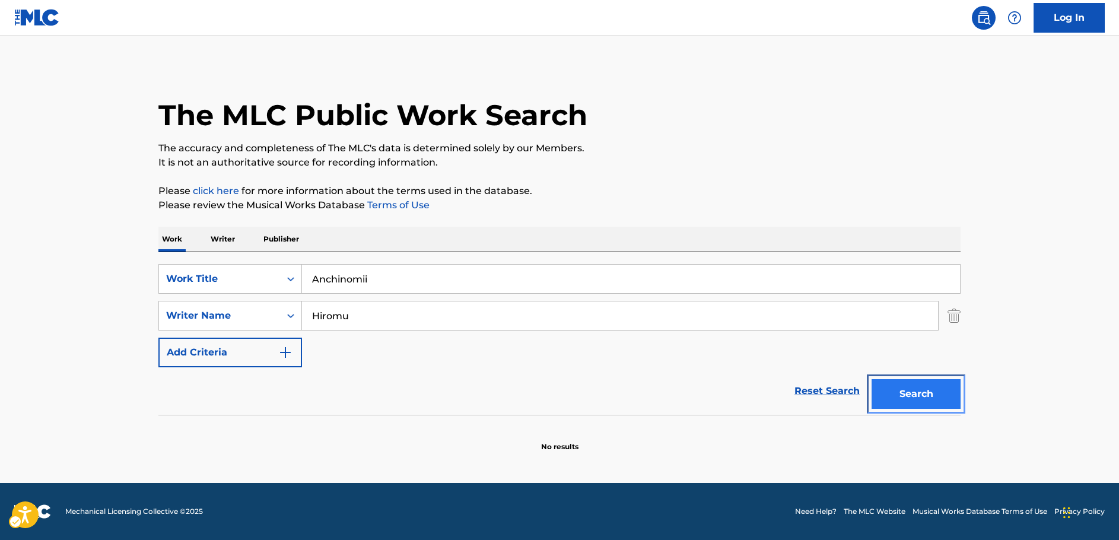
click at [902, 395] on button "Search" at bounding box center [916, 394] width 89 height 30
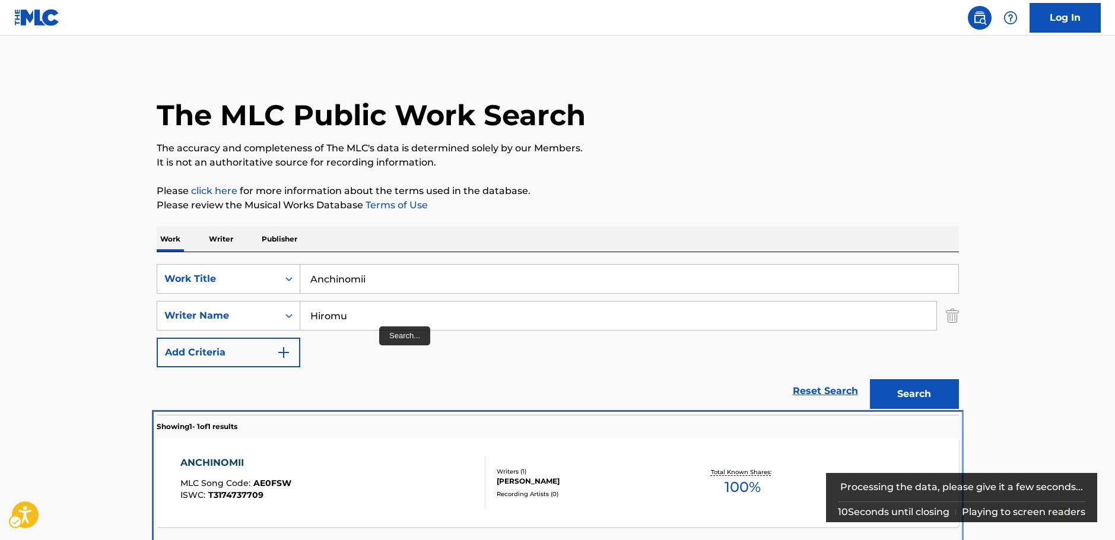
scroll to position [43, 0]
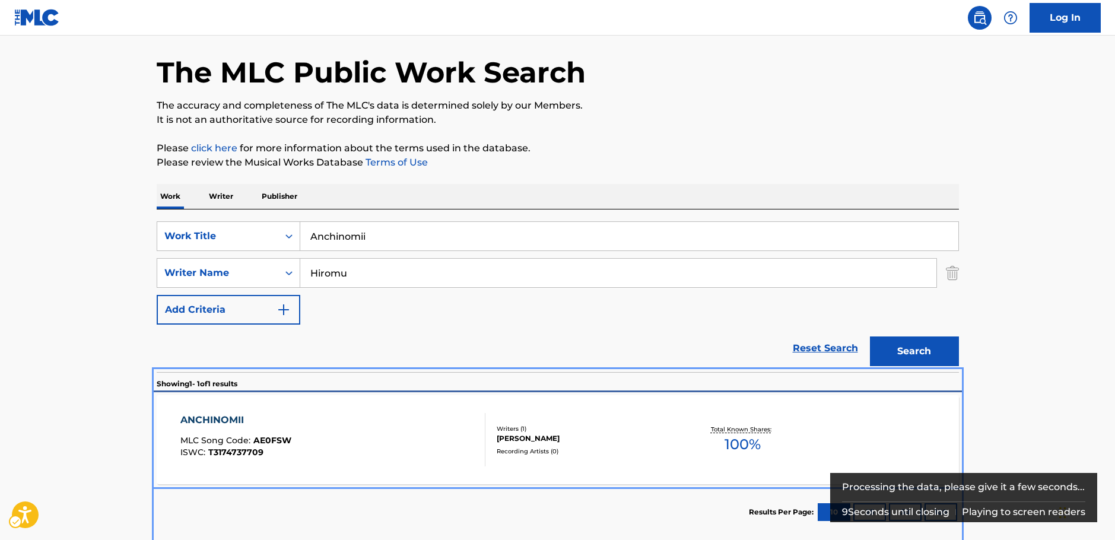
click at [320, 438] on div "ANCHINOMII MLC Song Code : AE0FSW ISWC : T3174737709" at bounding box center [332, 439] width 305 height 53
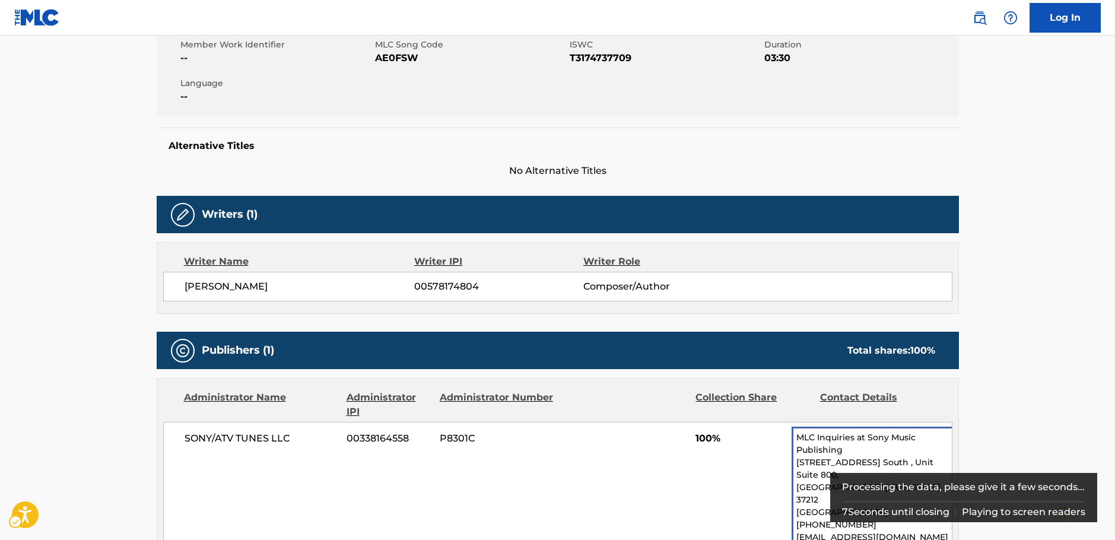
scroll to position [71, 0]
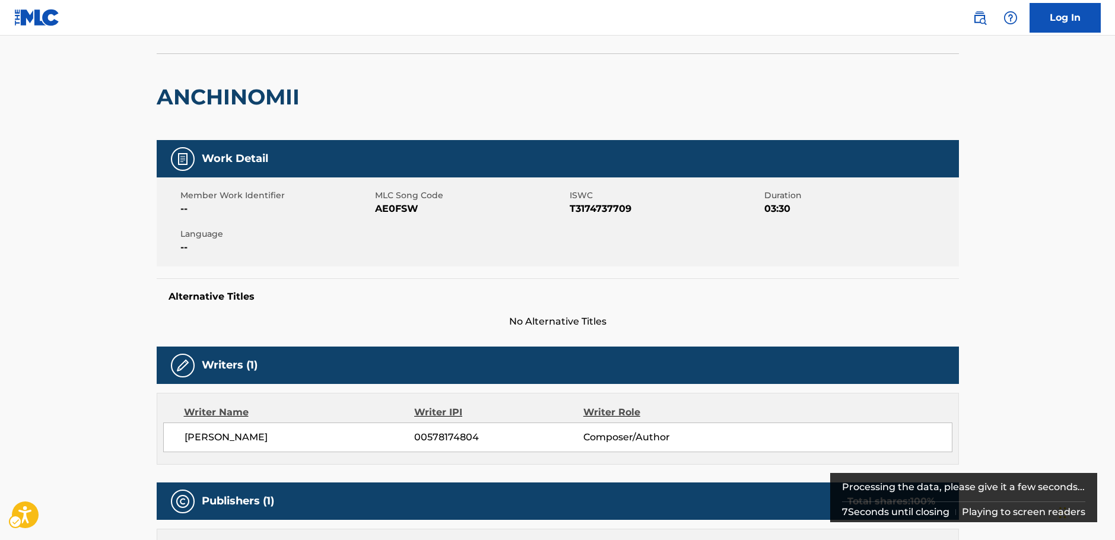
click at [386, 208] on span "MLC Song Code - AE0FSW" at bounding box center [471, 209] width 192 height 14
click at [601, 216] on div "Member Work Identifier -- MLC Song Code MLC Song Code - AE0FSW ISWC ISWC - T317…" at bounding box center [558, 221] width 802 height 89
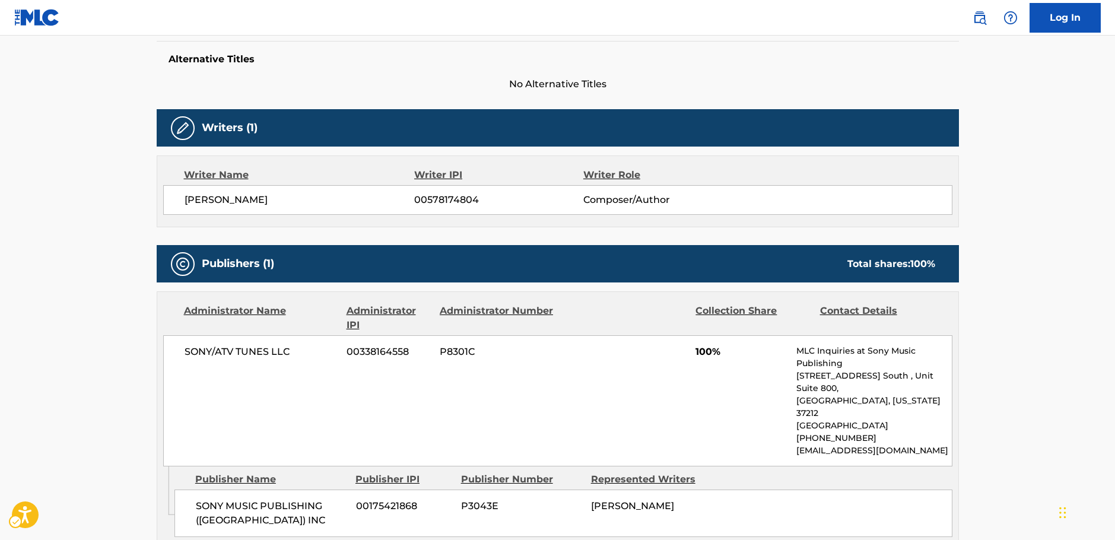
scroll to position [427, 0]
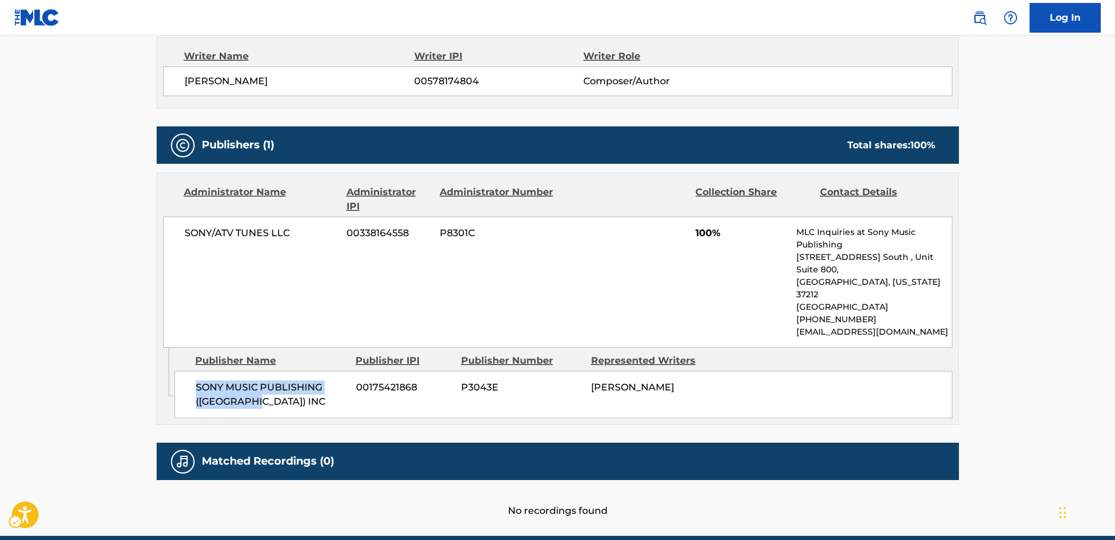
drag, startPoint x: 218, startPoint y: 373, endPoint x: 195, endPoint y: 363, distance: 25.0
click at [195, 371] on div "SONY MUSIC PUBLISHING ([GEOGRAPHIC_DATA]) INC 00175421868 P3043E [PERSON_NAME]" at bounding box center [563, 394] width 778 height 47
drag, startPoint x: 252, startPoint y: 240, endPoint x: 176, endPoint y: 240, distance: 76.0
click at [176, 240] on div "SONY/ATV TUNES LLC 00338164558 P8301C 100% MLC Inquiries at Sony Music Publishi…" at bounding box center [557, 282] width 789 height 131
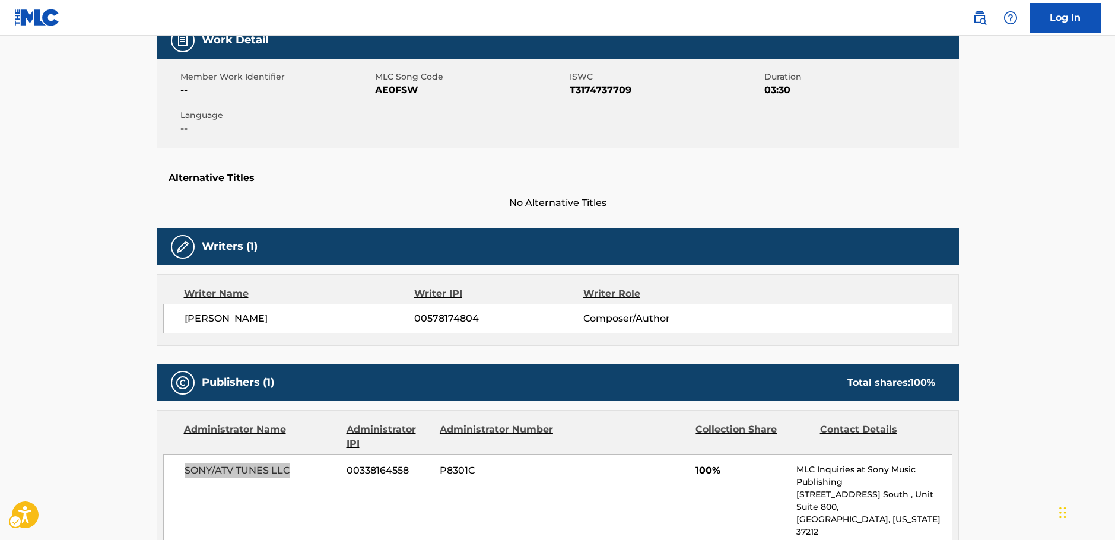
scroll to position [12, 0]
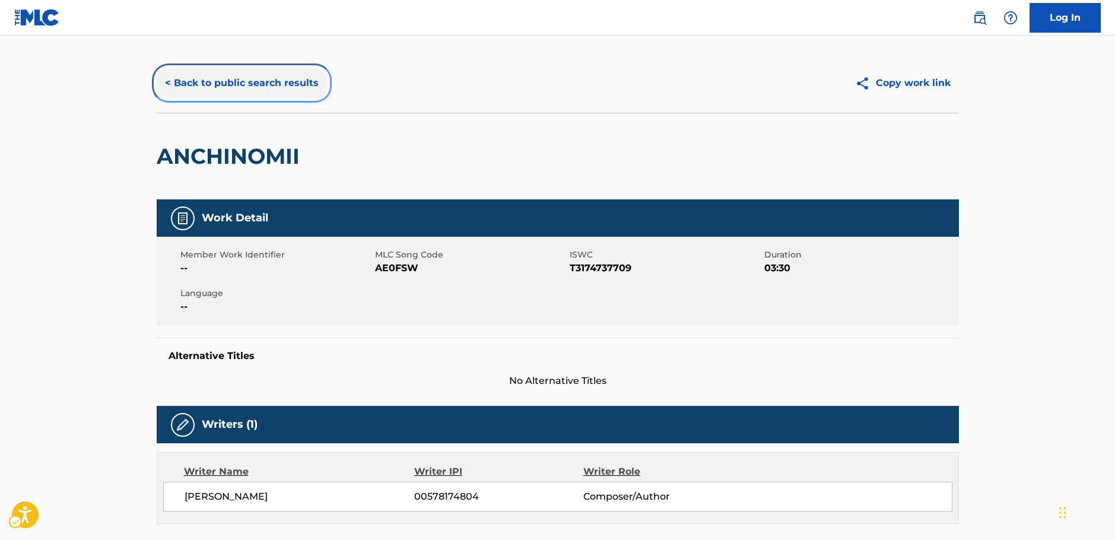
click at [258, 84] on button "< Back to public search results" at bounding box center [242, 83] width 170 height 30
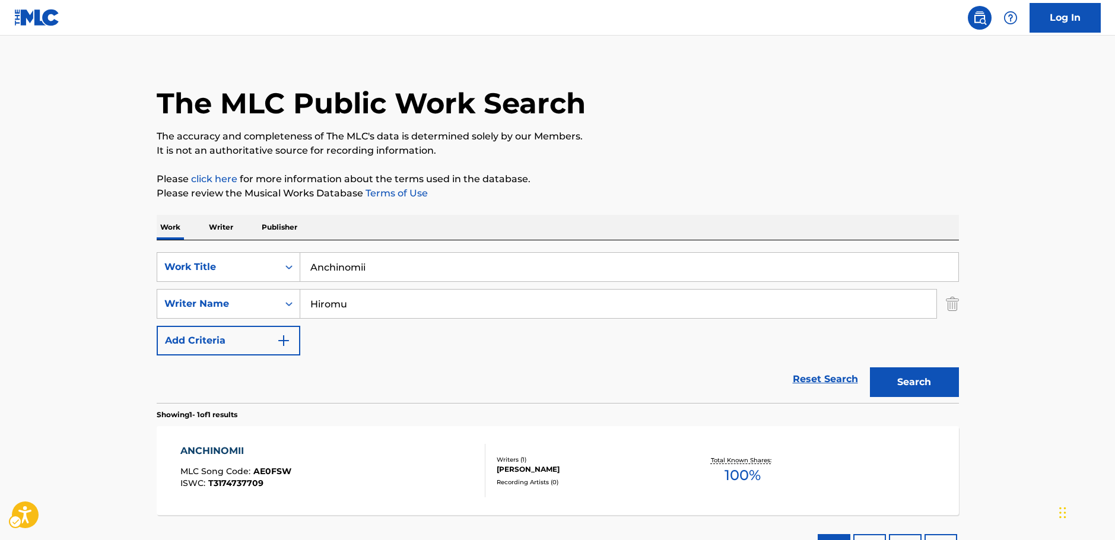
scroll to position [38, 0]
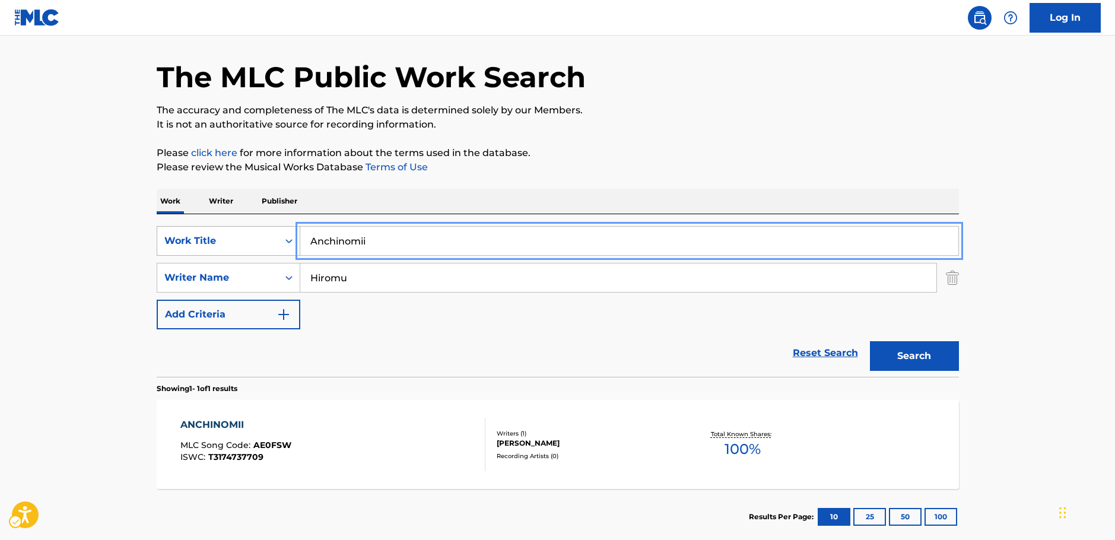
drag, startPoint x: 304, startPoint y: 248, endPoint x: 225, endPoint y: 246, distance: 79.5
click at [250, 246] on div "SearchWithCriteriae639111a-daeb-4e00-8d9d-f0debbee60e5 Work Title Anchinomii" at bounding box center [558, 241] width 802 height 30
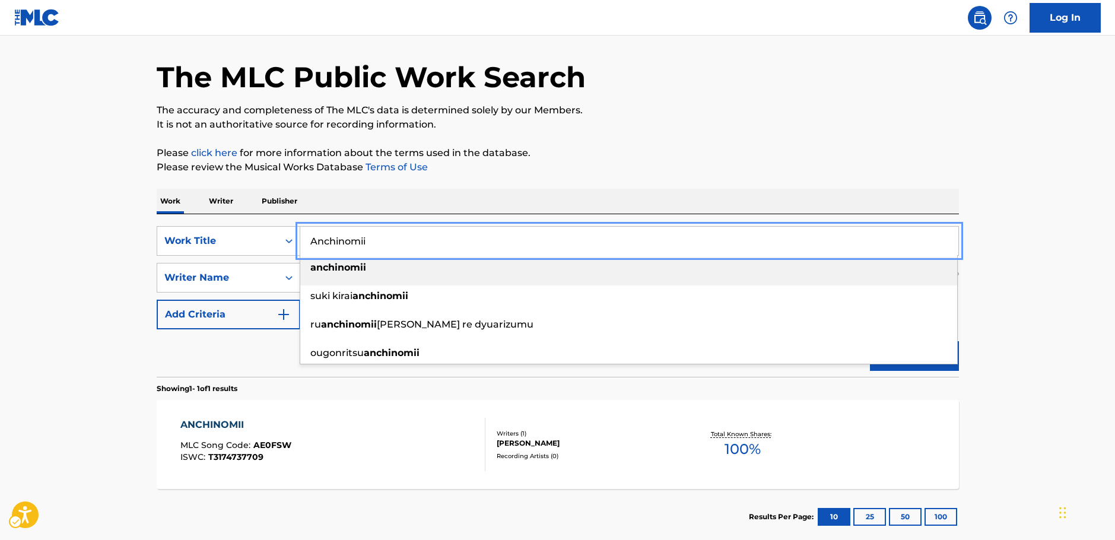
paste input "Vennilavum Ponninadhiyum"
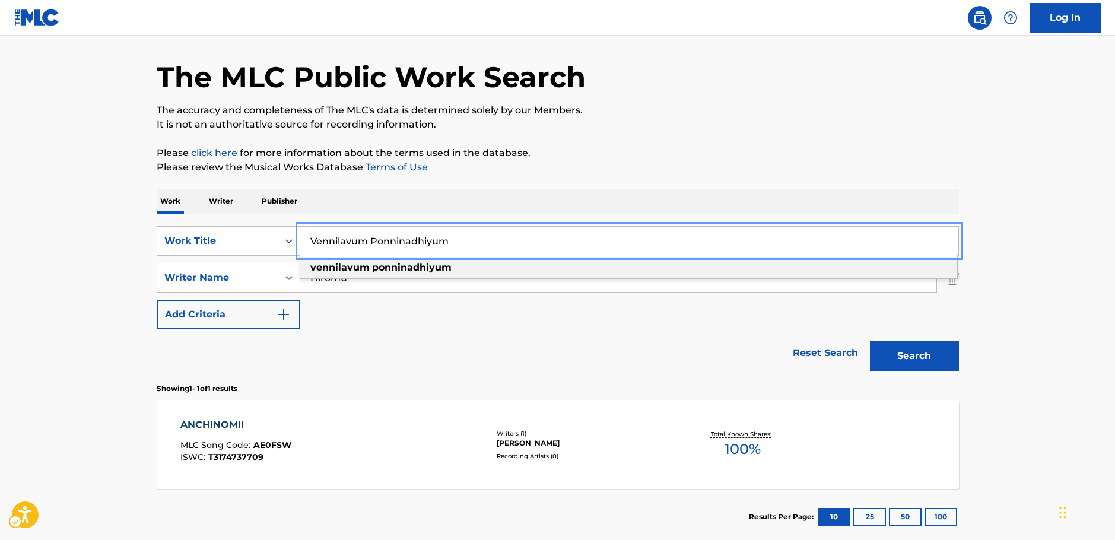
type input "Vennilavum Ponninadhiyum"
click at [71, 242] on main "The MLC Public Work Search The accuracy and completeness of The MLC's data is d…" at bounding box center [557, 274] width 1115 height 553
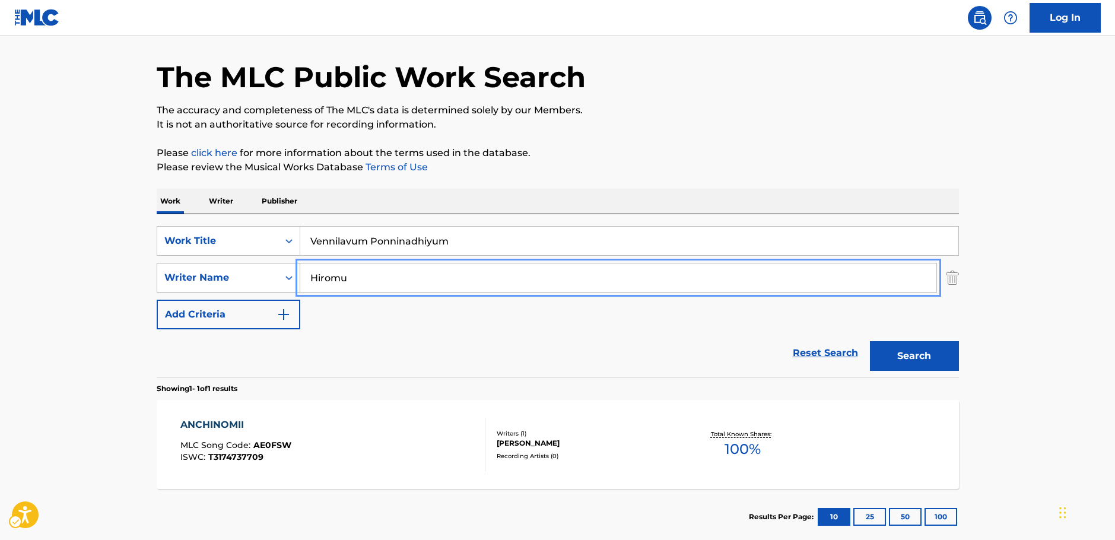
drag, startPoint x: 289, startPoint y: 281, endPoint x: 277, endPoint y: 280, distance: 11.9
click at [277, 280] on div "SearchWithCriteria7344498d-c695-4f2e-ab9b-d78ceebe9bd3 Writer Name Hiromu" at bounding box center [558, 278] width 802 height 30
click at [911, 350] on button "Search" at bounding box center [914, 356] width 89 height 30
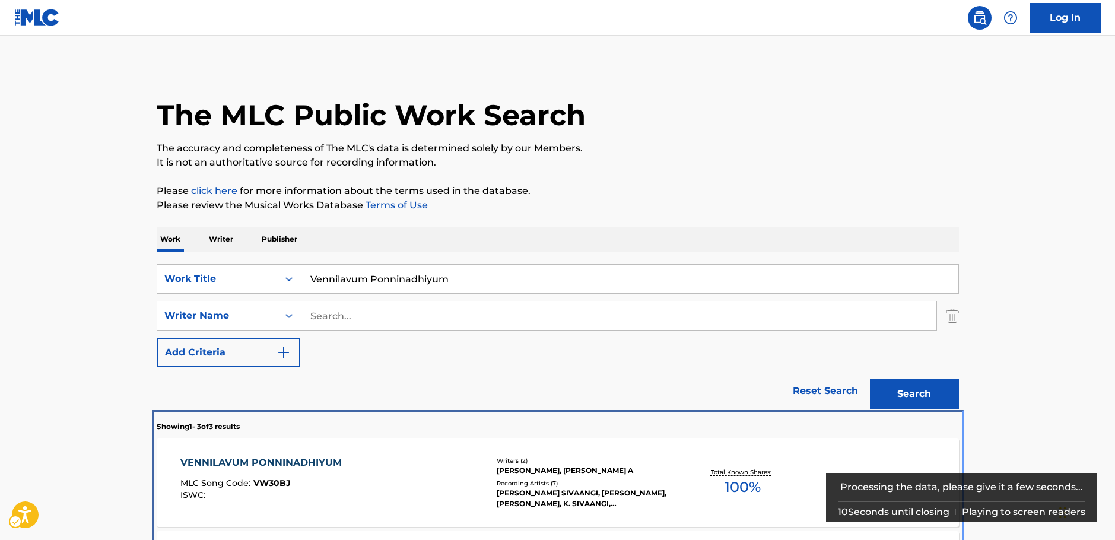
scroll to position [229, 0]
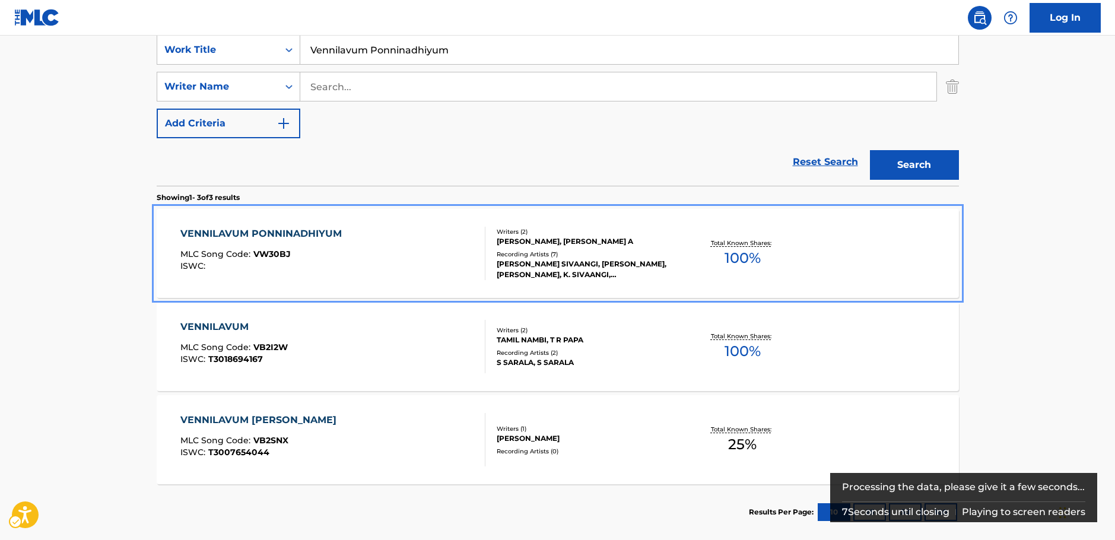
click at [345, 258] on div "MLC Song Code : VW30BJ" at bounding box center [263, 256] width 167 height 12
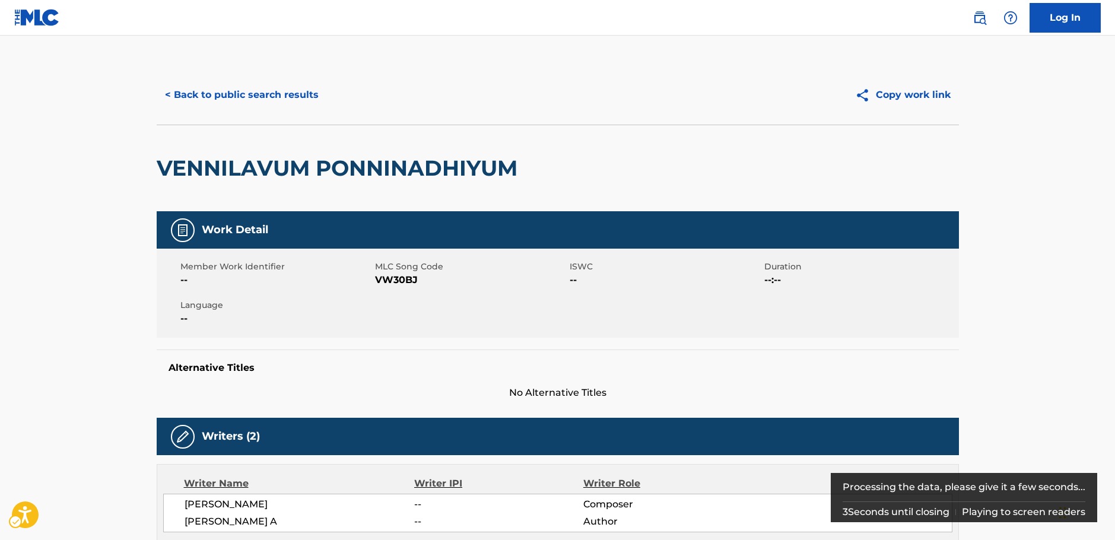
drag, startPoint x: 396, startPoint y: 281, endPoint x: 259, endPoint y: 284, distance: 137.7
click at [396, 281] on span "MLC Song Code - VW30BJ" at bounding box center [471, 280] width 192 height 14
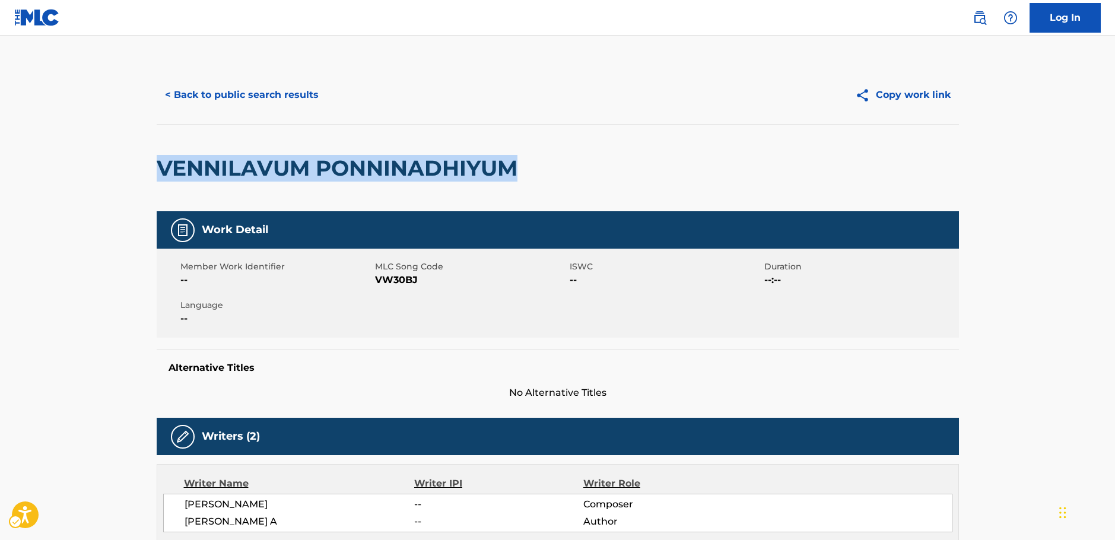
drag, startPoint x: 527, startPoint y: 170, endPoint x: 147, endPoint y: 175, distance: 379.8
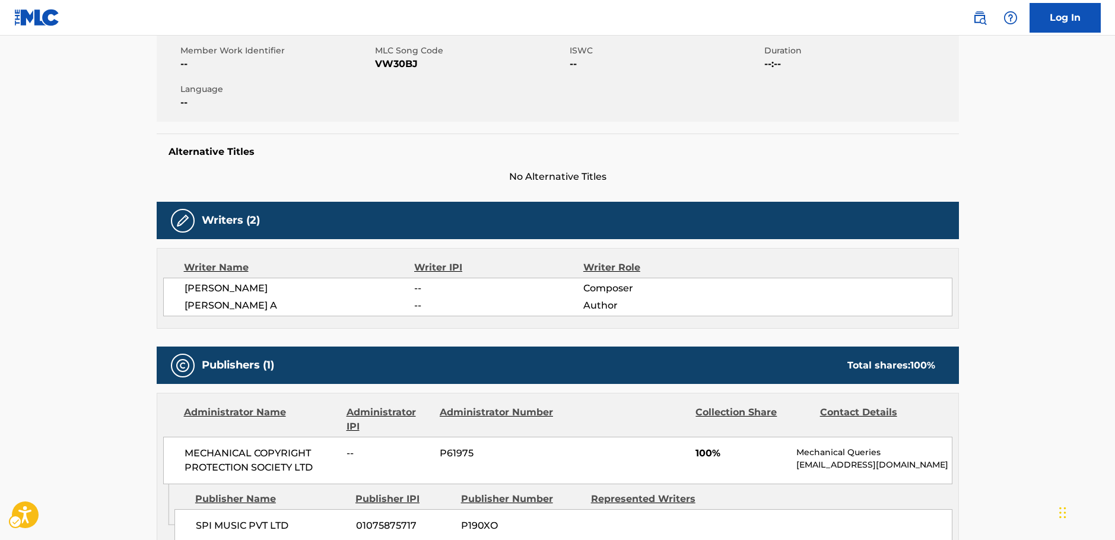
scroll to position [237, 0]
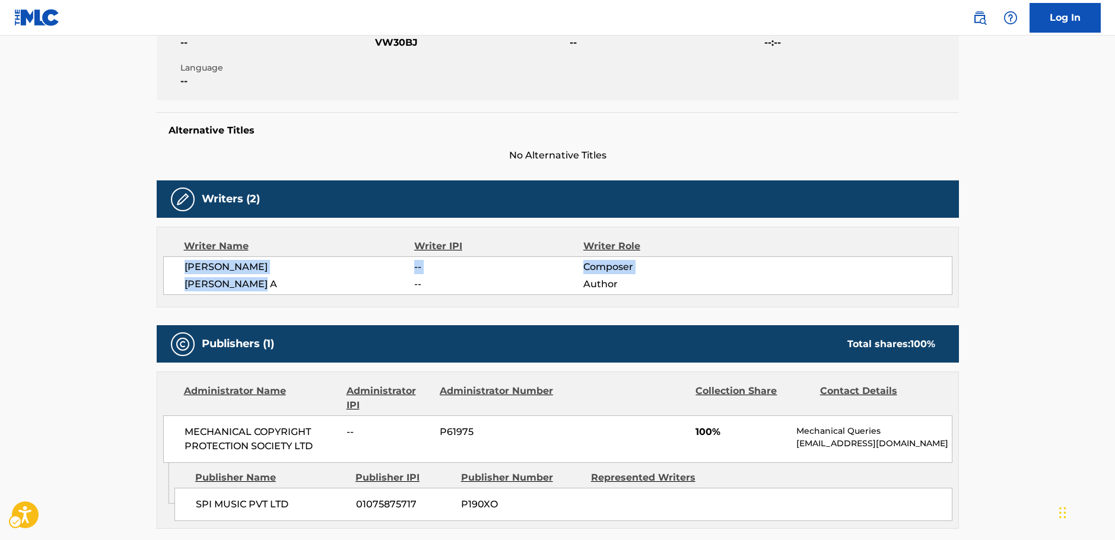
drag, startPoint x: 261, startPoint y: 285, endPoint x: 186, endPoint y: 269, distance: 76.3
click at [186, 269] on div "[PERSON_NAME] -- Composer [PERSON_NAME] A -- Author" at bounding box center [557, 275] width 789 height 39
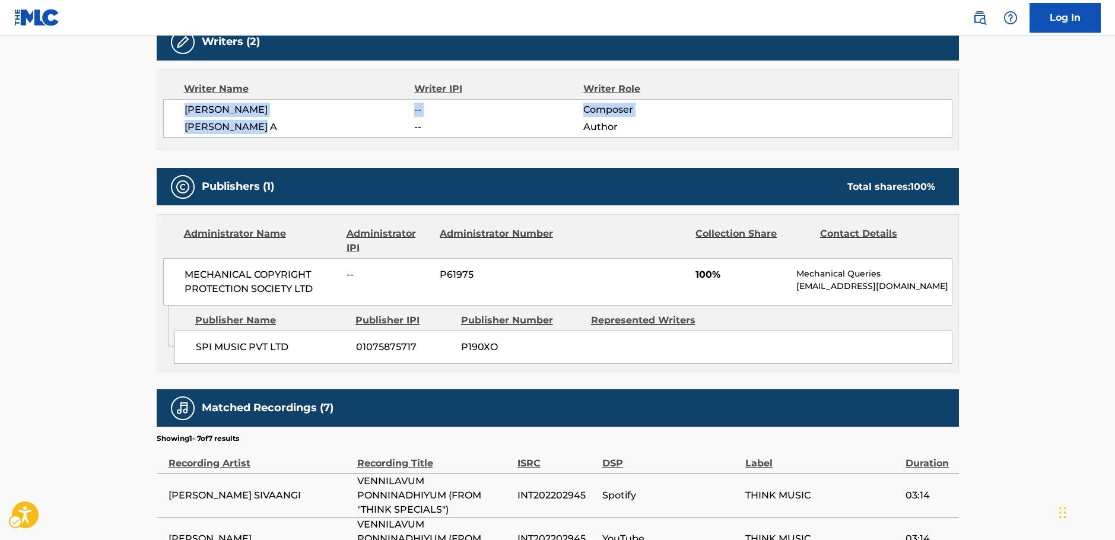
scroll to position [415, 0]
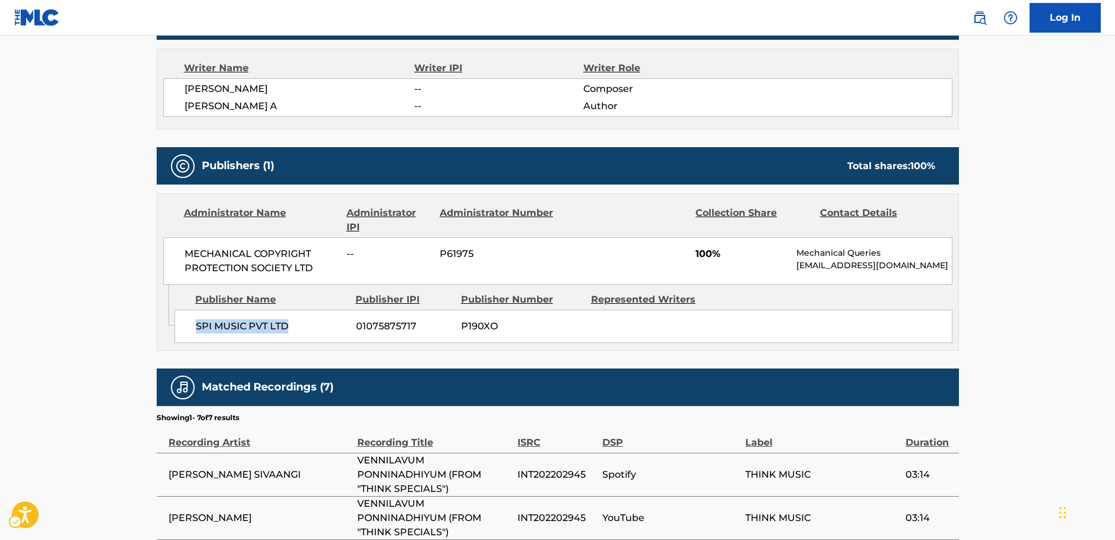
drag, startPoint x: 266, startPoint y: 343, endPoint x: 196, endPoint y: 338, distance: 70.8
click at [196, 338] on div "SPI MUSIC PVT LTD 01075875717 P190XO" at bounding box center [563, 326] width 778 height 33
drag, startPoint x: 325, startPoint y: 275, endPoint x: 173, endPoint y: 251, distance: 153.8
click at [173, 251] on div "MECHANICAL COPYRIGHT PROTECTION SOCIETY LTD -- P61975 100% Mechanical Queries […" at bounding box center [557, 260] width 789 height 47
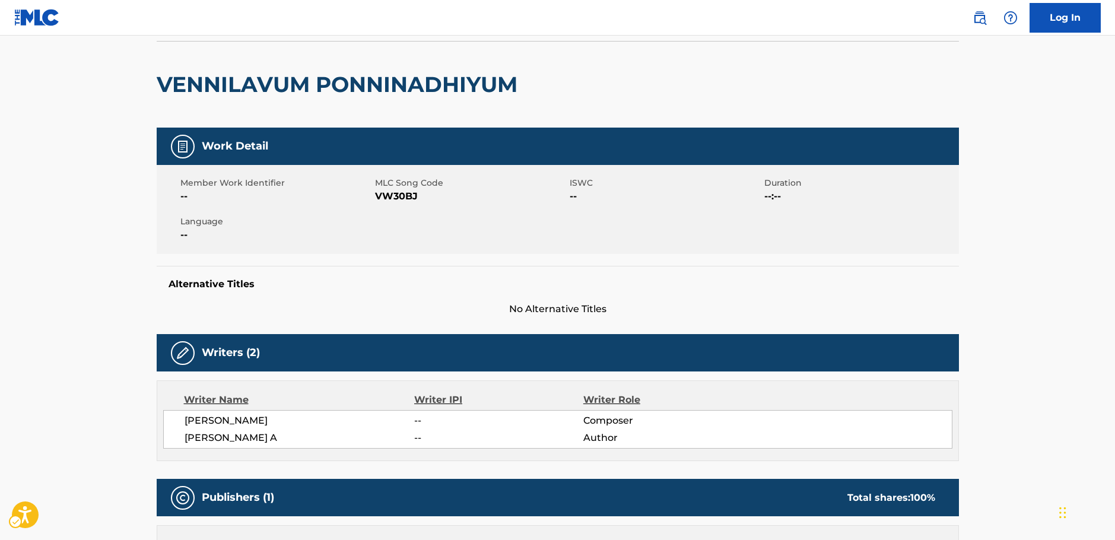
scroll to position [0, 0]
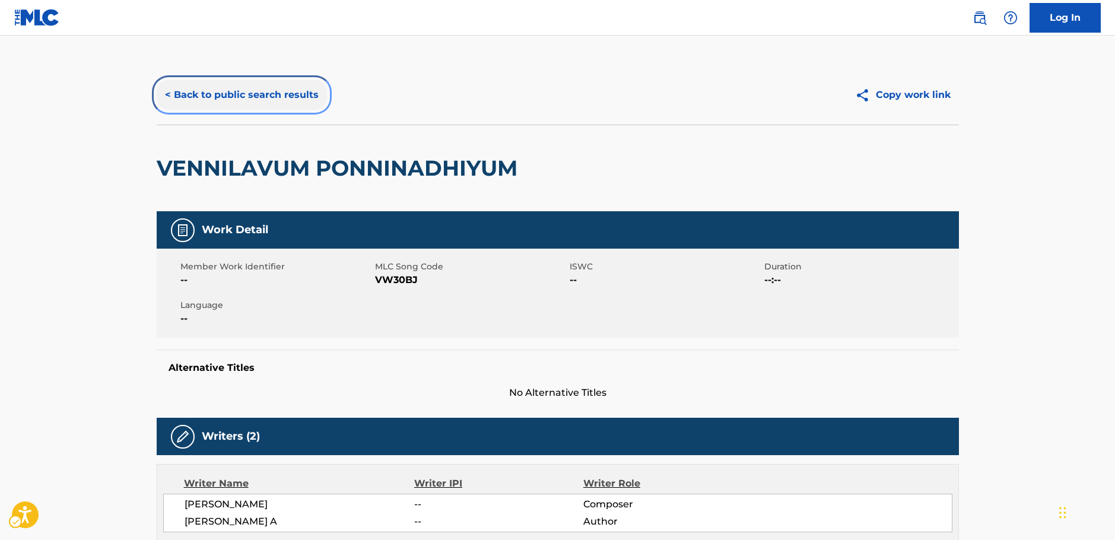
click at [271, 88] on button "< Back to public search results" at bounding box center [242, 95] width 170 height 30
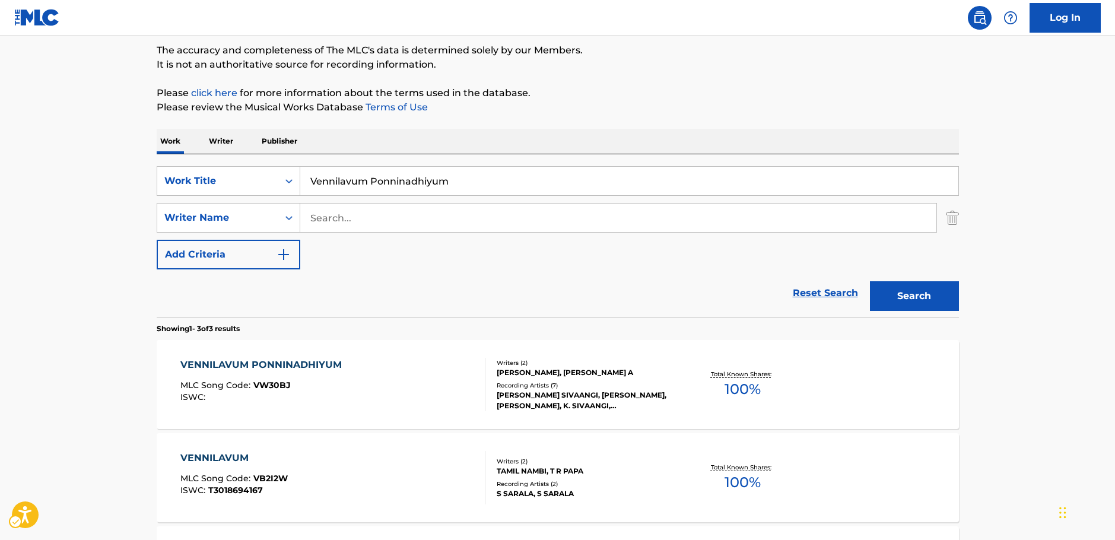
scroll to position [46, 0]
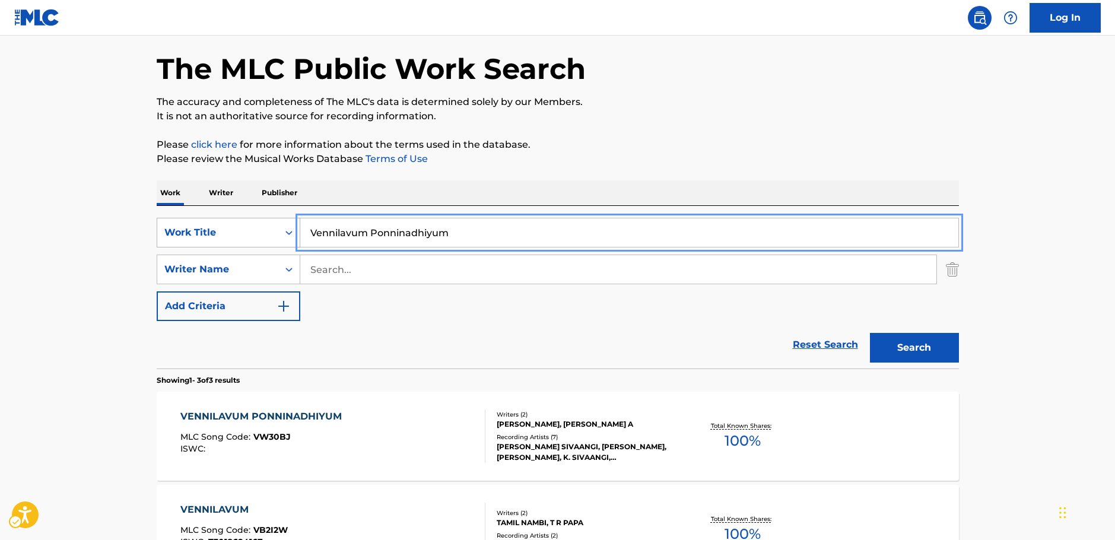
drag, startPoint x: 305, startPoint y: 226, endPoint x: 256, endPoint y: 228, distance: 48.7
click at [256, 228] on div "SearchWithCriteriae639111a-daeb-4e00-8d9d-f0debbee60e5 Work Title Vennilavum Po…" at bounding box center [558, 233] width 802 height 30
paste input "Bluest Heartache Of The Year"
type input "Bluest Heartache Of The Year"
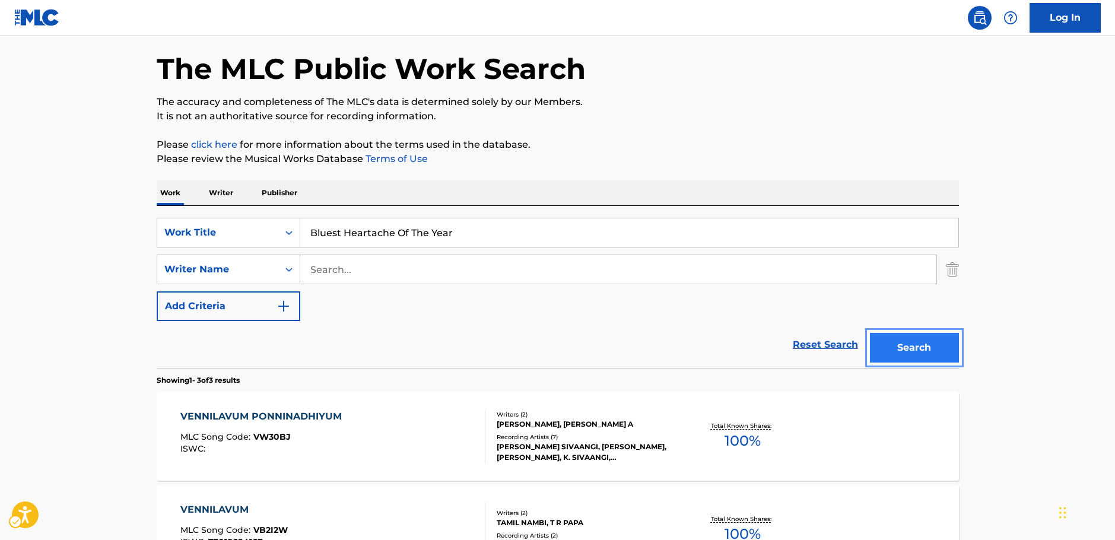
click at [917, 346] on button "Search" at bounding box center [914, 348] width 89 height 30
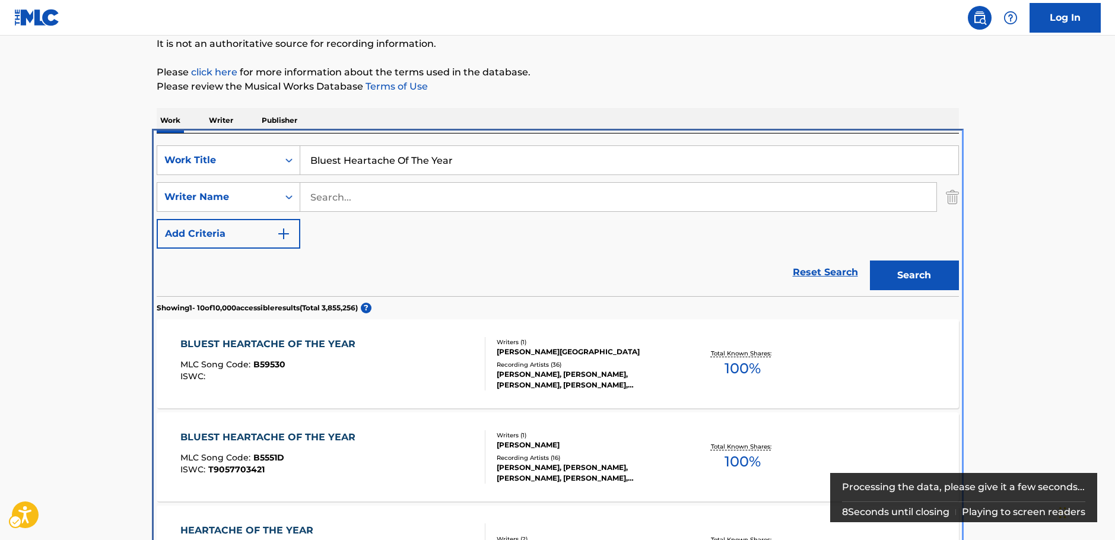
scroll to position [252, 0]
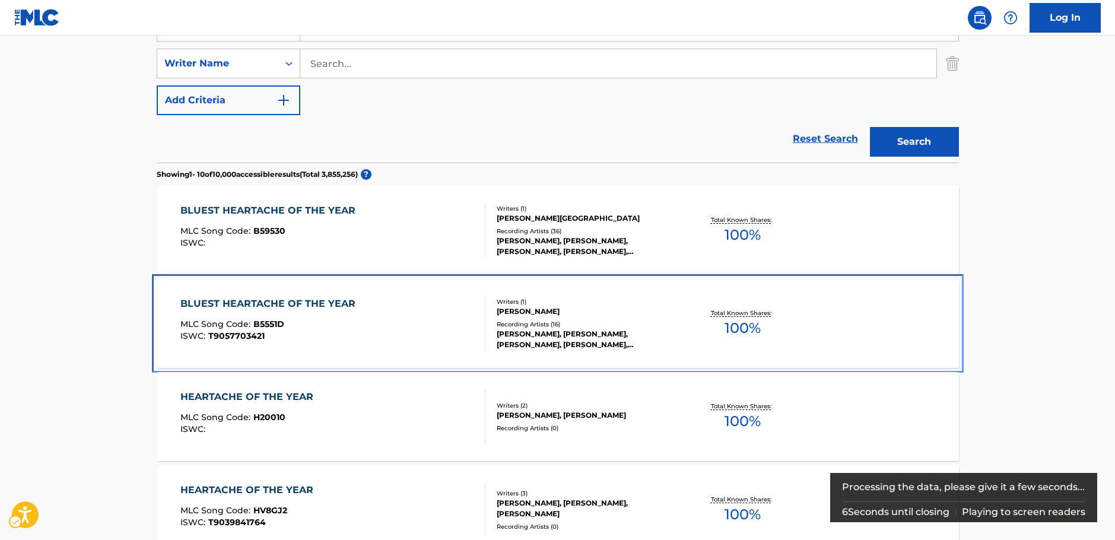
click at [384, 327] on div "BLUEST HEARTACHE OF THE YEAR MLC Song Code : B5551D ISWC : T9057703421" at bounding box center [332, 323] width 305 height 53
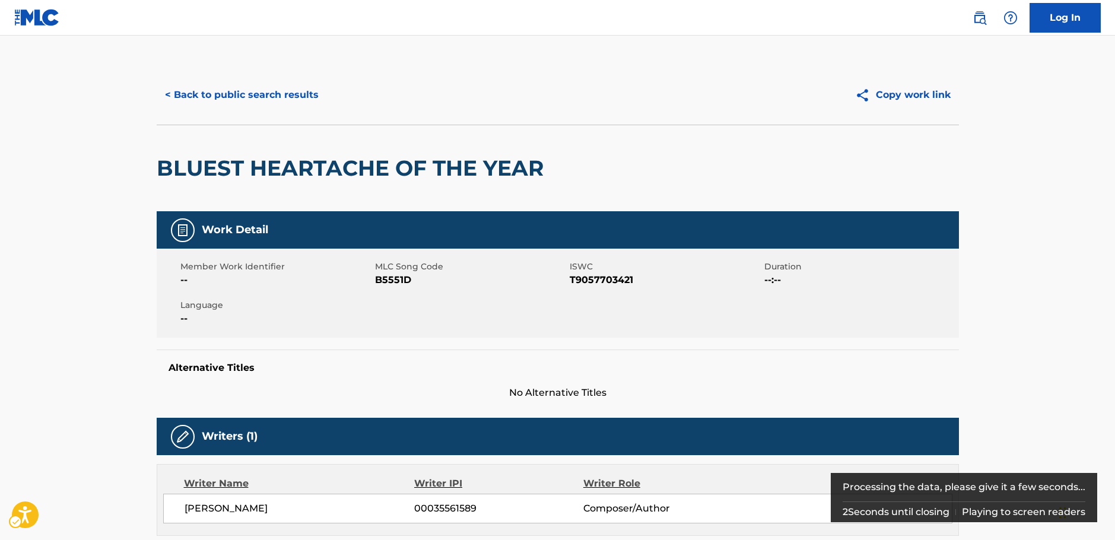
click at [394, 278] on span "MLC Song Code - B5551D" at bounding box center [471, 280] width 192 height 14
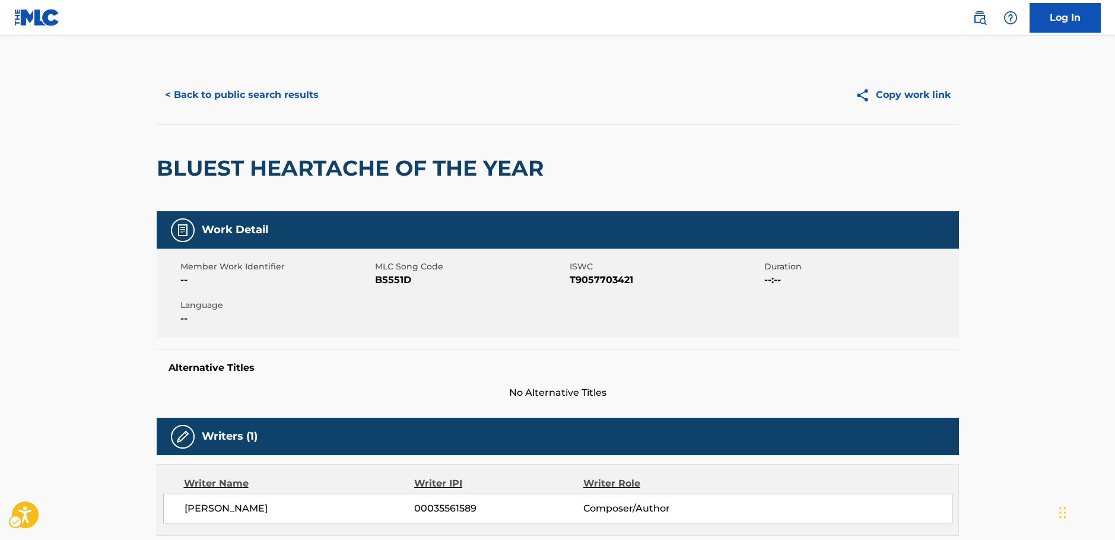
click at [599, 283] on span "ISWC - T9057703421" at bounding box center [666, 280] width 192 height 14
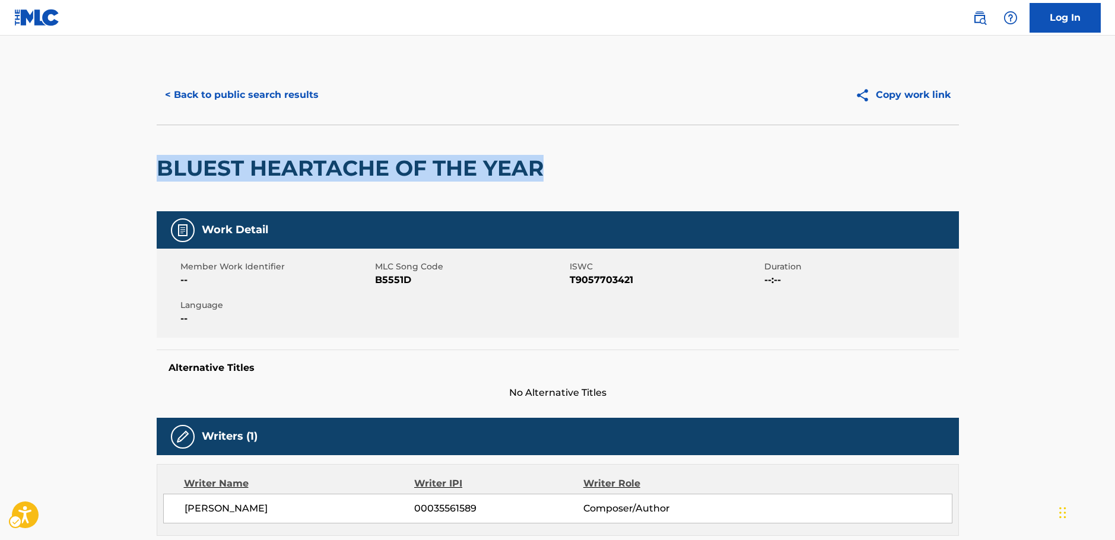
drag, startPoint x: 382, startPoint y: 176, endPoint x: 725, endPoint y: 45, distance: 366.9
click at [161, 176] on div "BLUEST HEARTACHE OF THE YEAR" at bounding box center [558, 168] width 802 height 87
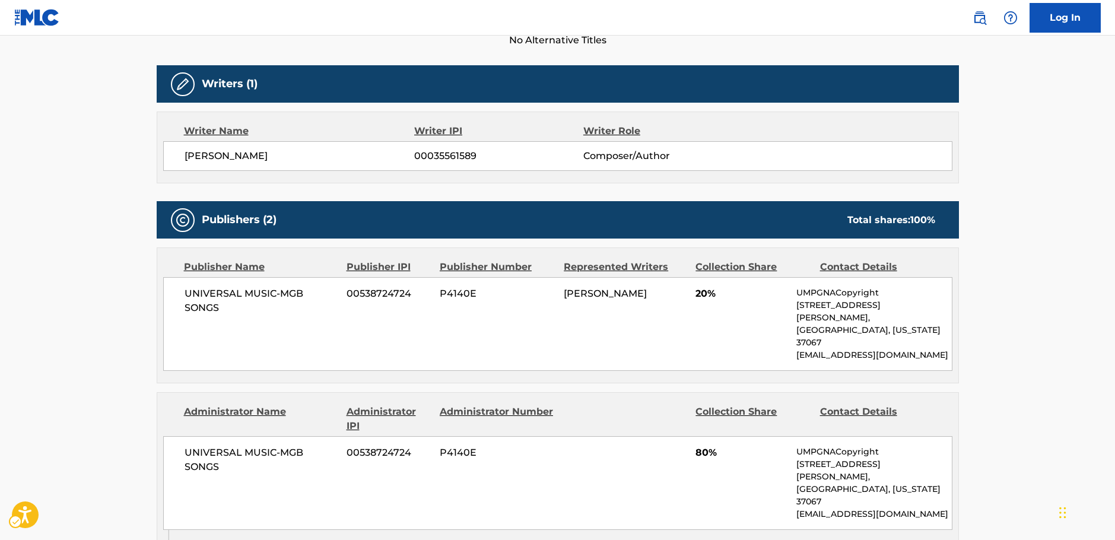
scroll to position [356, 0]
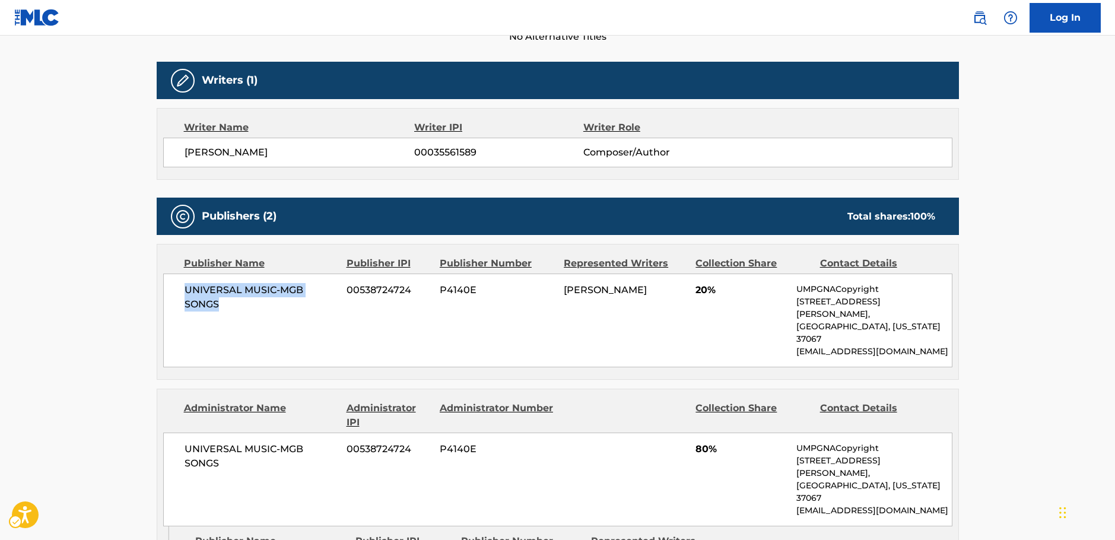
drag, startPoint x: 240, startPoint y: 302, endPoint x: 167, endPoint y: 288, distance: 74.9
click at [167, 288] on div "UNIVERSAL MUSIC-MGB SONGS 00538724724 P4140E [PERSON_NAME] 20% UMPGNACopyright …" at bounding box center [557, 321] width 789 height 94
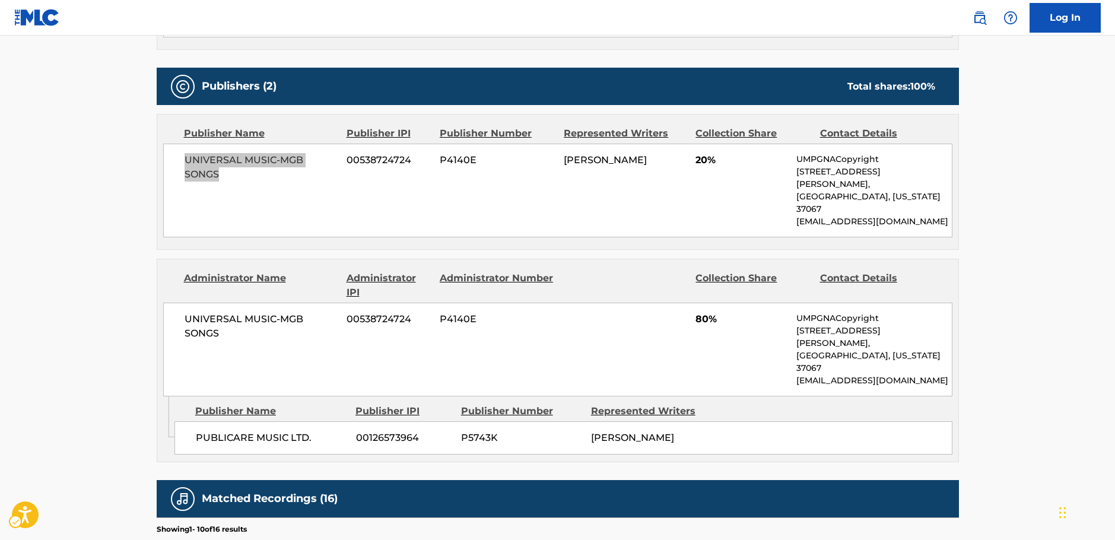
scroll to position [534, 0]
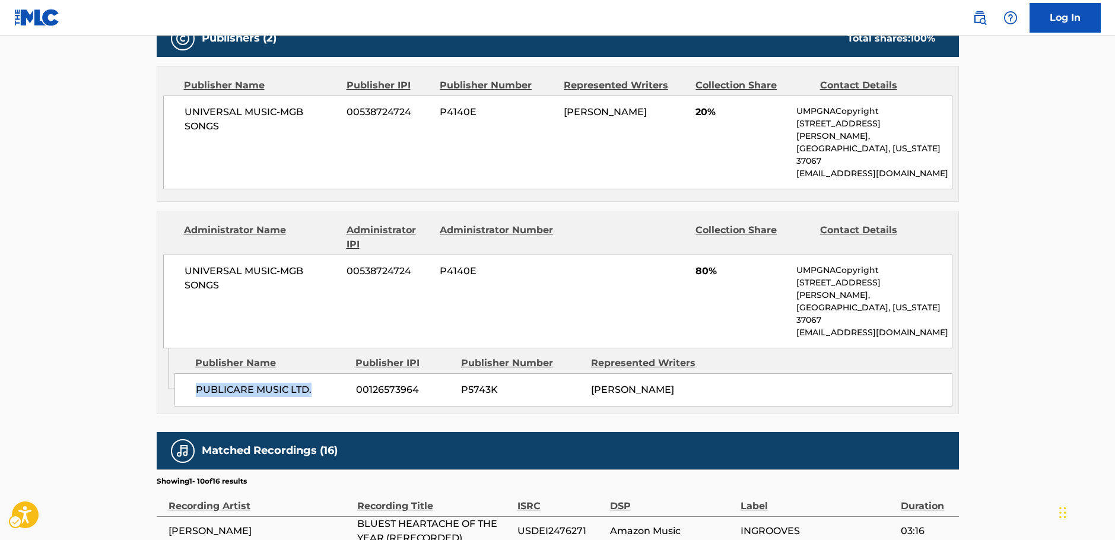
drag, startPoint x: 315, startPoint y: 341, endPoint x: 185, endPoint y: 342, distance: 130.0
click at [185, 373] on div "PUBLICARE MUSIC LTD. 00126573964 P5743K [PERSON_NAME]" at bounding box center [563, 389] width 778 height 33
drag, startPoint x: 203, startPoint y: 255, endPoint x: 183, endPoint y: 245, distance: 22.0
click at [183, 255] on div "UNIVERSAL MUSIC-MGB SONGS 00538724724 P4140E 80% UMPGNACopyright [STREET_ADDRES…" at bounding box center [557, 302] width 789 height 94
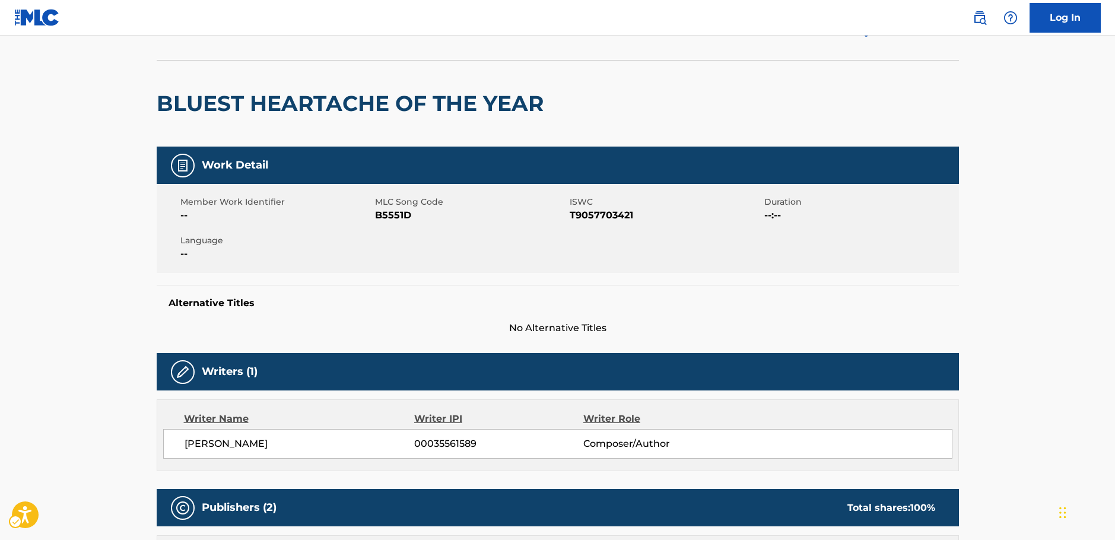
scroll to position [0, 0]
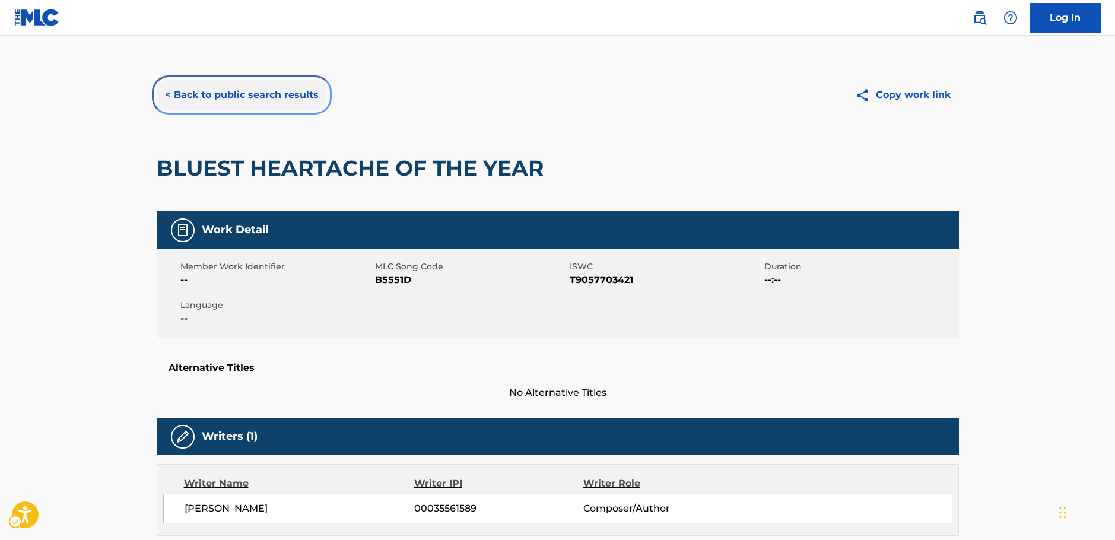
click at [256, 103] on button "< Back to public search results" at bounding box center [242, 95] width 170 height 30
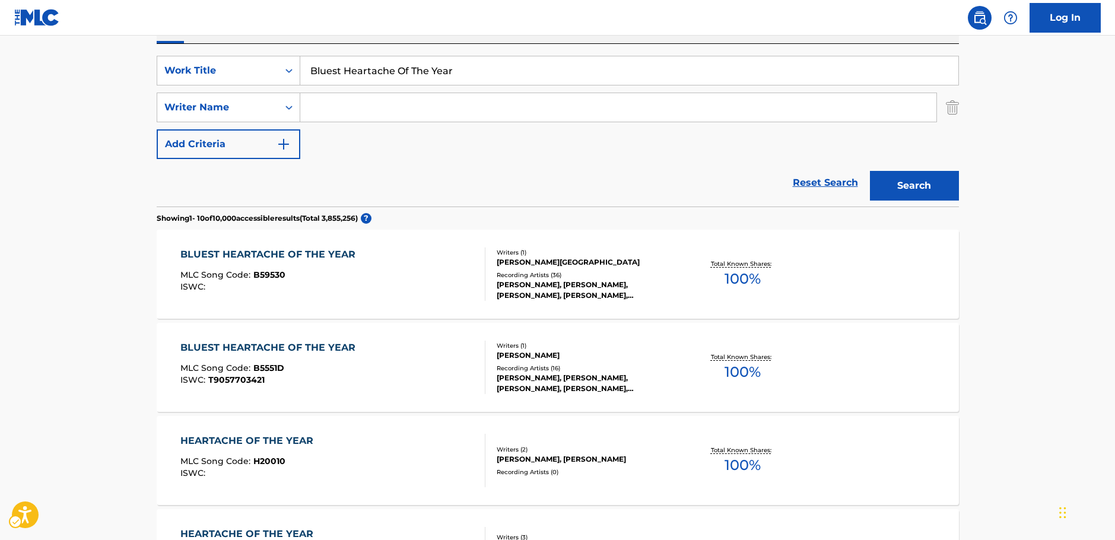
scroll to position [134, 0]
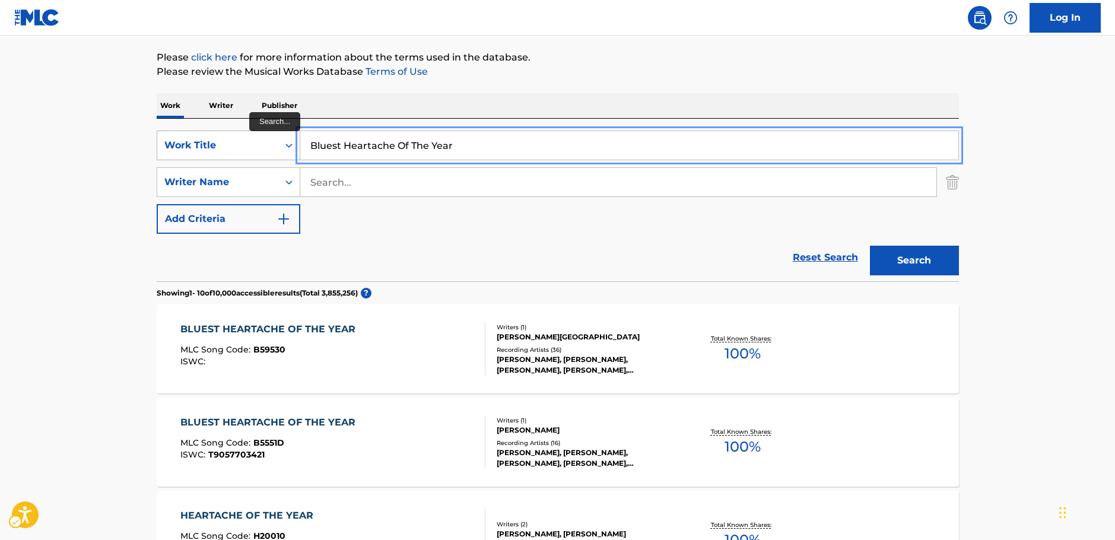
drag, startPoint x: 306, startPoint y: 140, endPoint x: 293, endPoint y: 145, distance: 14.1
click at [287, 143] on div "SearchWithCriteriae639111a-daeb-4e00-8d9d-f0debbee60e5 Work Title Bluest Hearta…" at bounding box center [558, 146] width 802 height 30
paste input "TEGAMI HAIKEI JUUGONO [PERSON_NAME]"
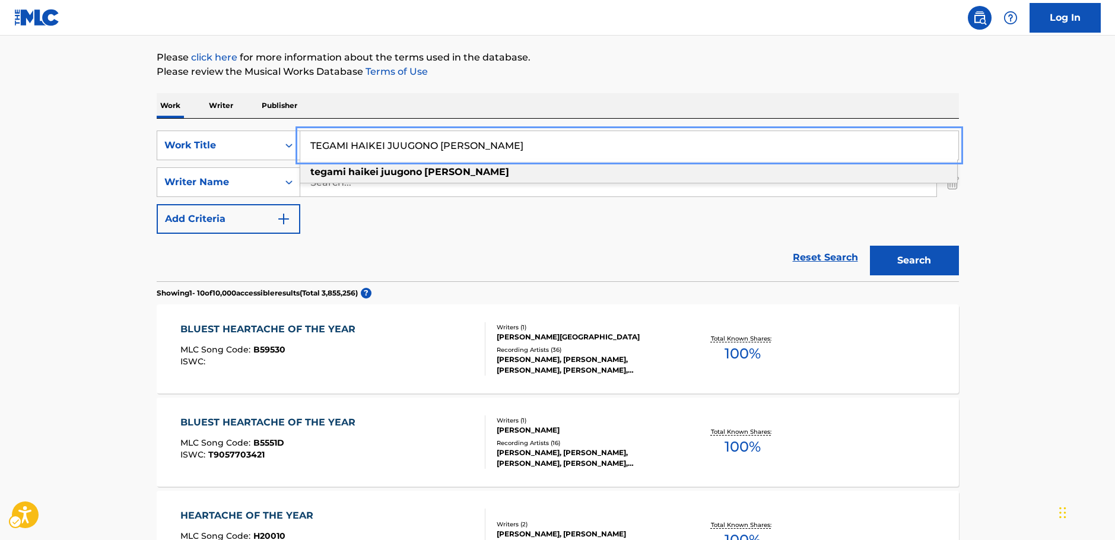
type input "TEGAMI HAIKEI JUUGONO [PERSON_NAME]"
click at [926, 265] on button "Search" at bounding box center [914, 261] width 89 height 30
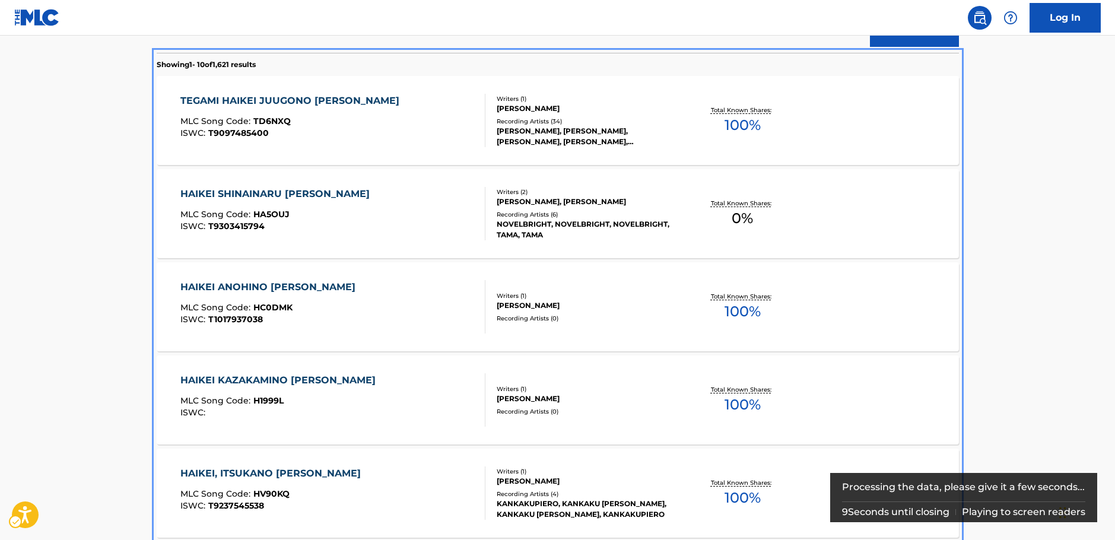
scroll to position [296, 0]
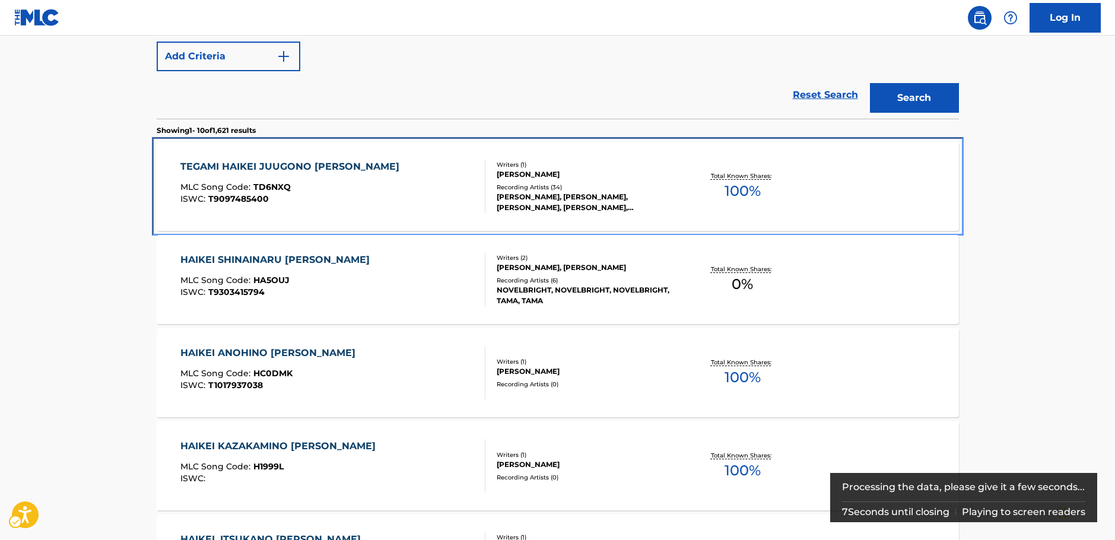
click at [412, 198] on div "TEGAMI HAIKEI JUUGONO [PERSON_NAME] MLC Song Code : TD6NXQ ISWC : T9097485400" at bounding box center [332, 186] width 305 height 53
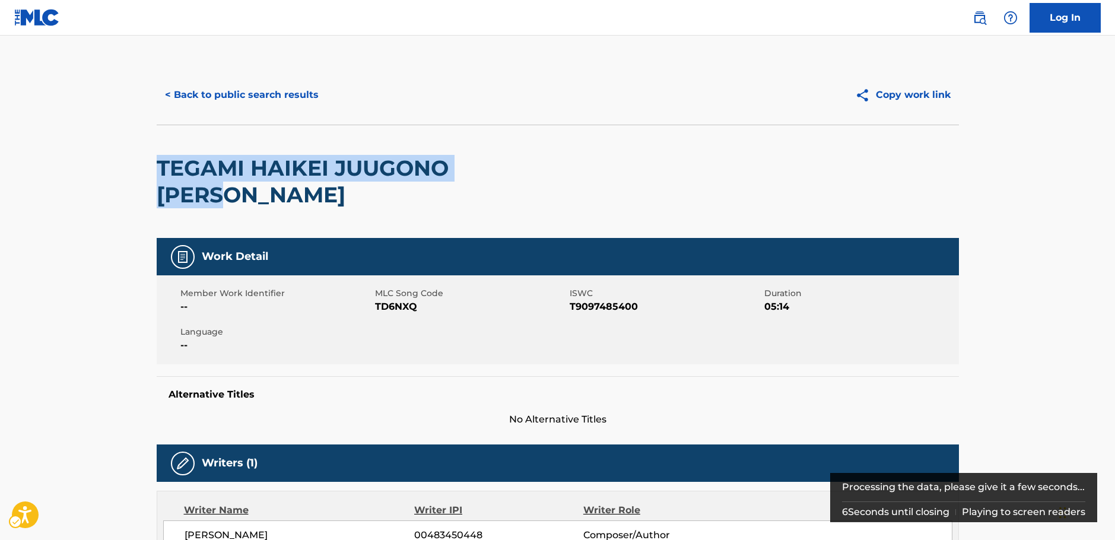
drag, startPoint x: 231, startPoint y: 166, endPoint x: 160, endPoint y: 167, distance: 71.2
click at [160, 167] on h2 "TEGAMI HAIKEI JUUGONO [PERSON_NAME]" at bounding box center [397, 181] width 481 height 53
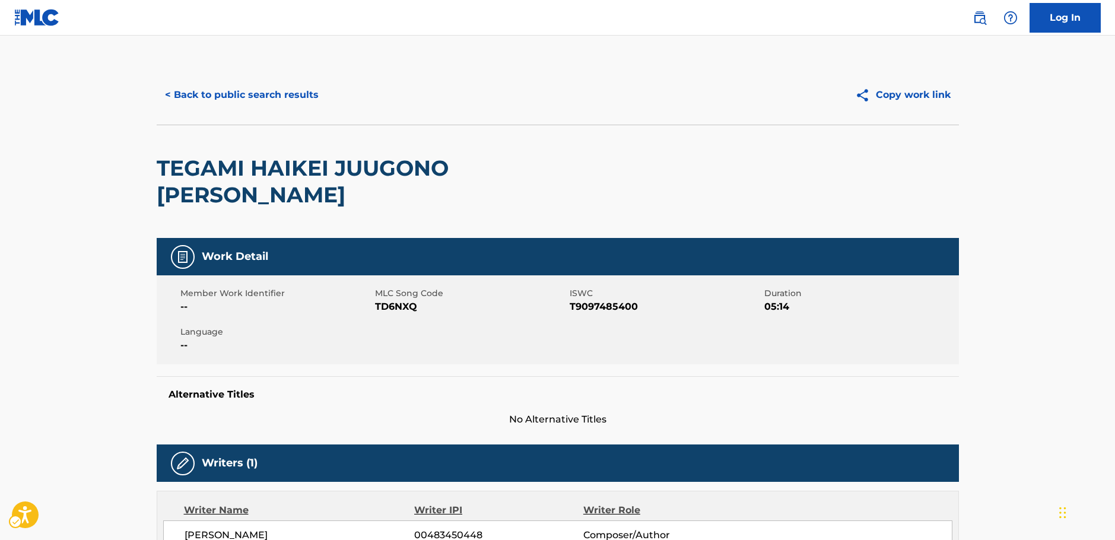
click at [382, 300] on span "MLC Song Code - TD6NXQ" at bounding box center [471, 307] width 192 height 14
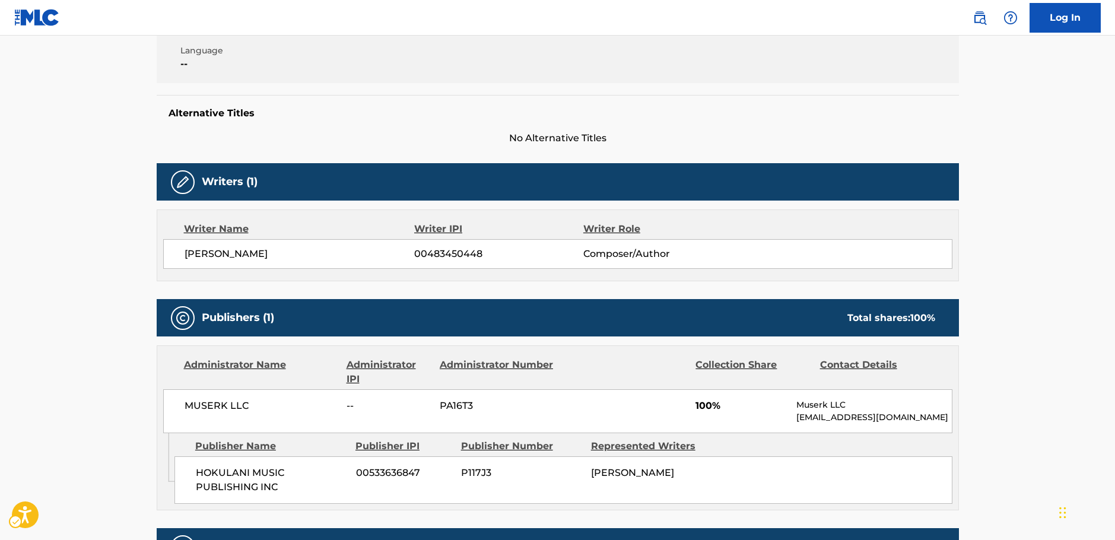
scroll to position [356, 0]
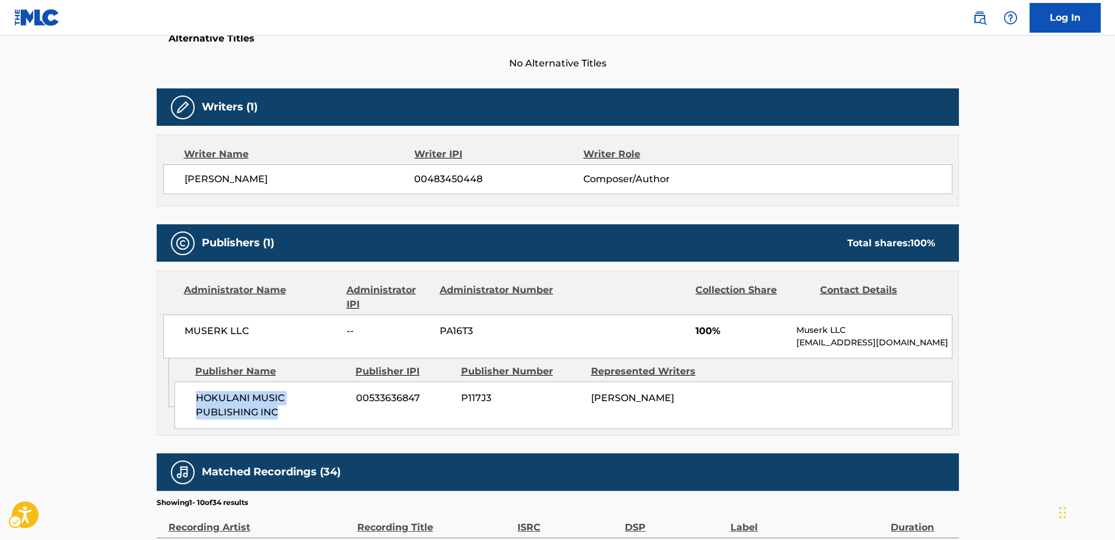
drag, startPoint x: 278, startPoint y: 387, endPoint x: 189, endPoint y: 370, distance: 90.7
click at [189, 382] on div "HOKULANI MUSIC PUBLISHING INC 00533636847 P117J3 [PERSON_NAME]" at bounding box center [563, 405] width 778 height 47
drag, startPoint x: 247, startPoint y: 303, endPoint x: 165, endPoint y: 304, distance: 81.9
click at [173, 315] on div "MUSERK LLC -- PA16T3 100% Muserk LLC [EMAIL_ADDRESS][DOMAIN_NAME]" at bounding box center [557, 337] width 789 height 44
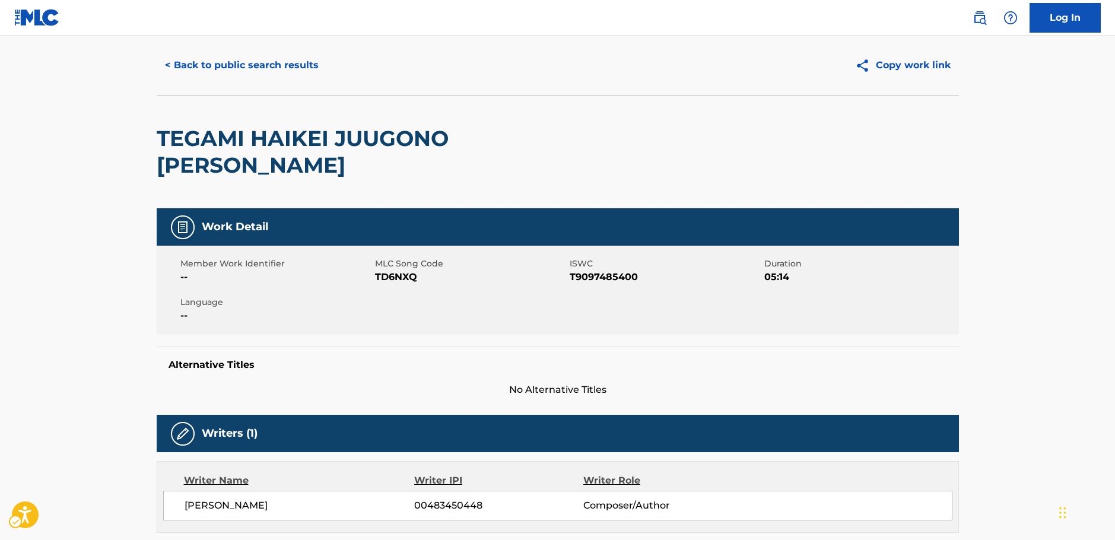
scroll to position [0, 0]
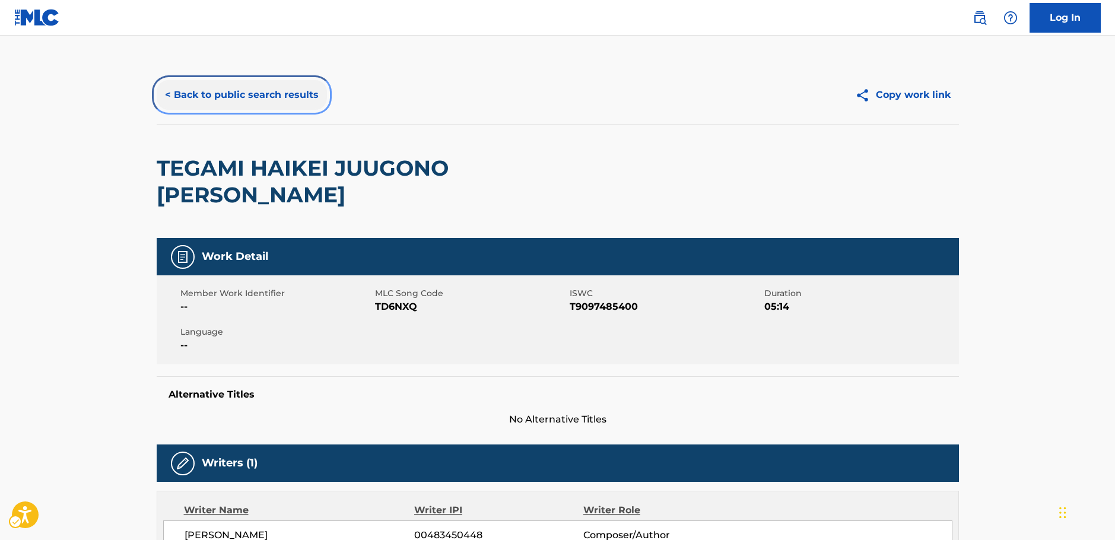
click at [264, 95] on button "< Back to public search results" at bounding box center [242, 95] width 170 height 30
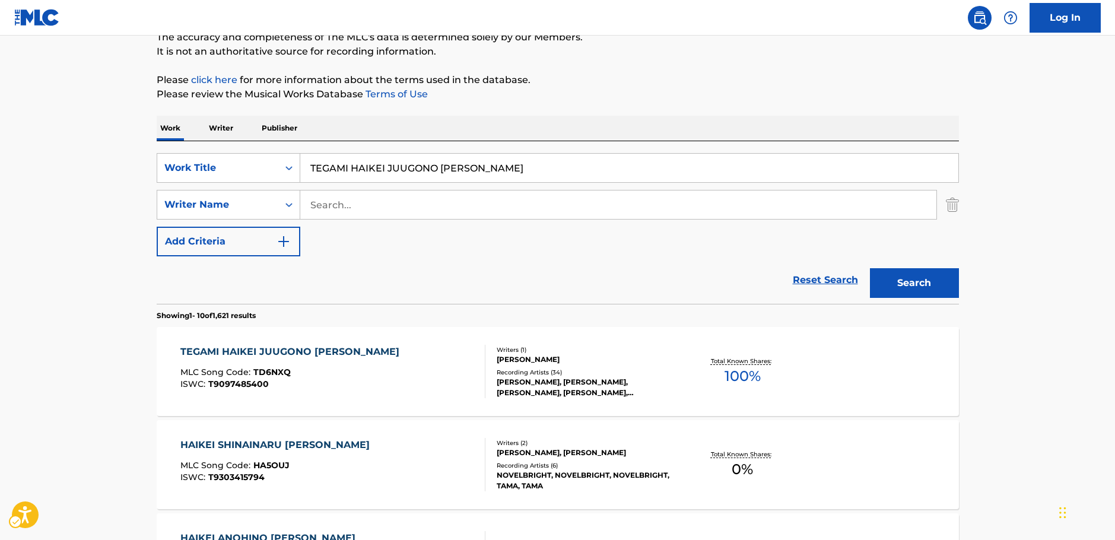
scroll to position [67, 0]
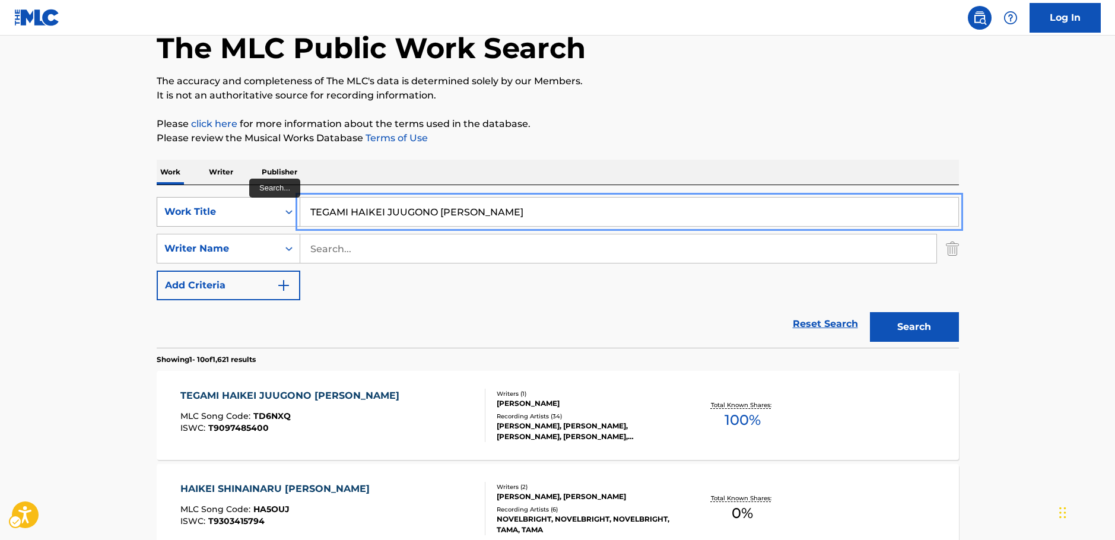
drag, startPoint x: 494, startPoint y: 214, endPoint x: 207, endPoint y: 224, distance: 288.0
click at [207, 224] on div "SearchWithCriteriae639111a-daeb-4e00-8d9d-f0debbee60e5 Work Title TEGAMI HAIKEI…" at bounding box center [558, 212] width 802 height 30
paste input "Kawa No Nagare No Youni"
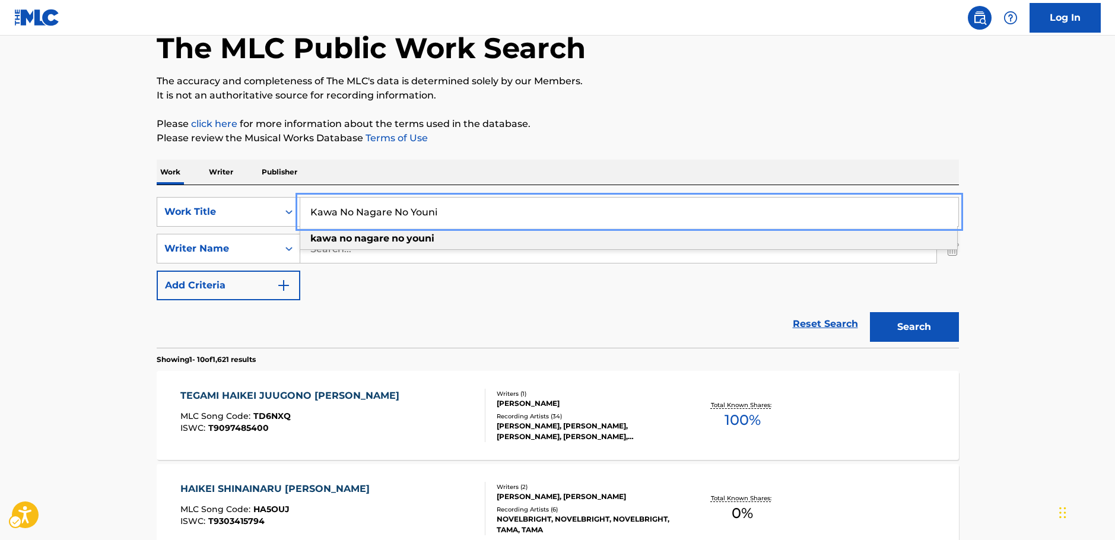
type input "Kawa No Nagare No Youni"
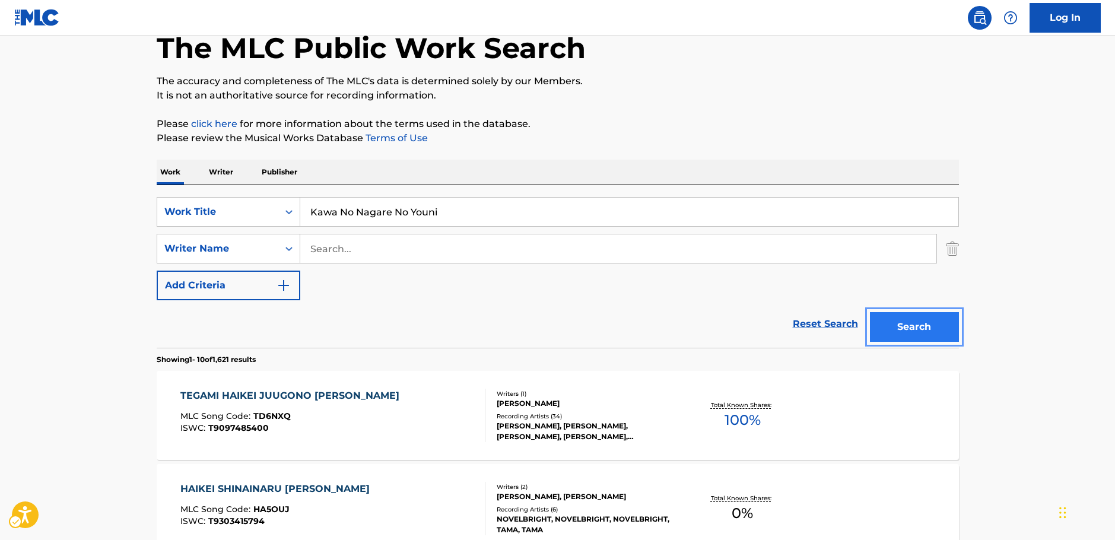
click at [950, 332] on button "Search" at bounding box center [914, 327] width 89 height 30
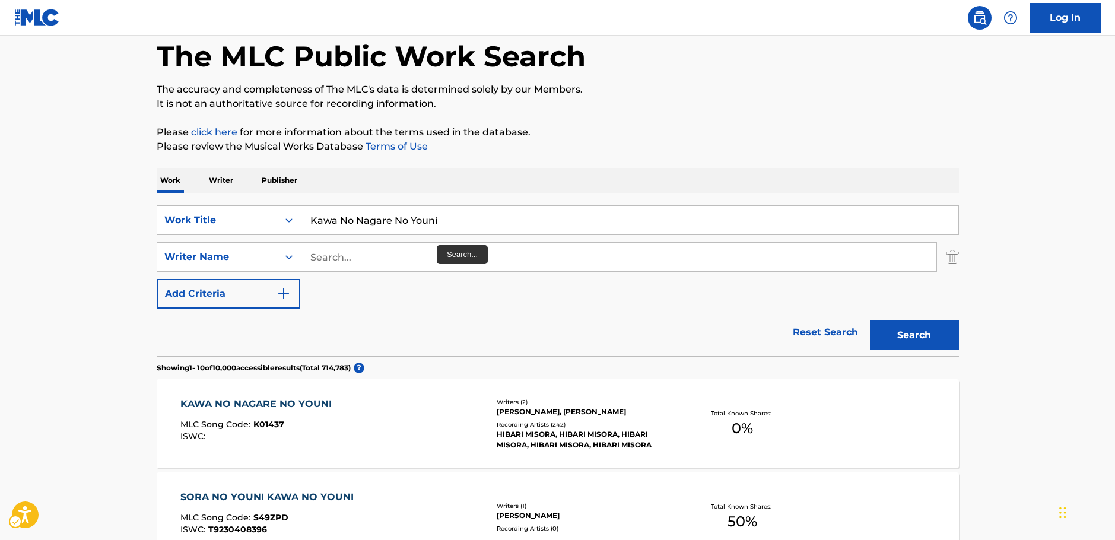
scroll to position [118, 0]
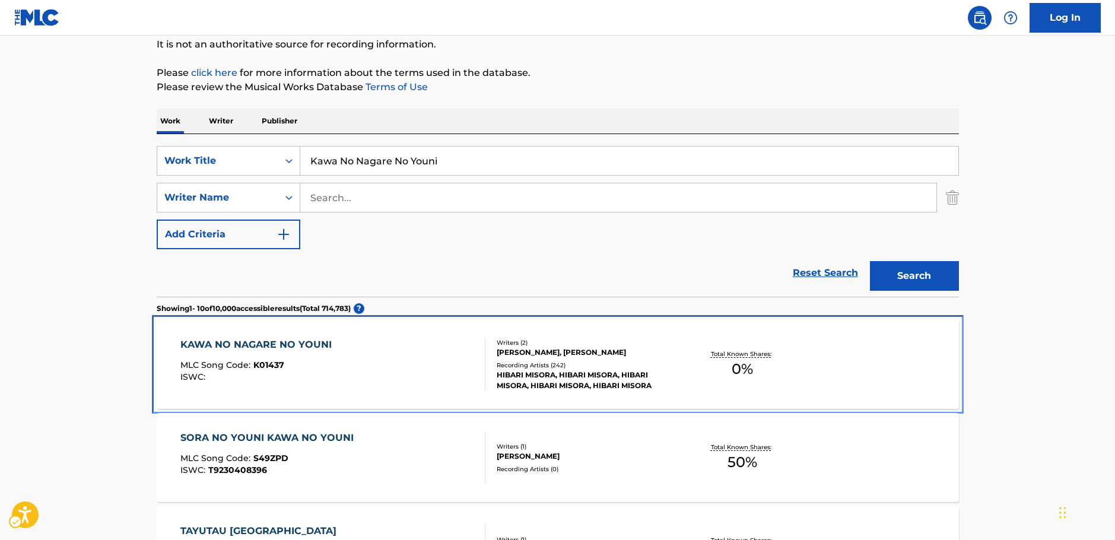
click at [415, 360] on div "KAWA NO NAGARE NO YOUNI MLC Song Code : K01437 ISWC :" at bounding box center [332, 364] width 305 height 53
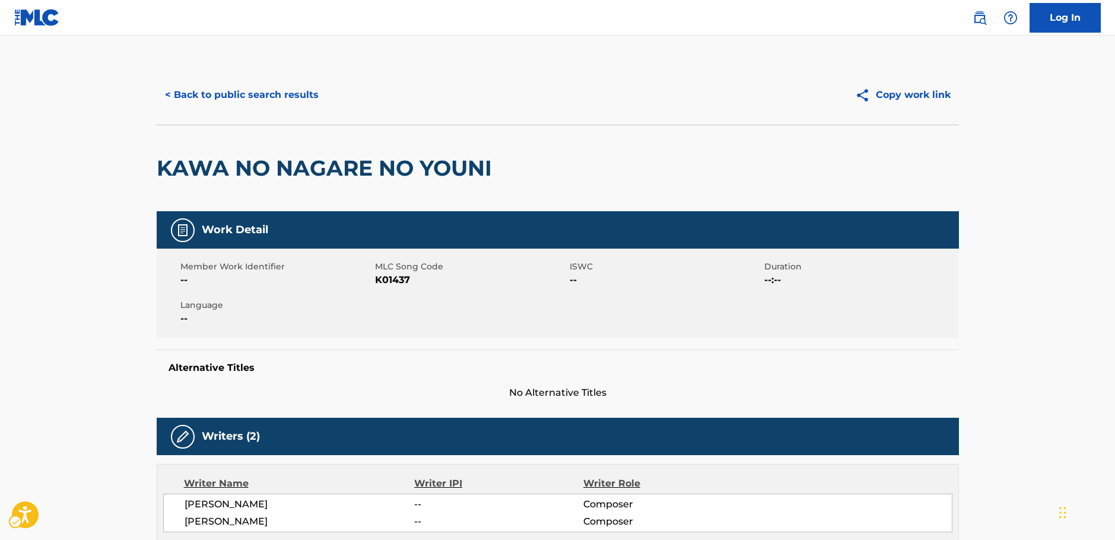
click at [393, 279] on span "MLC Song Code - K01437" at bounding box center [471, 280] width 192 height 14
click at [249, 91] on button "< Back to public search results" at bounding box center [242, 95] width 170 height 30
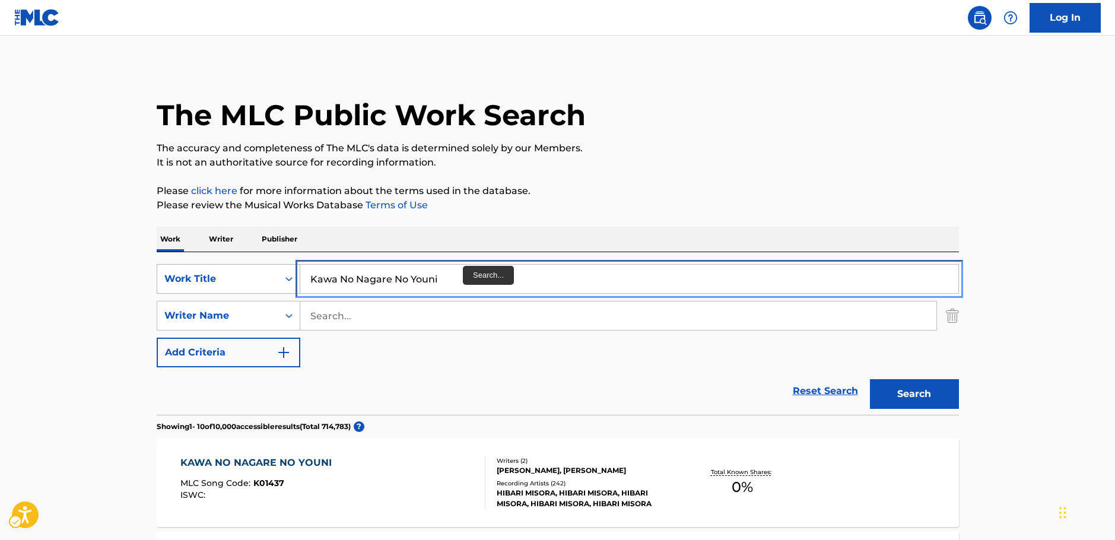
drag, startPoint x: 399, startPoint y: 274, endPoint x: 230, endPoint y: 285, distance: 170.1
click at [231, 285] on div "SearchWithCriteriae639111a-daeb-4e00-8d9d-f0debbee60e5 Work Title Kawa No Nagar…" at bounding box center [558, 279] width 802 height 30
paste input "AWANO [PERSON_NAME]"
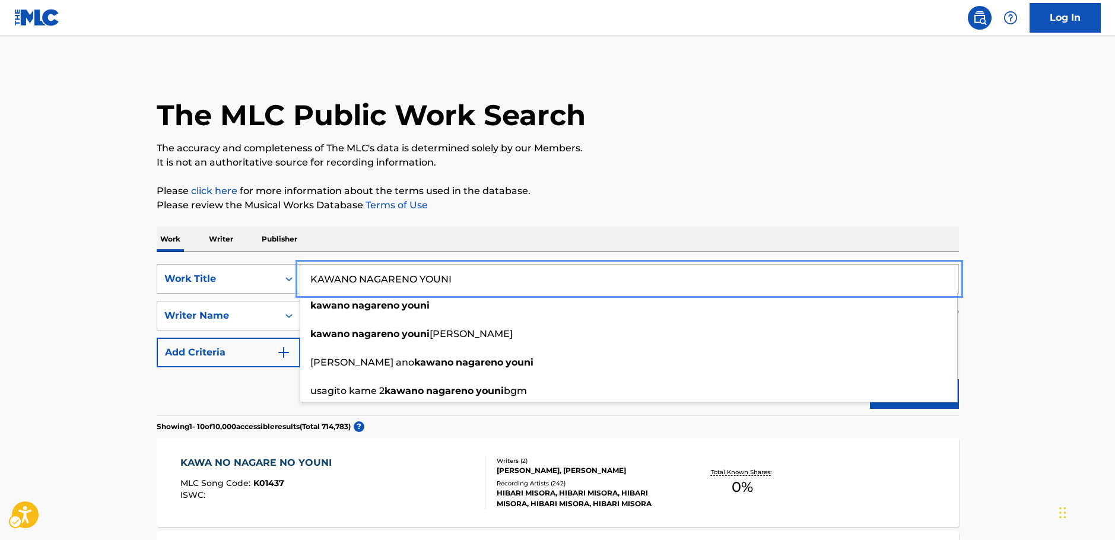
drag, startPoint x: 1034, startPoint y: 398, endPoint x: 938, endPoint y: 401, distance: 96.8
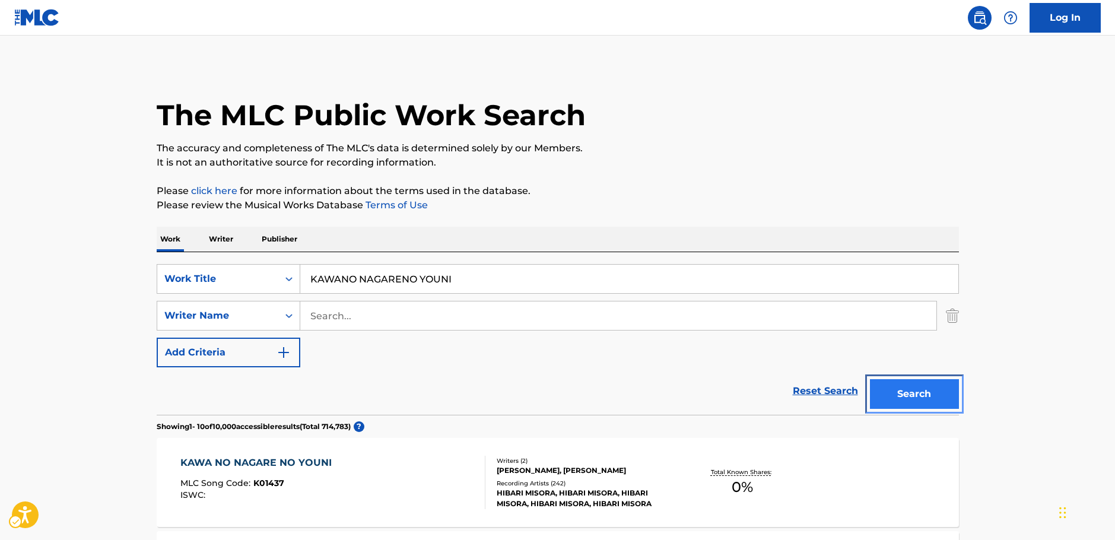
click at [930, 400] on button "Search" at bounding box center [914, 394] width 89 height 30
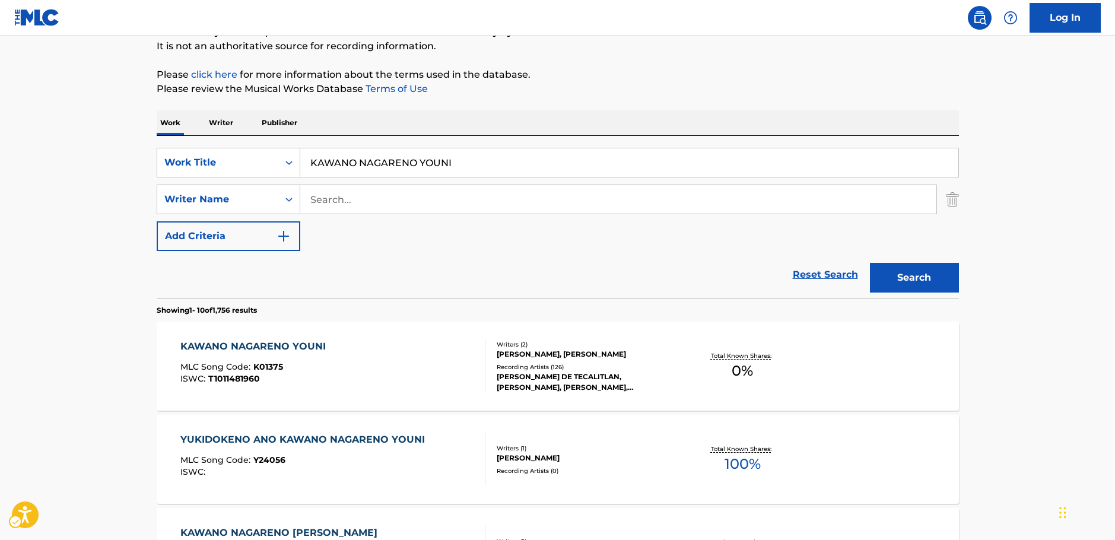
scroll to position [15, 0]
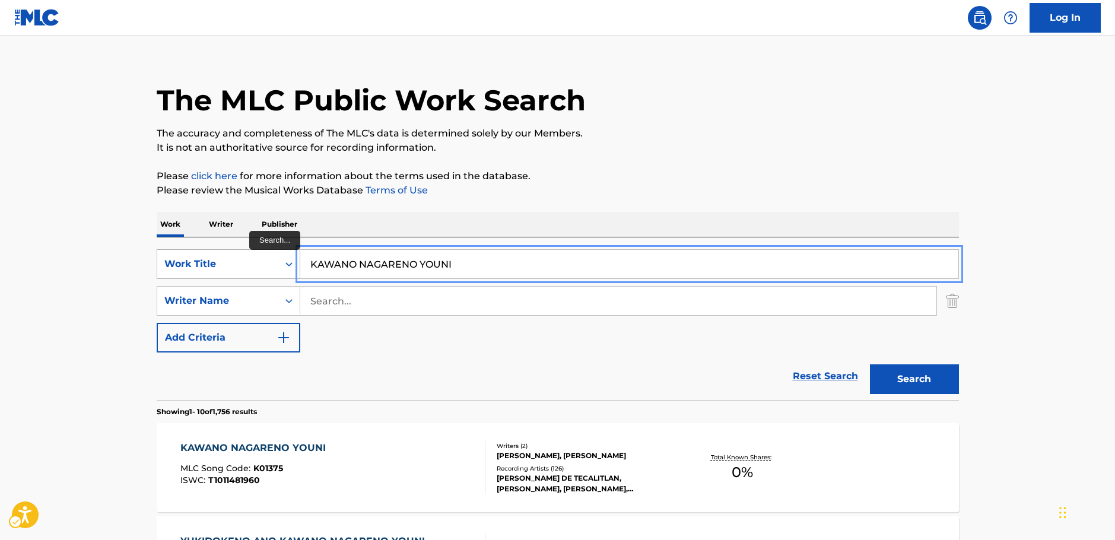
drag, startPoint x: 431, startPoint y: 262, endPoint x: 242, endPoint y: 258, distance: 189.9
click at [261, 265] on div "SearchWithCriteriae639111a-daeb-4e00-8d9d-f0debbee60e5 Work Title KAWANO NAGARE…" at bounding box center [558, 264] width 802 height 30
paste input "Tokinonagarenimiwomakase"
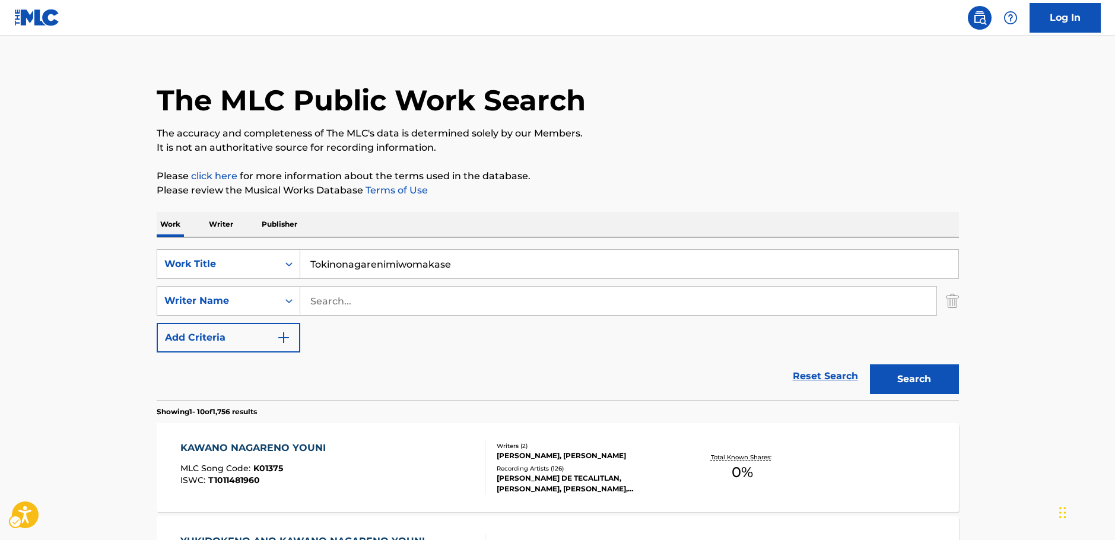
drag, startPoint x: 1027, startPoint y: 394, endPoint x: 1005, endPoint y: 393, distance: 22.6
click at [936, 387] on button "Search" at bounding box center [914, 379] width 89 height 30
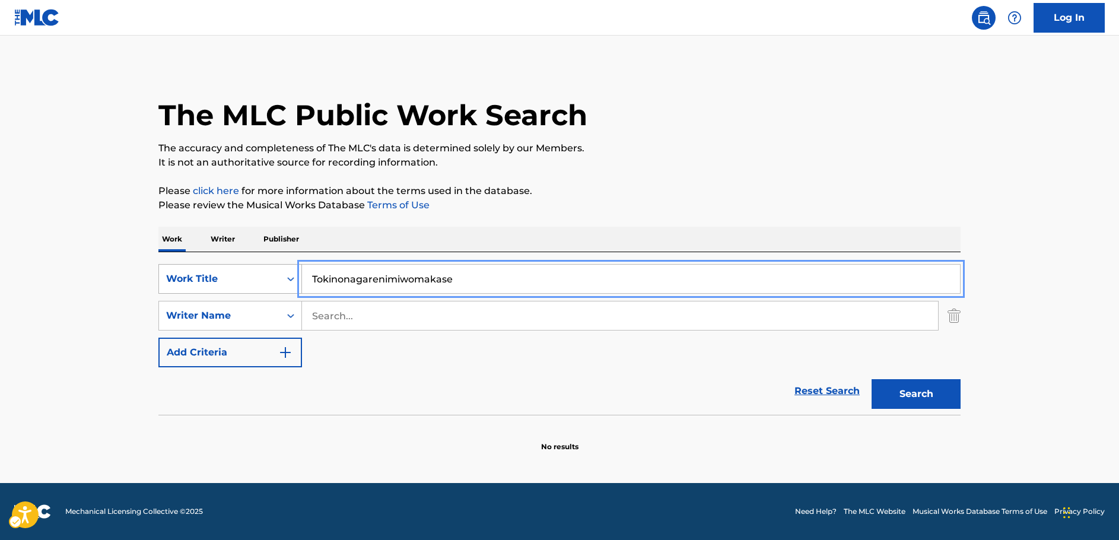
drag, startPoint x: 471, startPoint y: 278, endPoint x: 288, endPoint y: 279, distance: 183.4
click at [291, 279] on div "SearchWithCriteriae639111a-daeb-4e00-8d9d-f0debbee60e5 Work Title Tokinonagaren…" at bounding box center [559, 279] width 802 height 30
paste input "OKINO NAGARENI MIO MAKASE"
type input "TOKINO NAGARENI MIO MAKASE"
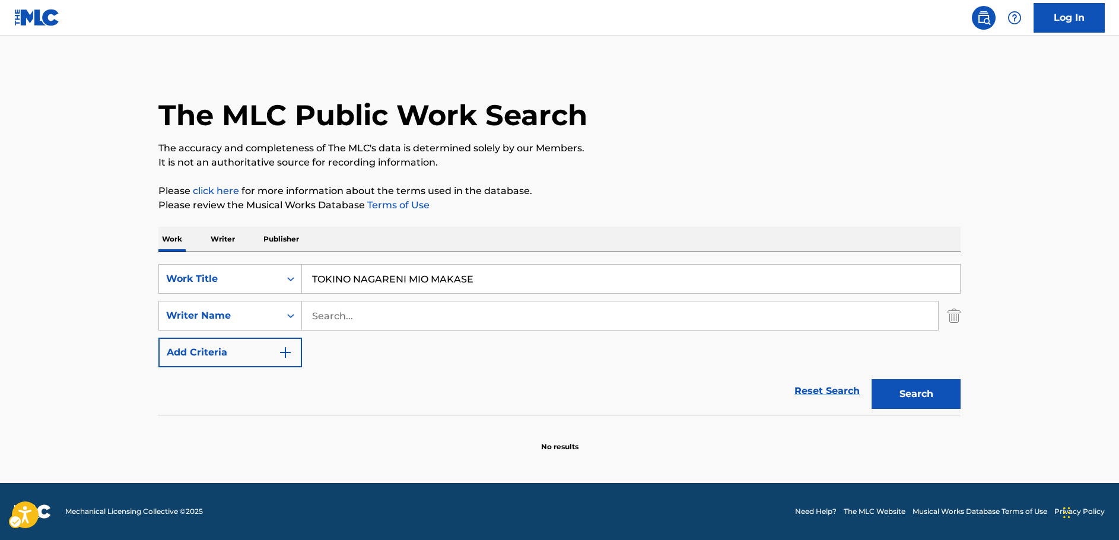
click at [82, 237] on main "The MLC Public Work Search The accuracy and completeness of The MLC's data is d…" at bounding box center [559, 259] width 1119 height 447
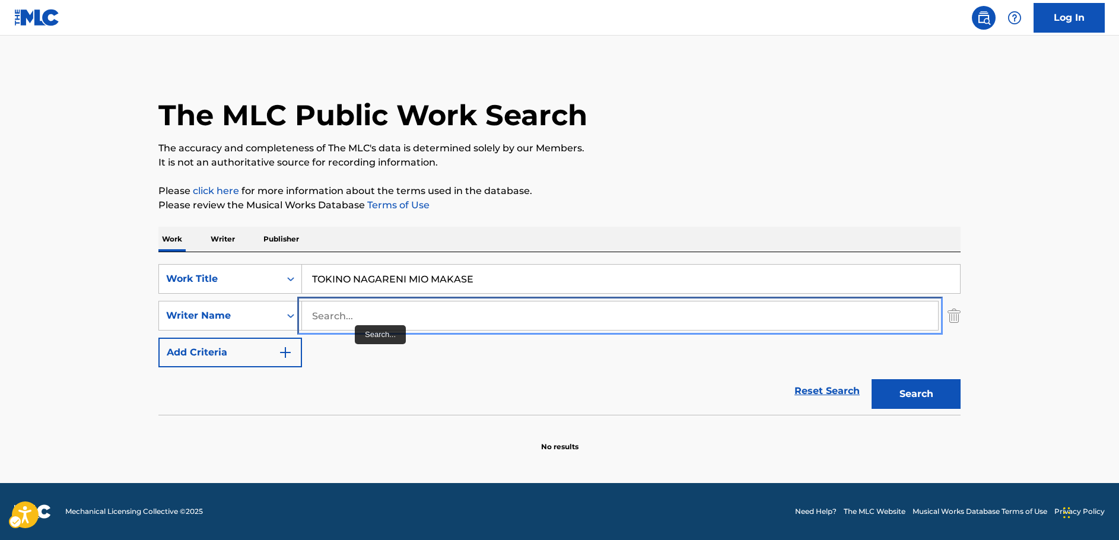
click at [351, 313] on input "Search..." at bounding box center [620, 315] width 636 height 28
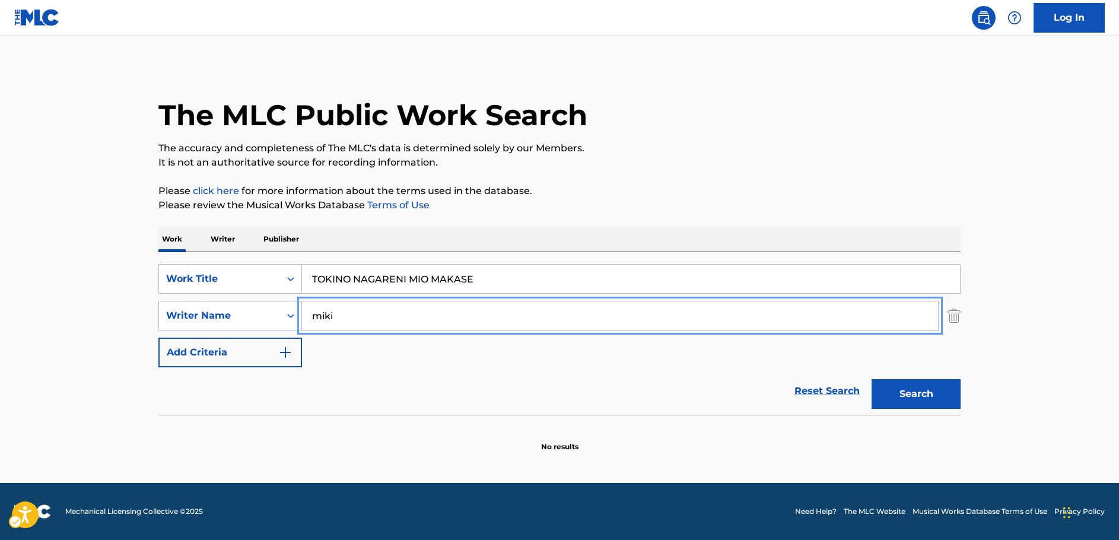
type input "miki"
click at [942, 394] on button "Search" at bounding box center [916, 394] width 89 height 30
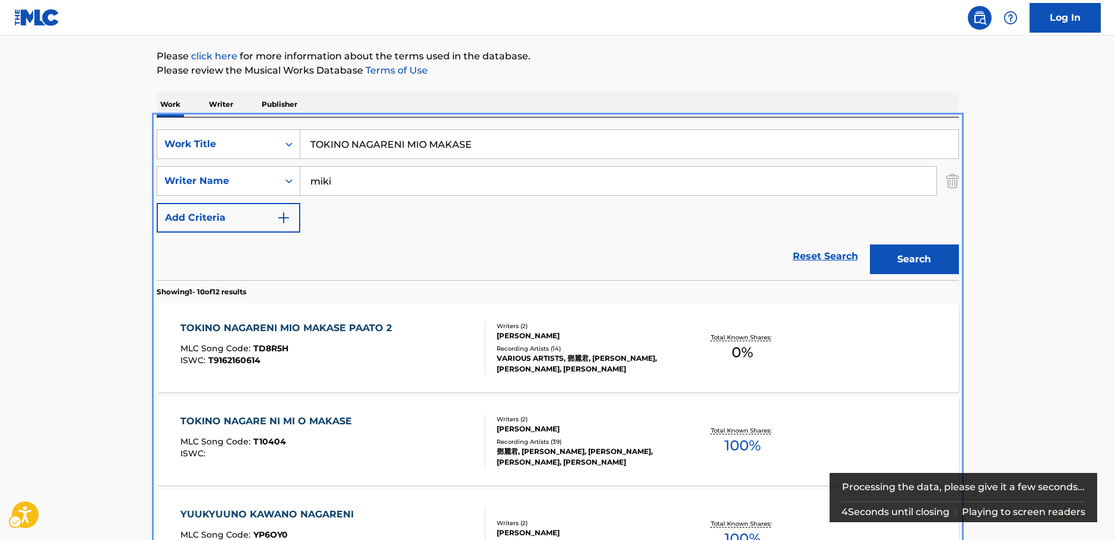
scroll to position [134, 0]
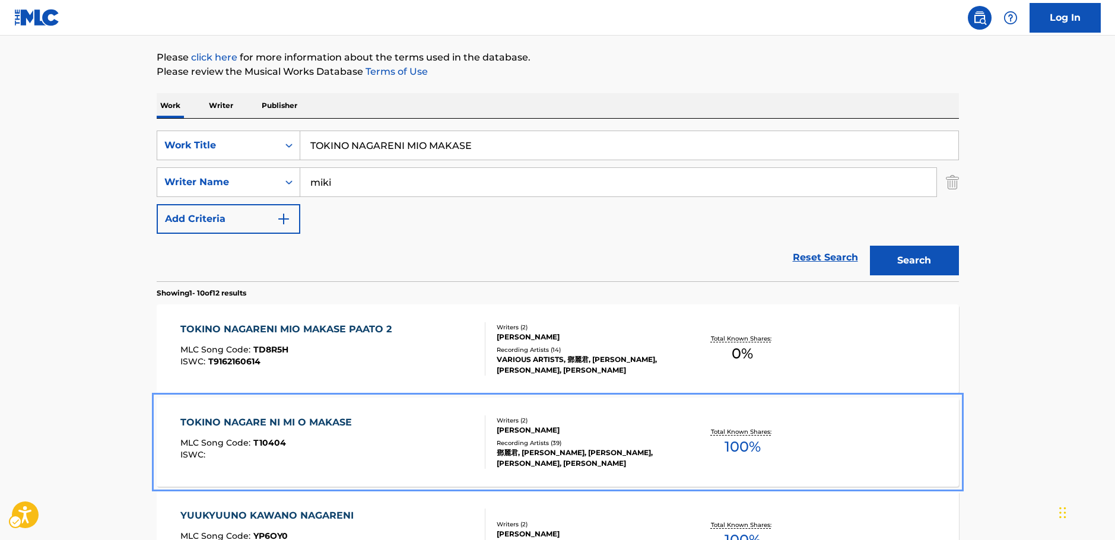
click at [383, 437] on div "TOKINO NAGARE NI MI O MAKASE MLC Song Code : T10404 ISWC :" at bounding box center [332, 441] width 305 height 53
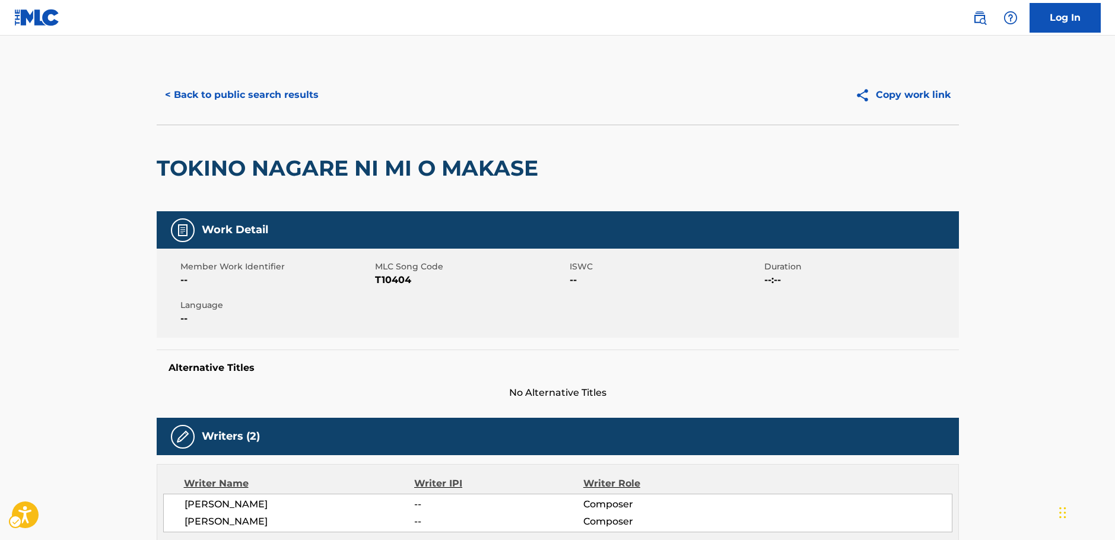
click at [383, 278] on span "MLC Song Code - T10404" at bounding box center [471, 280] width 192 height 14
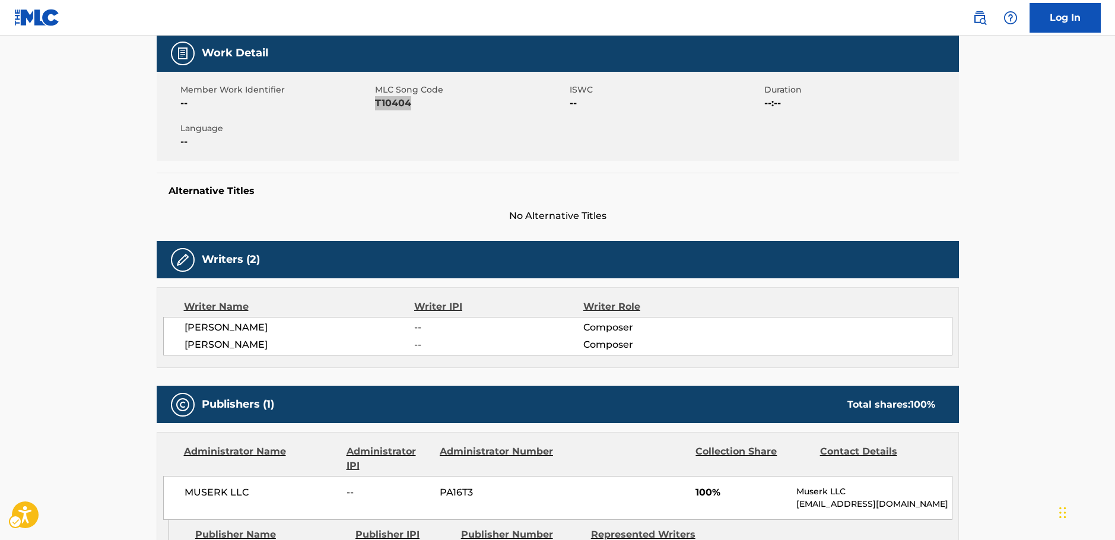
scroll to position [178, 0]
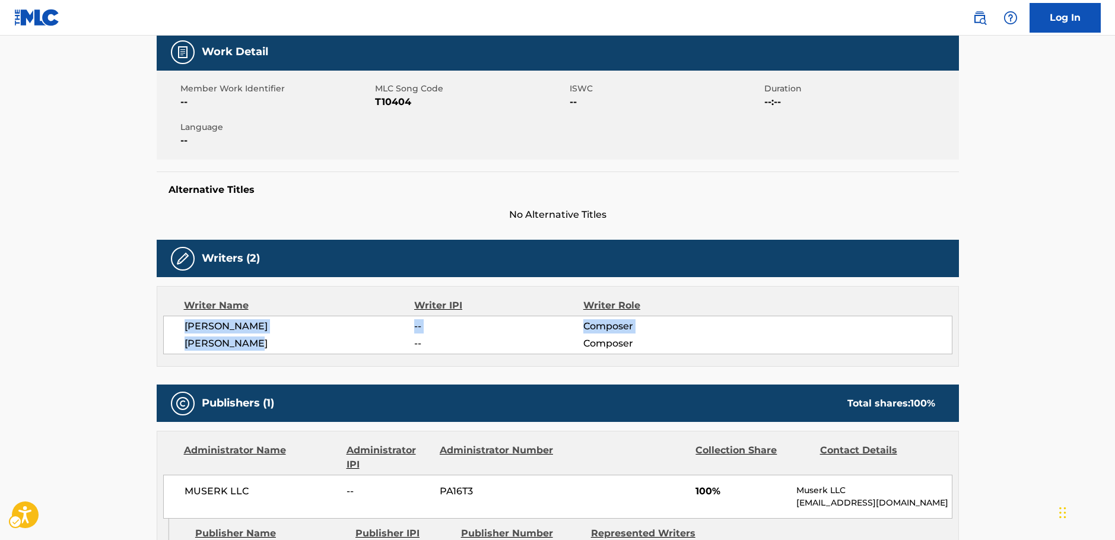
drag, startPoint x: 260, startPoint y: 343, endPoint x: 831, endPoint y: 48, distance: 642.5
click at [179, 322] on div "[PERSON_NAME] -- Composer [PERSON_NAME] -- Composer" at bounding box center [557, 335] width 789 height 39
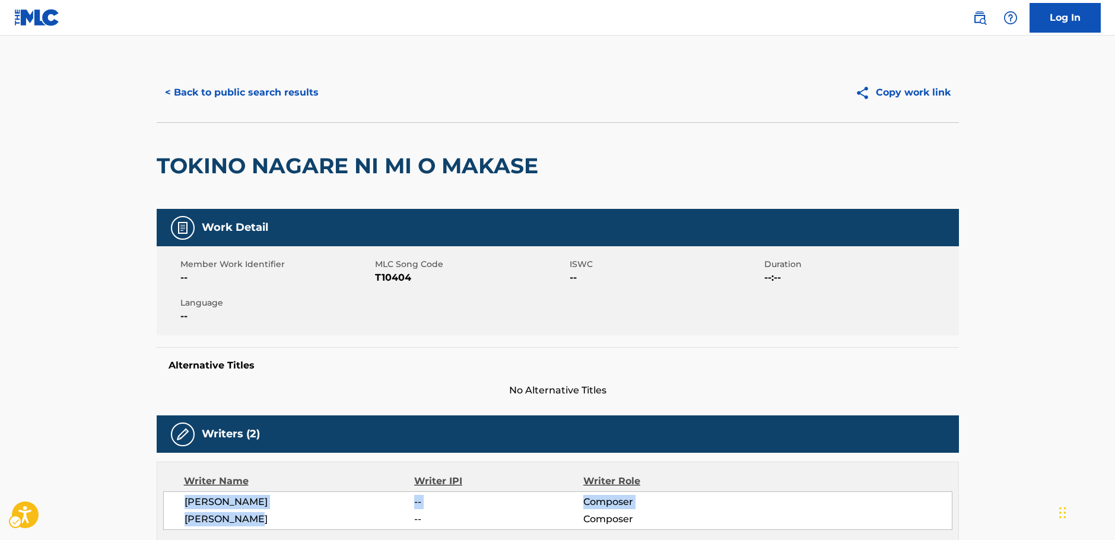
scroll to position [0, 0]
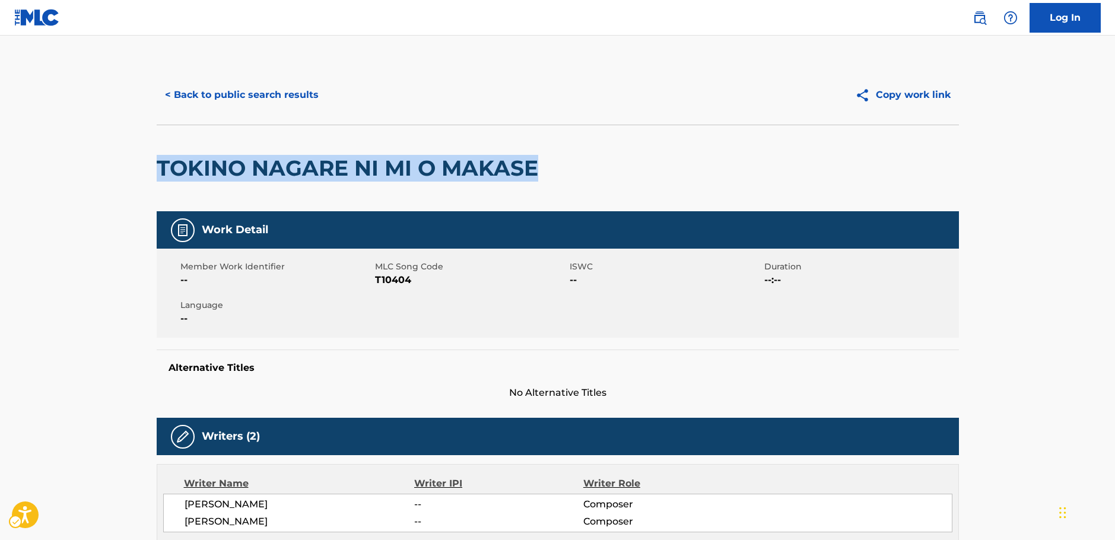
drag, startPoint x: 429, startPoint y: 173, endPoint x: 219, endPoint y: 163, distance: 210.3
click at [164, 176] on div "TOKINO NAGARE NI MI O MAKASE" at bounding box center [558, 168] width 802 height 87
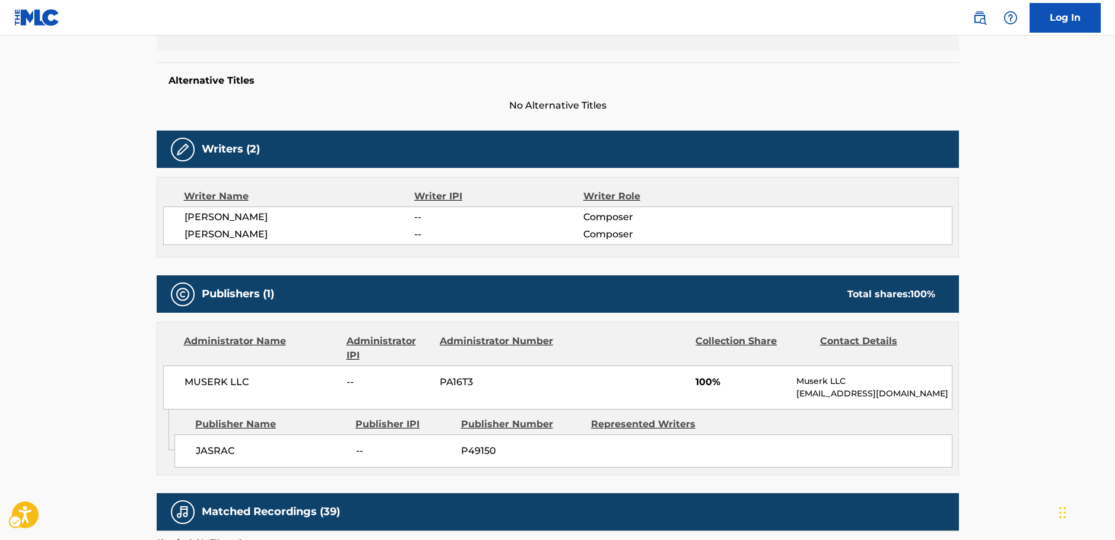
scroll to position [415, 0]
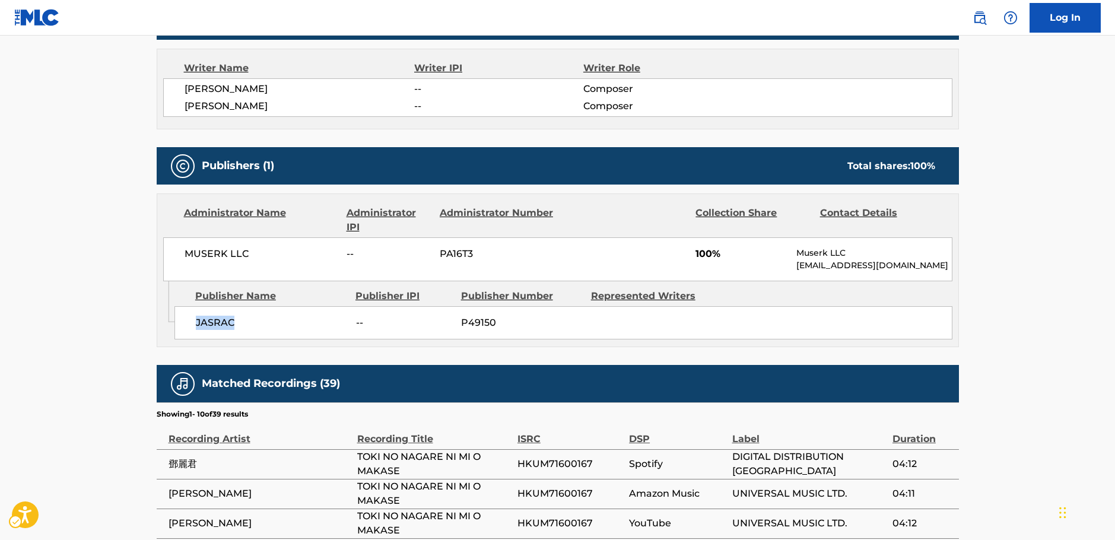
drag, startPoint x: 258, startPoint y: 324, endPoint x: 176, endPoint y: 322, distance: 82.5
click at [183, 322] on div "JASRAC -- P49150" at bounding box center [563, 322] width 778 height 33
drag, startPoint x: 268, startPoint y: 255, endPoint x: 178, endPoint y: 255, distance: 90.2
click at [178, 255] on div "MUSERK LLC -- PA16T3 100% Muserk LLC [EMAIL_ADDRESS][DOMAIN_NAME]" at bounding box center [557, 259] width 789 height 44
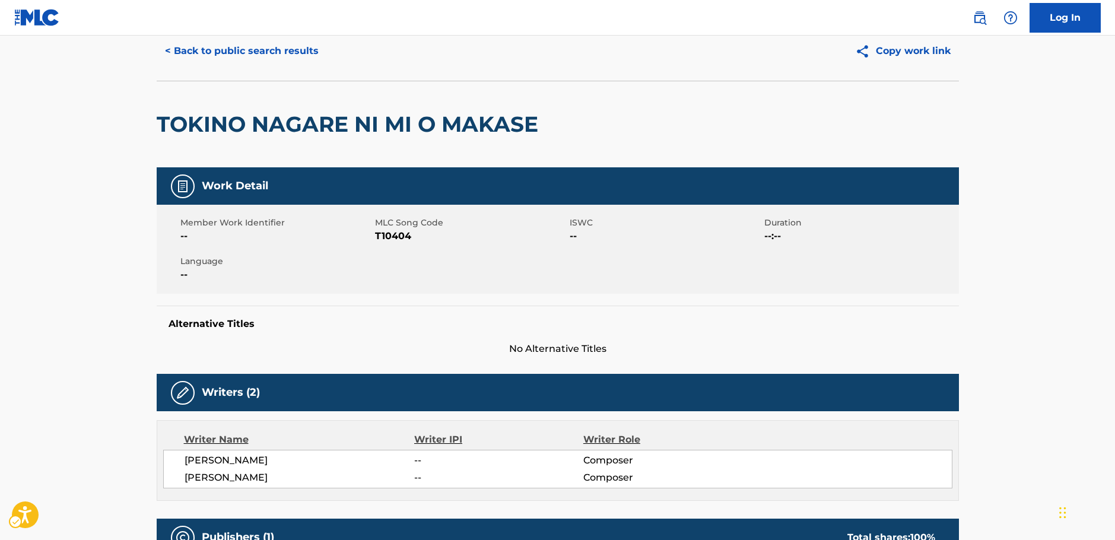
scroll to position [0, 0]
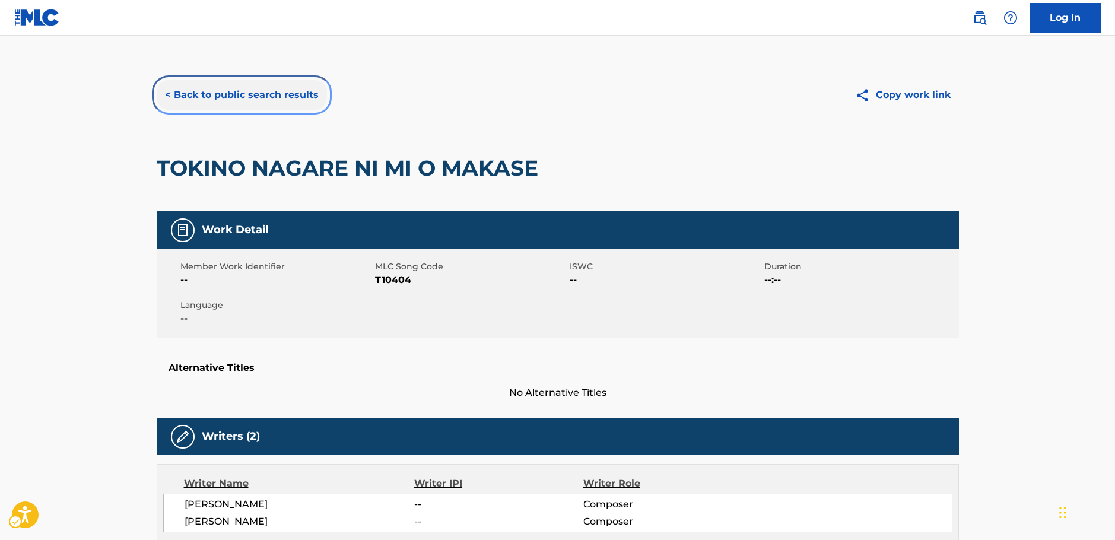
click at [251, 103] on button "< Back to public search results" at bounding box center [242, 95] width 170 height 30
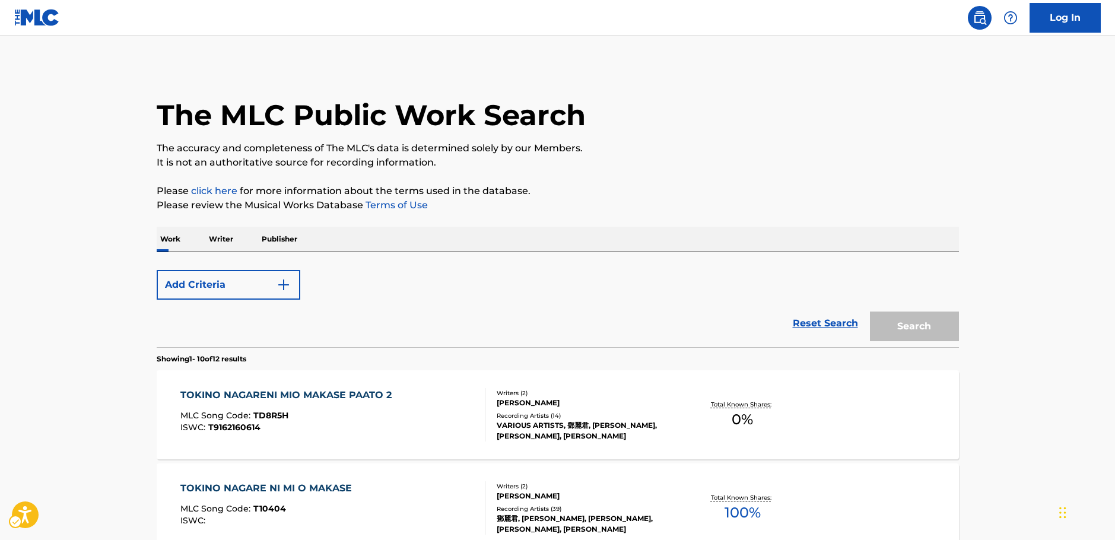
scroll to position [134, 0]
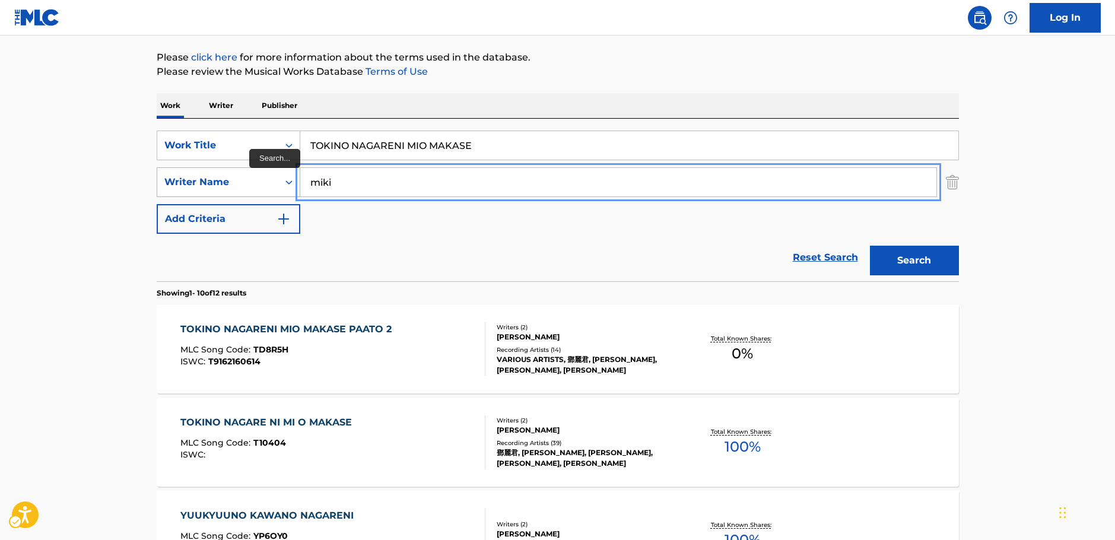
drag, startPoint x: 382, startPoint y: 184, endPoint x: 230, endPoint y: 180, distance: 152.0
click at [230, 180] on div "SearchWithCriteria7344498d-c695-4f2e-ab9b-d78ceebe9bd3 Writer Name [PERSON_NAME]" at bounding box center [558, 182] width 802 height 30
paste input "[PERSON_NAME]"
type input "[PERSON_NAME]"
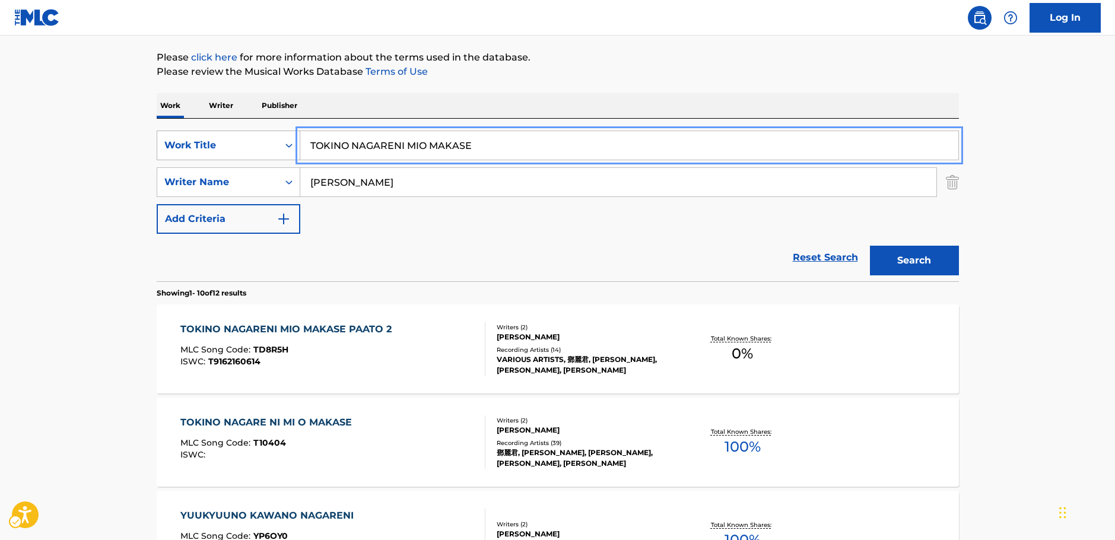
drag, startPoint x: 401, startPoint y: 141, endPoint x: 225, endPoint y: 152, distance: 176.6
click at [194, 144] on div "SearchWithCriteriae639111a-daeb-4e00-8d9d-f0debbee60e5 Work Title TOKINO NAGARE…" at bounding box center [558, 146] width 802 height 30
paste input "Nada Soso"
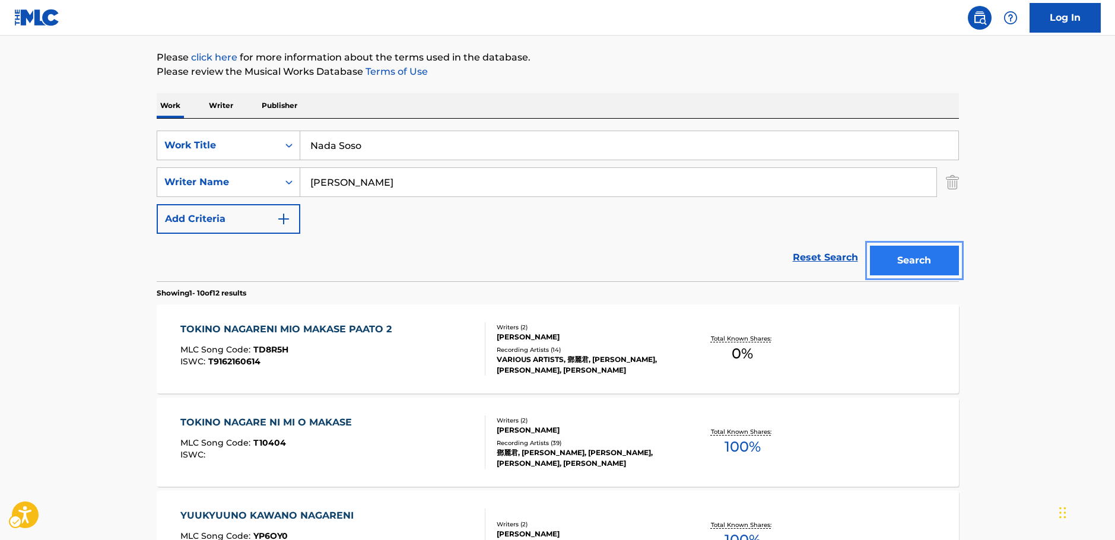
click at [952, 260] on button "Search" at bounding box center [914, 261] width 89 height 30
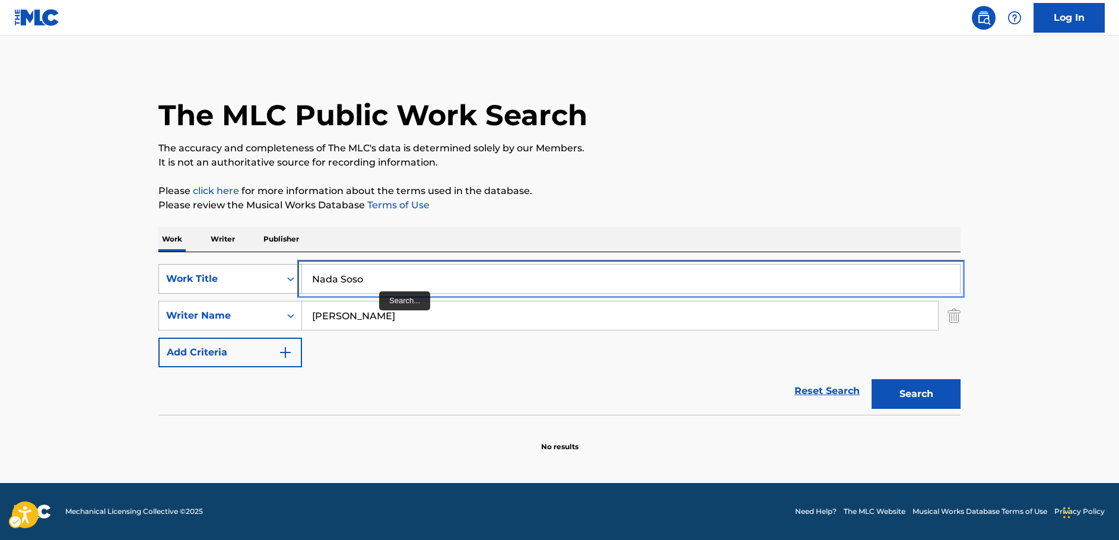
click at [243, 277] on div "SearchWithCriteriae639111a-daeb-4e00-8d9d-f0debbee60e5 Work Title Nada Soso" at bounding box center [559, 279] width 802 height 30
paste input "[PERSON_NAME]"
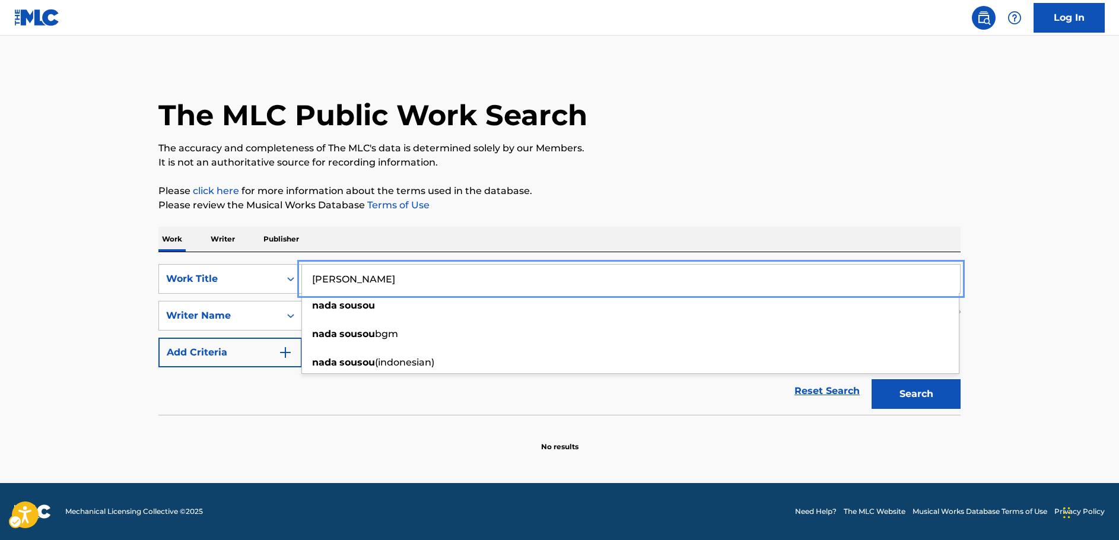
type input "[PERSON_NAME]"
drag, startPoint x: 87, startPoint y: 315, endPoint x: 95, endPoint y: 315, distance: 8.3
click at [88, 315] on main "The MLC Public Work Search The accuracy and completeness of The MLC's data is d…" at bounding box center [559, 259] width 1119 height 447
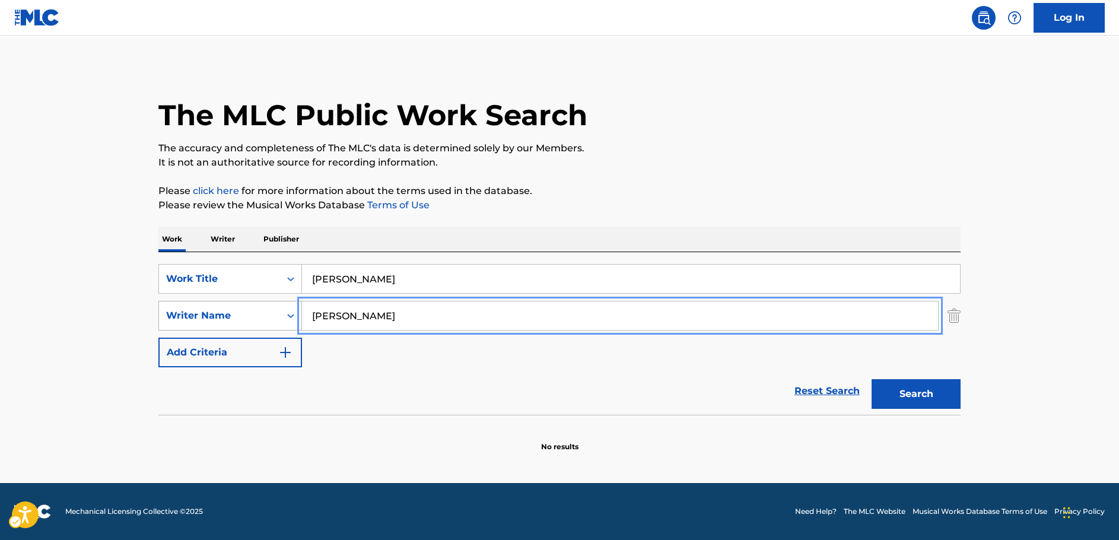
drag, startPoint x: 398, startPoint y: 314, endPoint x: 261, endPoint y: 313, distance: 137.7
click at [262, 313] on div "SearchWithCriteria7344498d-c695-4f2e-ab9b-d78ceebe9bd3 Writer Name [PERSON_NAME]" at bounding box center [559, 316] width 802 height 30
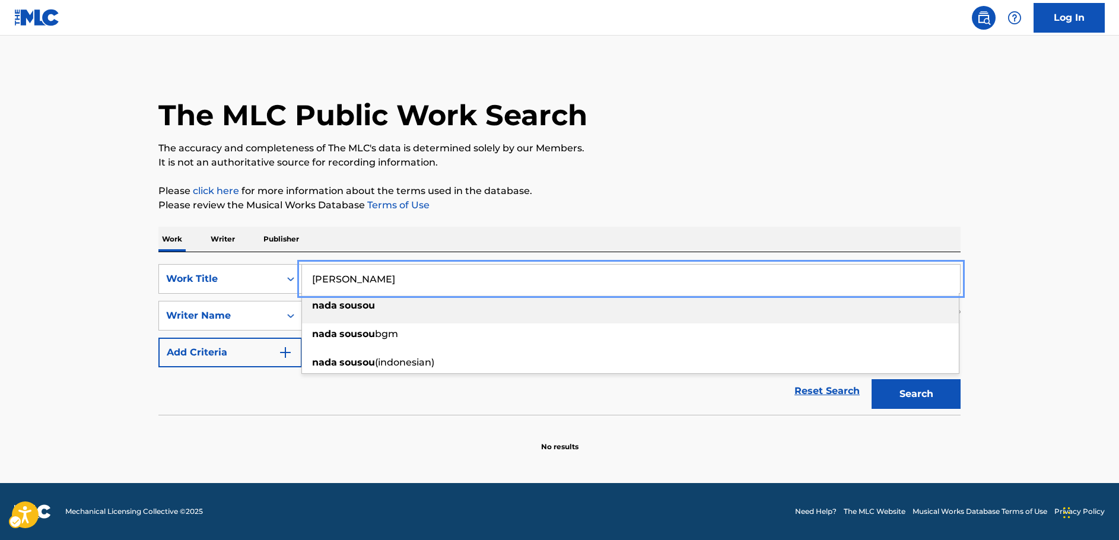
drag, startPoint x: 311, startPoint y: 277, endPoint x: 304, endPoint y: 288, distance: 13.3
click at [278, 278] on div "SearchWithCriteriae639111a-daeb-4e00-8d9d-f0debbee60e5 Work Title [PERSON_NAME]…" at bounding box center [559, 279] width 802 height 30
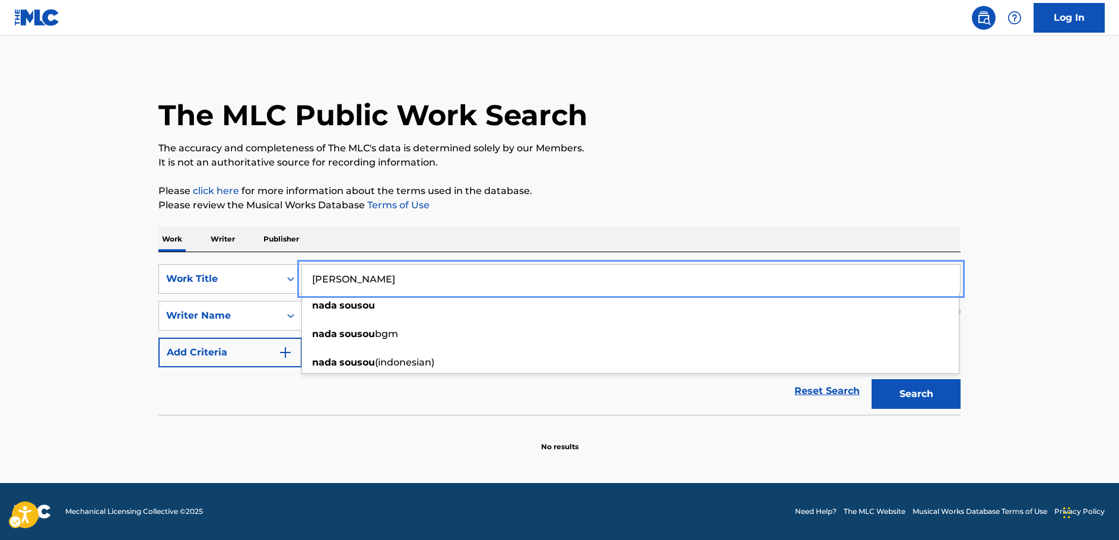
type input "[PERSON_NAME]"
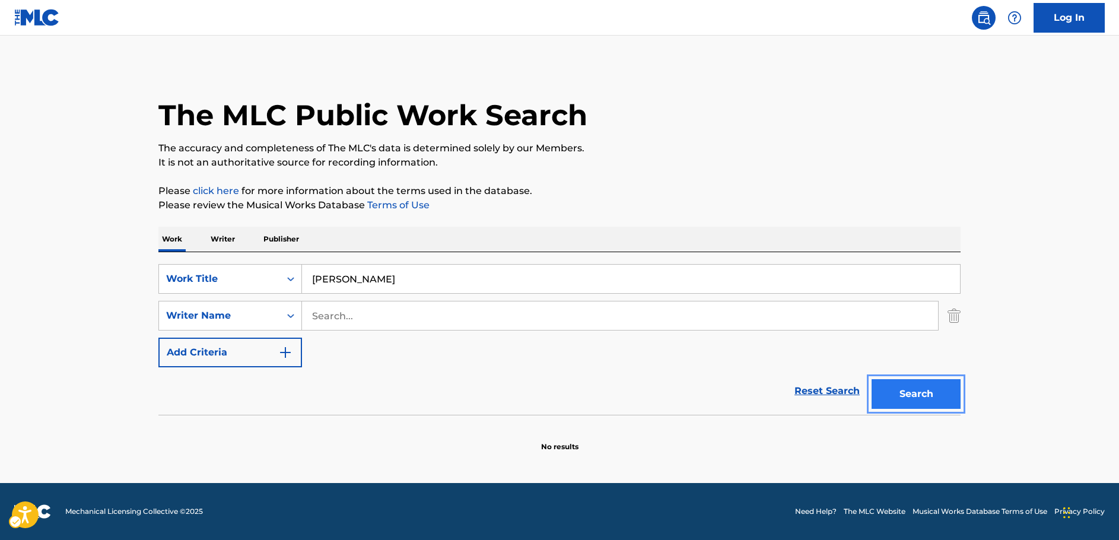
click at [915, 393] on button "Search" at bounding box center [916, 394] width 89 height 30
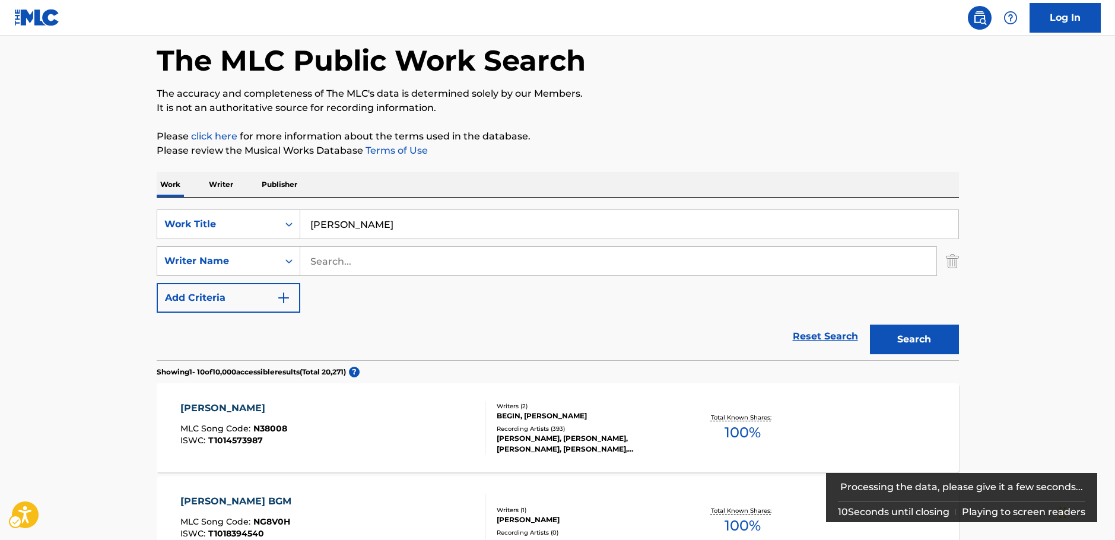
scroll to position [119, 0]
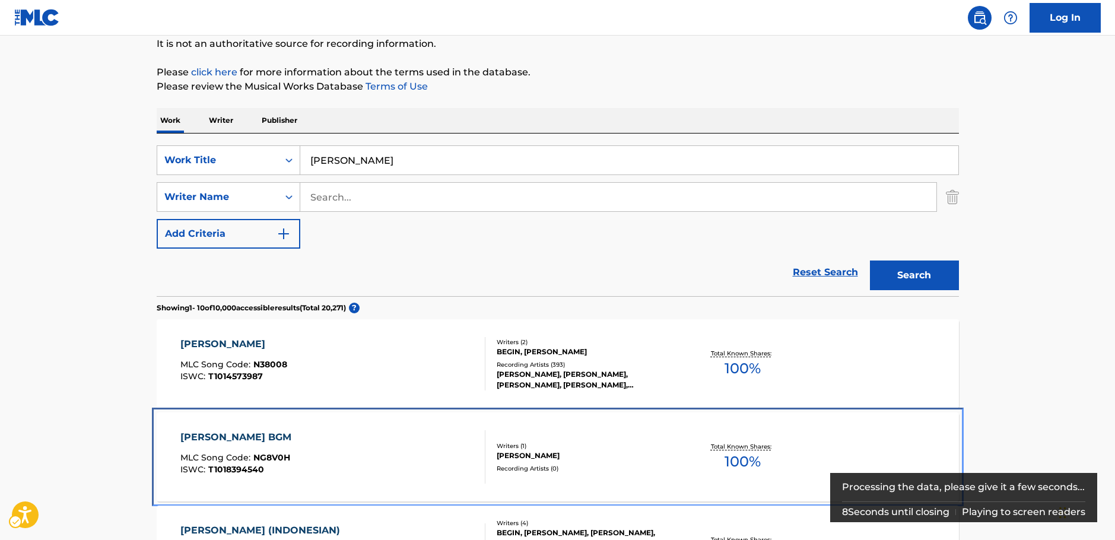
click at [416, 412] on div "[PERSON_NAME] BGM MLC Song Code : NG8V0H ISWC : T1018394540 Writers ( 1 ) [PERS…" at bounding box center [558, 456] width 802 height 89
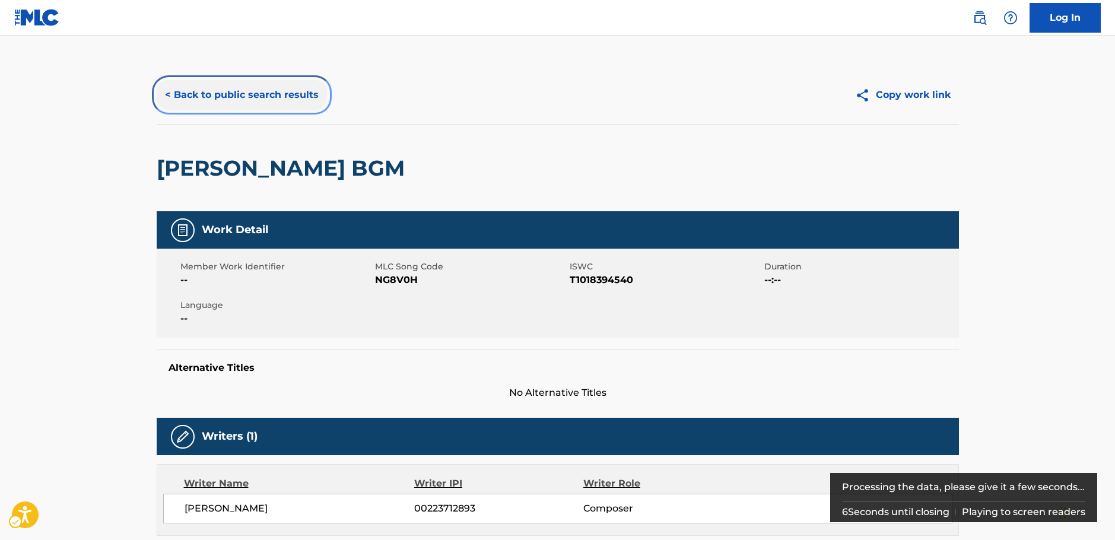
click at [255, 94] on button "< Back to public search results" at bounding box center [242, 95] width 170 height 30
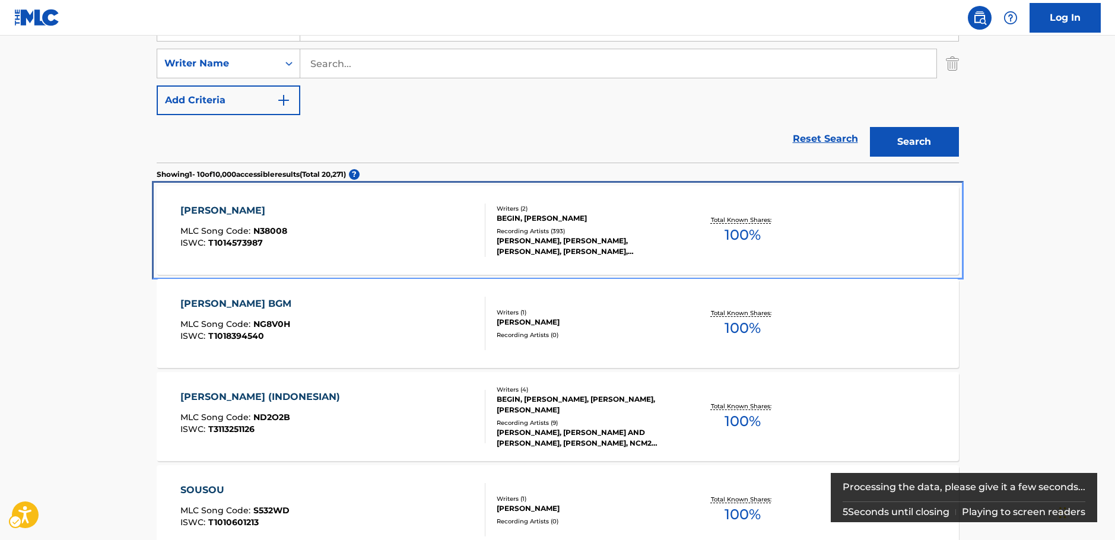
click at [391, 228] on div "[PERSON_NAME] MLC Song Code : N38008 ISWC : T1014573987" at bounding box center [332, 230] width 305 height 53
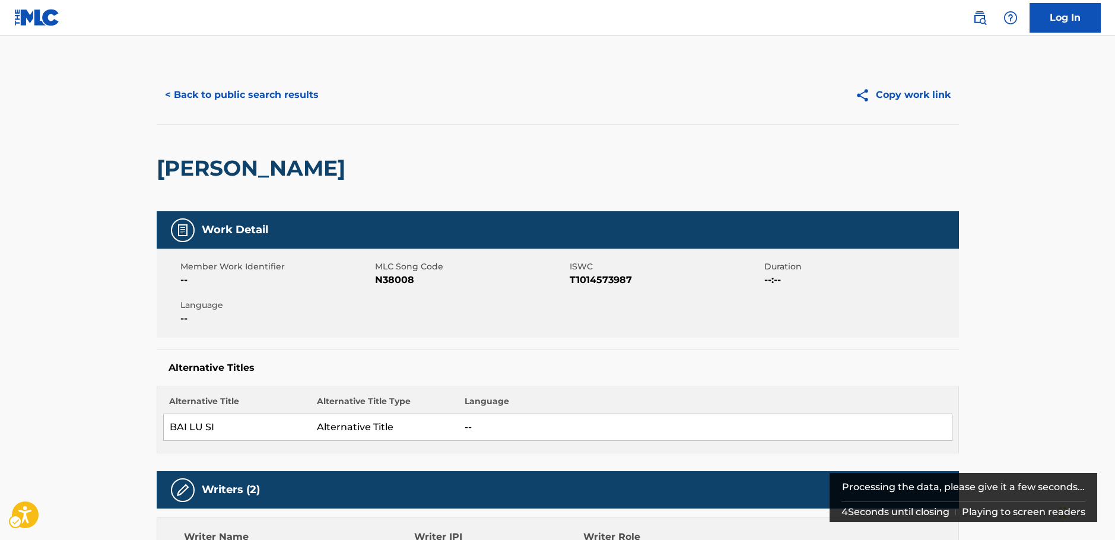
click at [387, 276] on span "MLC Song Code - N38008" at bounding box center [471, 280] width 192 height 14
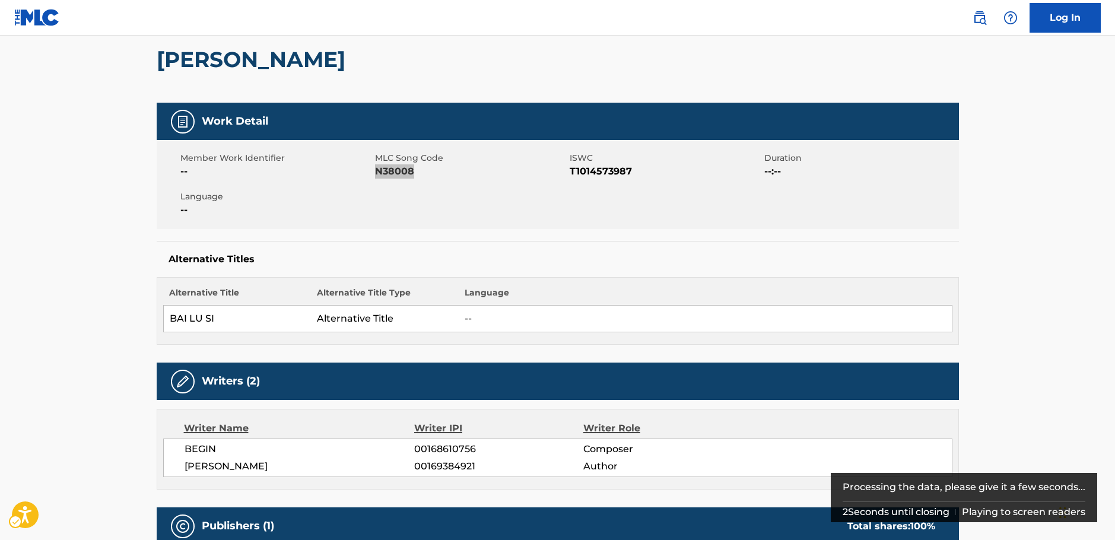
scroll to position [237, 0]
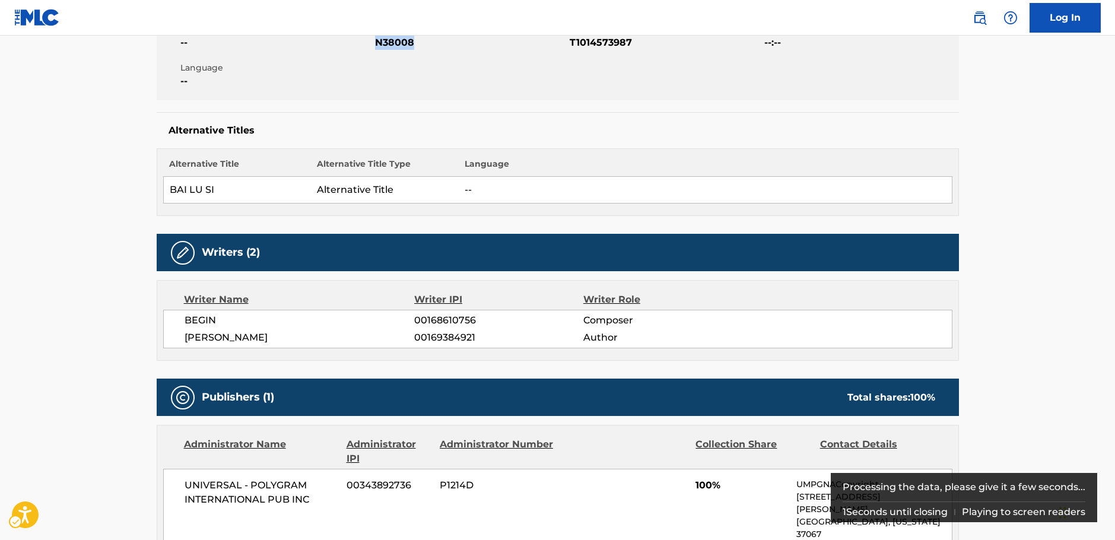
drag, startPoint x: 285, startPoint y: 336, endPoint x: 195, endPoint y: 316, distance: 92.3
click at [179, 322] on div "BEGIN 00168610756 Composer [PERSON_NAME] 00169384921 Author" at bounding box center [557, 329] width 789 height 39
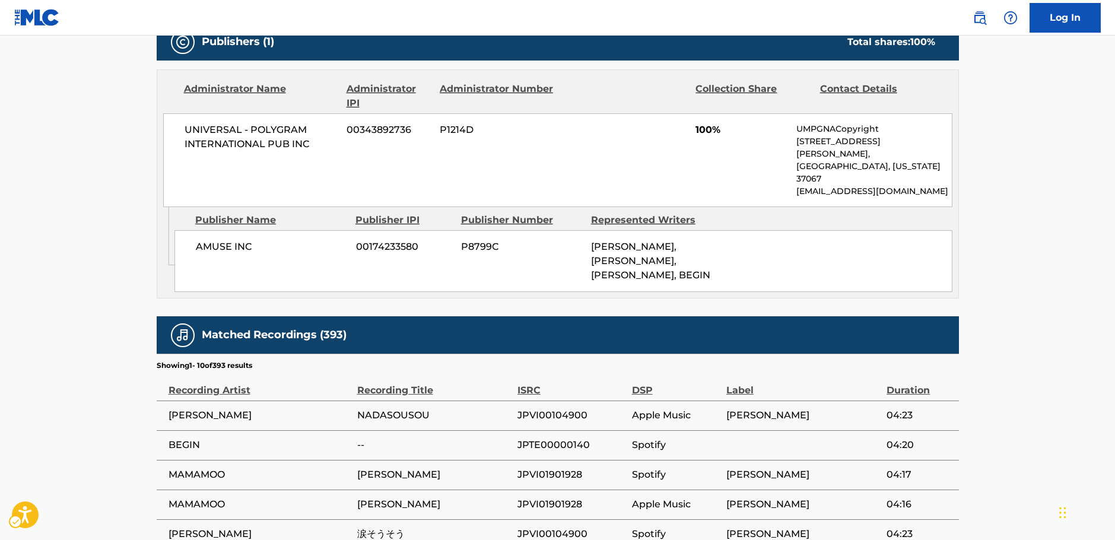
scroll to position [593, 0]
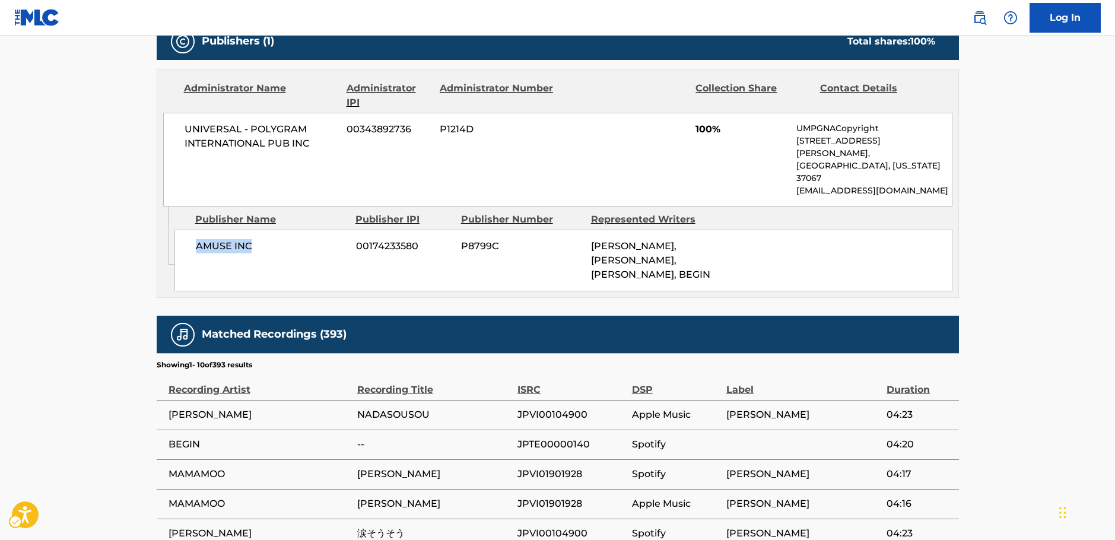
drag, startPoint x: 234, startPoint y: 219, endPoint x: 195, endPoint y: 218, distance: 39.8
click at [195, 230] on div "AMUSE INC 00174233580 P8799C [PERSON_NAME], [PERSON_NAME], [PERSON_NAME], BEGIN" at bounding box center [563, 261] width 778 height 62
drag, startPoint x: 312, startPoint y: 148, endPoint x: 167, endPoint y: 132, distance: 145.7
click at [167, 132] on div "UNIVERSAL - POLYGRAM INTERNATIONAL PUB INC 00343892736 P1214D 100% UMPGNACopyri…" at bounding box center [557, 160] width 789 height 94
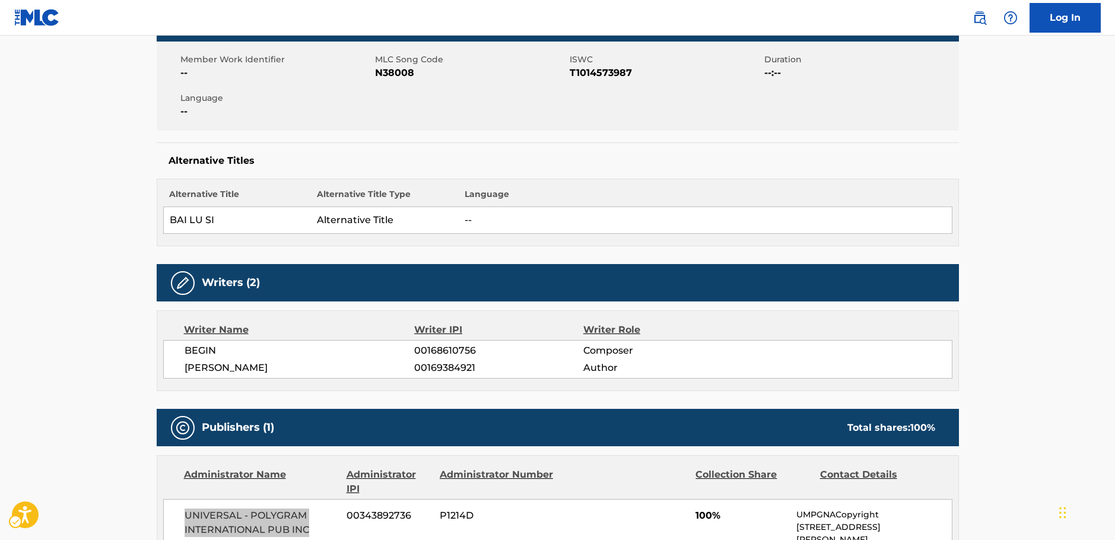
scroll to position [0, 0]
